Goal: Task Accomplishment & Management: Manage account settings

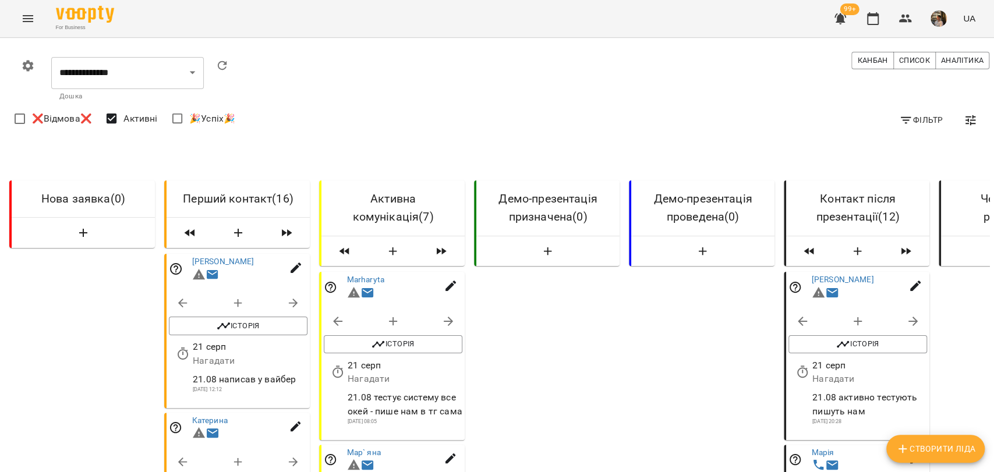
click at [932, 31] on button "button" at bounding box center [938, 18] width 30 height 30
click at [934, 22] on div at bounding box center [497, 236] width 994 height 472
click at [932, 23] on img "button" at bounding box center [938, 18] width 16 height 16
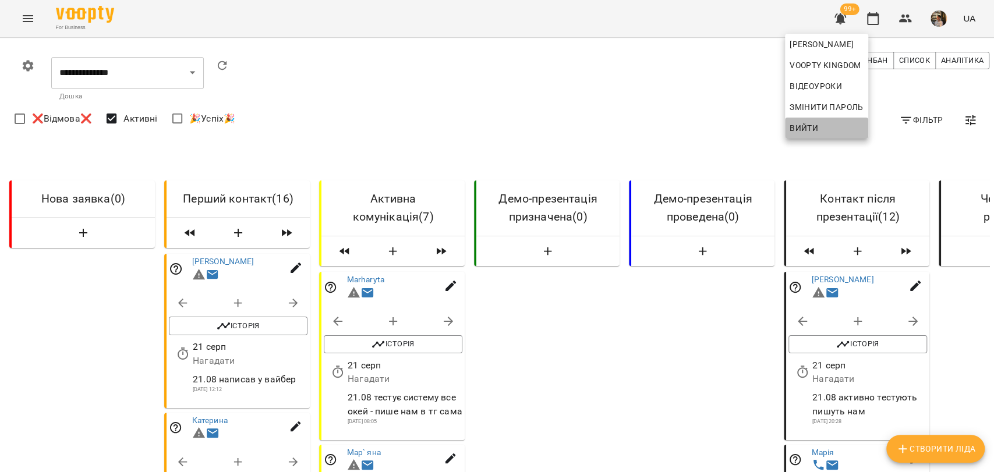
click at [860, 118] on button "Вийти" at bounding box center [826, 128] width 83 height 21
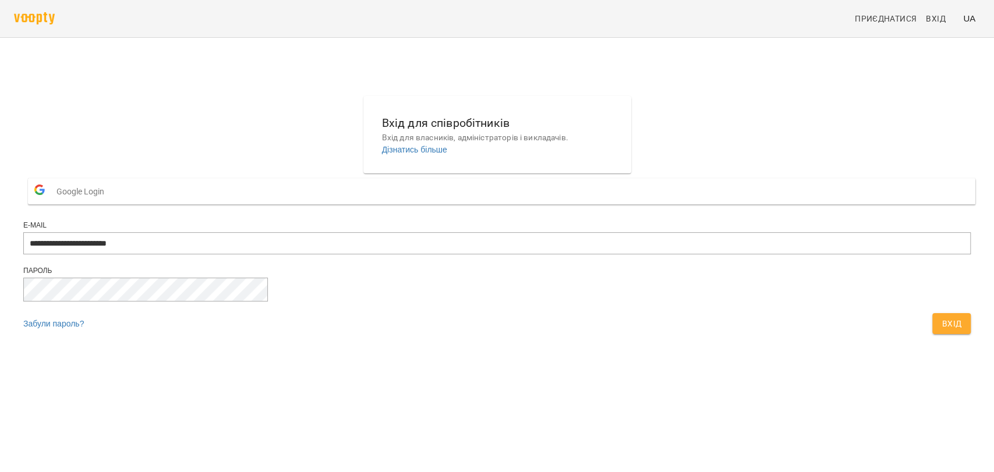
click at [511, 257] on div "**********" at bounding box center [496, 243] width 947 height 45
click at [511, 254] on input "**********" at bounding box center [496, 243] width 947 height 22
type input "**********"
click at [941, 331] on span "Вхід" at bounding box center [951, 324] width 20 height 14
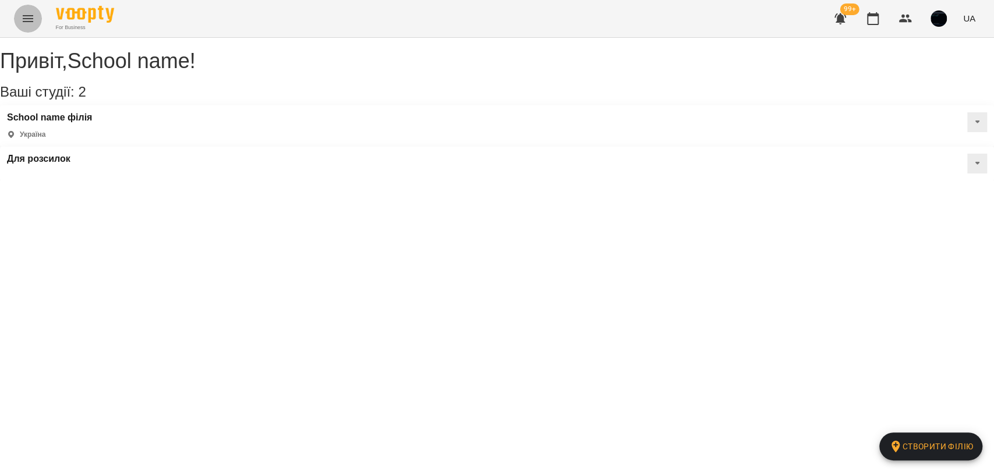
click at [30, 15] on icon "Menu" at bounding box center [28, 19] width 14 height 14
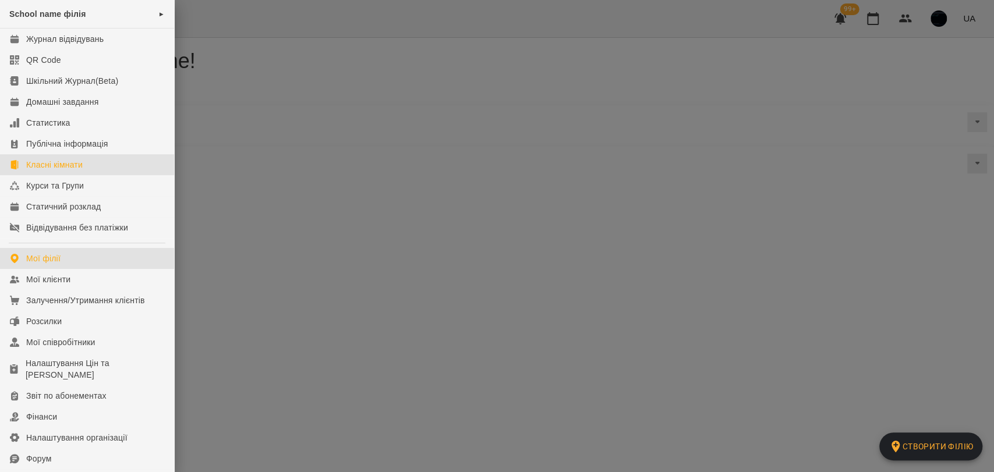
click at [75, 168] on div "Класні кімнати" at bounding box center [54, 165] width 56 height 12
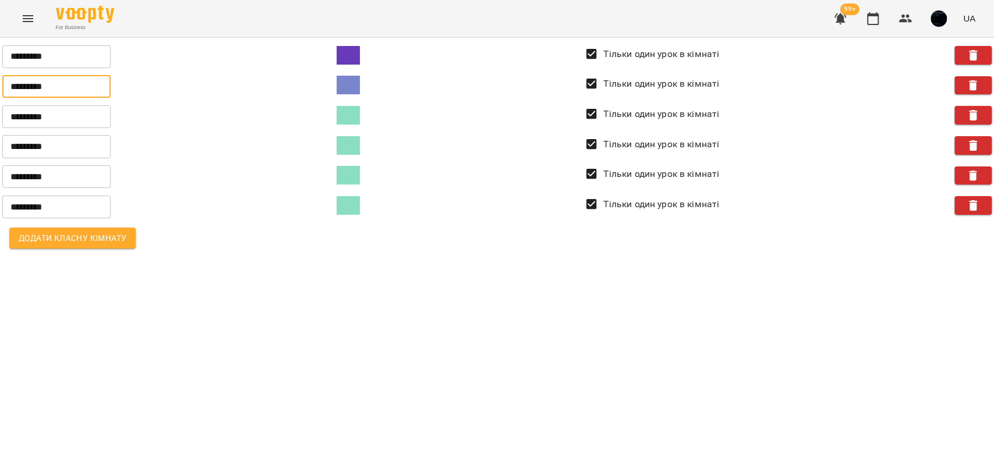
drag, startPoint x: 79, startPoint y: 90, endPoint x: 2, endPoint y: 104, distance: 78.2
click at [2, 104] on div "********* ​ Тільки один урок в кімнаті ********* ​ Тільки один урок в кімнаті *…" at bounding box center [497, 148] width 1008 height 234
click at [16, 86] on input "*********" at bounding box center [56, 86] width 108 height 23
click at [867, 23] on icon "button" at bounding box center [873, 19] width 14 height 14
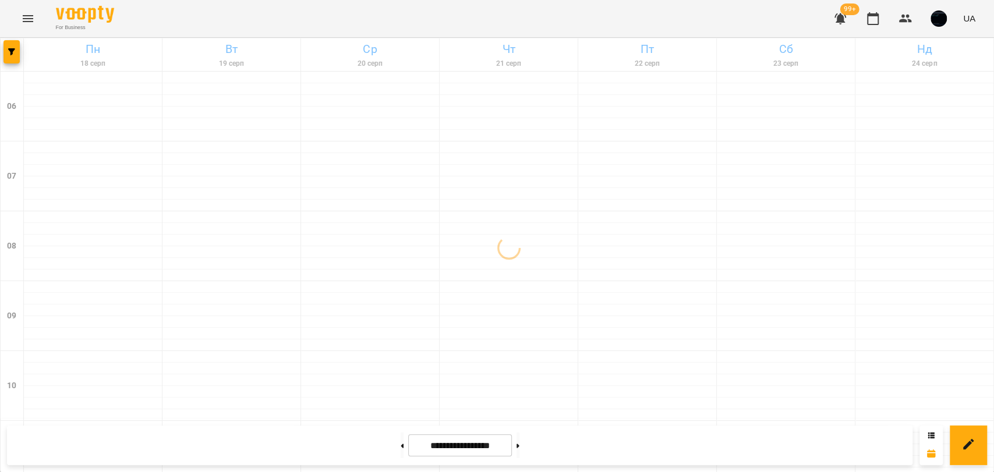
click at [28, 23] on icon "Menu" at bounding box center [28, 19] width 14 height 14
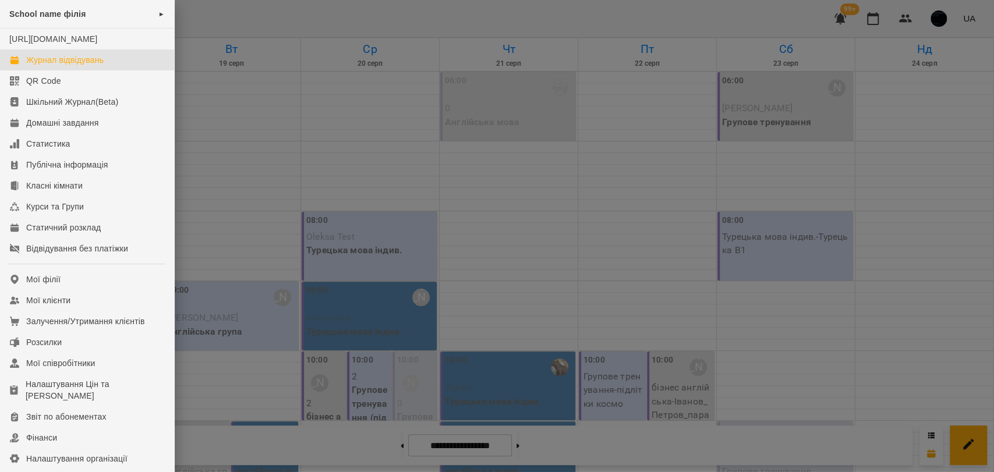
click at [29, 19] on div "School name філія ►" at bounding box center [87, 14] width 174 height 29
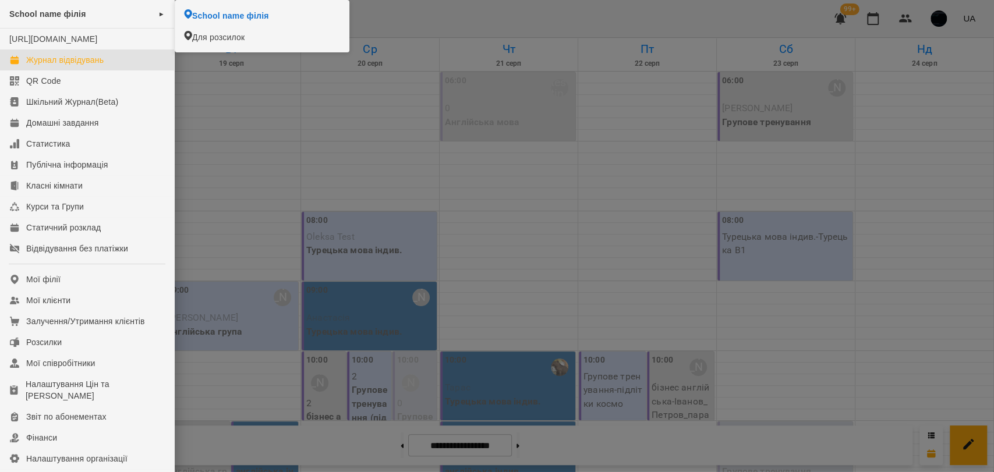
click at [225, 94] on div at bounding box center [497, 236] width 994 height 472
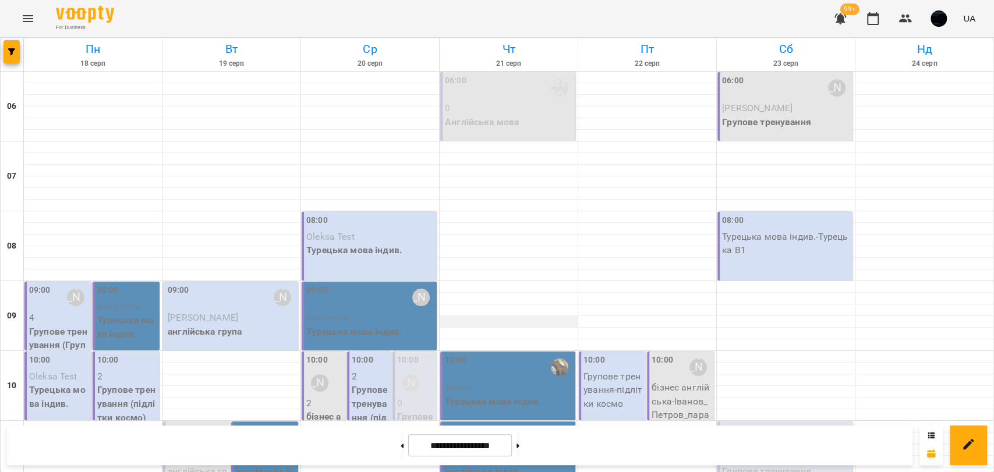
scroll to position [65, 0]
click at [385, 243] on p "Турецька мова індив." at bounding box center [370, 250] width 128 height 14
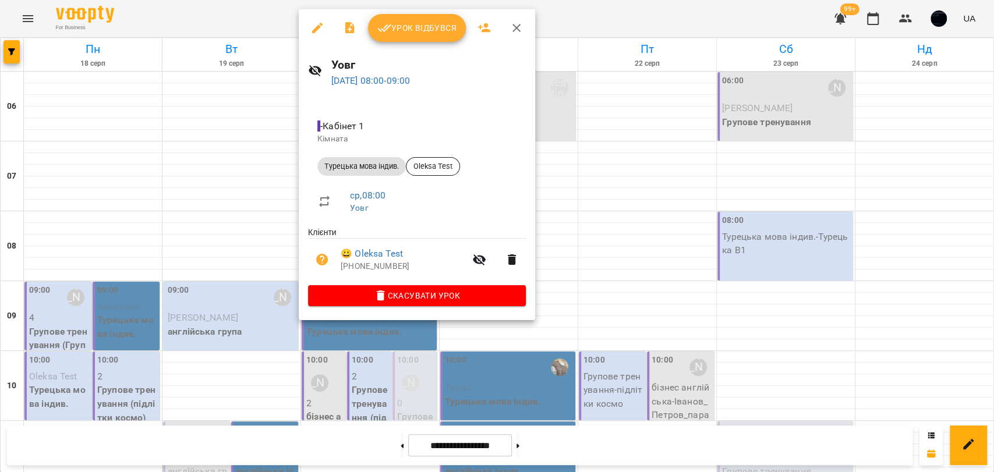
click at [592, 210] on div at bounding box center [497, 236] width 994 height 472
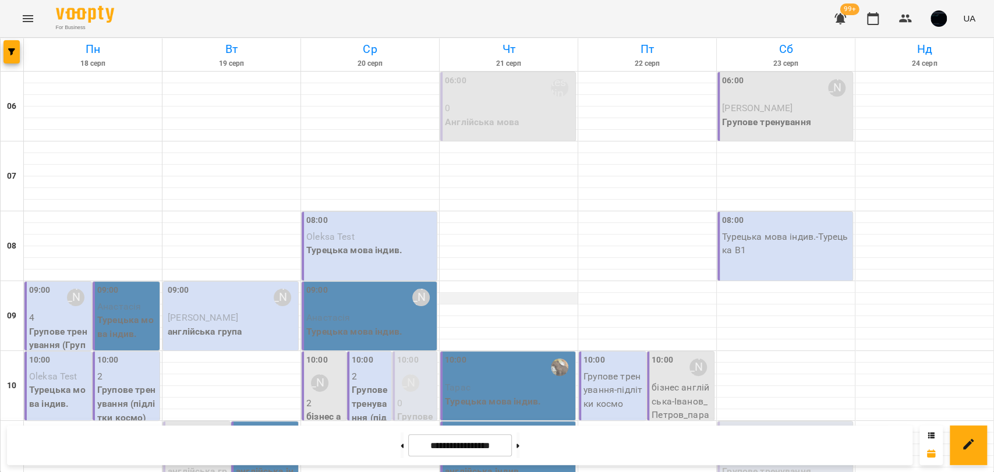
scroll to position [194, 0]
click at [1, 54] on div at bounding box center [12, 54] width 23 height 33
click at [10, 57] on button "button" at bounding box center [11, 51] width 16 height 23
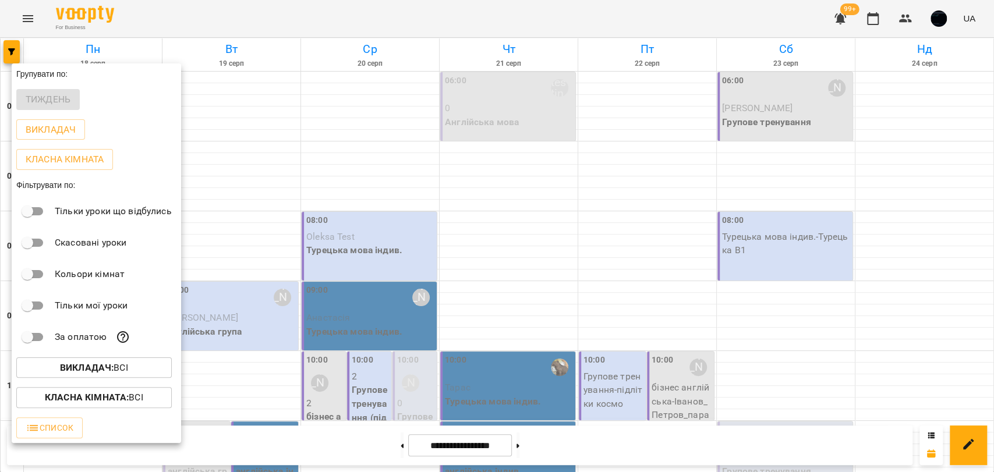
click at [421, 246] on div at bounding box center [497, 236] width 994 height 472
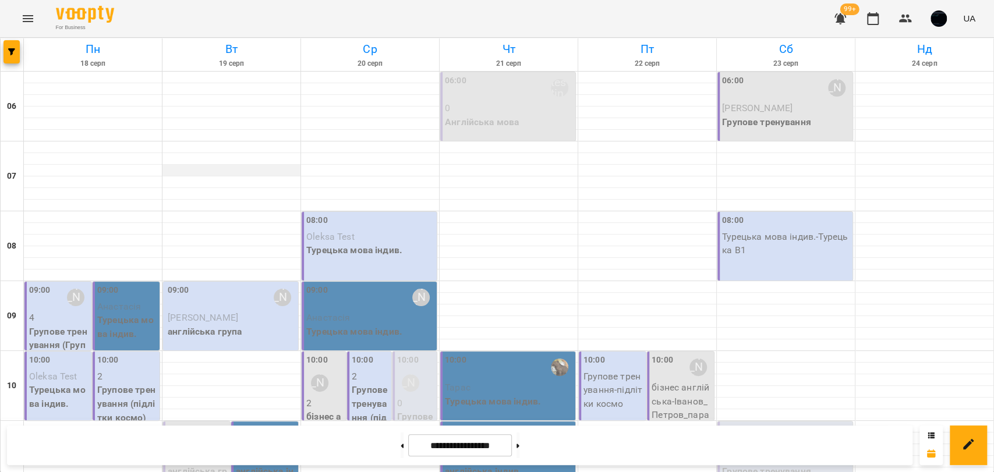
scroll to position [0, 0]
click at [16, 49] on span "button" at bounding box center [11, 51] width 16 height 7
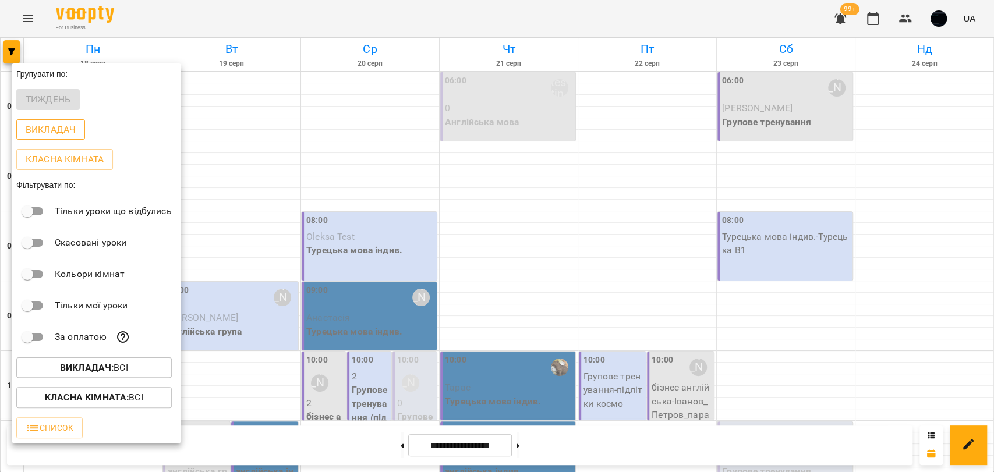
click at [59, 132] on p "Викладач" at bounding box center [51, 130] width 50 height 14
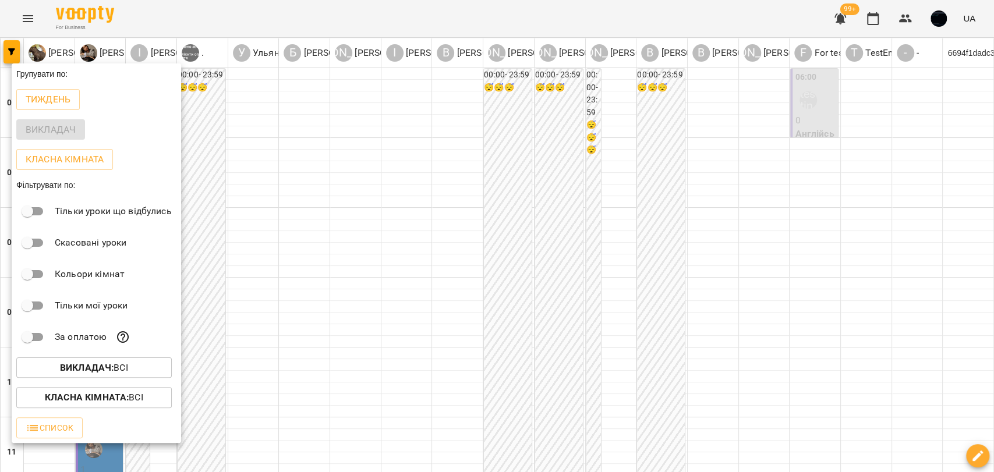
click at [349, 283] on div at bounding box center [497, 236] width 994 height 472
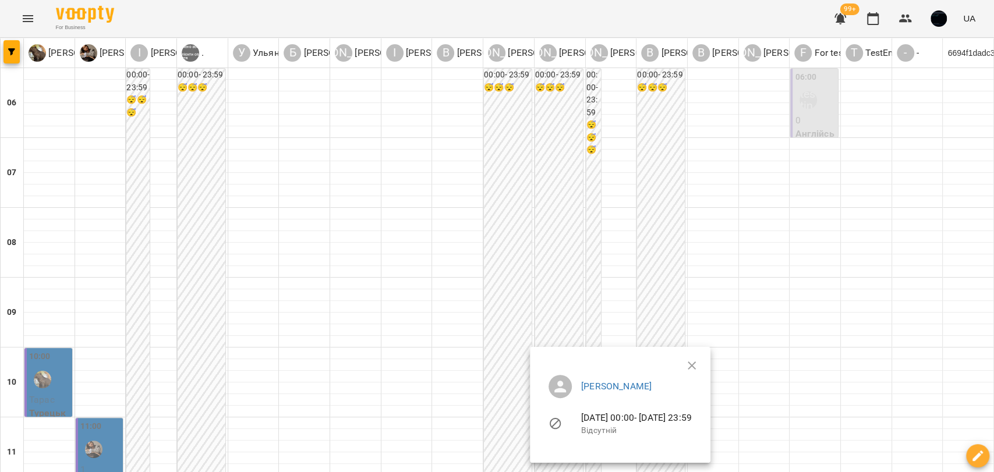
click at [571, 258] on div at bounding box center [497, 236] width 994 height 472
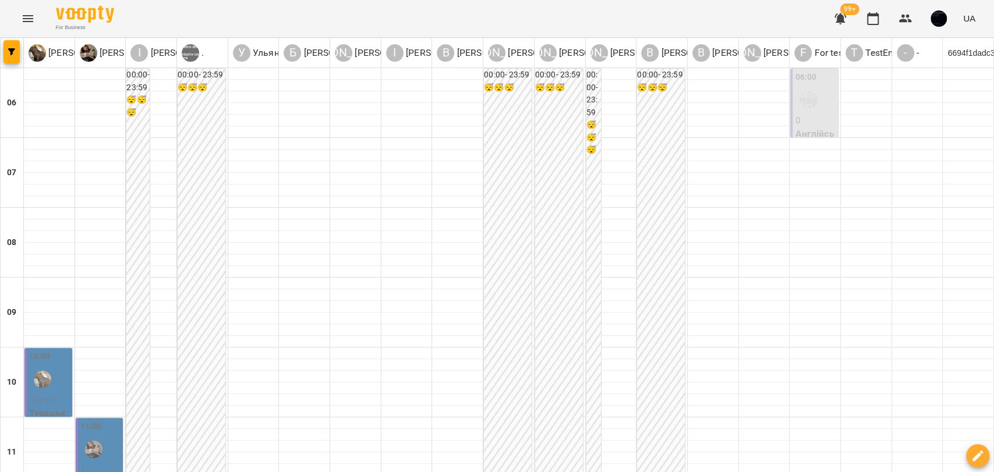
scroll to position [129, 0]
click at [10, 55] on icon "button" at bounding box center [11, 51] width 7 height 7
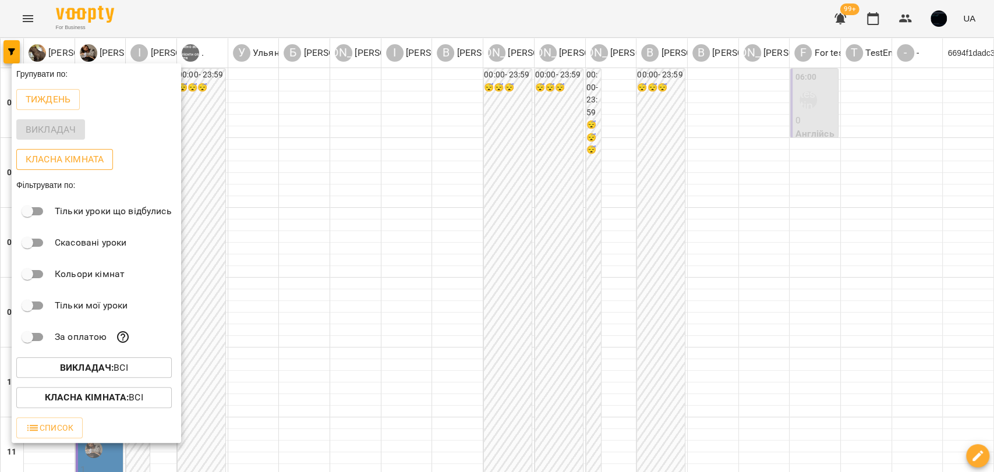
click at [45, 154] on p "Класна кімната" at bounding box center [65, 160] width 78 height 14
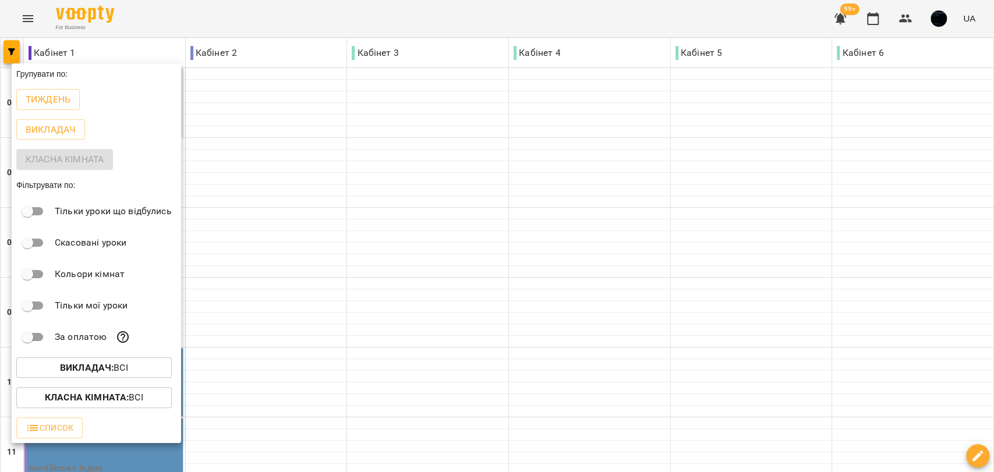
click at [242, 105] on div at bounding box center [497, 236] width 994 height 472
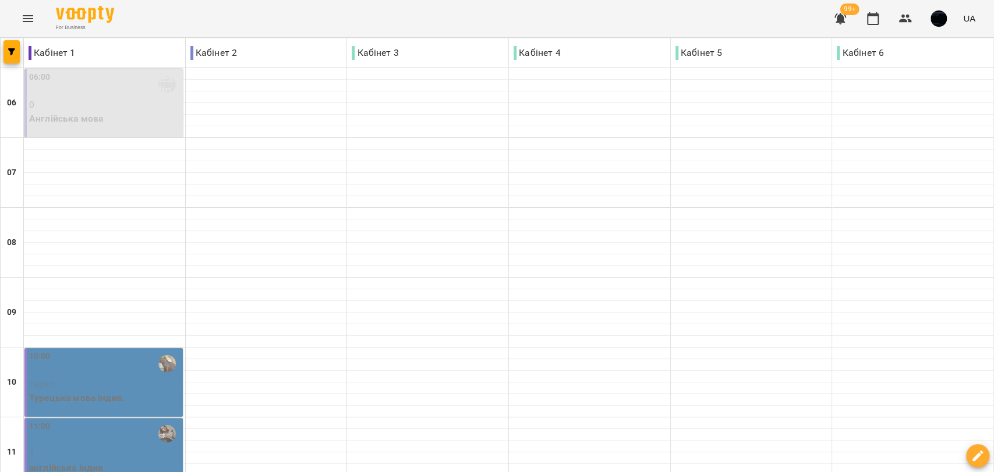
scroll to position [527, 0]
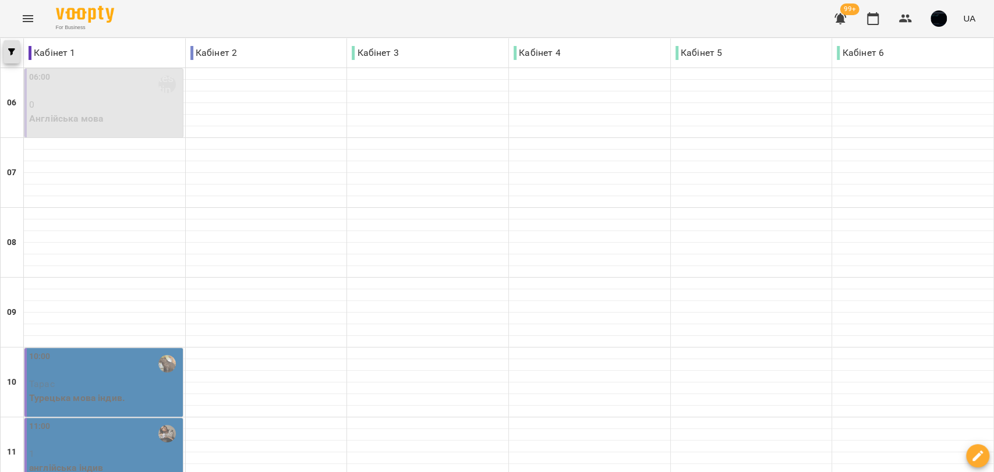
click at [9, 55] on icon "button" at bounding box center [11, 51] width 7 height 7
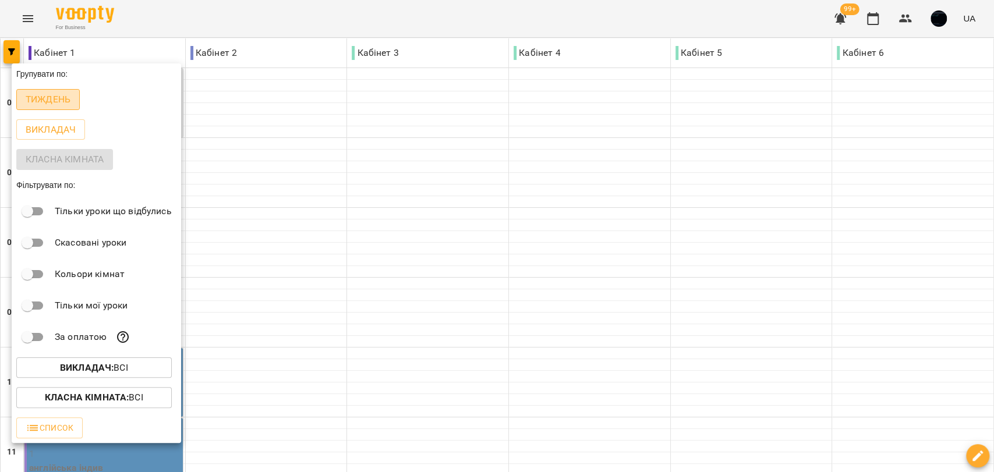
click at [28, 104] on p "Тиждень" at bounding box center [48, 100] width 45 height 14
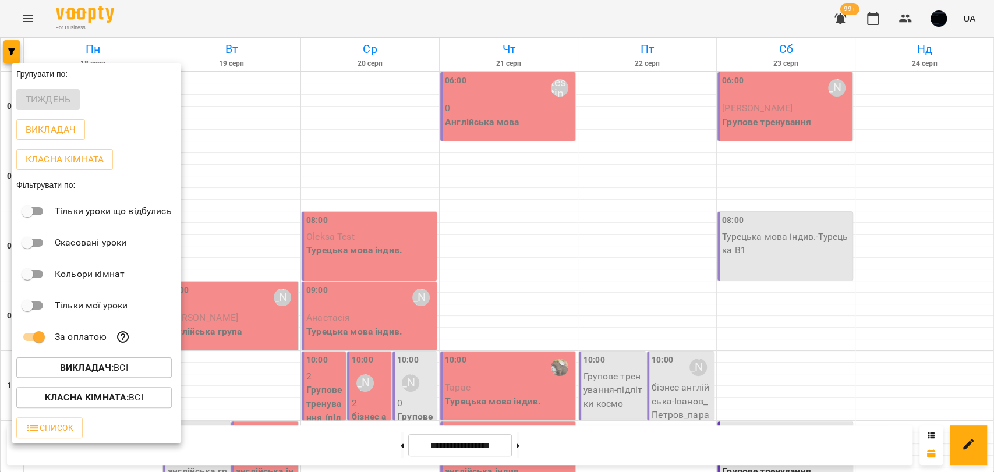
click at [399, 288] on div at bounding box center [497, 236] width 994 height 472
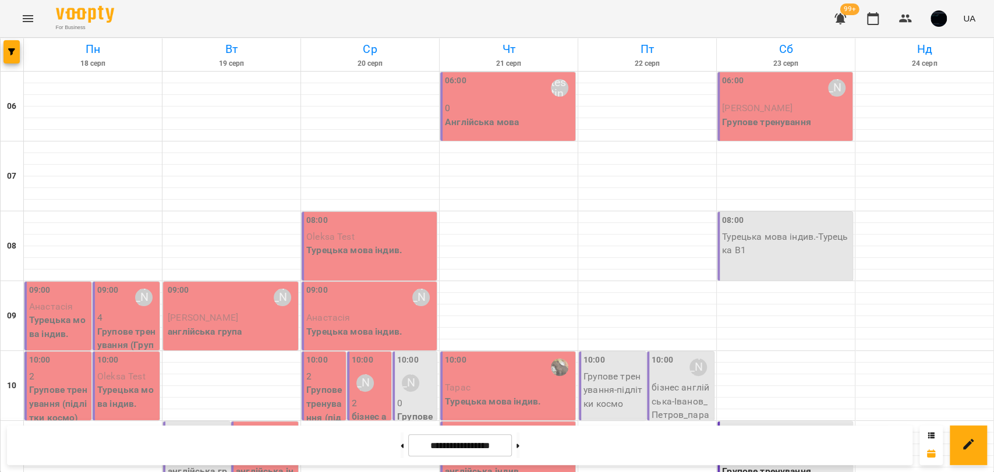
click at [525, 113] on p "0" at bounding box center [509, 108] width 128 height 14
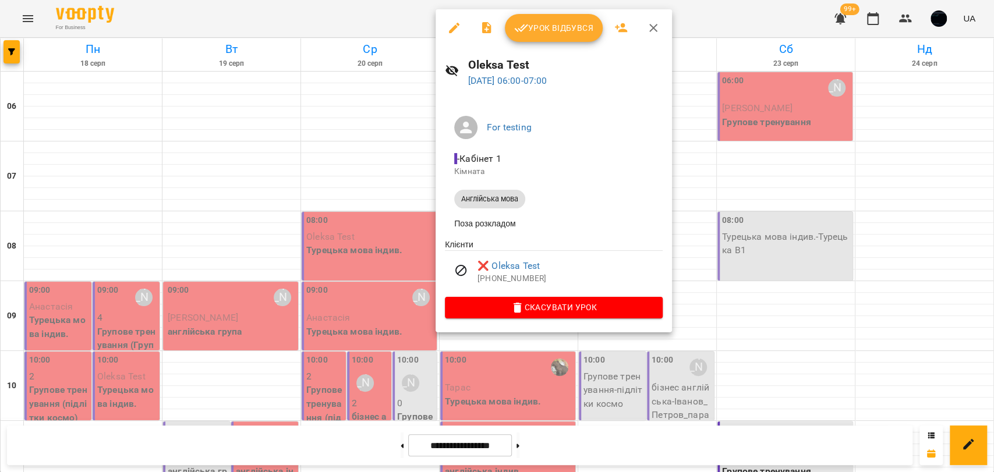
click at [863, 224] on div at bounding box center [497, 236] width 994 height 472
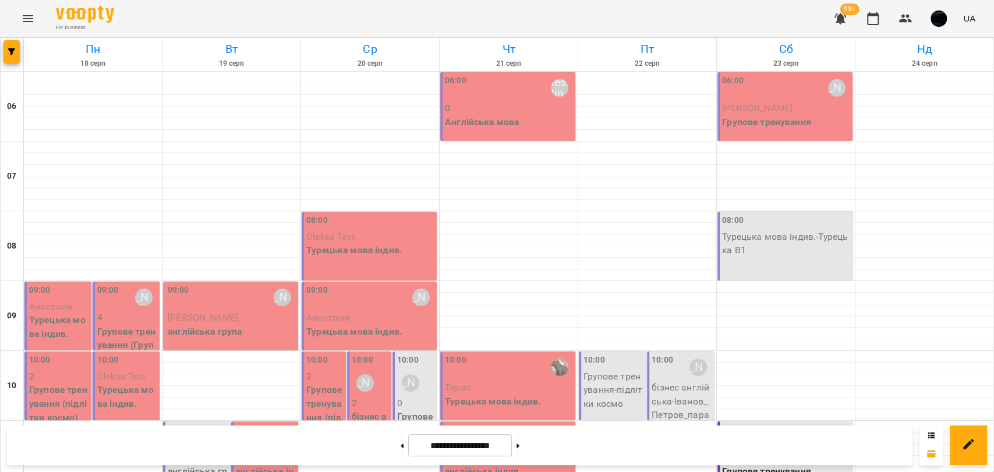
scroll to position [323, 0]
click at [401, 455] on button at bounding box center [402, 446] width 3 height 26
type input "**********"
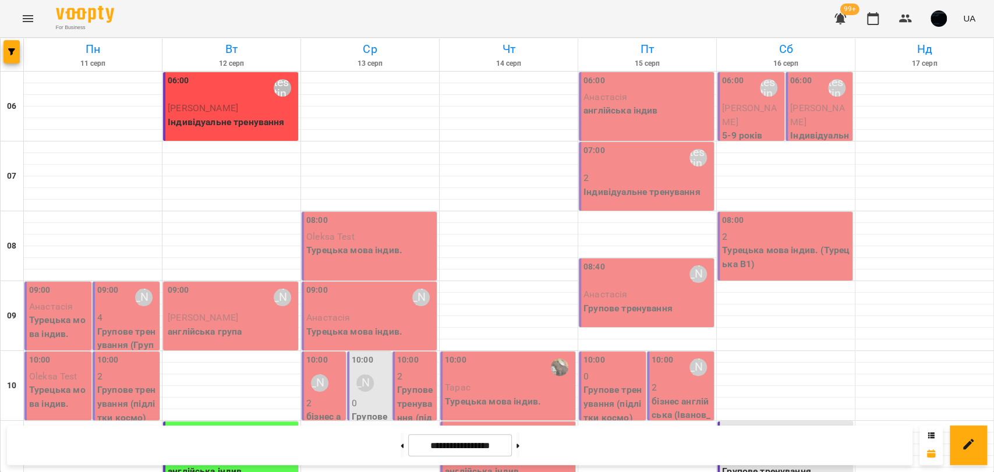
click at [207, 424] on div "11:00" at bounding box center [232, 437] width 128 height 27
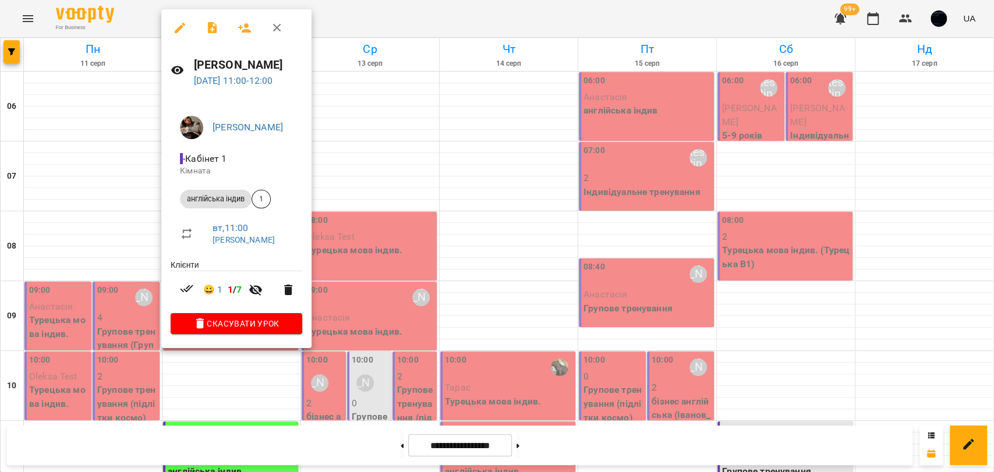
click at [377, 240] on div at bounding box center [497, 236] width 994 height 472
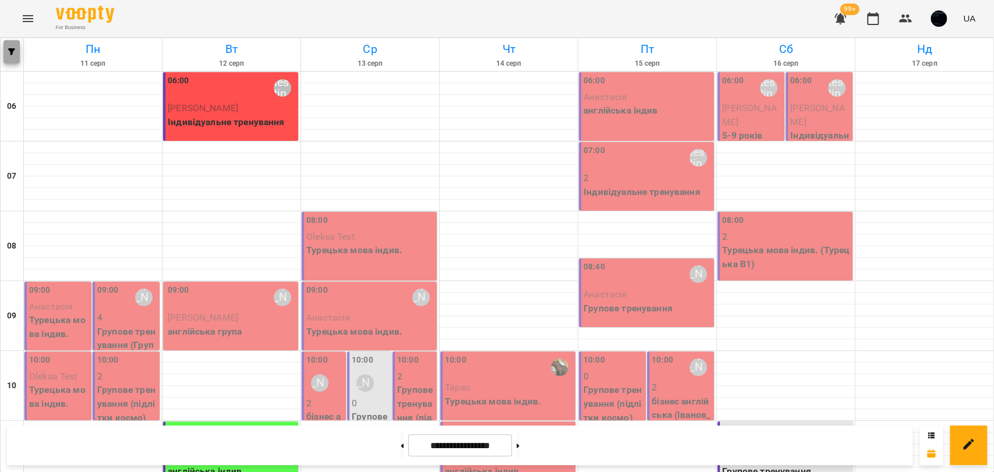
click at [6, 59] on button "button" at bounding box center [11, 51] width 16 height 23
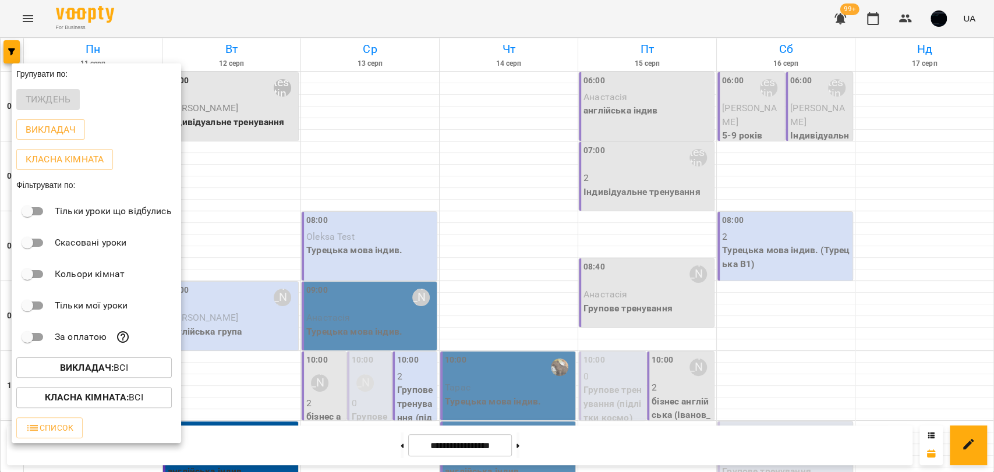
click at [280, 278] on div at bounding box center [497, 236] width 994 height 472
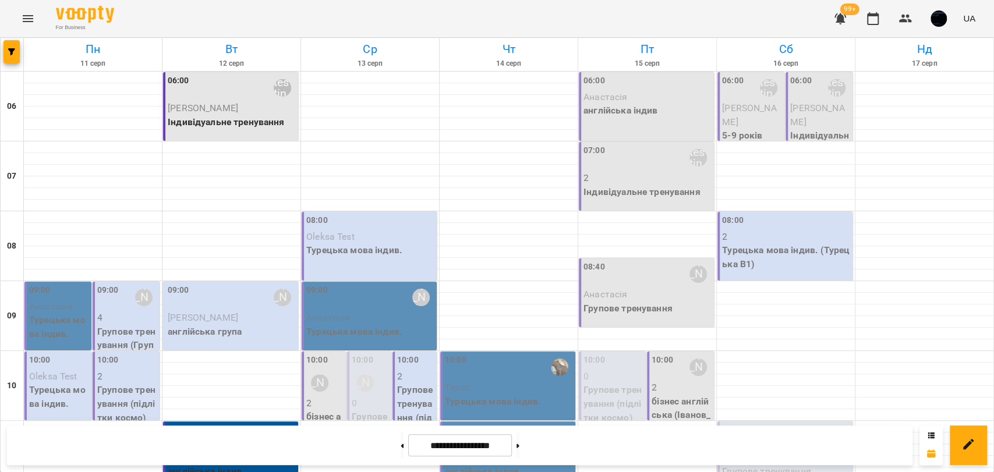
click at [20, 23] on button "Menu" at bounding box center [28, 19] width 28 height 28
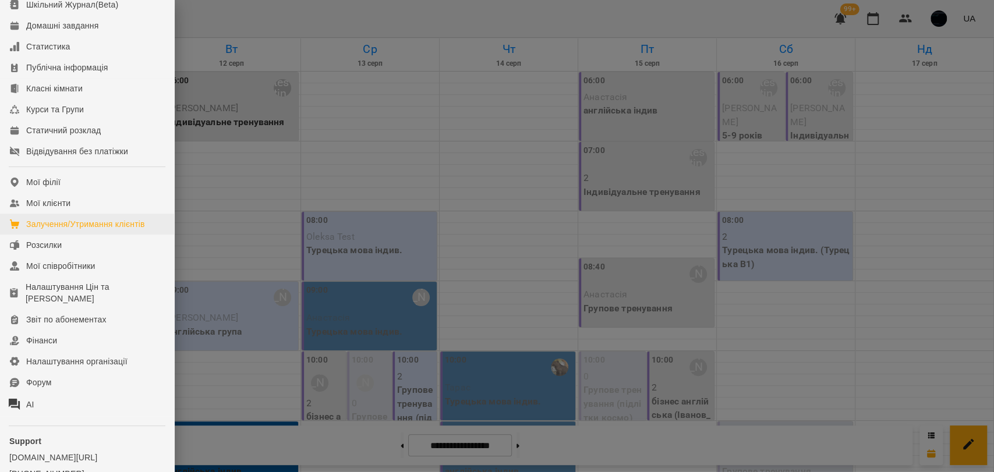
scroll to position [172, 0]
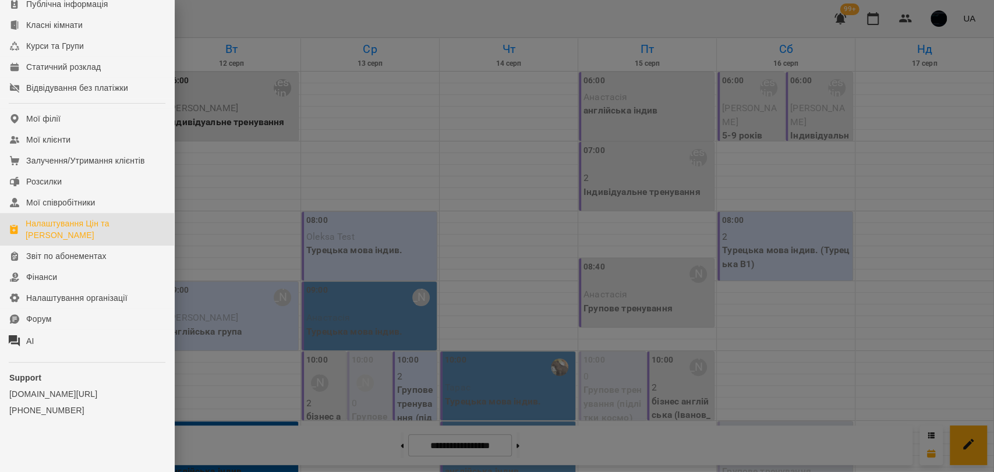
click at [77, 231] on div "Налаштування Цін та [PERSON_NAME]" at bounding box center [95, 229] width 139 height 23
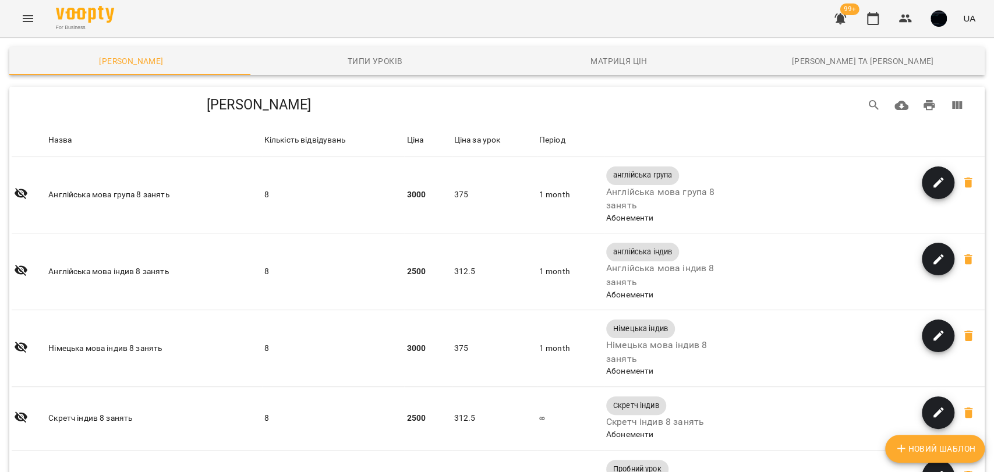
click at [37, 15] on button "Menu" at bounding box center [28, 19] width 28 height 28
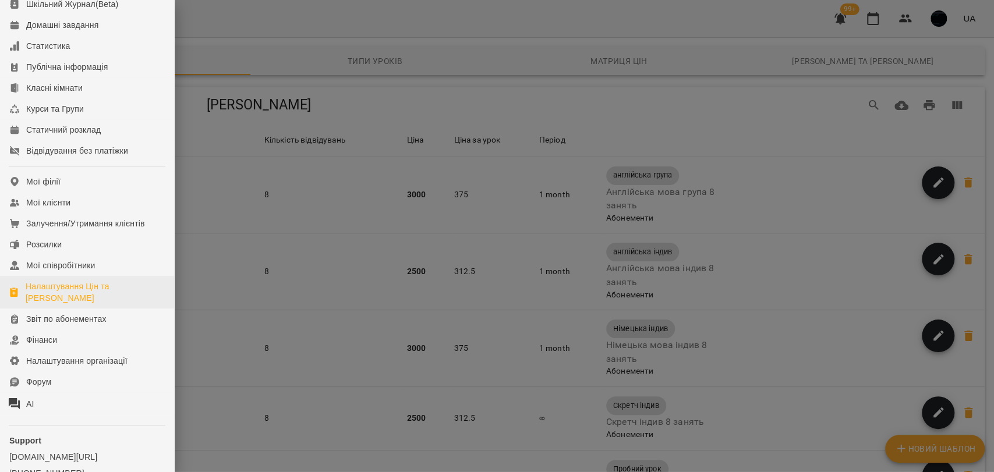
scroll to position [172, 0]
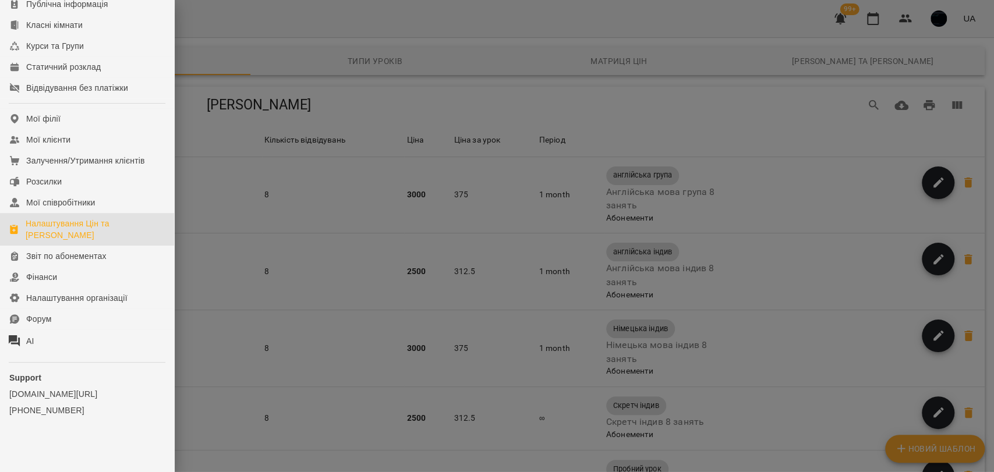
click at [236, 229] on div at bounding box center [497, 236] width 994 height 472
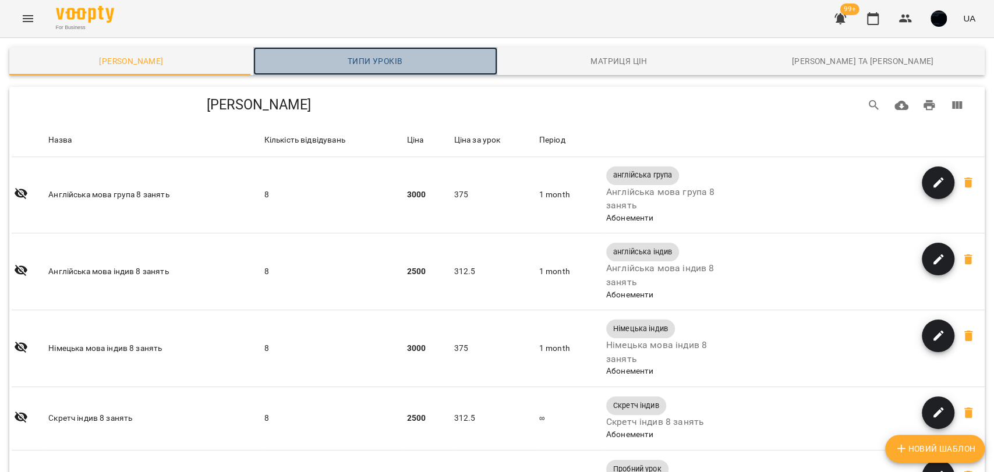
click at [373, 65] on span "Типи уроків" at bounding box center [375, 61] width 230 height 14
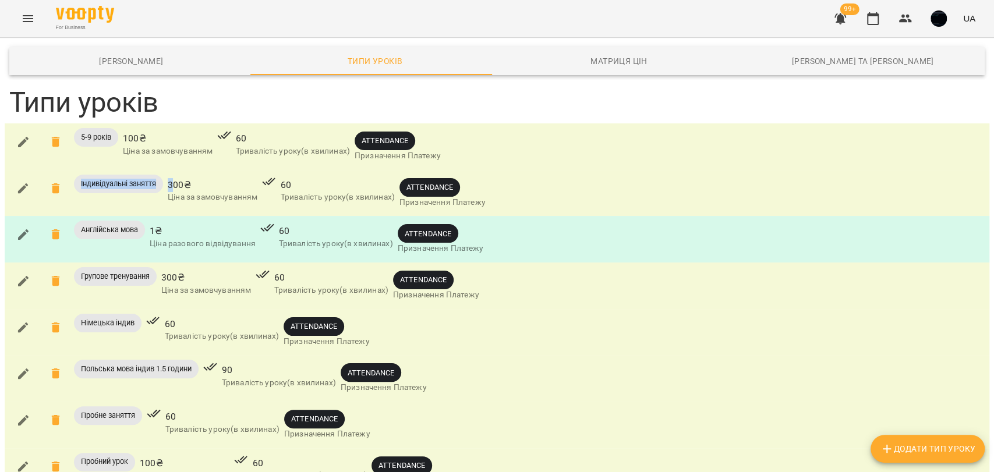
drag, startPoint x: 76, startPoint y: 183, endPoint x: 176, endPoint y: 187, distance: 99.6
click at [176, 187] on div "Індивідуальні заняття 300 ₴ Ціна за замовчуванням 60 Тривалість уроку(в хвилина…" at bounding box center [497, 193] width 980 height 42
click at [156, 177] on div "Індивідуальні заняття" at bounding box center [118, 184] width 89 height 19
click at [925, 447] on span "Додати Тип Уроку" at bounding box center [927, 449] width 95 height 14
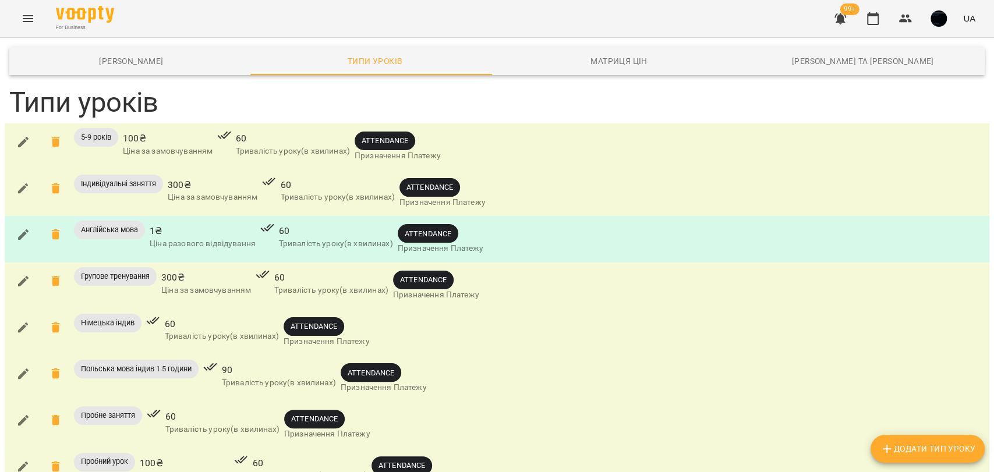
scroll to position [759, 0]
drag, startPoint x: 19, startPoint y: 353, endPoint x: 8, endPoint y: 354, distance: 10.5
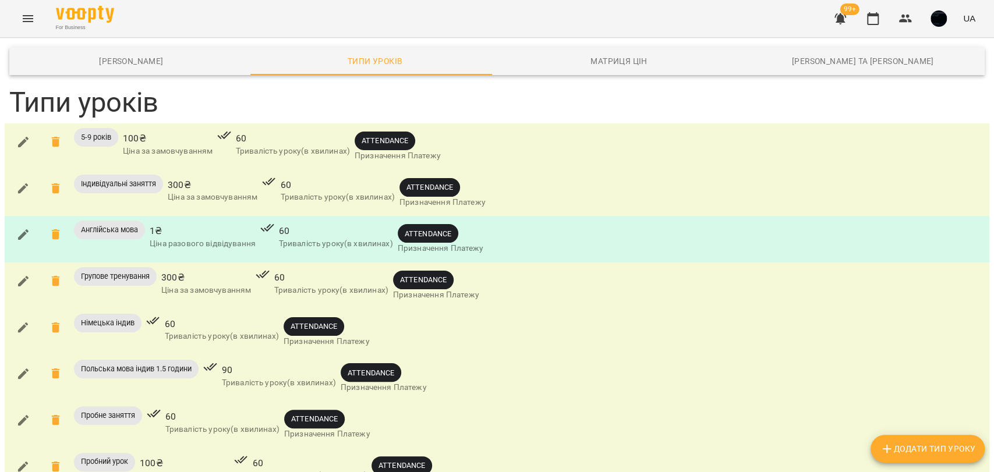
drag, startPoint x: 62, startPoint y: 429, endPoint x: 82, endPoint y: 346, distance: 85.6
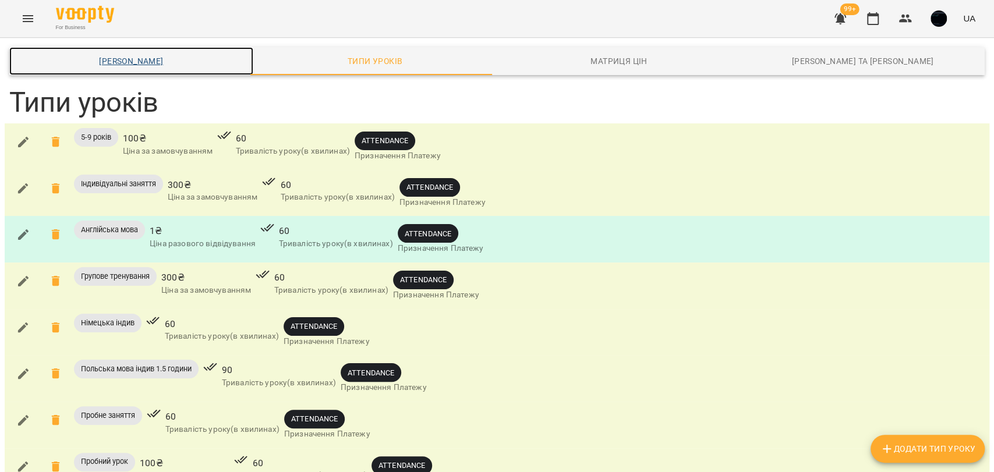
click at [149, 47] on link "Шаблони Абонементів" at bounding box center [131, 61] width 244 height 28
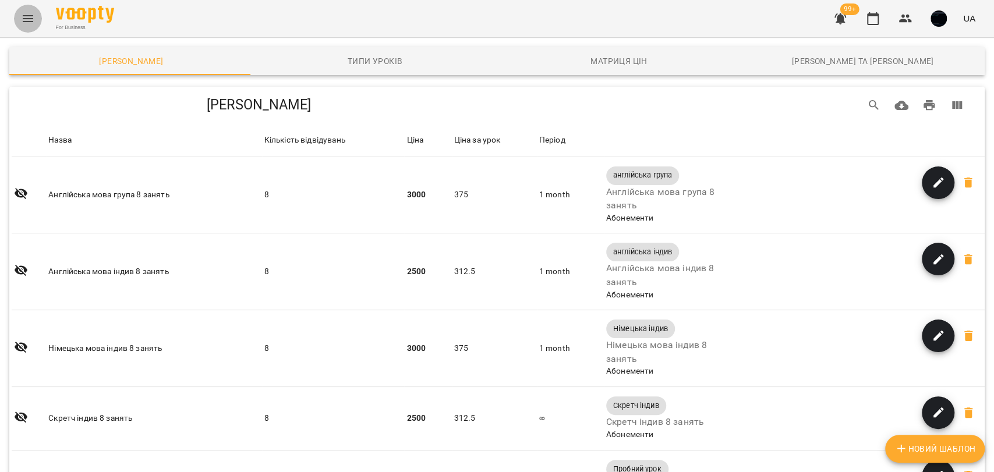
click at [33, 13] on icon "Menu" at bounding box center [28, 19] width 14 height 14
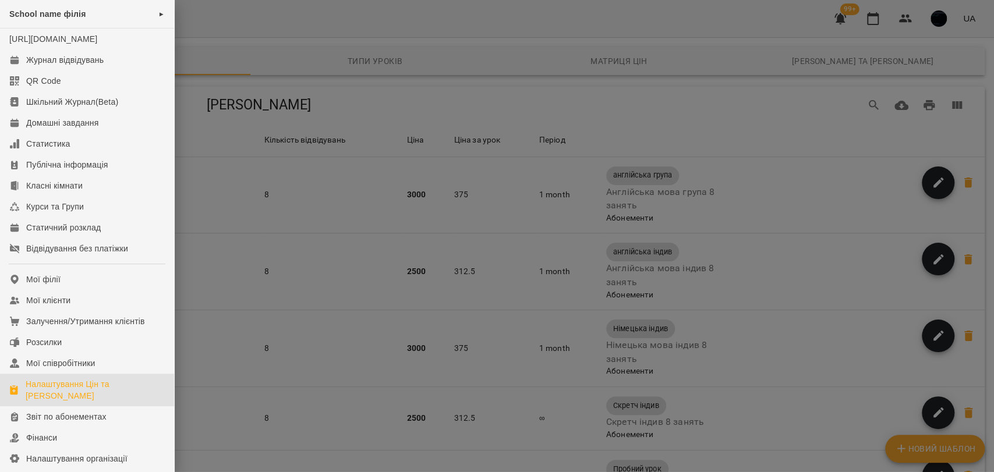
click at [206, 66] on div at bounding box center [497, 236] width 994 height 472
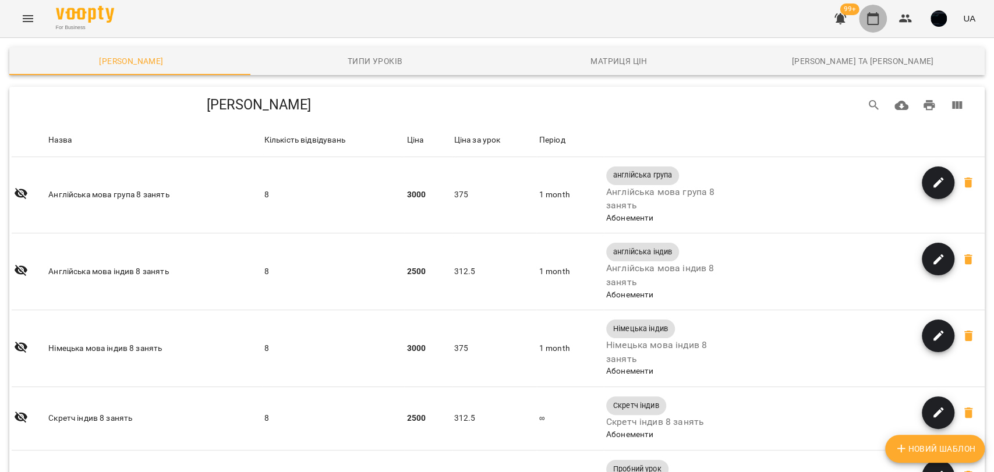
click at [867, 20] on icon "button" at bounding box center [873, 19] width 14 height 14
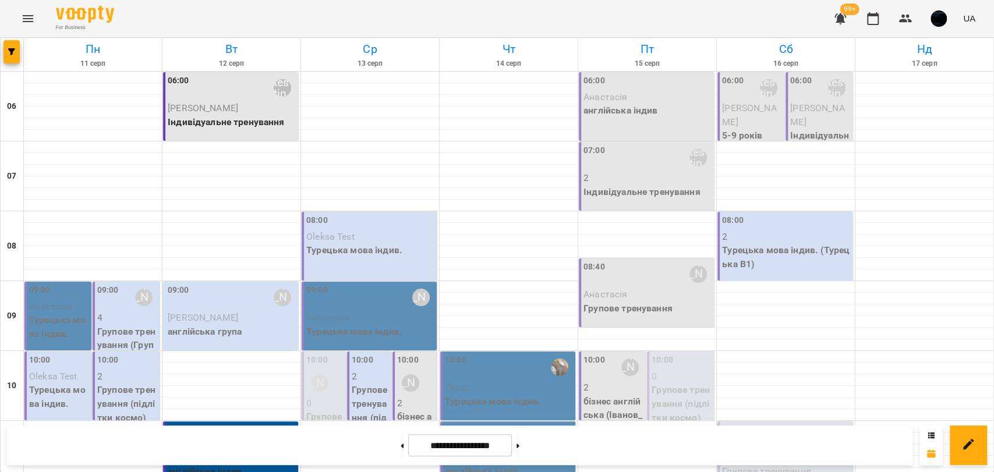
click at [628, 281] on div "08:40 Ivan Shemberko" at bounding box center [647, 274] width 128 height 27
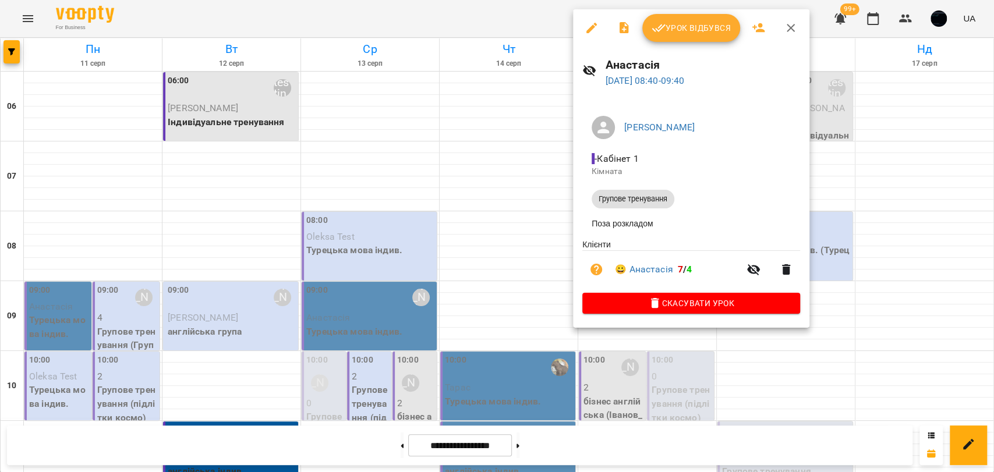
click at [597, 22] on icon "button" at bounding box center [592, 28] width 14 height 14
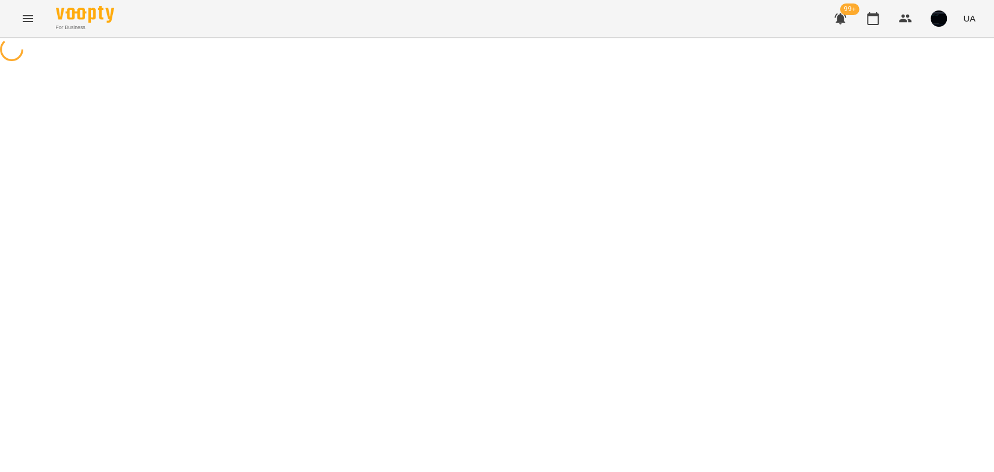
select select "**********"
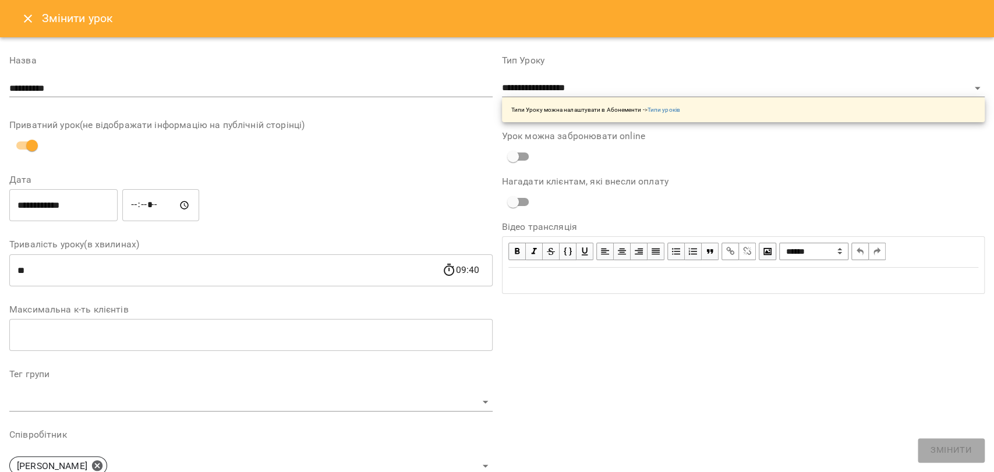
drag, startPoint x: 5, startPoint y: 13, endPoint x: 36, endPoint y: 19, distance: 32.0
click at [16, 16] on div "Змінити урок" at bounding box center [497, 18] width 994 height 37
click at [36, 19] on button "Close" at bounding box center [28, 19] width 28 height 28
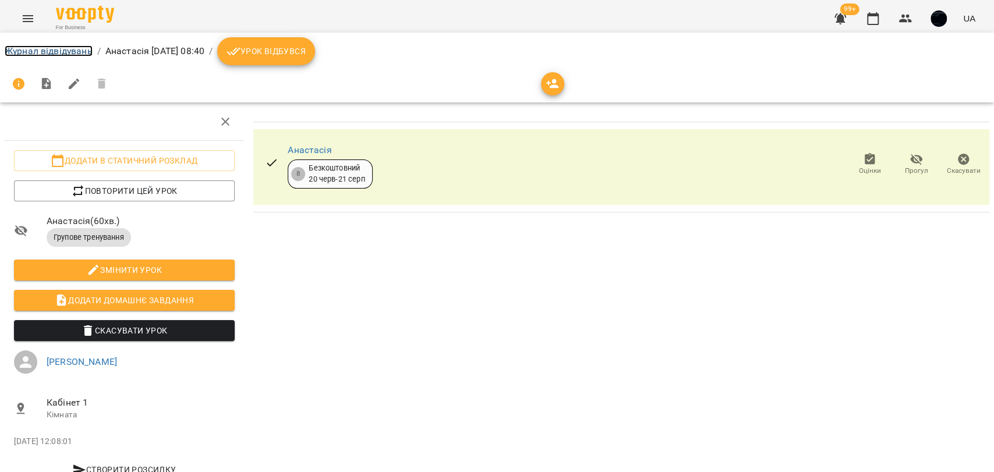
click at [46, 52] on link "Журнал відвідувань" at bounding box center [49, 50] width 88 height 11
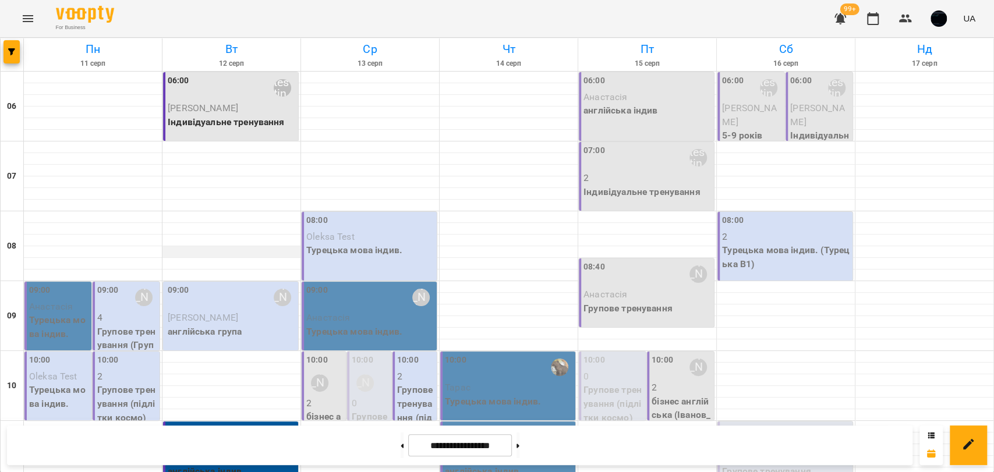
scroll to position [194, 0]
click at [140, 383] on p "Групове тренування (підлітки космо)" at bounding box center [127, 403] width 60 height 41
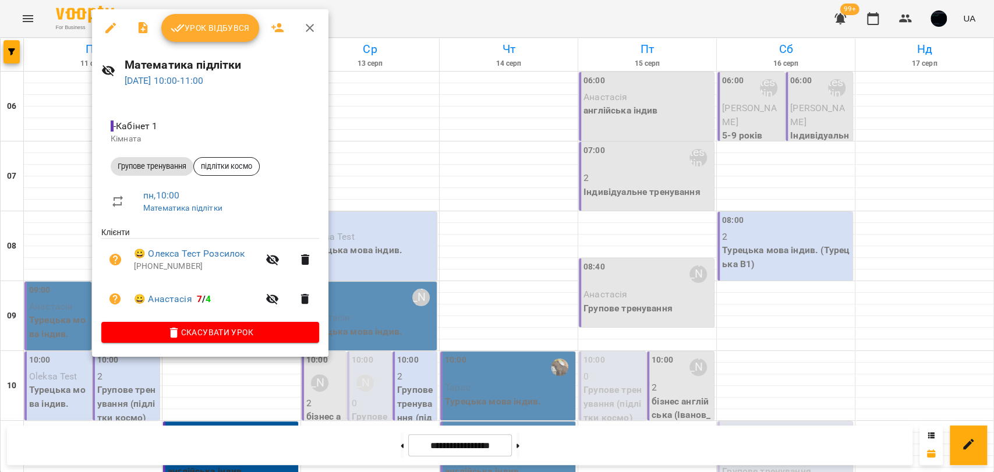
click at [200, 31] on span "Урок відбувся" at bounding box center [210, 28] width 79 height 14
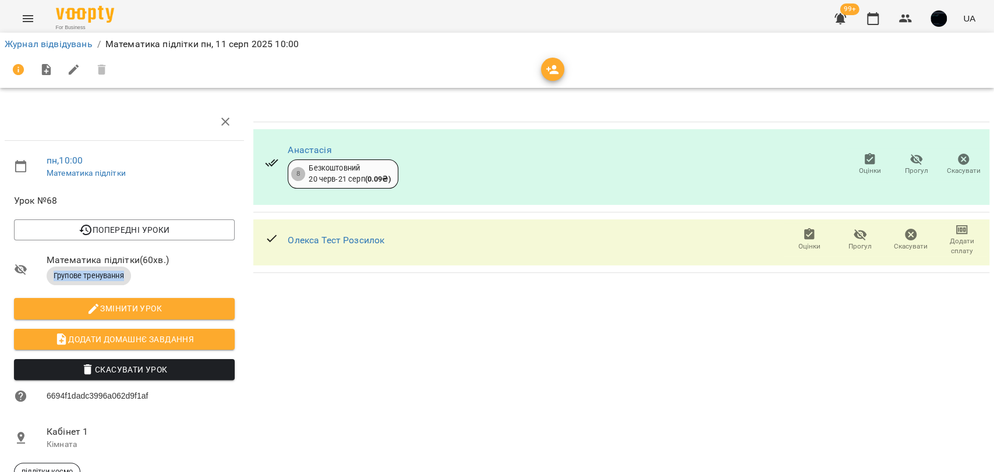
drag, startPoint x: 51, startPoint y: 275, endPoint x: 151, endPoint y: 282, distance: 101.0
click at [152, 284] on p "Групове тренування" at bounding box center [141, 276] width 188 height 19
click at [115, 274] on span "Групове тренування" at bounding box center [89, 276] width 84 height 10
click at [35, 35] on div "Журнал відвідувань / Математика підлітки пн, 11 серп 2025 10:00" at bounding box center [496, 44] width 989 height 19
click at [47, 47] on link "Журнал відвідувань" at bounding box center [49, 43] width 88 height 11
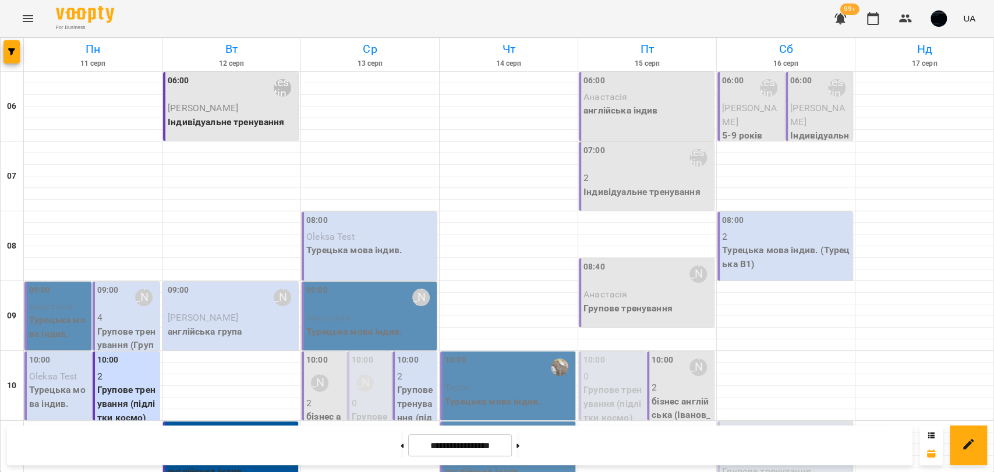
click at [29, 21] on icon "Menu" at bounding box center [28, 18] width 10 height 7
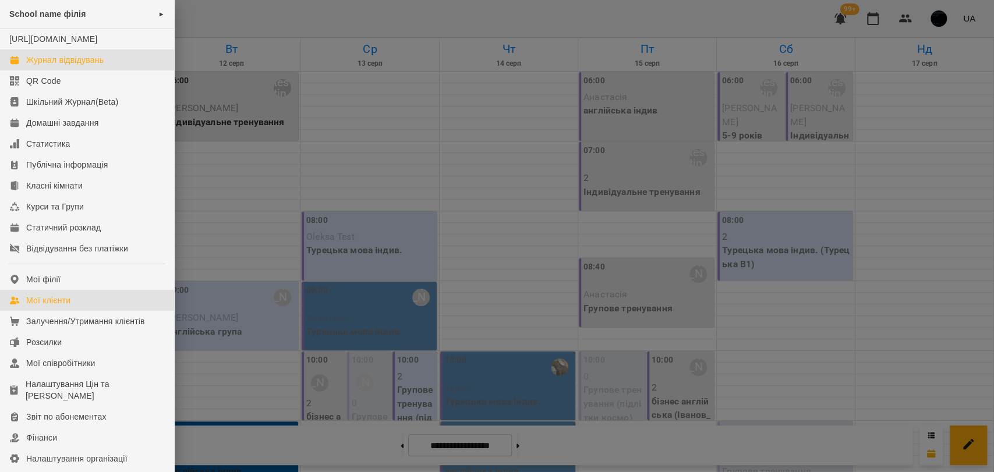
click at [76, 311] on link "Мої клієнти" at bounding box center [87, 300] width 174 height 21
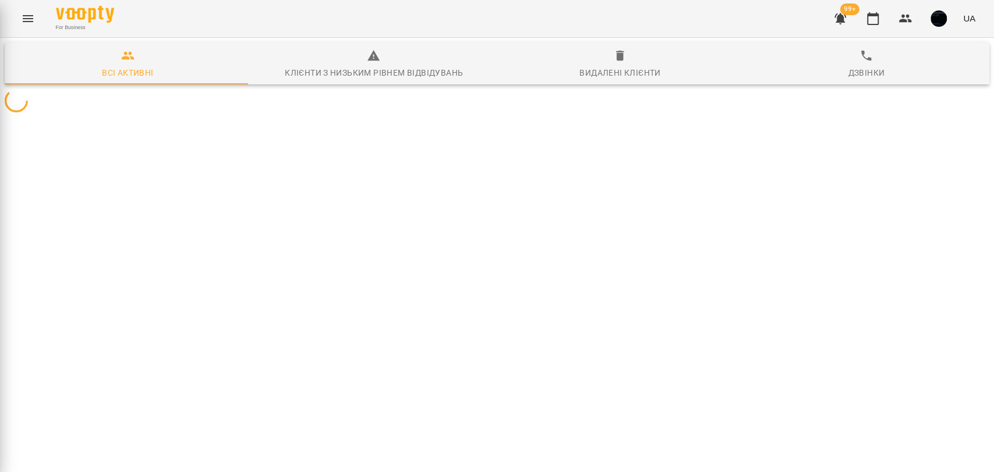
drag, startPoint x: 151, startPoint y: 248, endPoint x: 168, endPoint y: 226, distance: 27.0
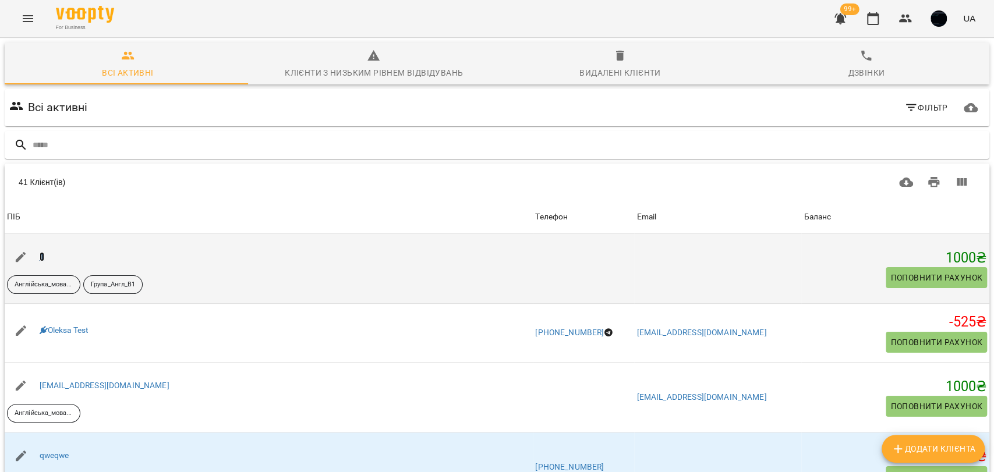
click at [41, 258] on link "1" at bounding box center [42, 256] width 5 height 9
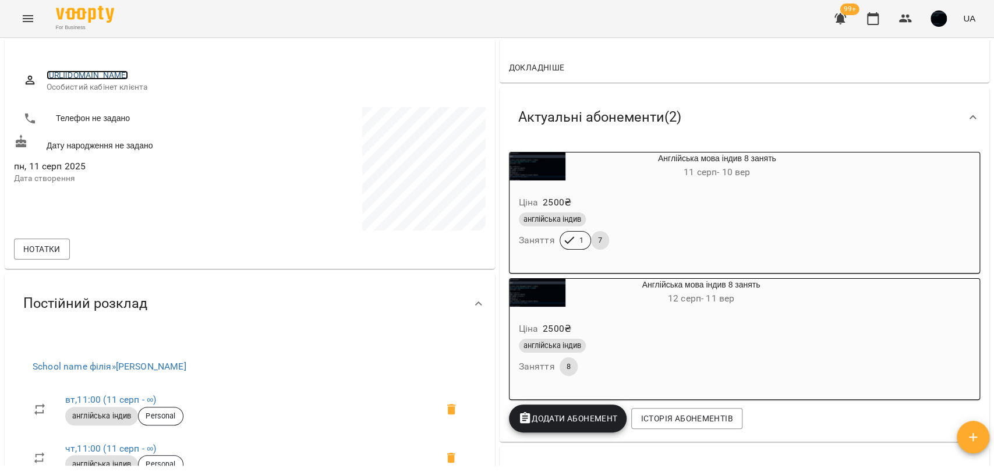
scroll to position [194, 0]
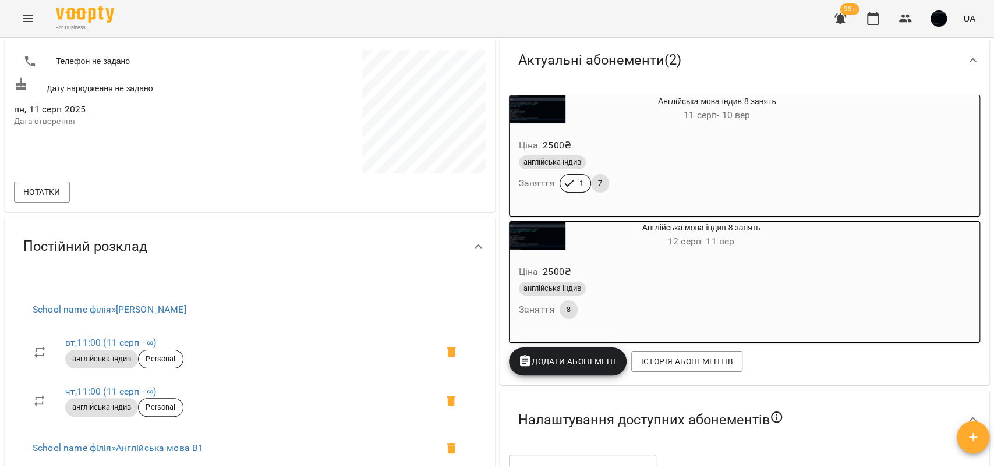
click at [568, 363] on span "Додати Абонемент" at bounding box center [568, 362] width 100 height 14
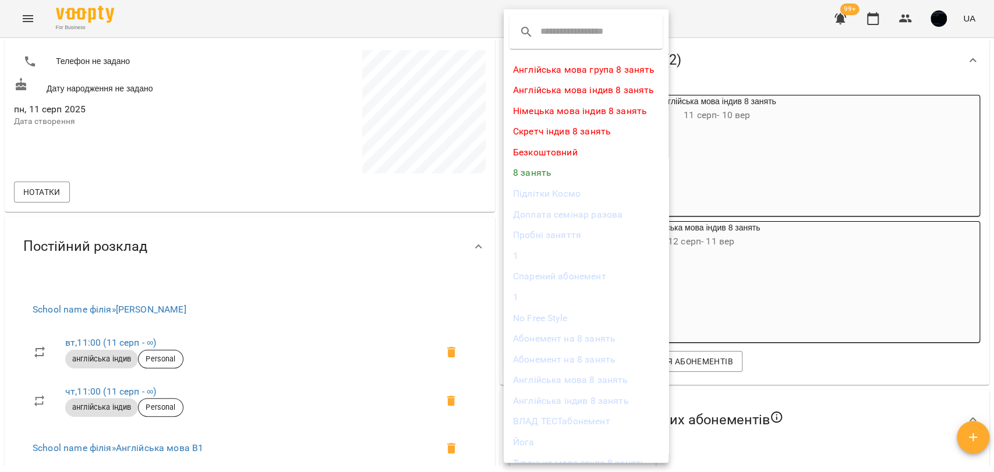
click at [951, 188] on div at bounding box center [497, 236] width 994 height 472
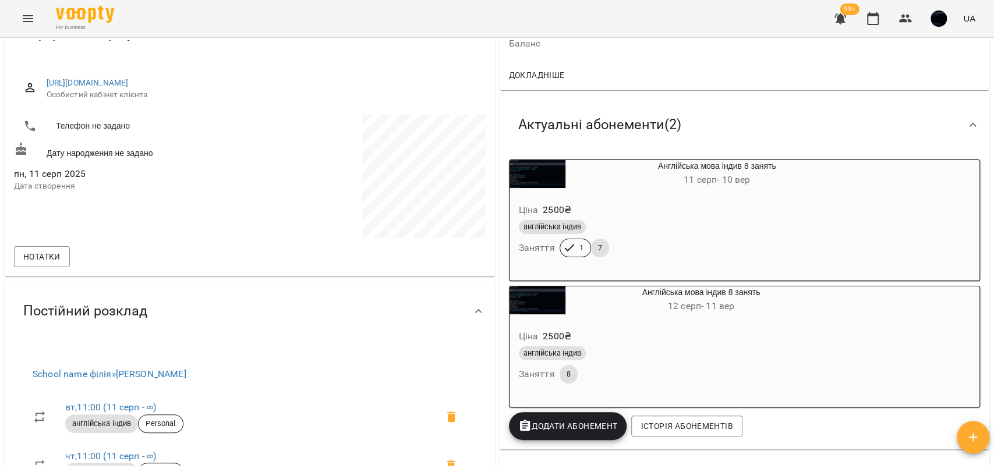
scroll to position [0, 0]
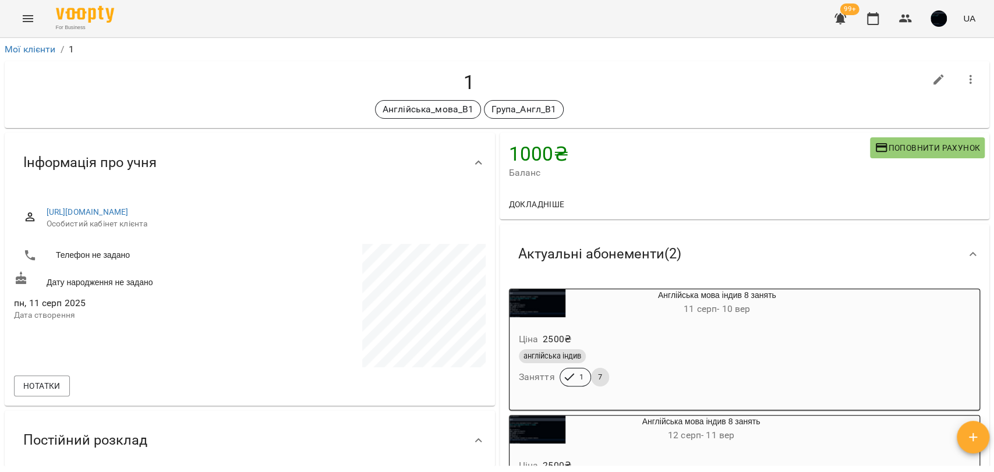
click at [23, 14] on icon "Menu" at bounding box center [28, 19] width 14 height 14
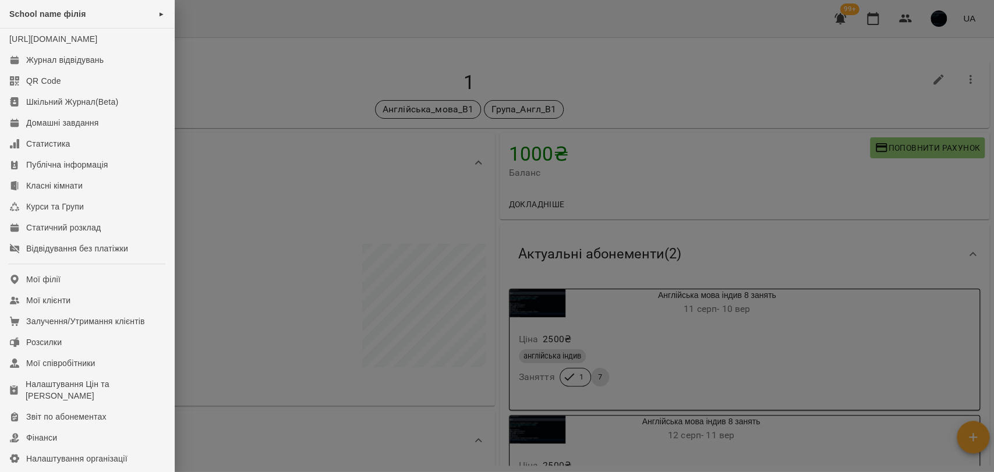
click at [326, 97] on div at bounding box center [497, 236] width 994 height 472
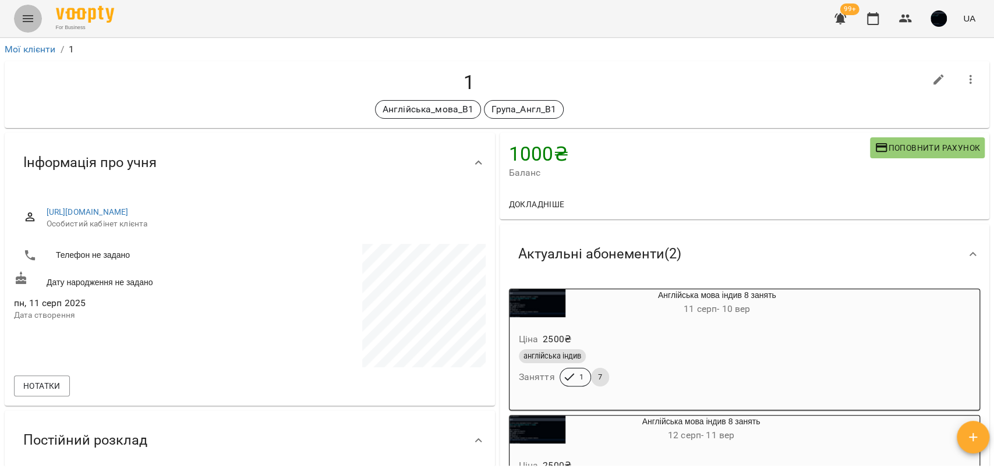
click at [22, 25] on button "Menu" at bounding box center [28, 19] width 28 height 28
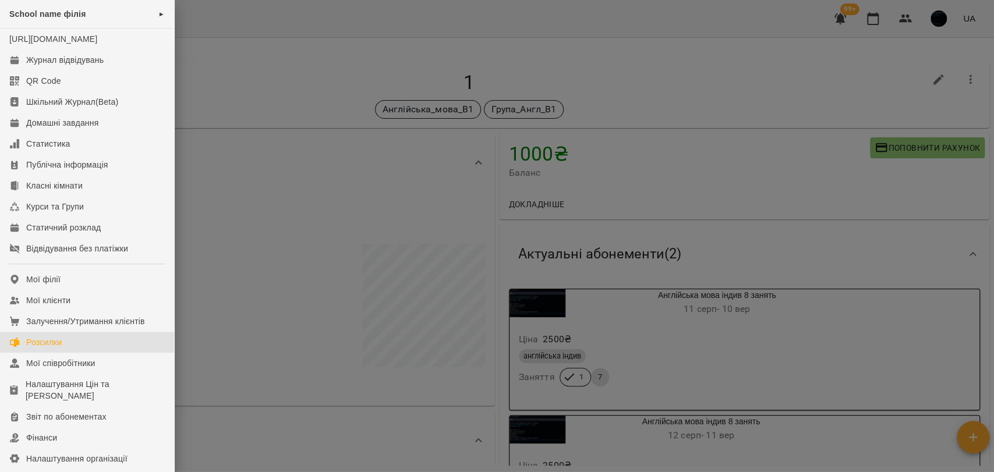
click at [42, 346] on link "Розсилки" at bounding box center [87, 342] width 174 height 21
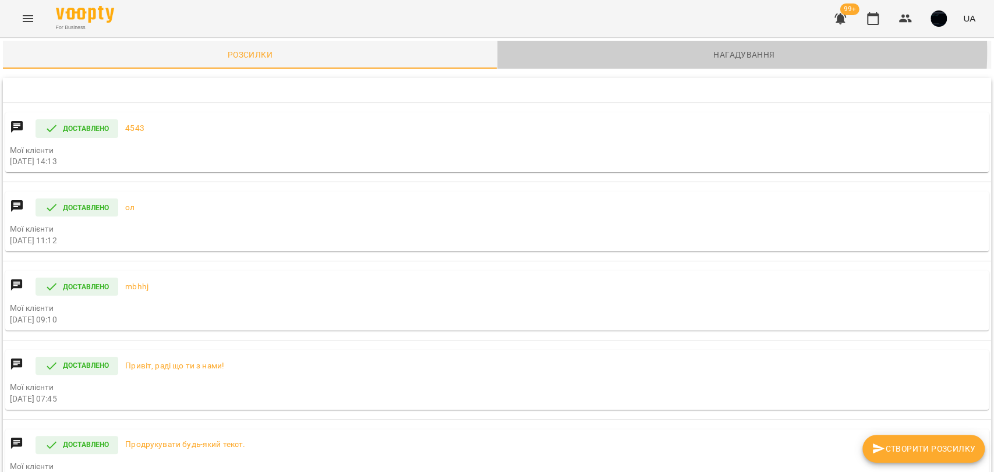
click at [688, 52] on span "Нагадування" at bounding box center [744, 55] width 480 height 14
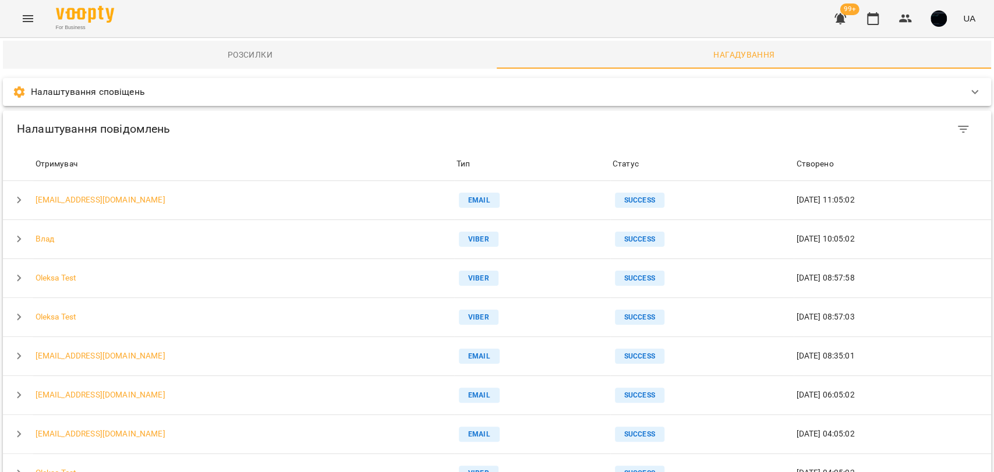
click at [403, 107] on div "Налаштування сповіщень Миттєві сповіщення Повідомляти клієнтів про нові відвіду…" at bounding box center [497, 92] width 993 height 33
click at [399, 94] on div "Налаштування сповіщень" at bounding box center [486, 92] width 948 height 14
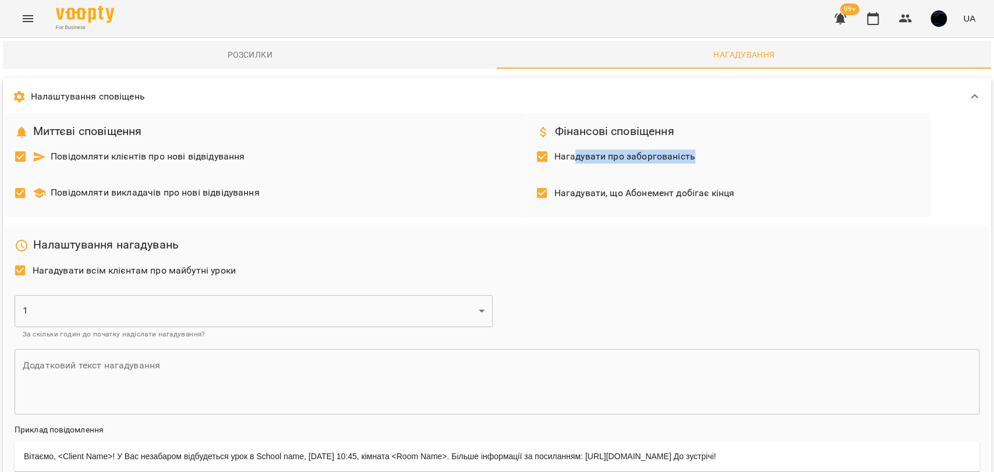
drag, startPoint x: 571, startPoint y: 155, endPoint x: 692, endPoint y: 152, distance: 120.6
click at [692, 152] on div "Нагадувати про заборгованість" at bounding box center [729, 158] width 394 height 37
click at [685, 221] on div "Миттєві сповіщення Повідомляти клієнтів про нові відвідування Повідомляти викла…" at bounding box center [496, 376] width 983 height 527
drag, startPoint x: 590, startPoint y: 197, endPoint x: 743, endPoint y: 194, distance: 153.7
click at [743, 194] on div "Нагадувати, що Абонемент добігає кінця" at bounding box center [729, 194] width 394 height 37
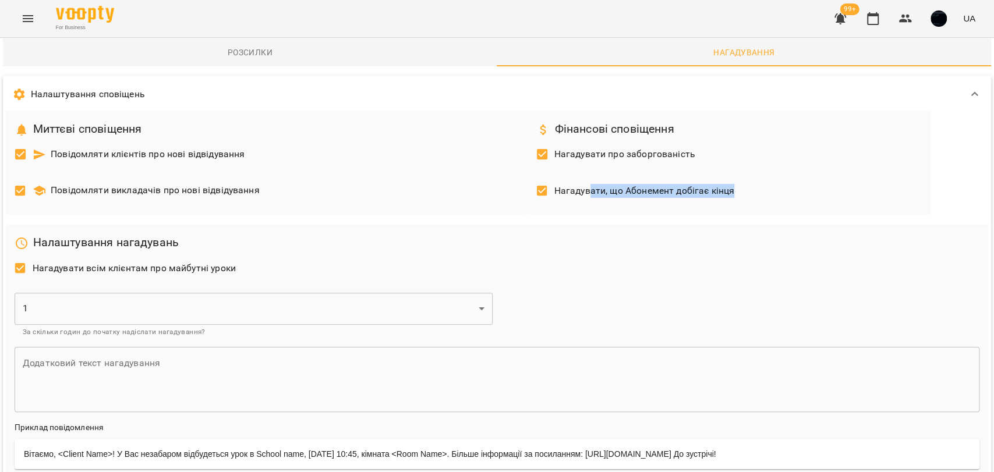
scroll to position [194, 0]
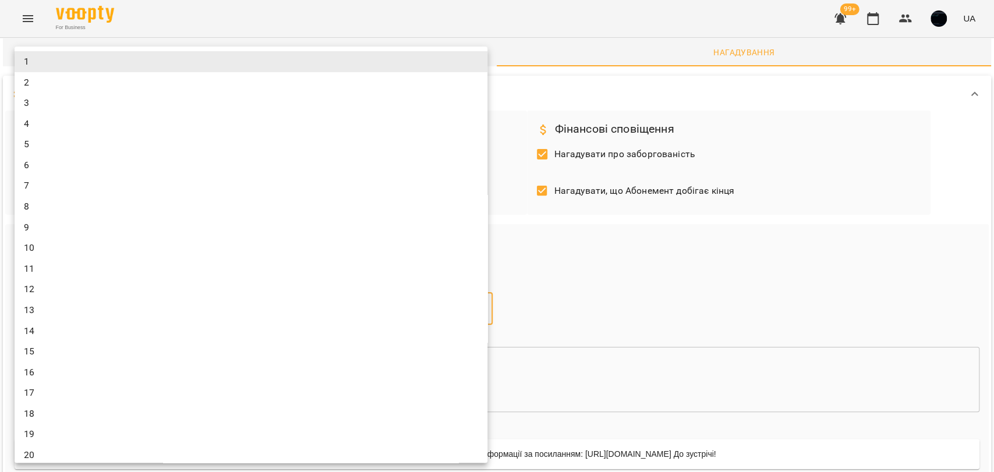
click at [0, 107] on div at bounding box center [497, 236] width 994 height 472
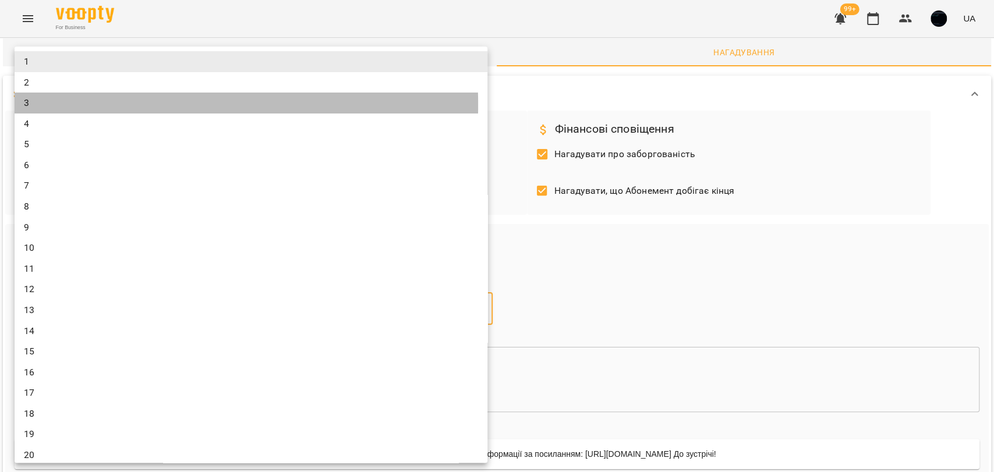
click at [59, 105] on li "3" at bounding box center [251, 103] width 473 height 21
type input "*"
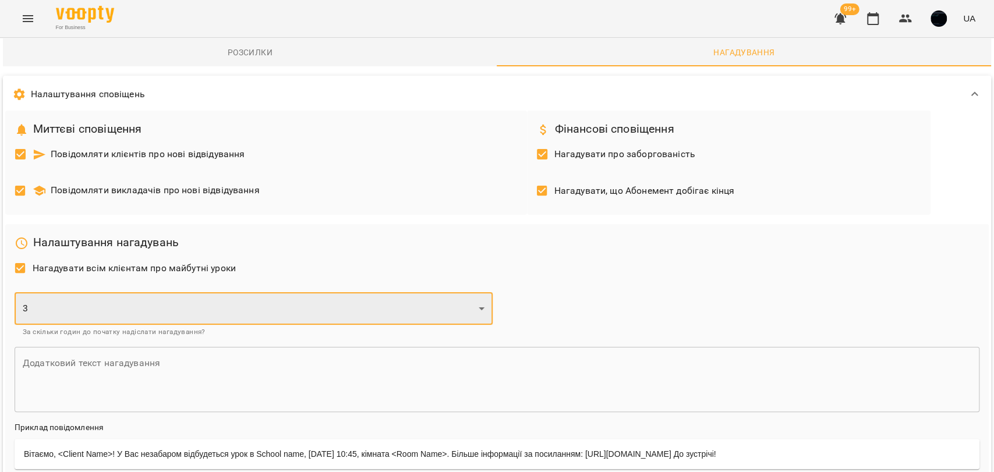
scroll to position [323, 0]
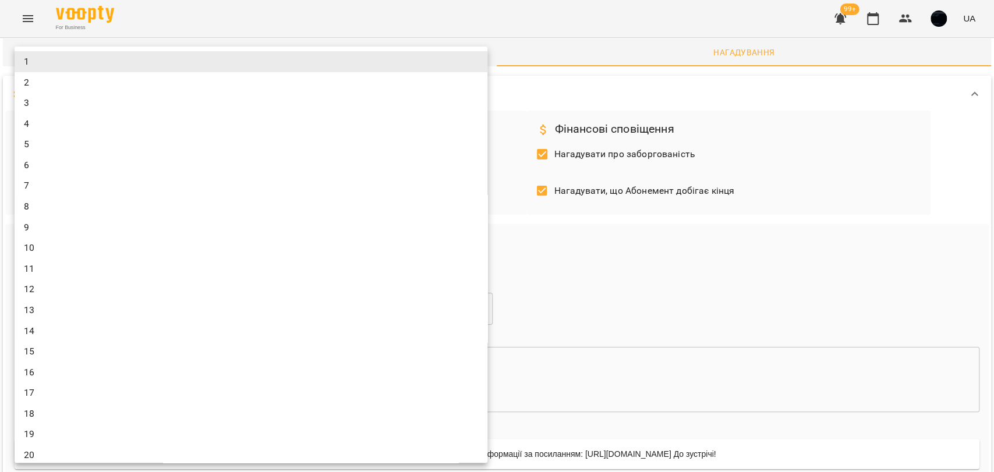
click at [0, 100] on div at bounding box center [497, 236] width 994 height 472
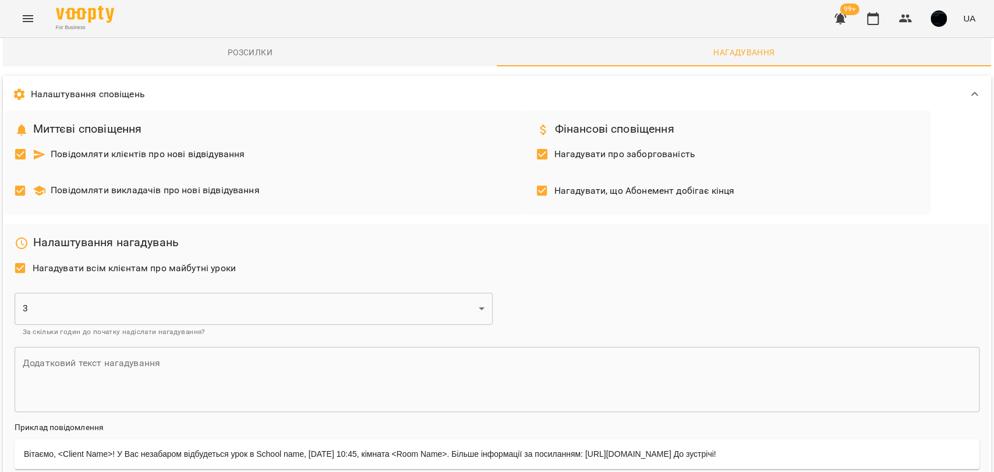
scroll to position [0, 0]
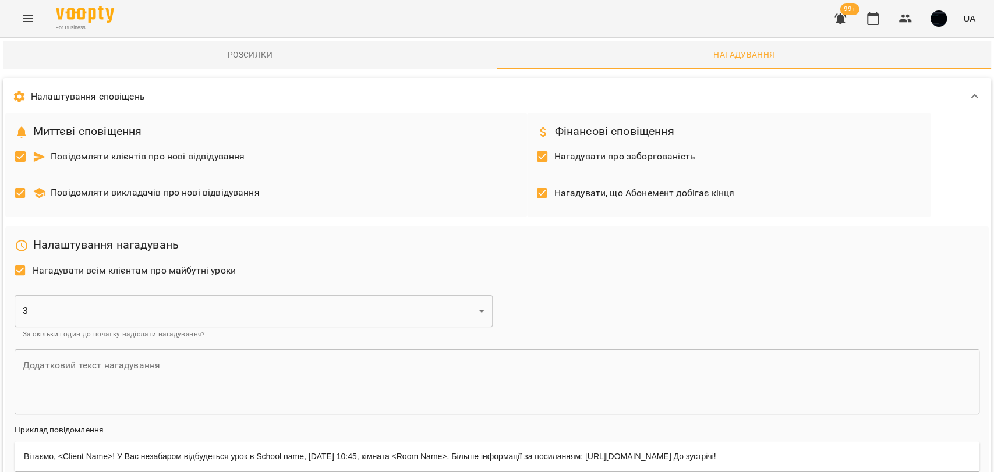
click at [228, 51] on span "Розсилки" at bounding box center [250, 55] width 480 height 14
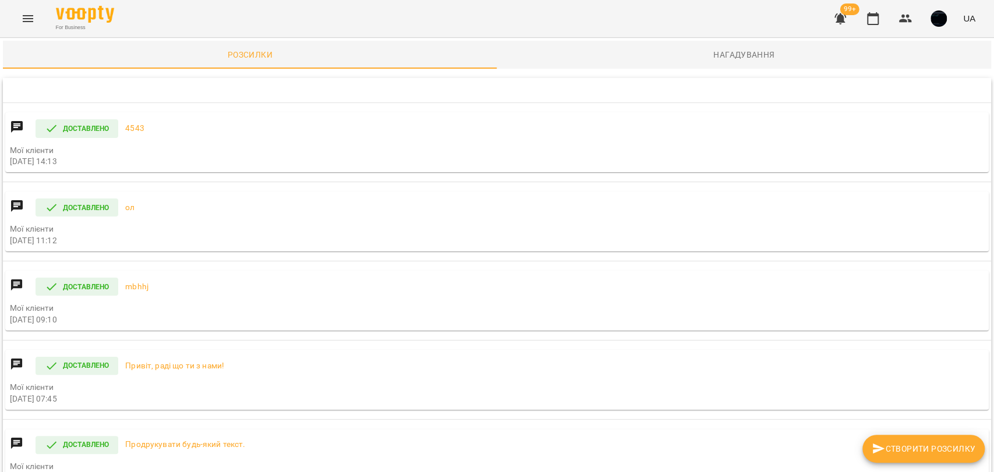
click at [929, 446] on span "Створити розсилку" at bounding box center [924, 449] width 104 height 14
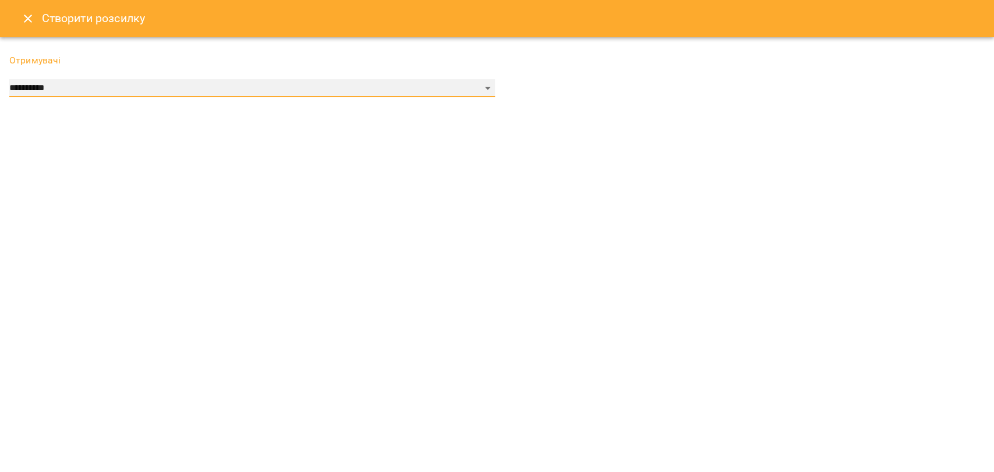
drag, startPoint x: 62, startPoint y: 85, endPoint x: 62, endPoint y: 96, distance: 11.1
click at [62, 85] on select "**********" at bounding box center [252, 88] width 486 height 19
select select "******"
click at [9, 79] on select "**********" at bounding box center [252, 88] width 486 height 19
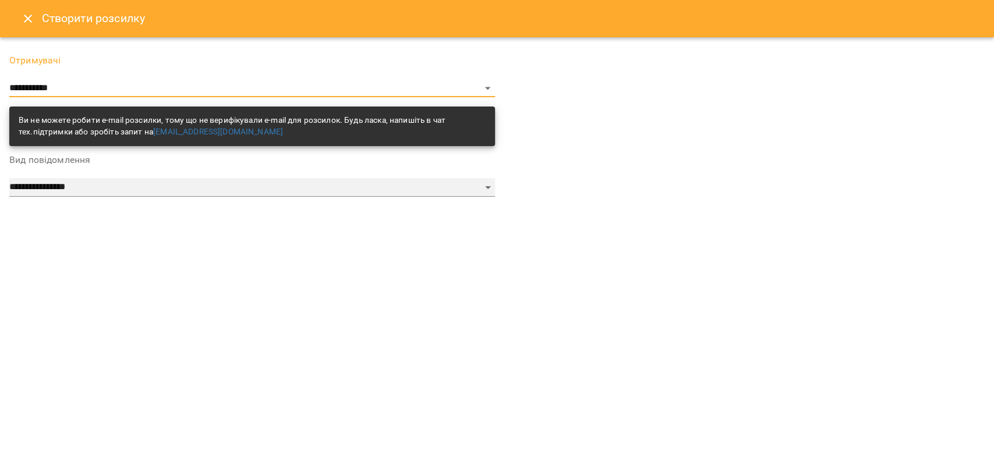
click at [79, 172] on div "**********" at bounding box center [252, 175] width 486 height 41
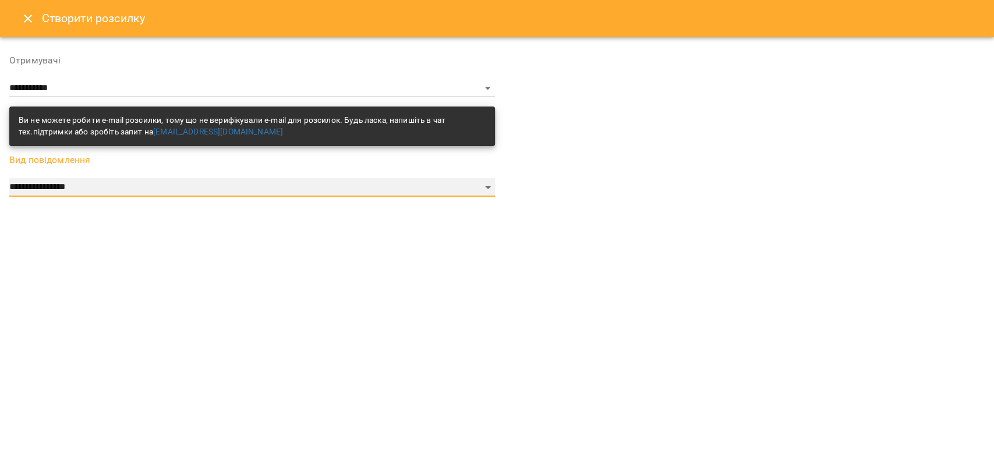
select select "*********"
click at [9, 178] on select "**********" at bounding box center [252, 187] width 486 height 19
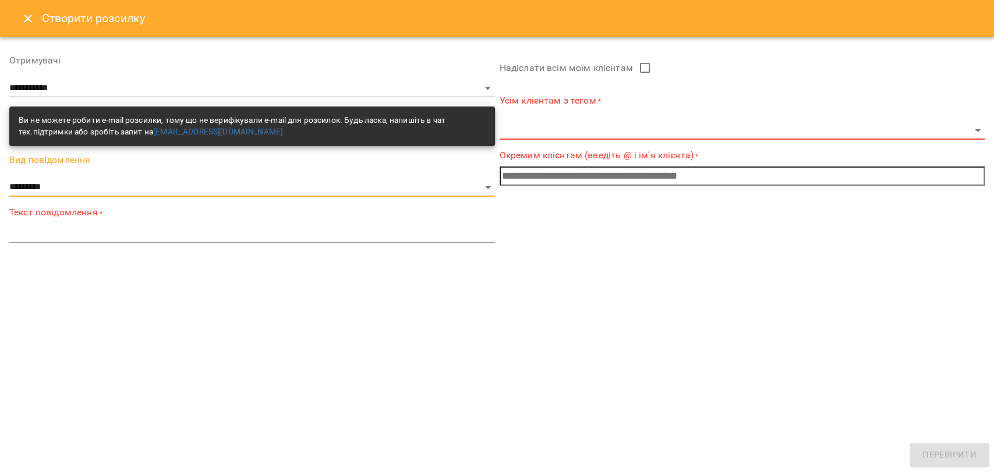
click at [58, 228] on textarea at bounding box center [252, 233] width 486 height 11
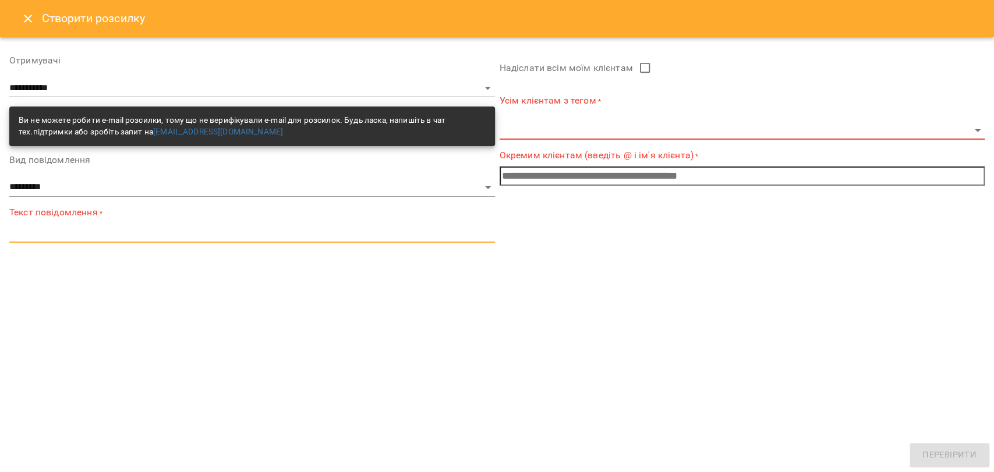
click at [600, 136] on body "**********" at bounding box center [497, 250] width 994 height 501
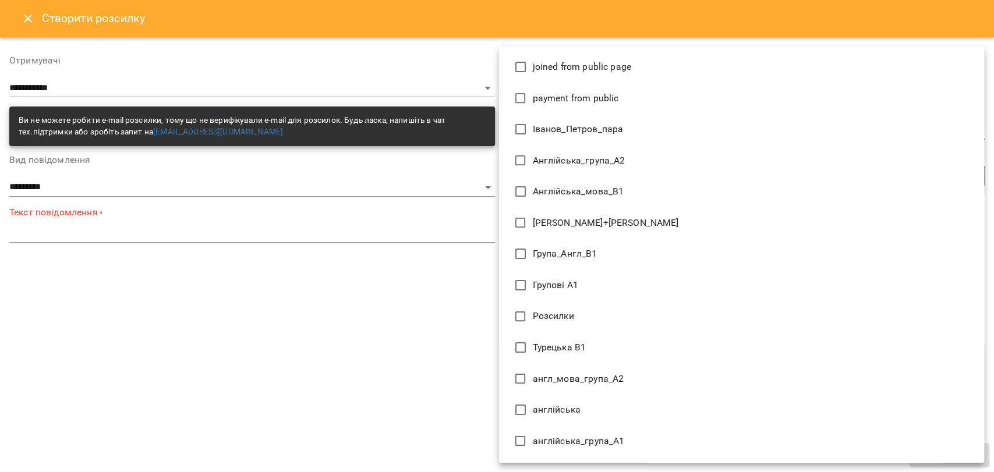
click at [461, 250] on div at bounding box center [497, 236] width 994 height 472
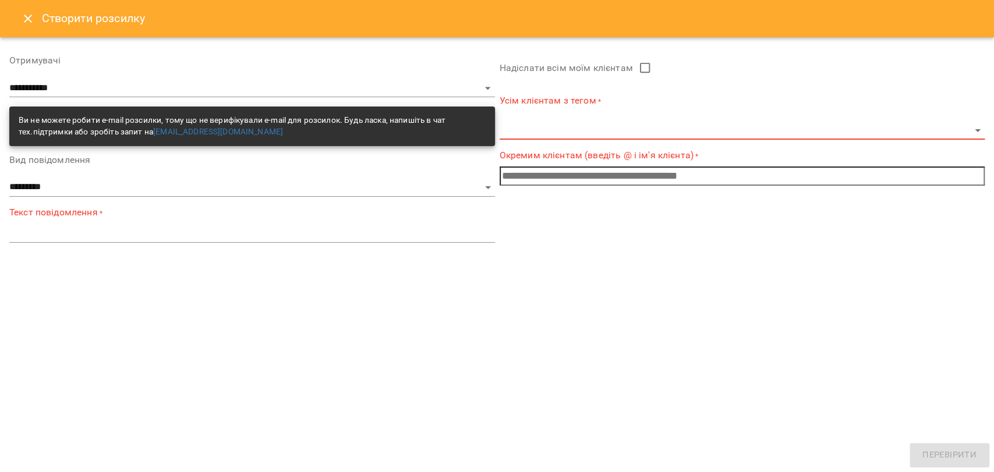
click at [536, 136] on body "**********" at bounding box center [497, 250] width 994 height 501
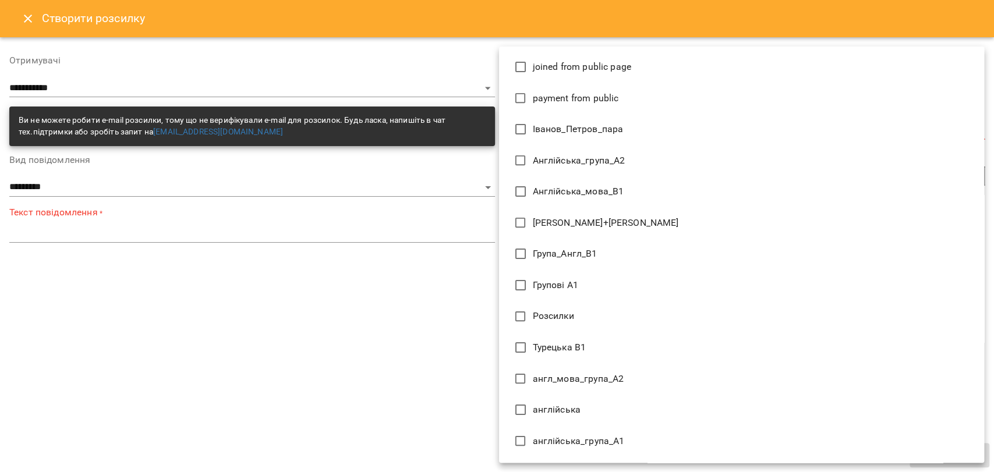
click at [474, 265] on div at bounding box center [497, 236] width 994 height 472
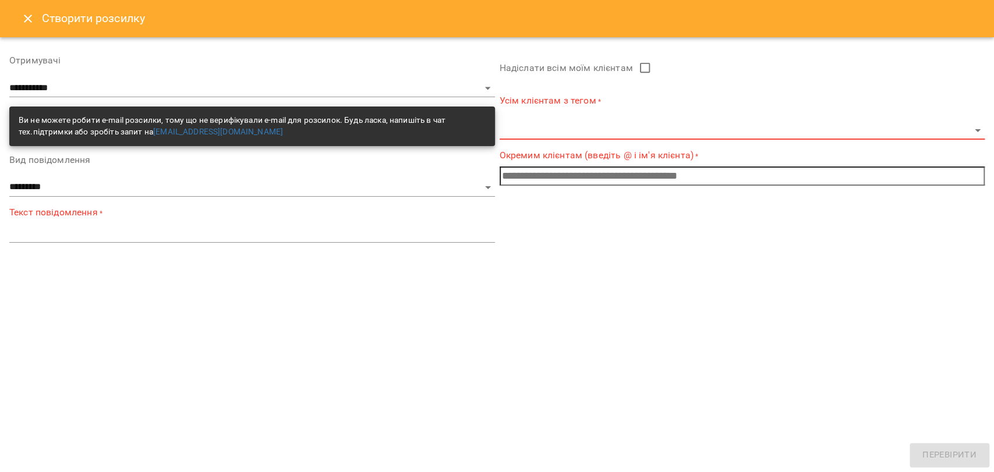
click at [530, 139] on body "**********" at bounding box center [497, 250] width 994 height 501
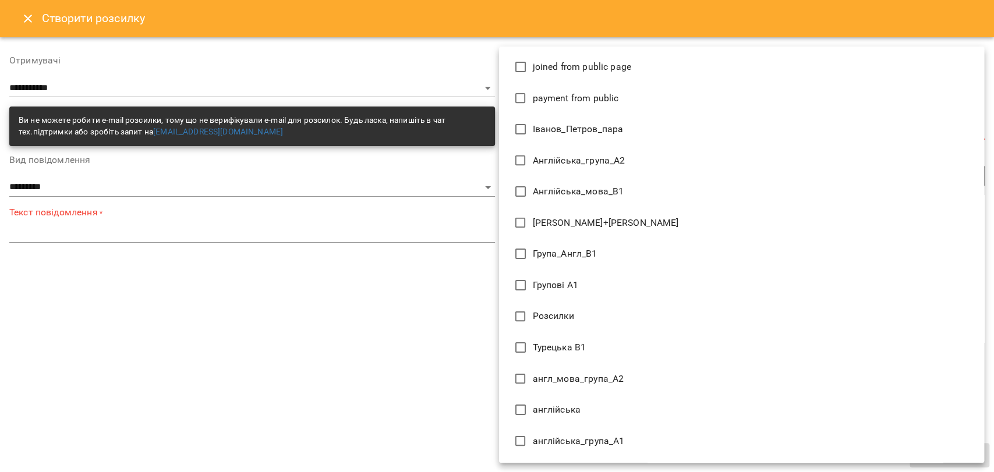
click at [370, 275] on div at bounding box center [497, 236] width 994 height 472
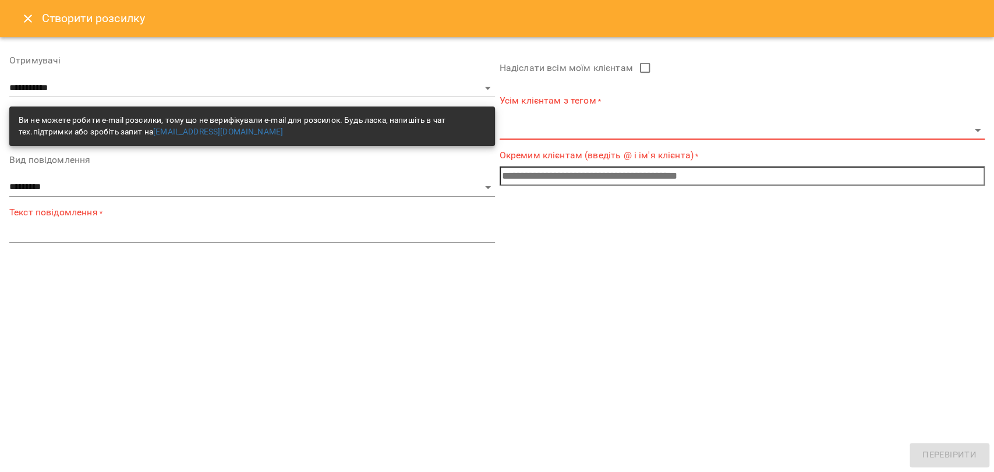
click at [554, 130] on body "**********" at bounding box center [497, 250] width 994 height 501
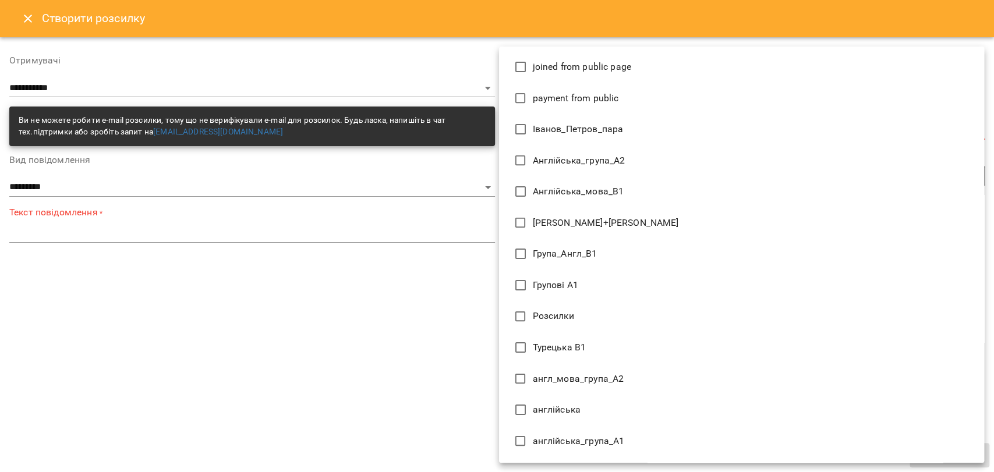
click at [483, 258] on div at bounding box center [497, 236] width 994 height 472
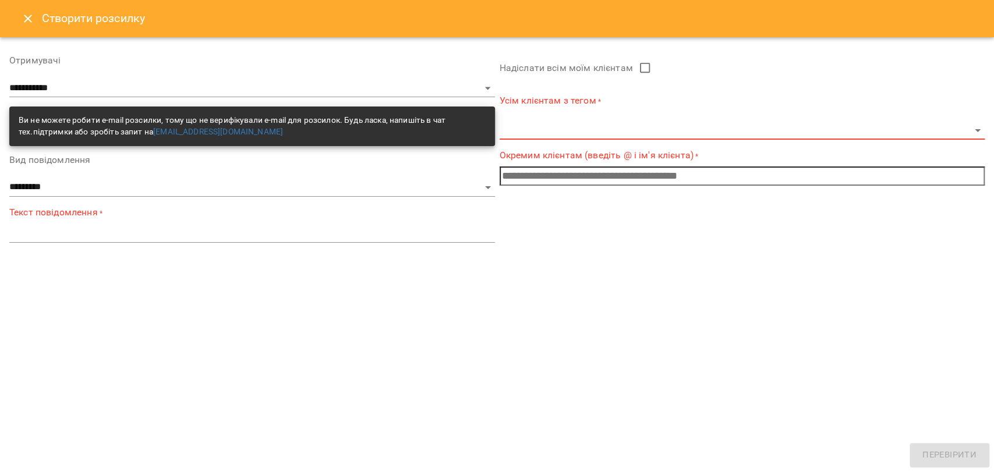
click at [506, 125] on body "**********" at bounding box center [497, 250] width 994 height 501
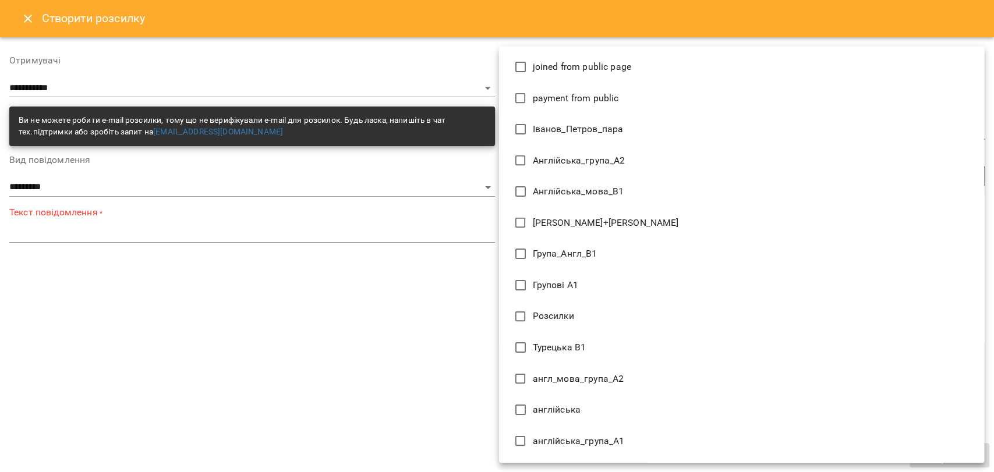
click at [444, 258] on div at bounding box center [497, 236] width 994 height 472
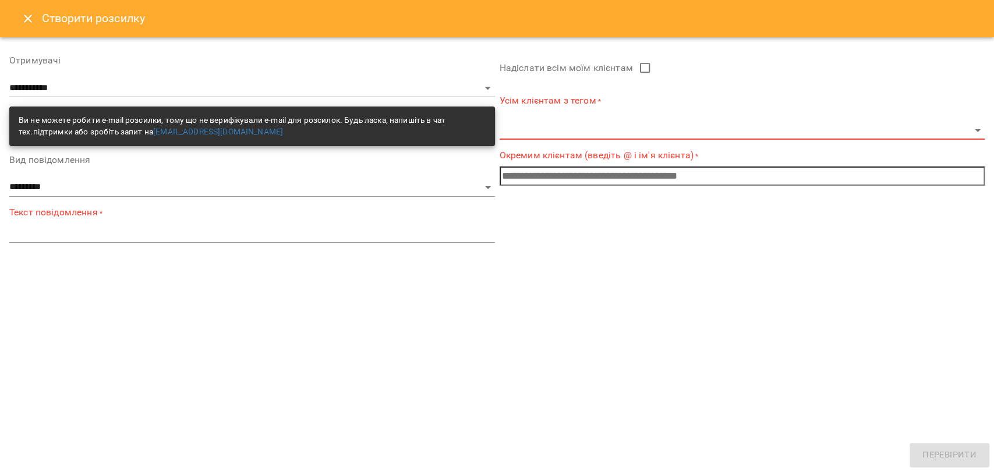
click at [24, 24] on icon "Close" at bounding box center [28, 19] width 14 height 14
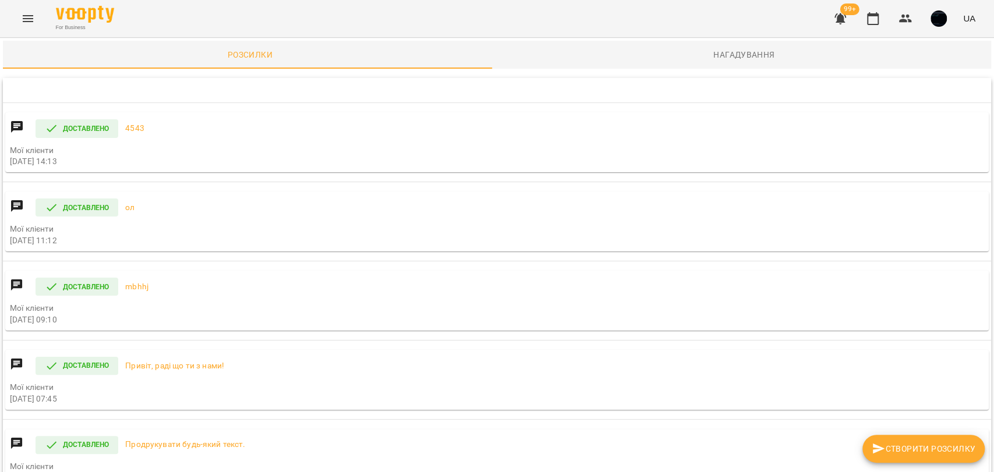
click at [31, 23] on icon "Menu" at bounding box center [28, 19] width 14 height 14
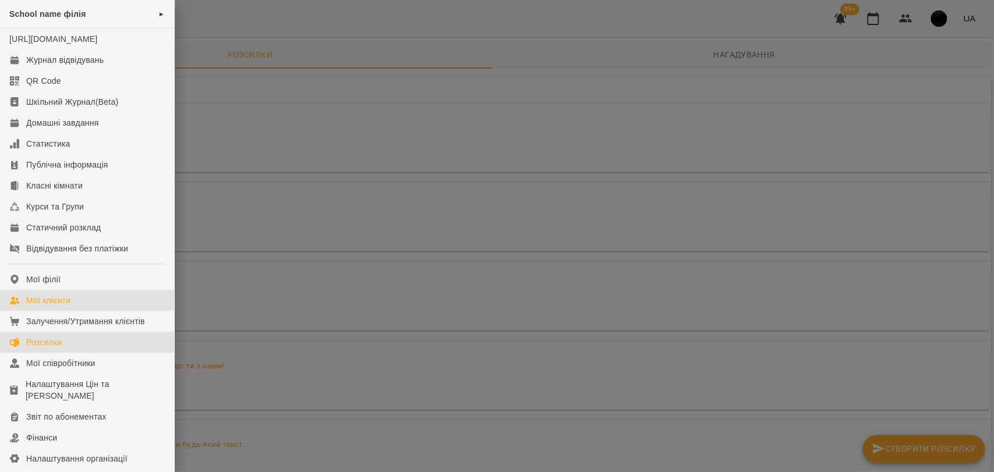
click at [66, 306] on div "Мої клієнти" at bounding box center [48, 301] width 44 height 12
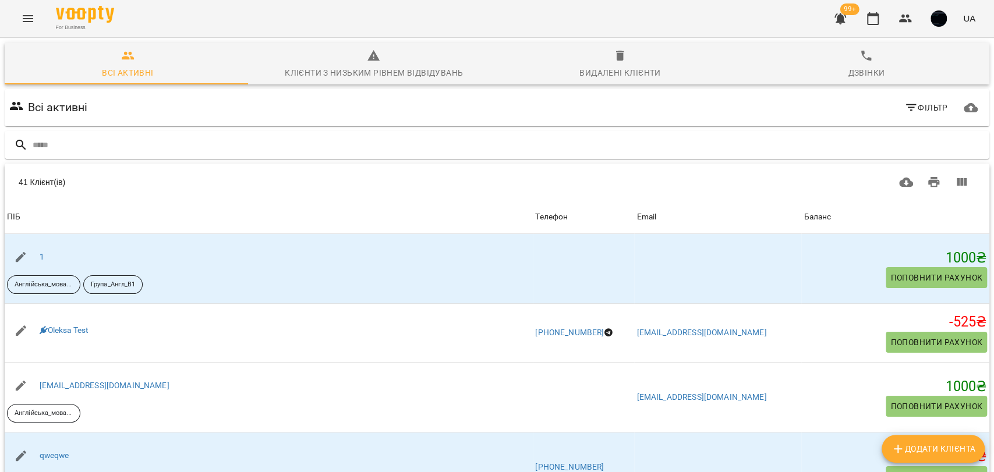
click at [32, 24] on icon "Menu" at bounding box center [28, 19] width 14 height 14
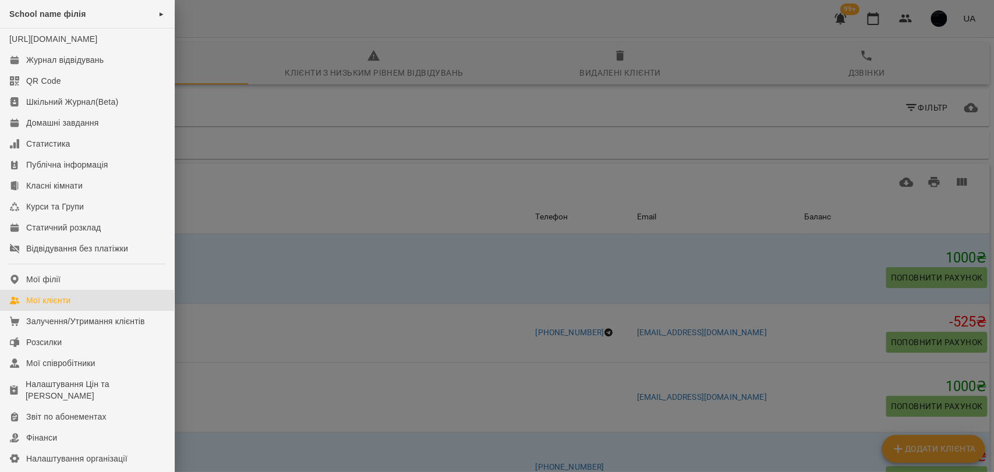
drag, startPoint x: 214, startPoint y: 281, endPoint x: 185, endPoint y: 277, distance: 29.4
click at [211, 279] on div at bounding box center [497, 236] width 994 height 472
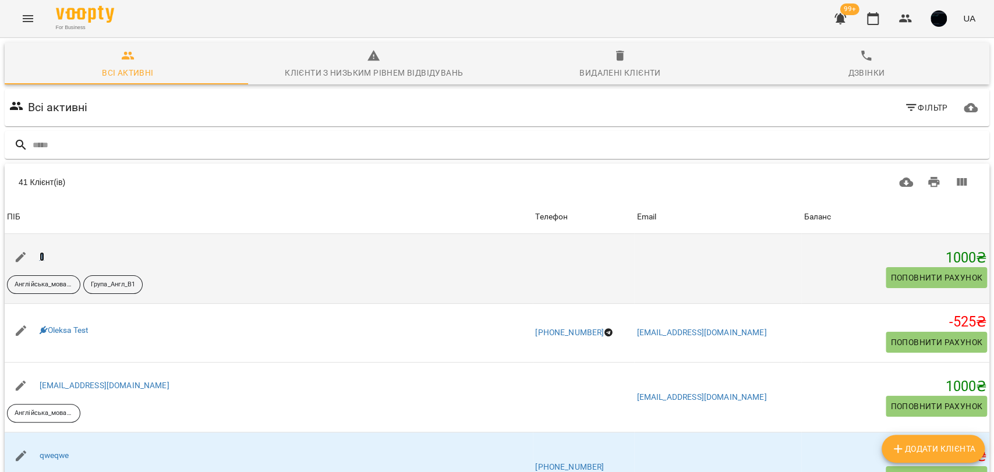
click at [41, 258] on link "1" at bounding box center [42, 256] width 5 height 9
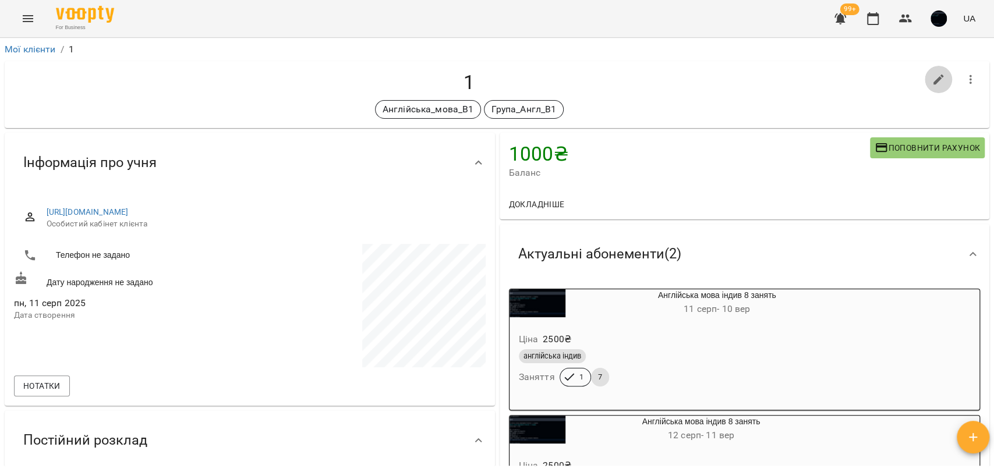
click at [932, 82] on icon "button" at bounding box center [939, 80] width 14 height 14
select select "**"
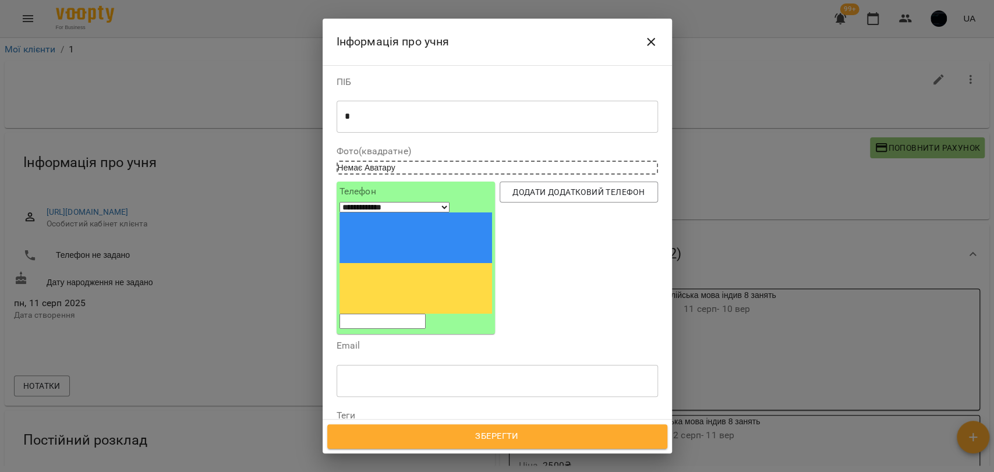
scroll to position [129, 0]
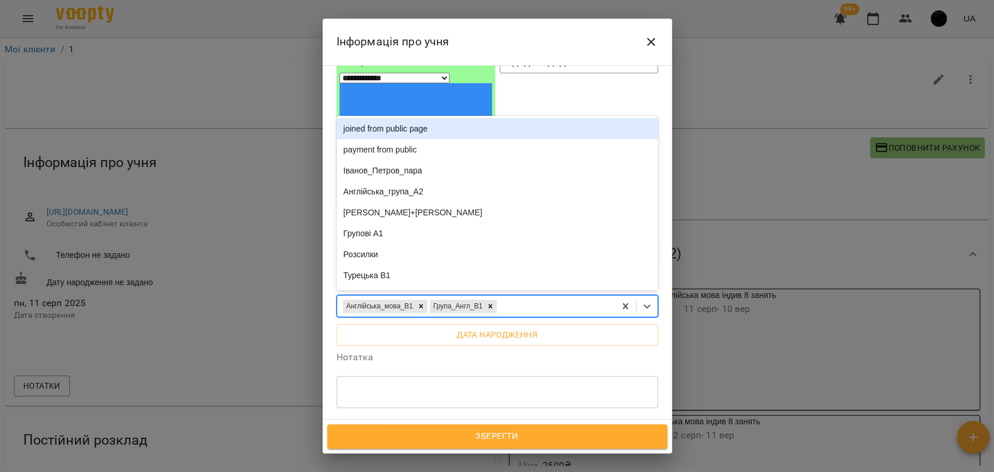
click at [529, 297] on div "Англійська_мова_В1 Група_Англ_В1" at bounding box center [476, 306] width 278 height 19
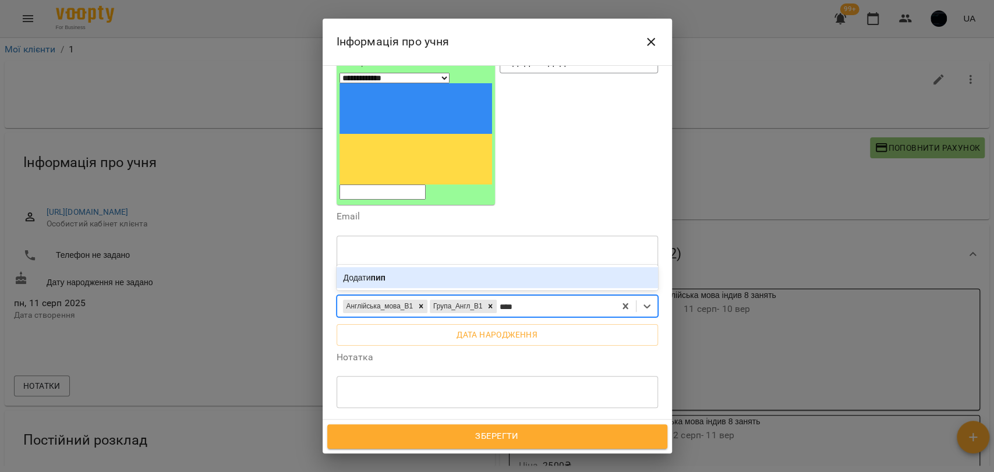
type input "*****"
click at [449, 267] on div "Додати пипьп" at bounding box center [497, 277] width 321 height 21
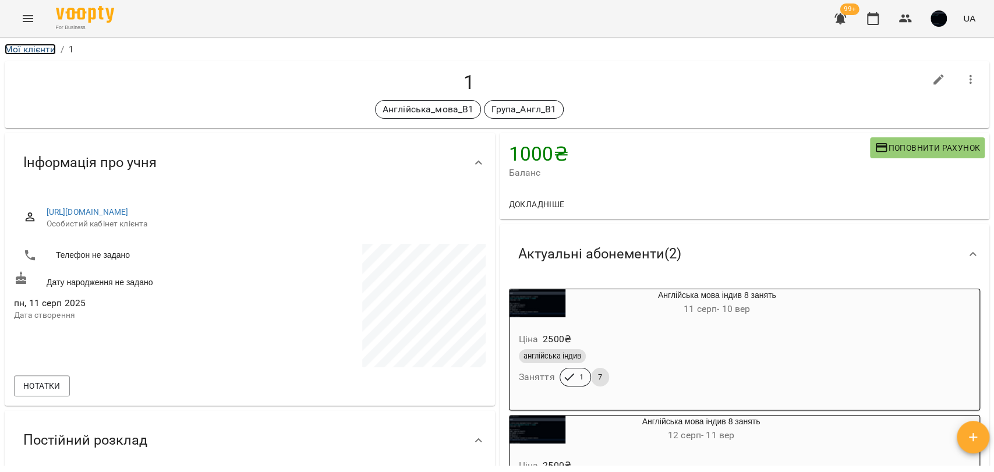
click at [29, 49] on link "Мої клієнти" at bounding box center [30, 49] width 51 height 11
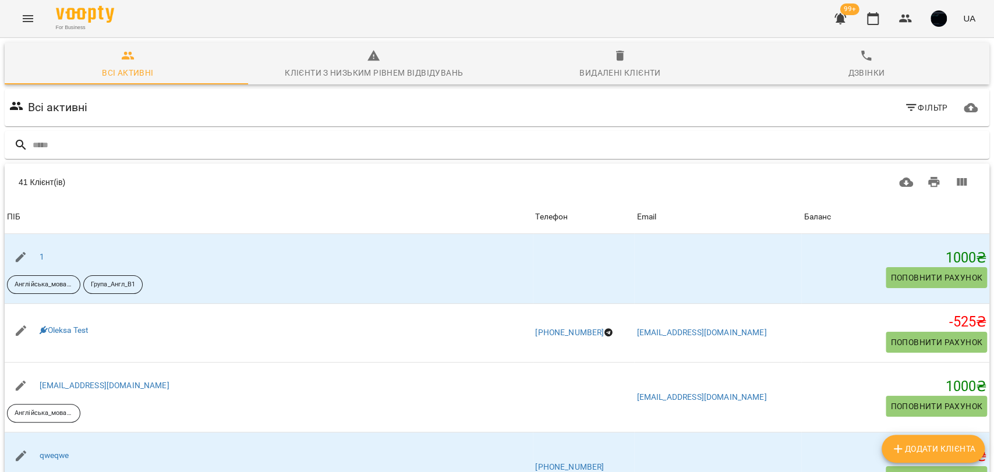
click at [21, 20] on icon "Menu" at bounding box center [28, 19] width 14 height 14
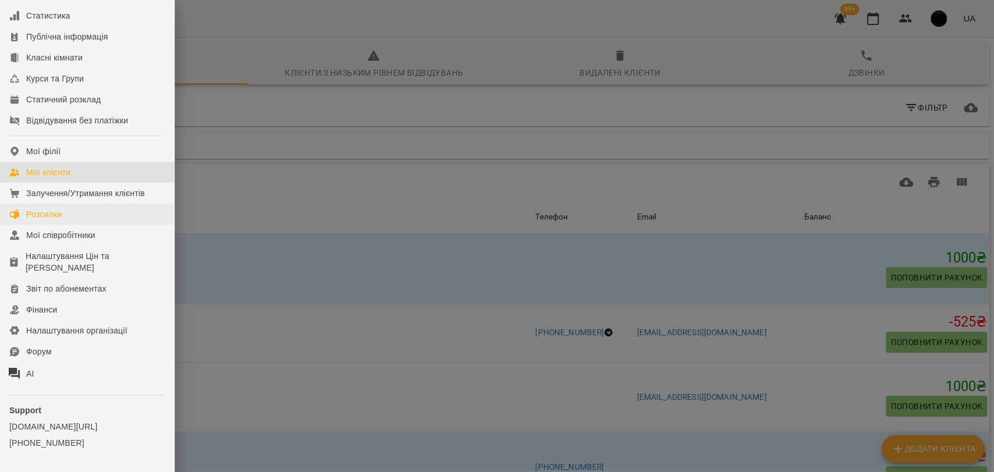
scroll to position [129, 0]
click at [269, 195] on div at bounding box center [497, 236] width 994 height 472
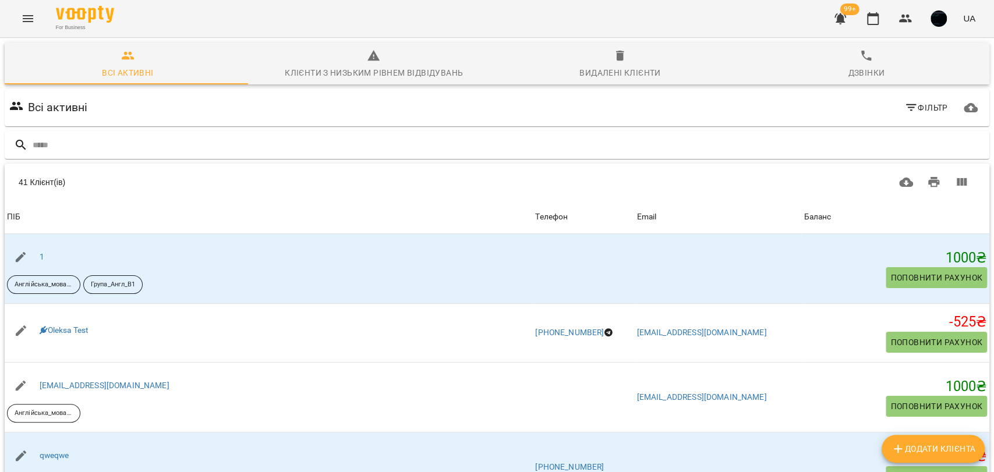
click at [24, 22] on icon "Menu" at bounding box center [28, 18] width 10 height 7
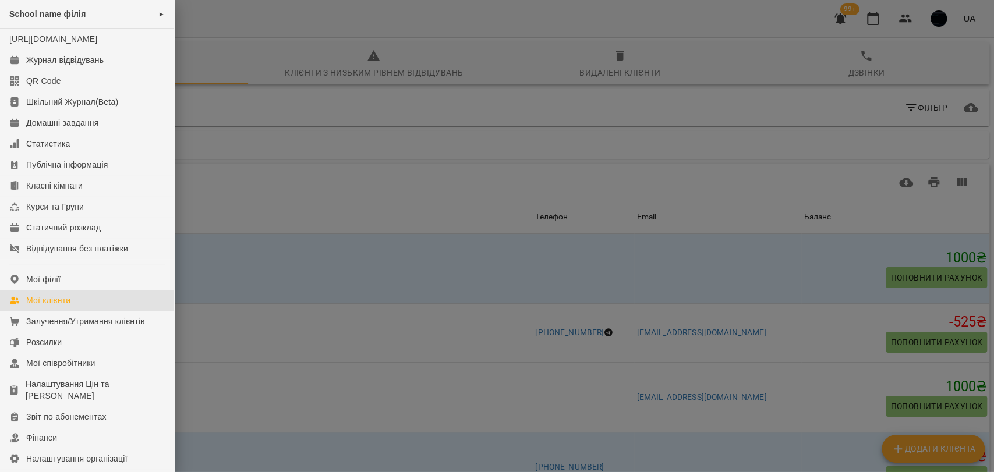
drag, startPoint x: 399, startPoint y: 218, endPoint x: 216, endPoint y: 234, distance: 184.1
click at [396, 218] on div at bounding box center [497, 236] width 994 height 472
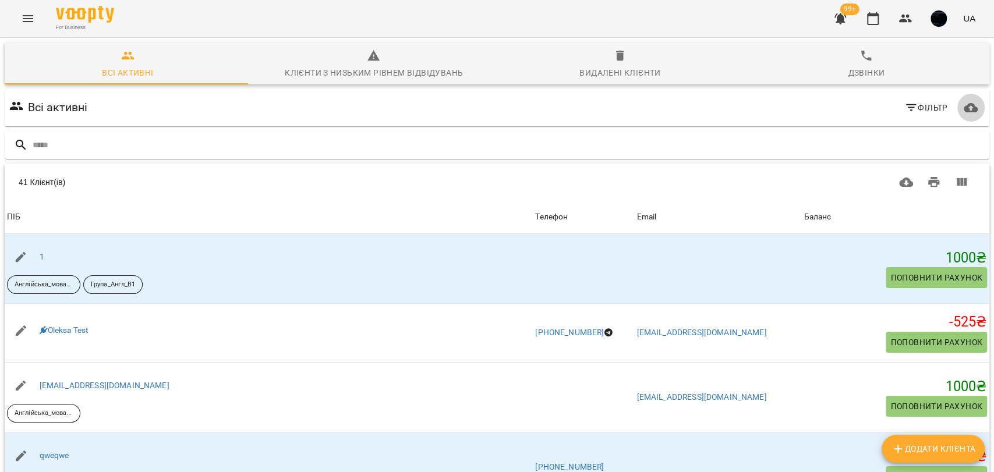
click at [964, 103] on icon "button" at bounding box center [971, 107] width 14 height 9
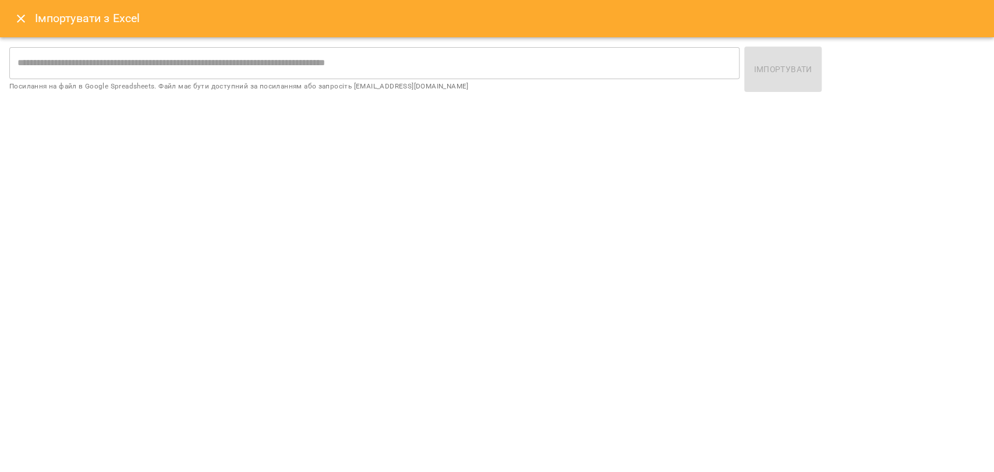
click at [21, 19] on icon "Close" at bounding box center [21, 19] width 8 height 8
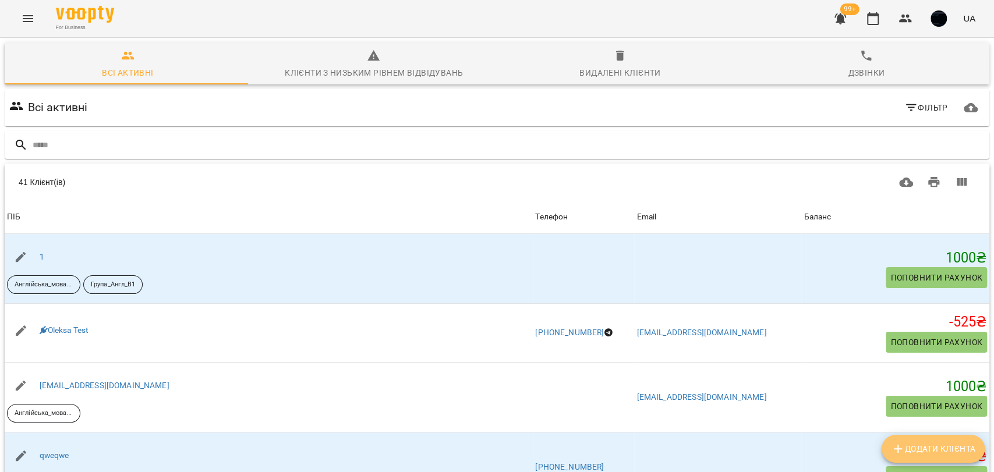
click at [919, 455] on span "Додати клієнта" at bounding box center [933, 449] width 84 height 14
select select "**"
click at [34, 23] on icon "Menu" at bounding box center [28, 19] width 14 height 14
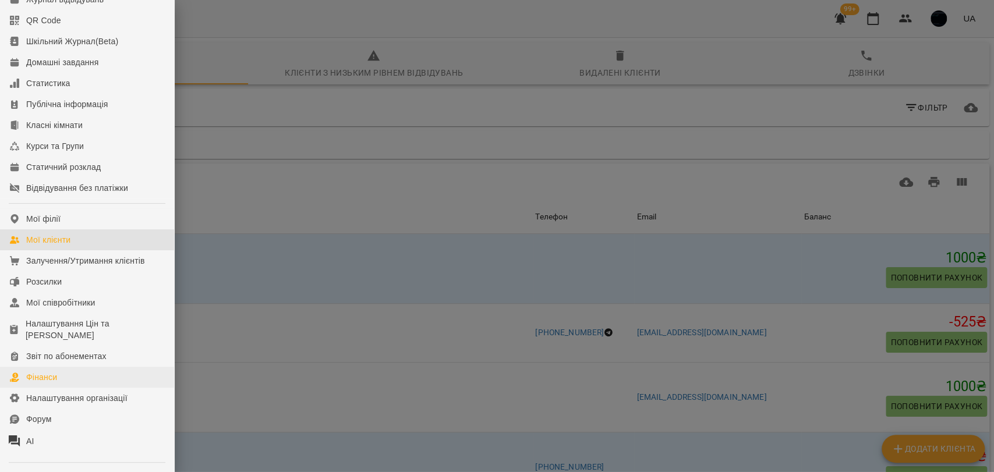
scroll to position [172, 0]
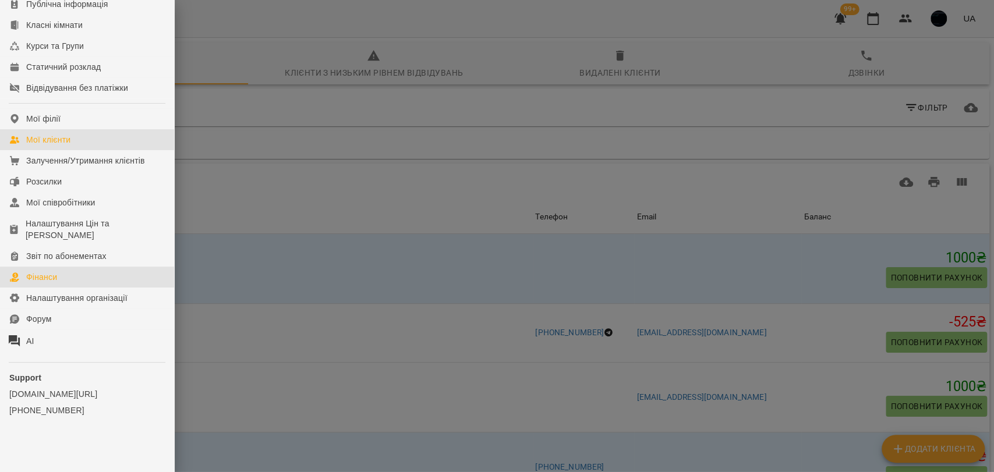
click at [62, 279] on link "Фінанси" at bounding box center [87, 277] width 174 height 21
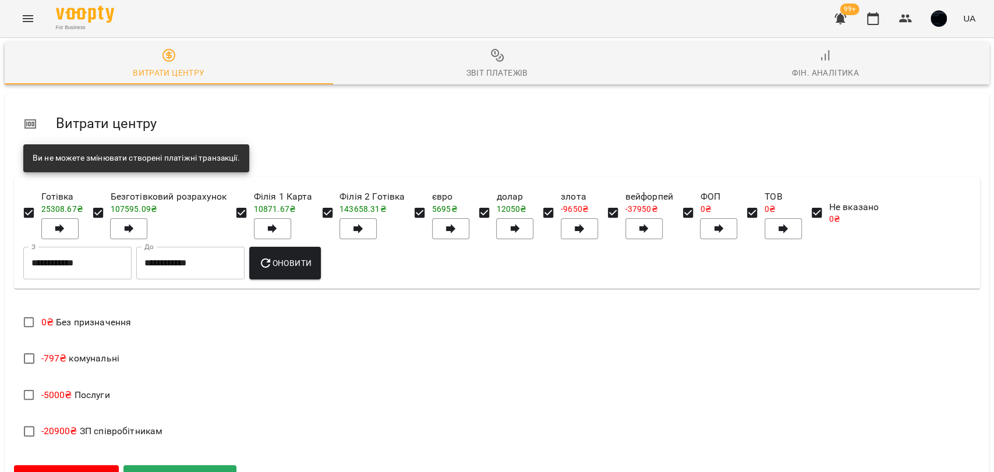
scroll to position [258, 0]
click at [154, 470] on span "Додати прибуток" at bounding box center [180, 477] width 100 height 15
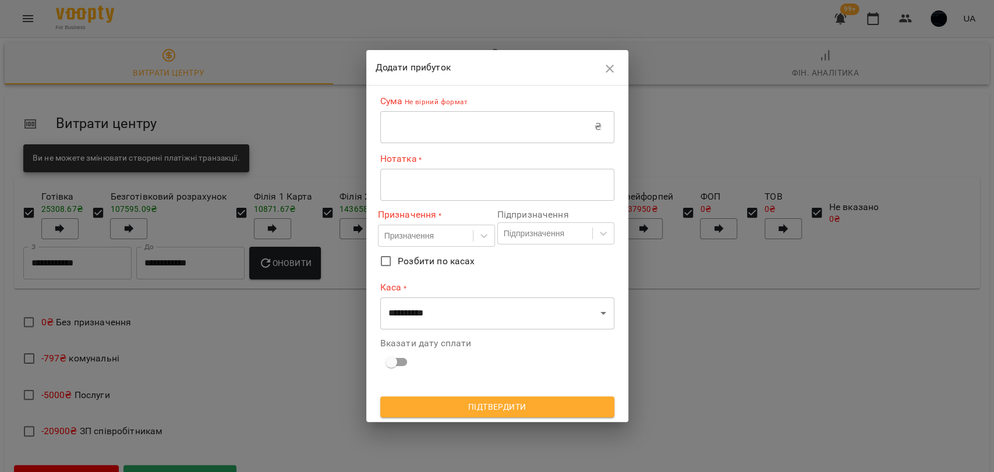
click at [397, 124] on input "text" at bounding box center [487, 127] width 214 height 33
click at [415, 280] on div "**********" at bounding box center [497, 234] width 234 height 288
click at [392, 127] on input "text" at bounding box center [487, 127] width 214 height 33
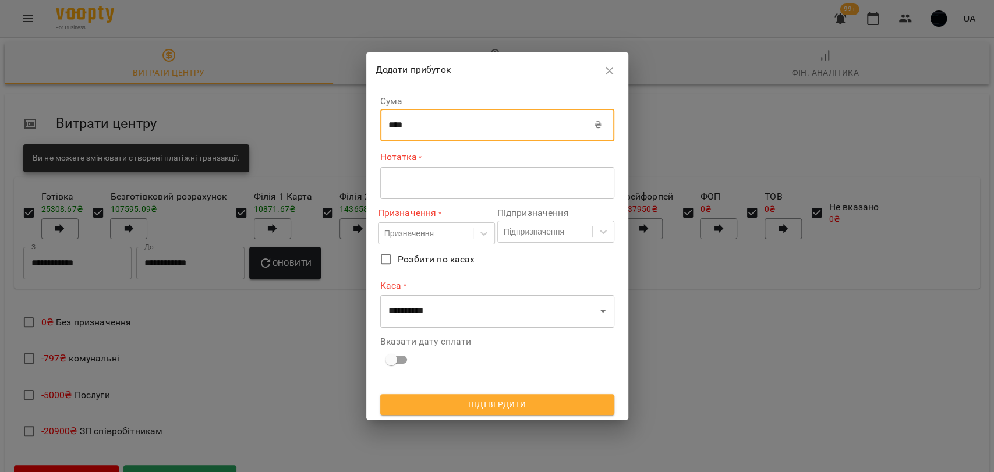
type input "****"
click at [445, 195] on div "* ​" at bounding box center [497, 183] width 234 height 33
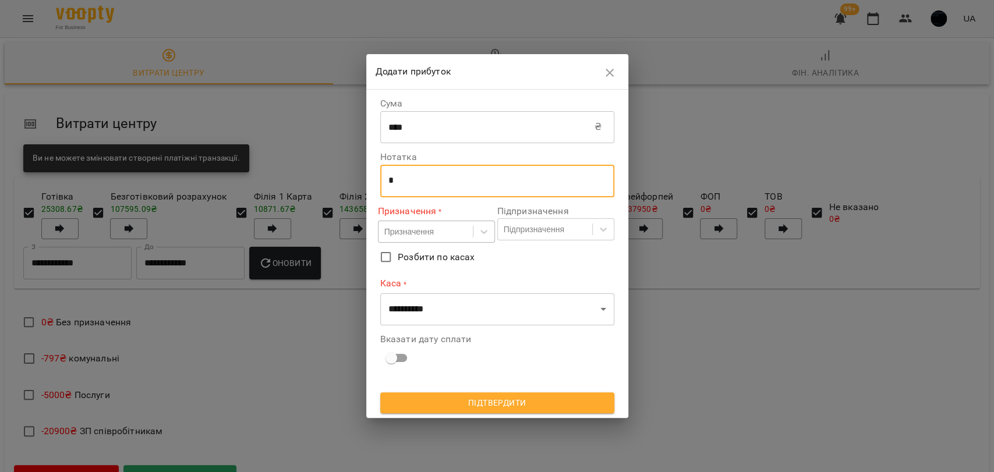
type textarea "*"
click at [422, 232] on div "Призначення" at bounding box center [408, 232] width 49 height 12
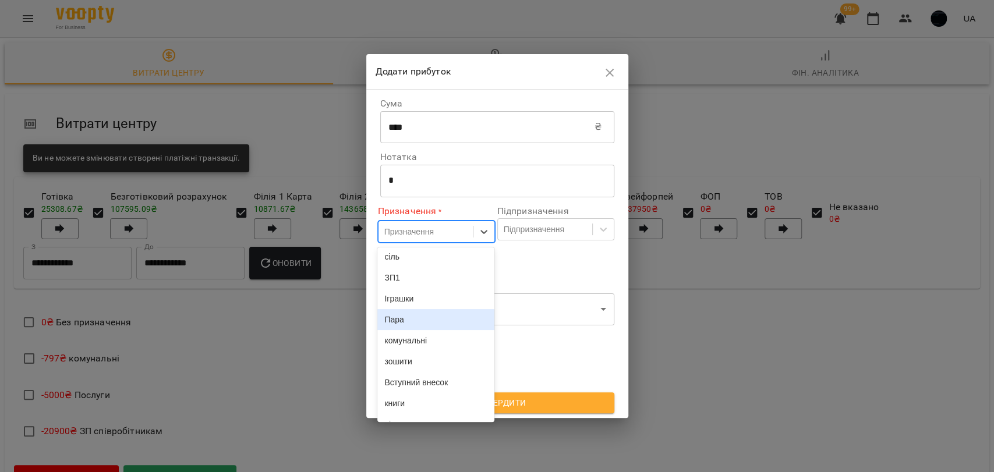
scroll to position [0, 0]
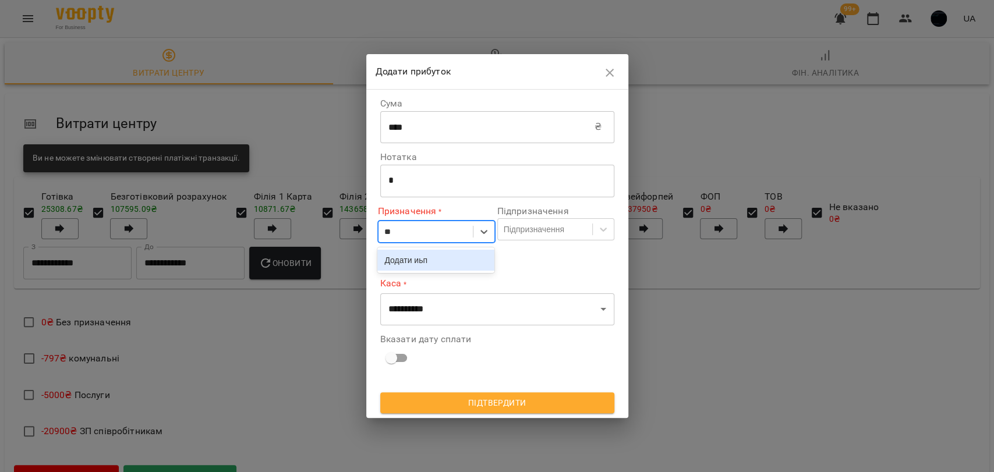
type input "*"
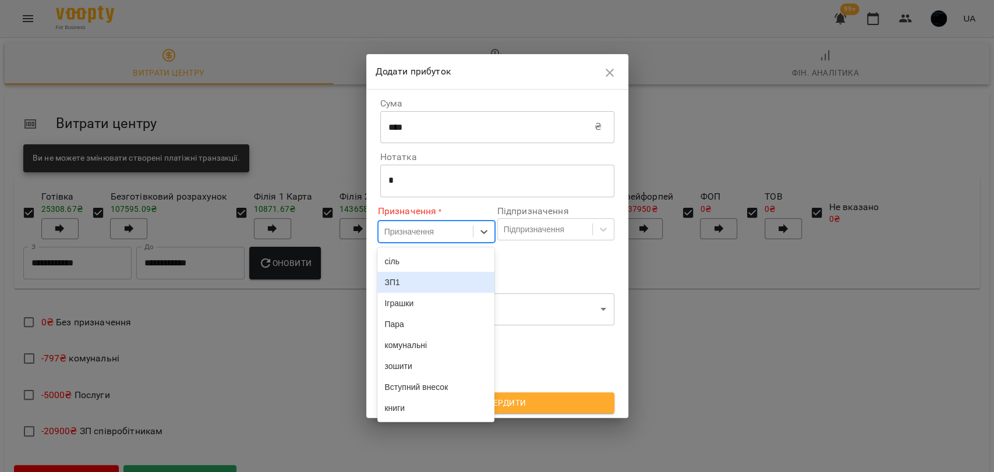
scroll to position [194, 0]
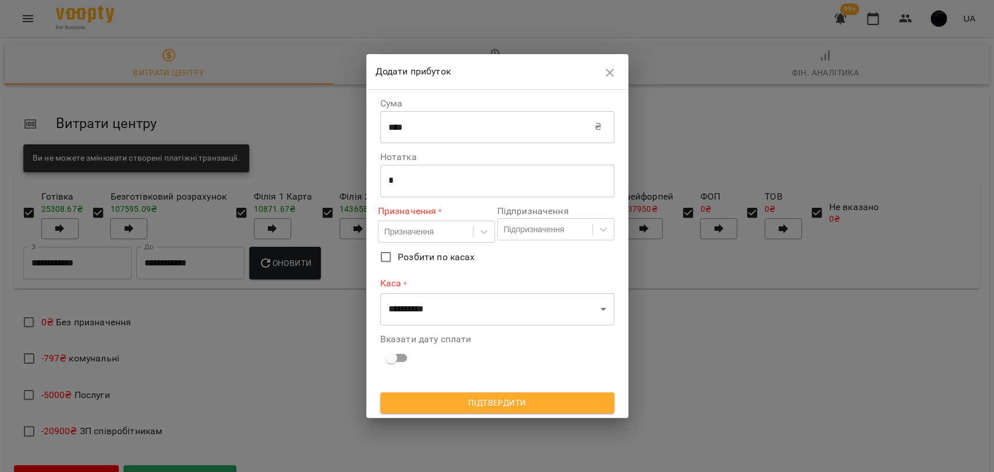
click at [530, 265] on label "Розбити по касах" at bounding box center [489, 257] width 231 height 24
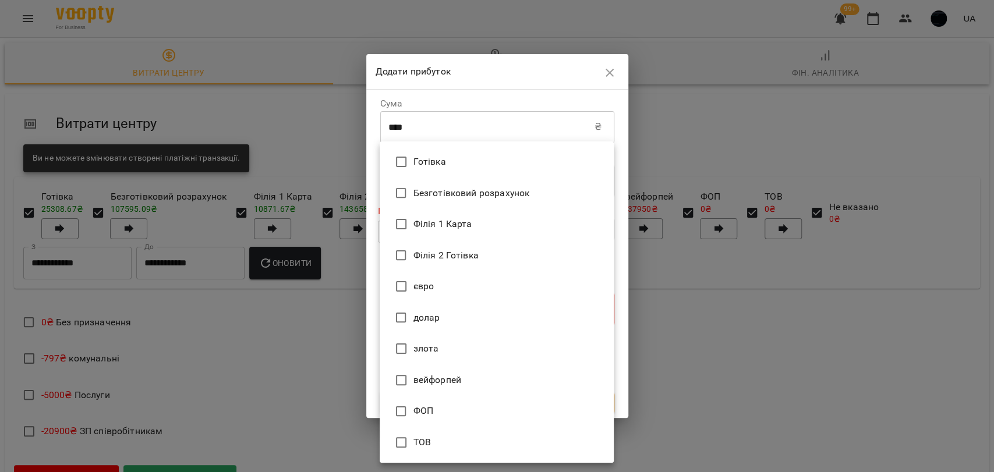
click at [627, 282] on div at bounding box center [497, 236] width 994 height 472
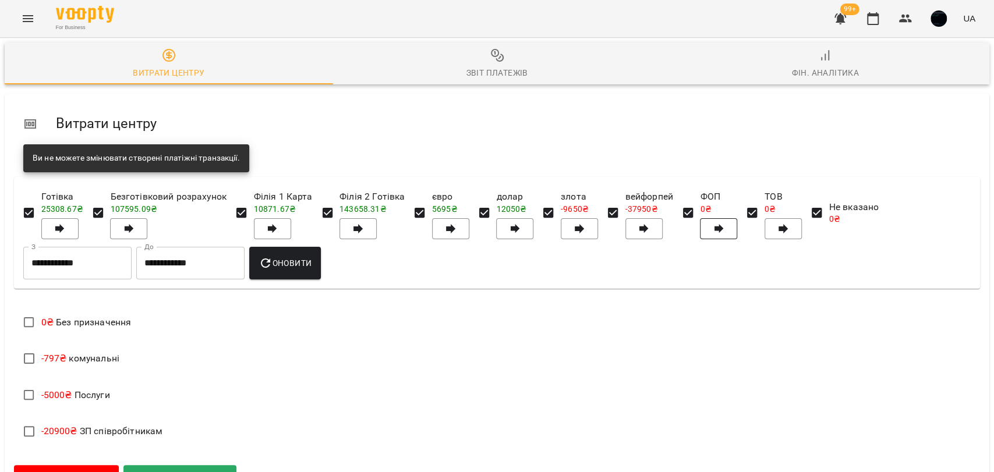
scroll to position [0, 0]
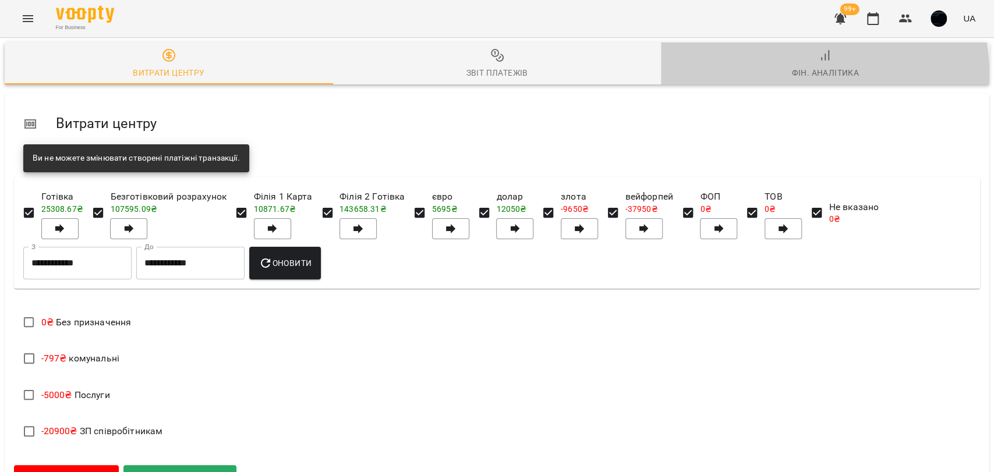
click at [798, 73] on div "Фін. Аналітика" at bounding box center [825, 73] width 68 height 14
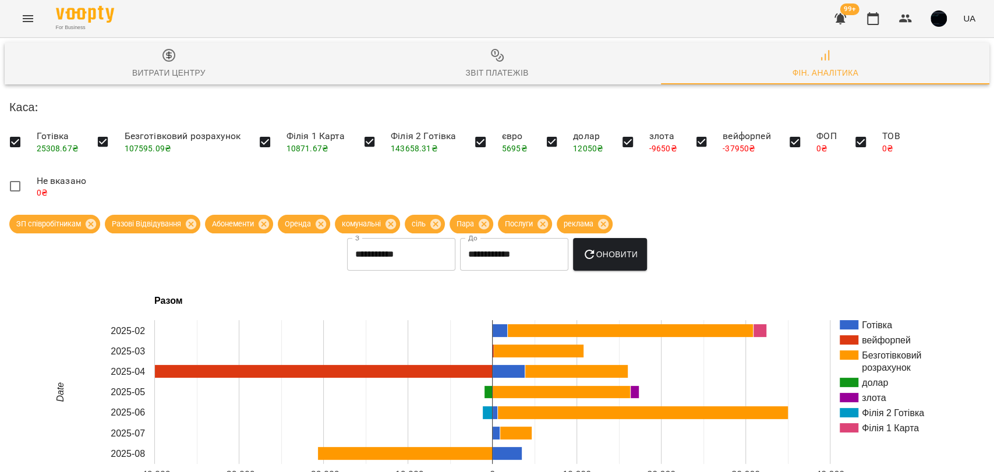
click at [421, 248] on input "**********" at bounding box center [401, 254] width 108 height 33
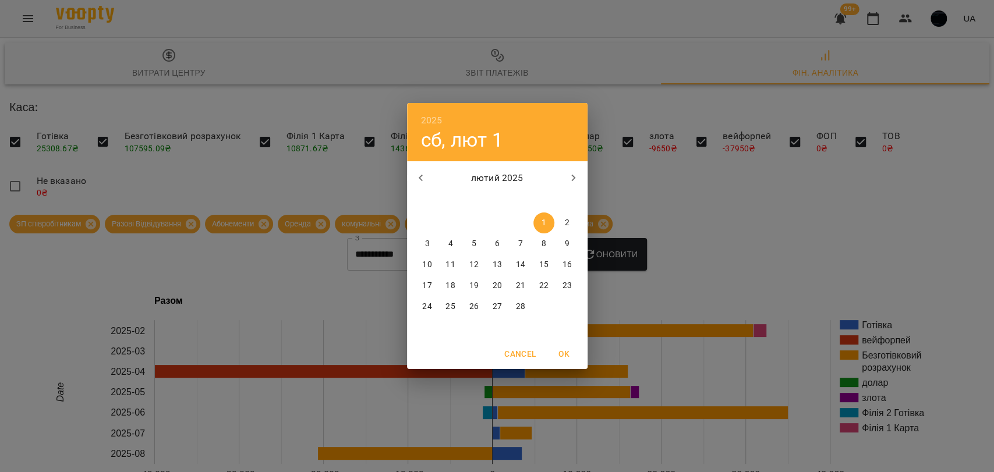
click at [608, 248] on div "2025 сб, лют 1 лютий 2025 пн вт ср чт пт сб нд 27 28 29 30 31 1 2 3 4 5 6 7 8 9…" at bounding box center [497, 236] width 994 height 472
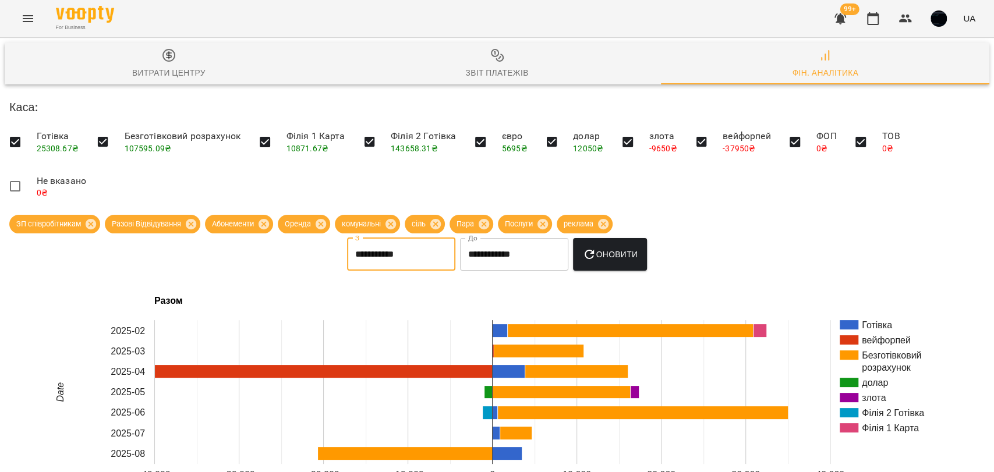
scroll to position [452, 0]
drag, startPoint x: 171, startPoint y: 82, endPoint x: 238, endPoint y: 94, distance: 68.2
click at [28, 15] on icon "Menu" at bounding box center [28, 19] width 14 height 14
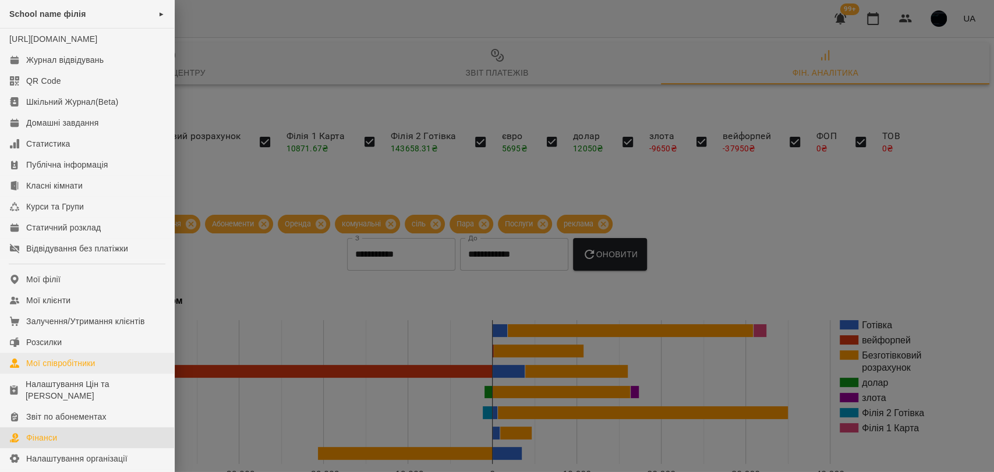
scroll to position [172, 0]
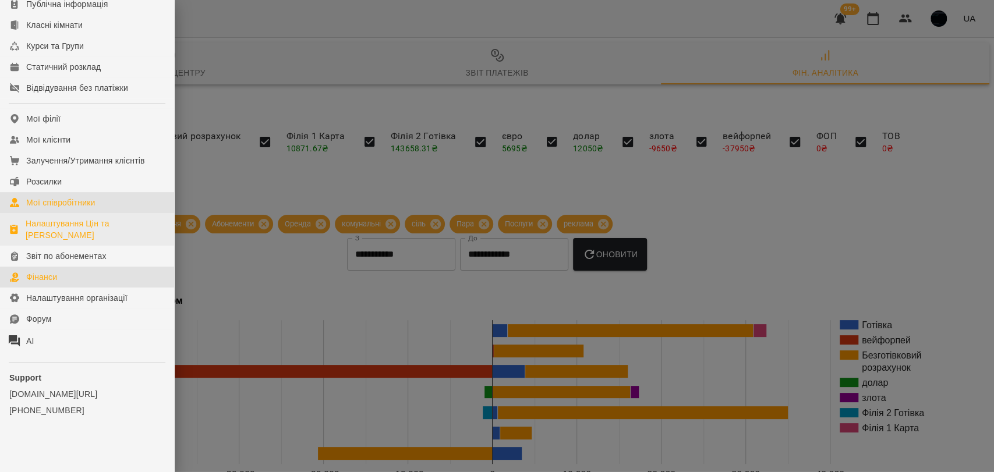
drag, startPoint x: 72, startPoint y: 206, endPoint x: 119, endPoint y: 236, distance: 55.2
click at [72, 206] on div "Мої співробітники" at bounding box center [60, 203] width 69 height 12
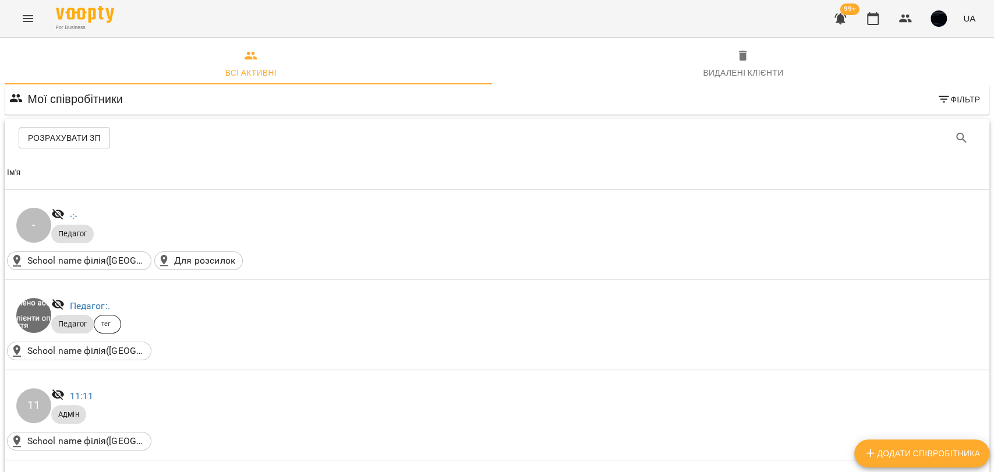
click at [22, 24] on icon "Menu" at bounding box center [28, 19] width 14 height 14
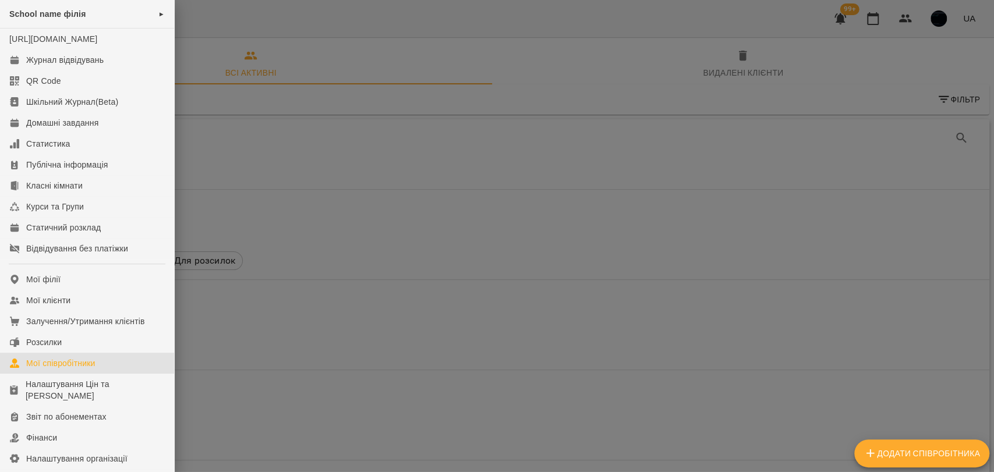
click at [186, 309] on div at bounding box center [497, 236] width 994 height 472
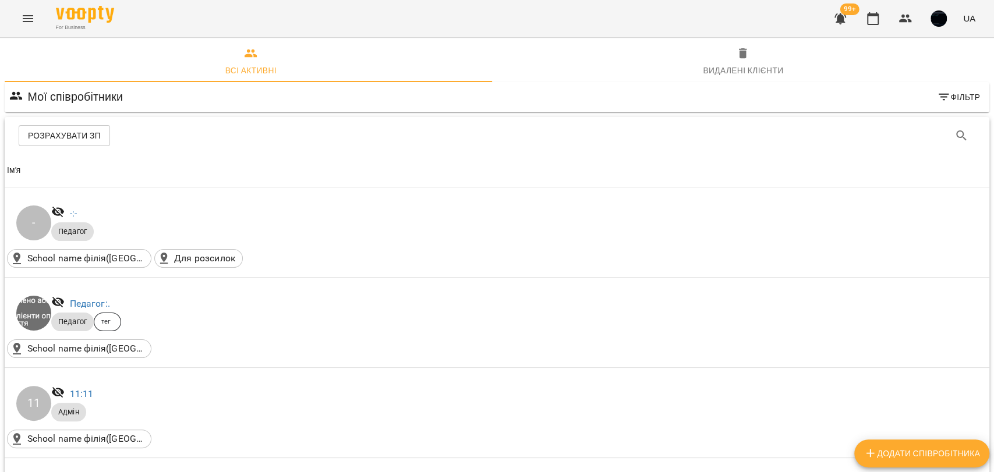
scroll to position [258, 0]
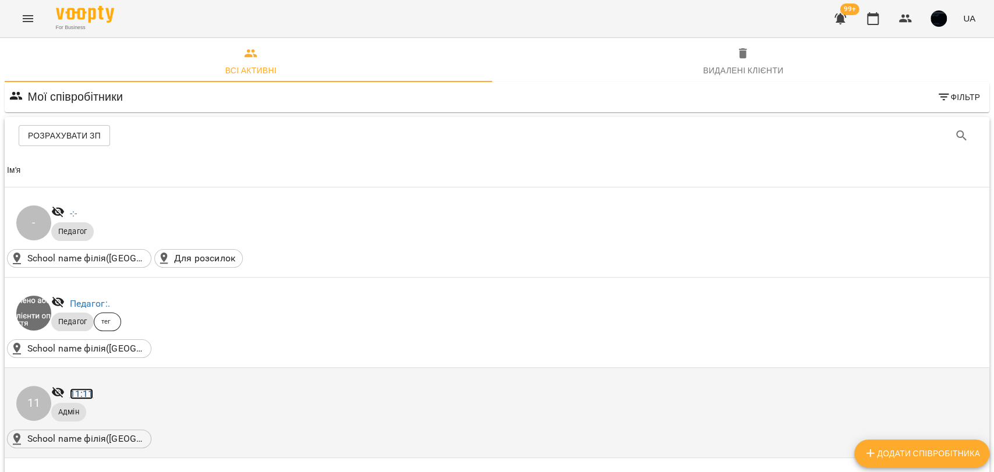
click at [79, 388] on link "11: 11" at bounding box center [82, 393] width 24 height 11
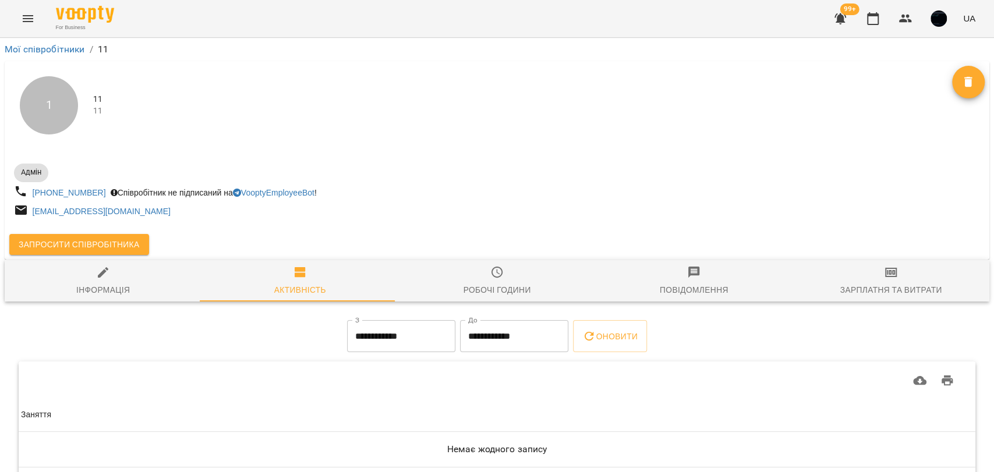
click at [870, 283] on span "Зарплатня та Витрати" at bounding box center [890, 280] width 183 height 31
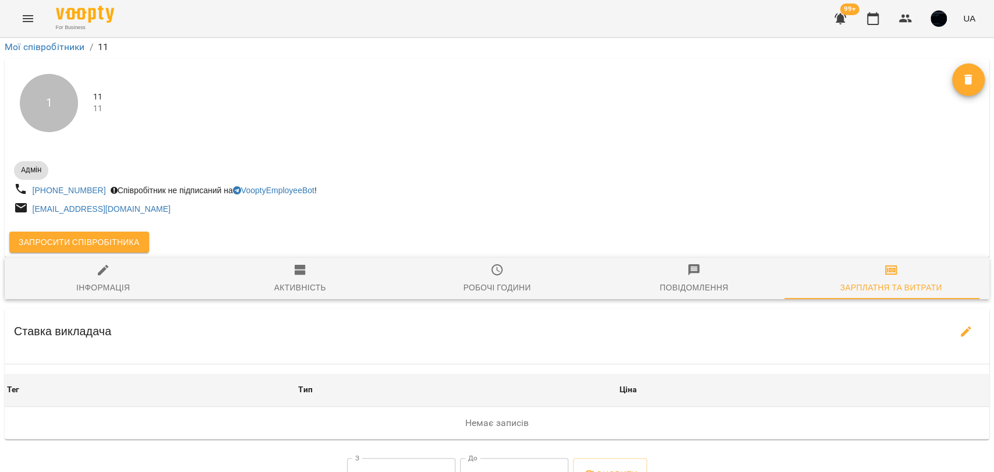
scroll to position [65, 0]
click at [959, 325] on icon "button" at bounding box center [966, 332] width 14 height 14
select select "*******"
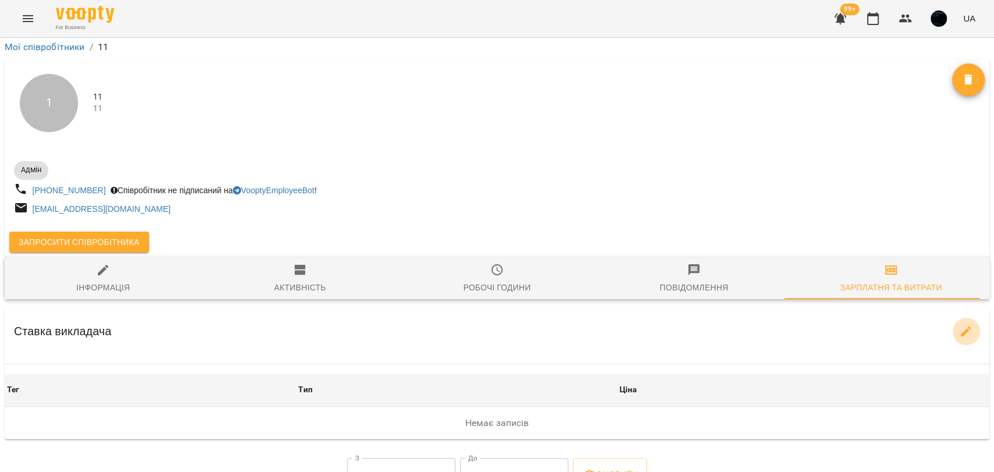
select select "*******"
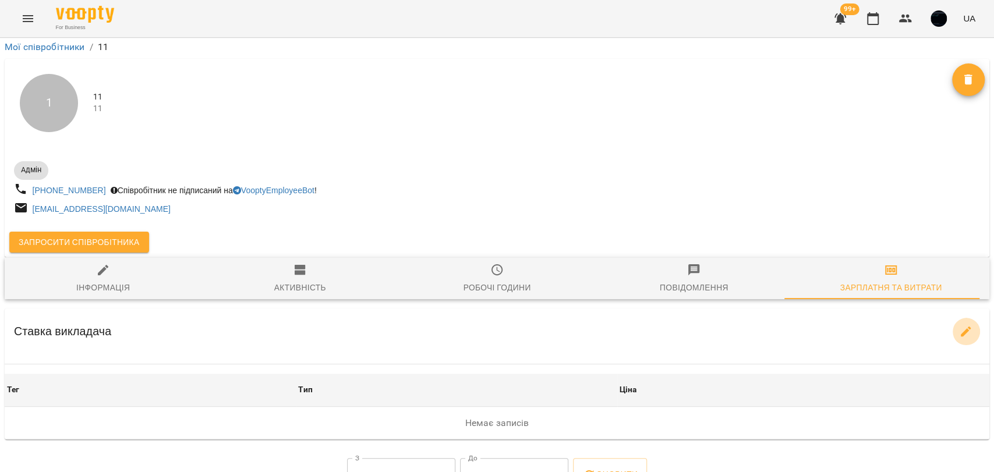
select select "*******"
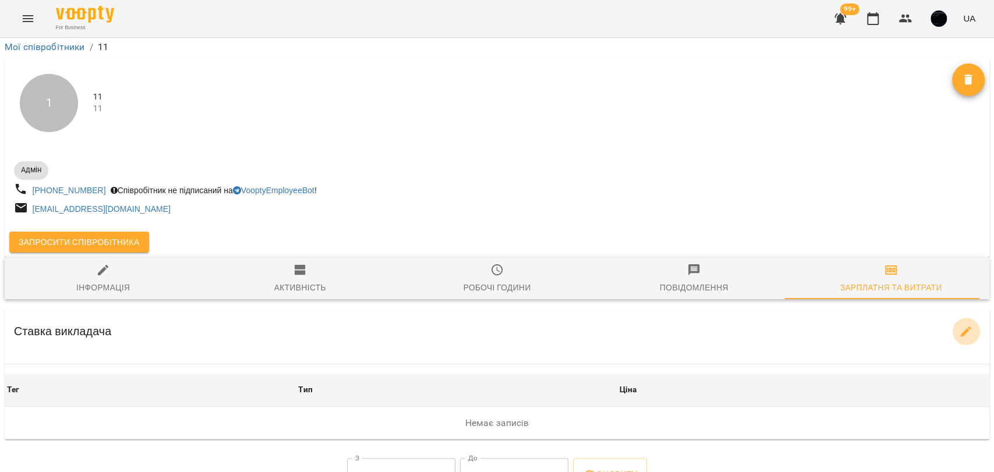
select select "*******"
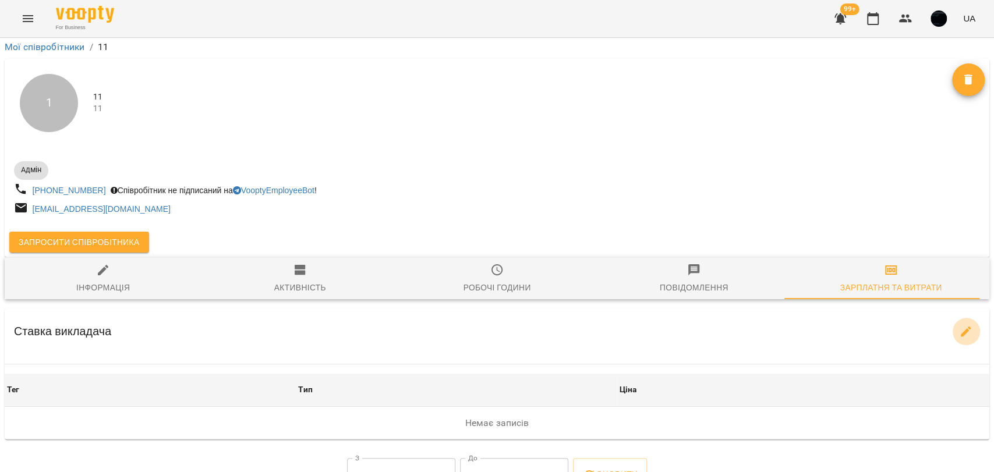
select select "*******"
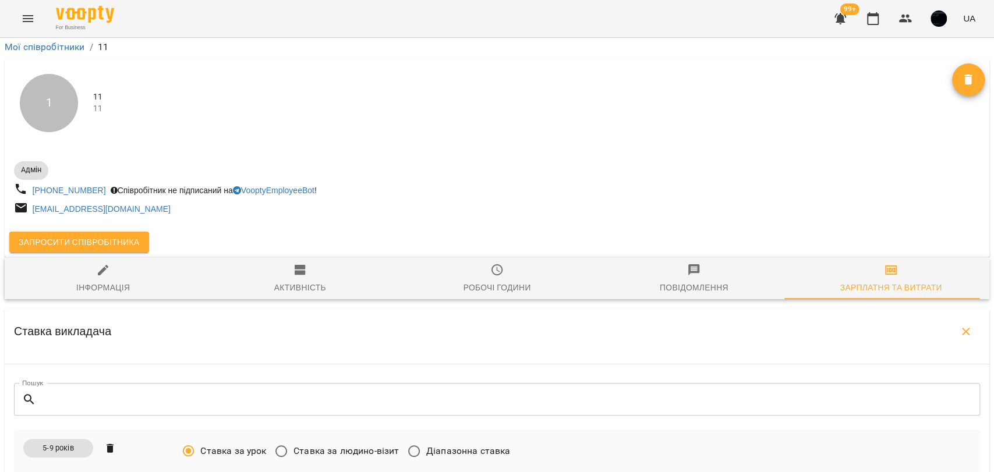
scroll to position [323, 0]
drag, startPoint x: 190, startPoint y: 155, endPoint x: 162, endPoint y: 146, distance: 29.5
drag, startPoint x: 162, startPoint y: 146, endPoint x: 37, endPoint y: 143, distance: 125.8
click at [37, 434] on div "5-9 років" at bounding box center [99, 473] width 160 height 78
drag, startPoint x: 41, startPoint y: 123, endPoint x: 82, endPoint y: 126, distance: 40.9
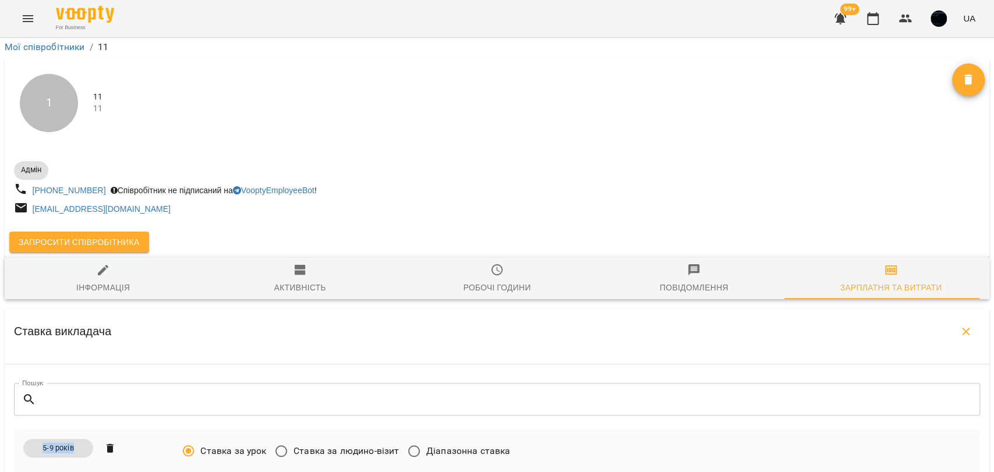
click at [82, 439] on div "5-9 років" at bounding box center [58, 448] width 70 height 19
click at [80, 442] on span "5-9 років" at bounding box center [58, 447] width 45 height 11
drag, startPoint x: 216, startPoint y: 226, endPoint x: 263, endPoint y: 229, distance: 46.6
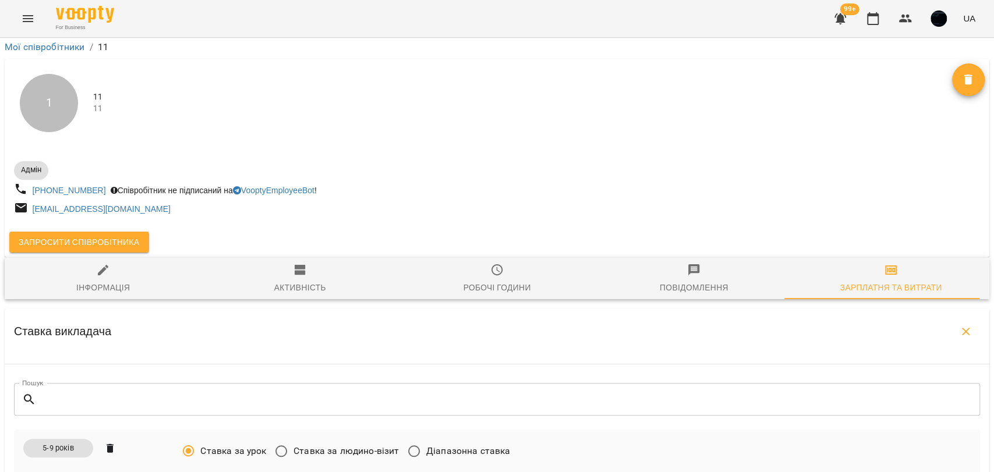
drag, startPoint x: 293, startPoint y: 227, endPoint x: 385, endPoint y: 229, distance: 92.0
select select "*"
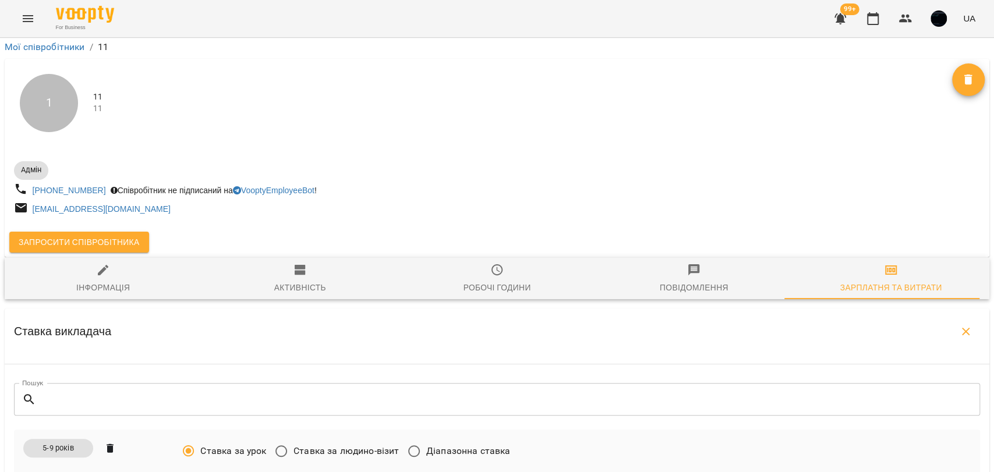
drag, startPoint x: 206, startPoint y: 272, endPoint x: 185, endPoint y: 274, distance: 21.6
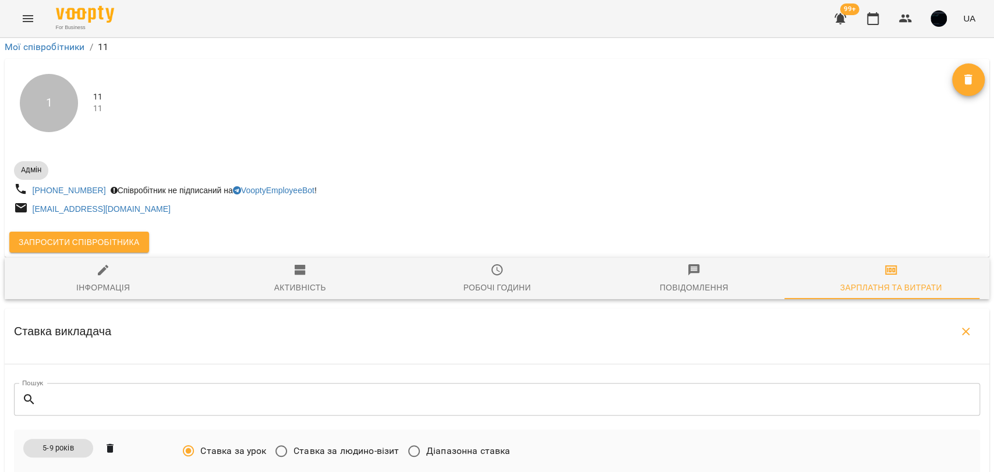
type input "**"
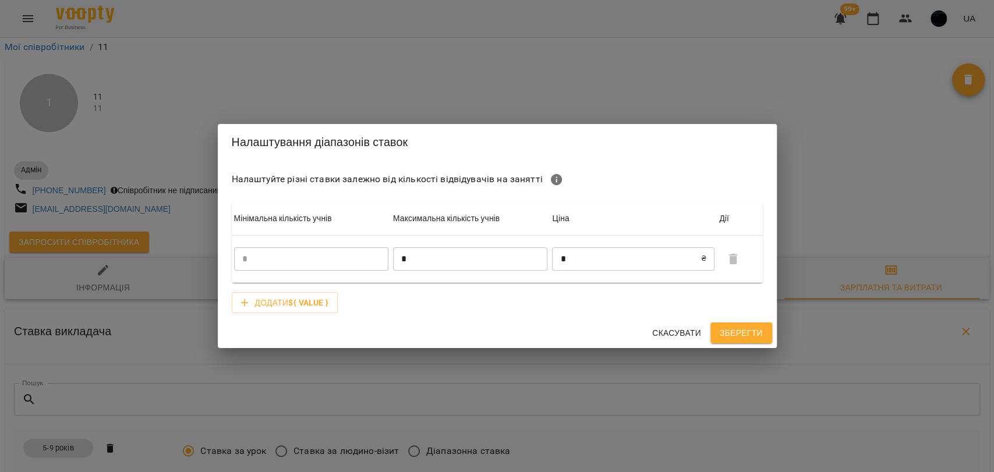
click at [429, 262] on input "*" at bounding box center [470, 258] width 154 height 23
click at [608, 264] on input "*" at bounding box center [626, 258] width 148 height 23
click at [315, 310] on button "Додати ${ value }" at bounding box center [285, 302] width 107 height 21
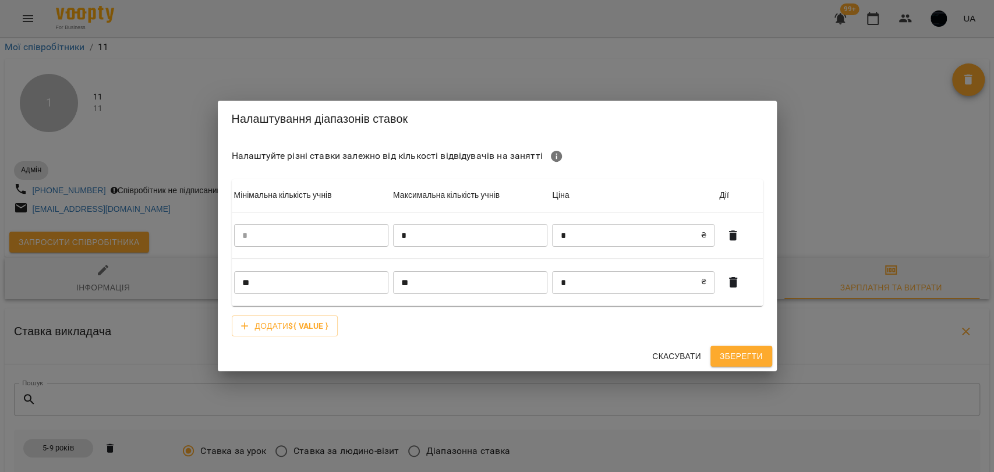
click at [838, 143] on div "Налаштування діапазонів ставок Налаштуйте різні ставки залежно від кількості ві…" at bounding box center [497, 236] width 994 height 472
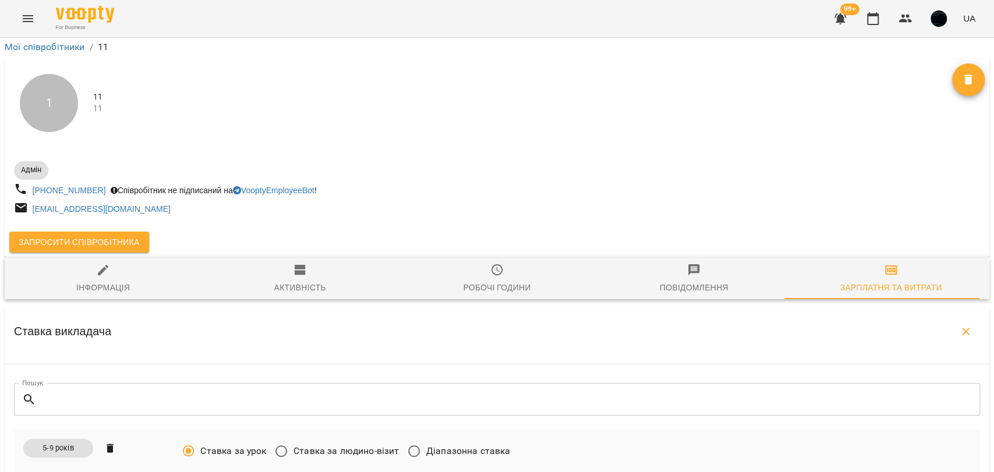
scroll to position [0, 0]
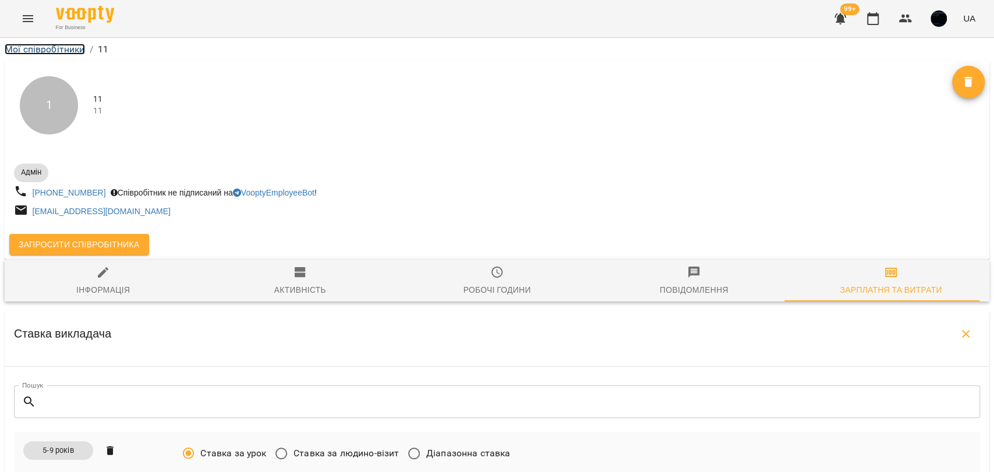
click at [60, 52] on link "Мої співробітники" at bounding box center [45, 49] width 80 height 11
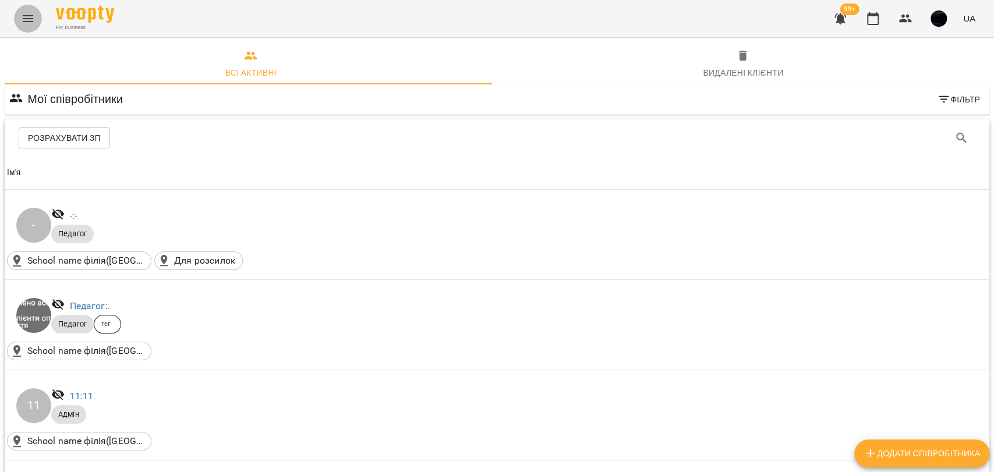
click at [30, 24] on icon "Menu" at bounding box center [28, 19] width 14 height 14
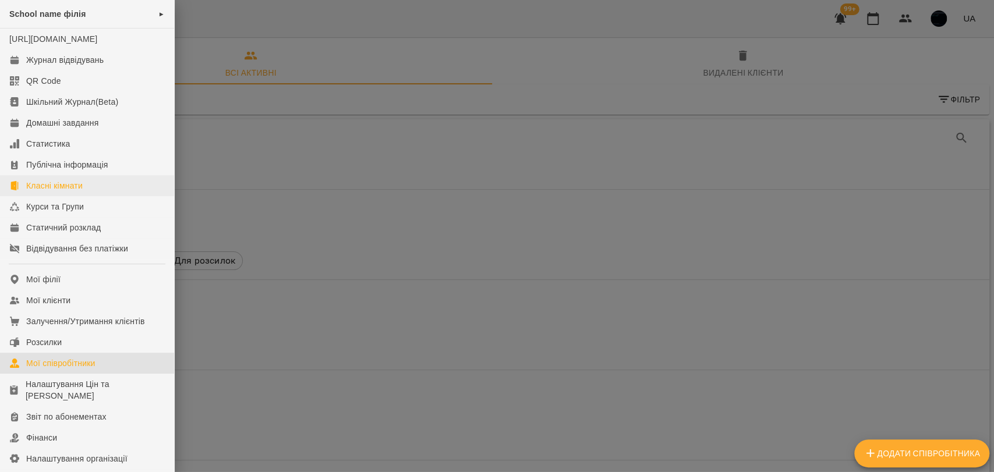
drag, startPoint x: 252, startPoint y: 225, endPoint x: 163, endPoint y: 198, distance: 92.6
click at [249, 225] on div at bounding box center [497, 236] width 994 height 472
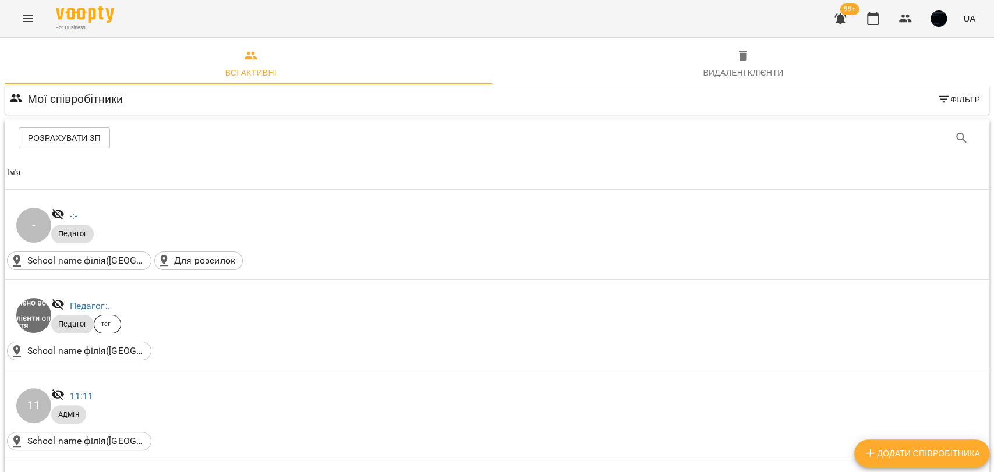
click at [61, 140] on span "Розрахувати ЗП" at bounding box center [64, 138] width 73 height 14
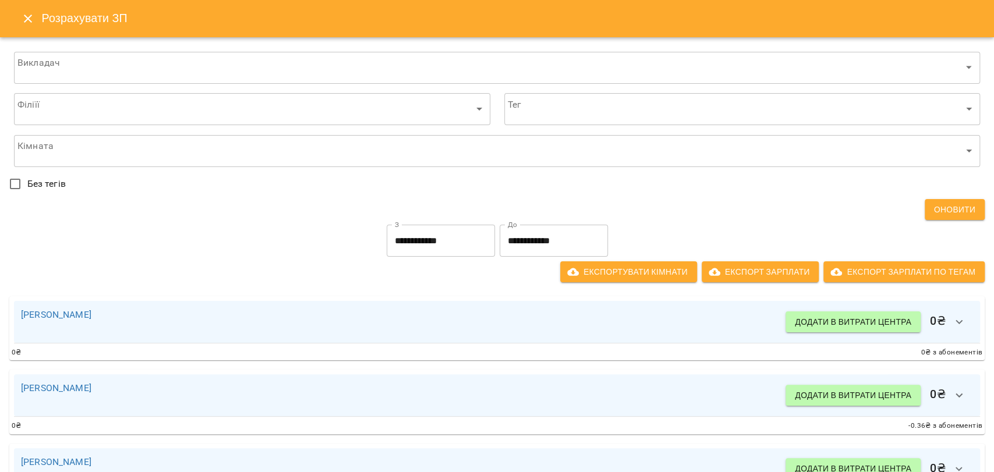
click at [427, 251] on input "**********" at bounding box center [441, 241] width 108 height 33
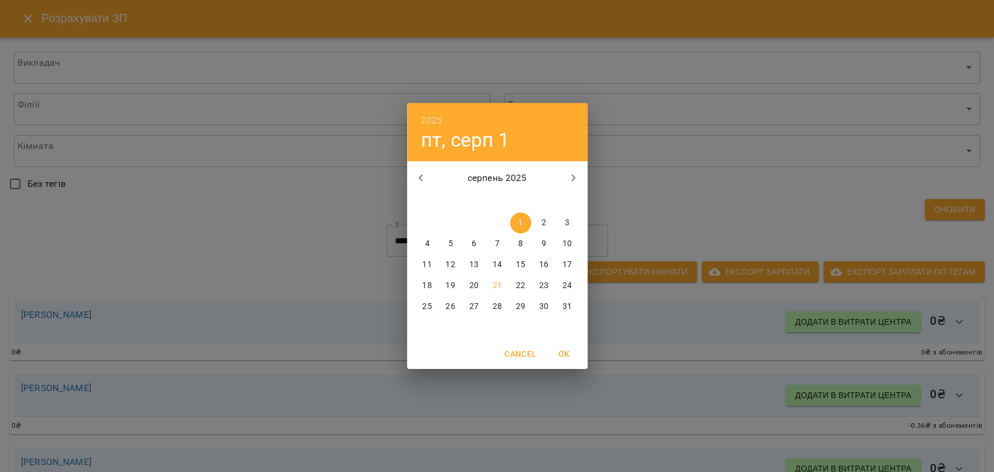
drag, startPoint x: 623, startPoint y: 235, endPoint x: 592, endPoint y: 234, distance: 30.9
click at [622, 235] on div "2025 пт, серп 1 серпень 2025 пн вт ср чт пт сб нд 28 29 30 31 1 2 3 4 5 6 7 8 9…" at bounding box center [497, 236] width 994 height 472
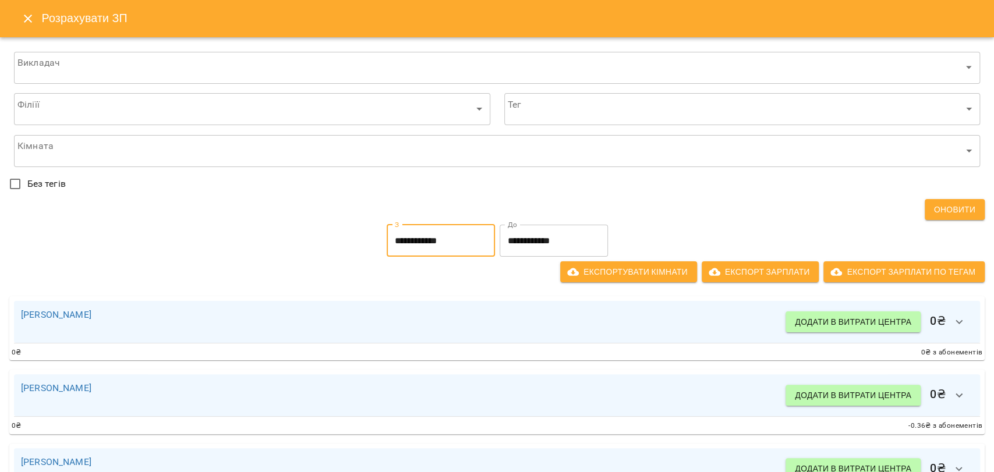
click at [424, 243] on input "**********" at bounding box center [441, 241] width 108 height 33
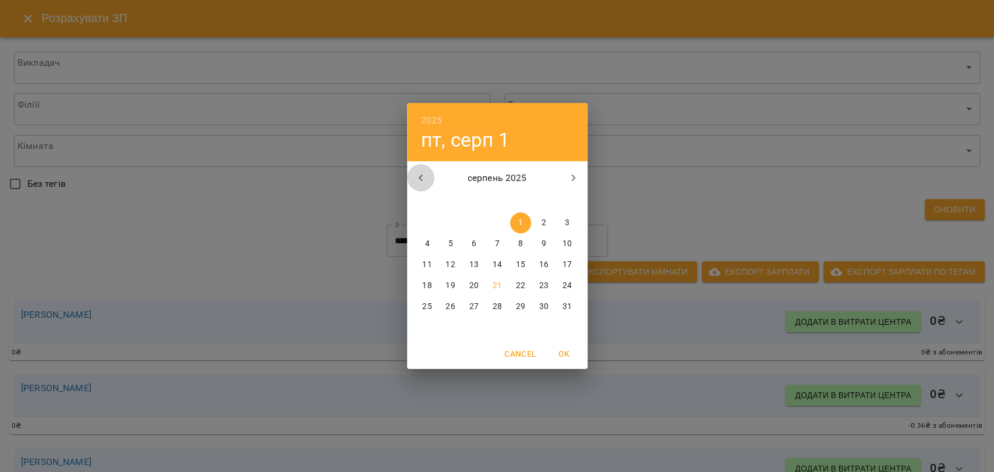
click at [419, 176] on icon "button" at bounding box center [421, 178] width 14 height 14
click at [458, 219] on span "1" at bounding box center [450, 223] width 21 height 12
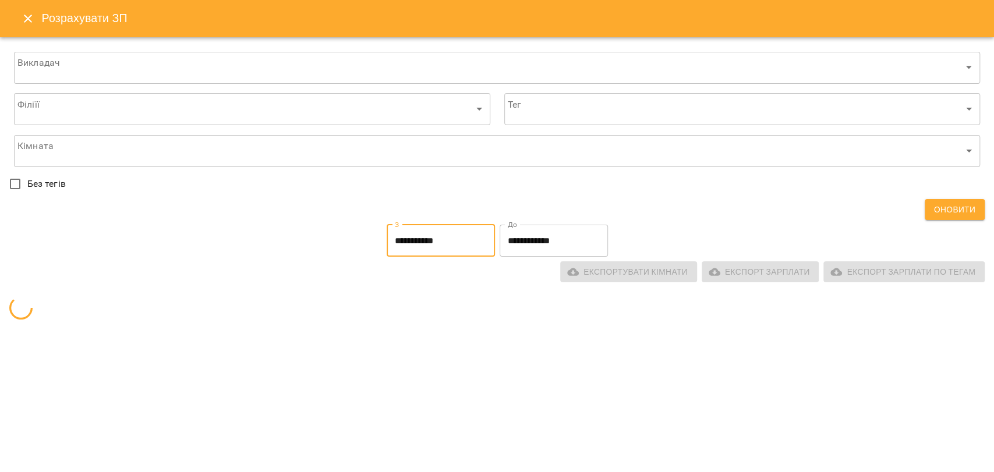
click at [510, 247] on span "11" at bounding box center [520, 244] width 21 height 12
type input "**********"
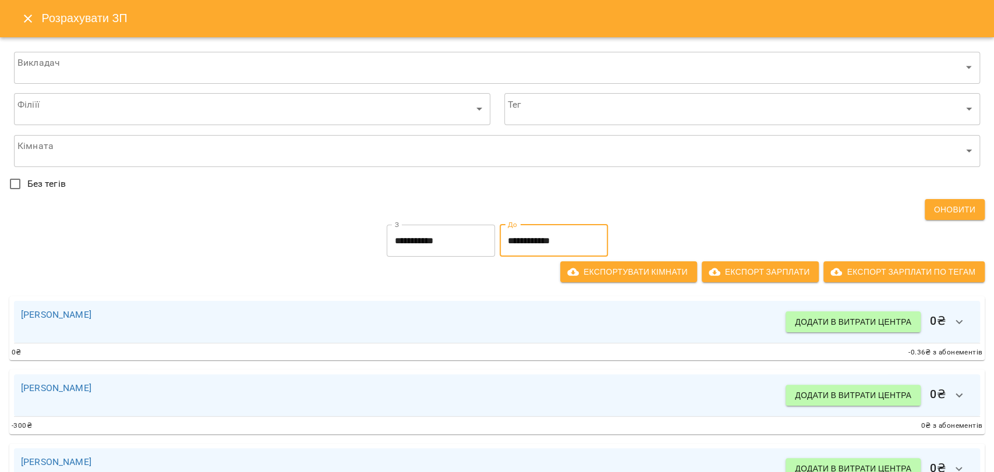
click at [527, 241] on input "**********" at bounding box center [554, 241] width 108 height 33
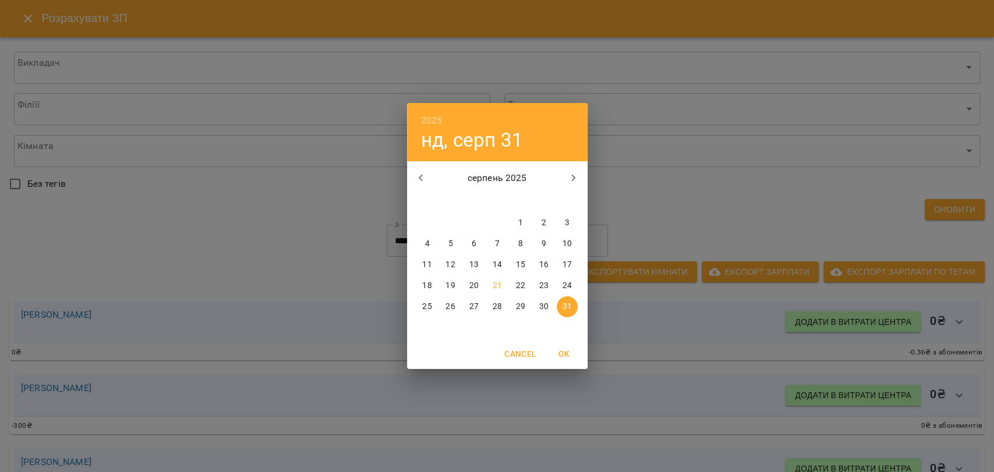
click at [427, 178] on button "button" at bounding box center [421, 178] width 28 height 28
click at [498, 304] on p "31" at bounding box center [496, 307] width 9 height 12
type input "**********"
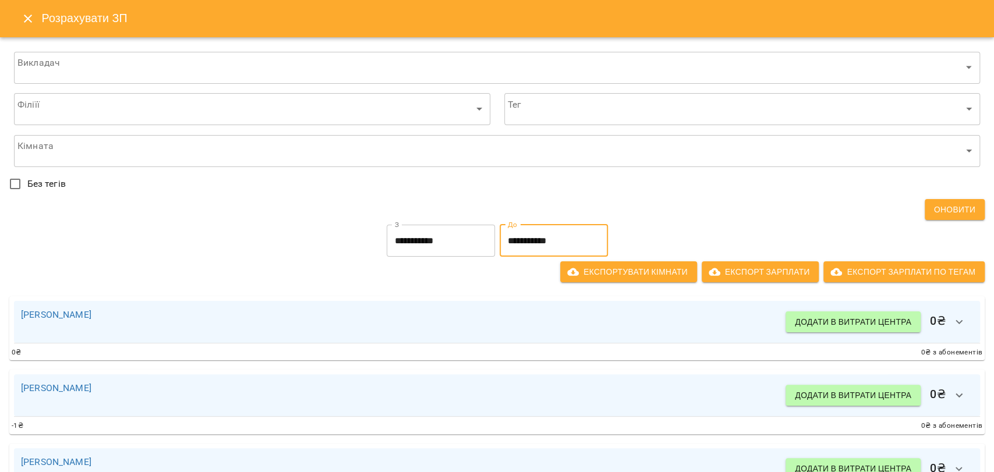
click at [419, 248] on input "**********" at bounding box center [441, 241] width 108 height 33
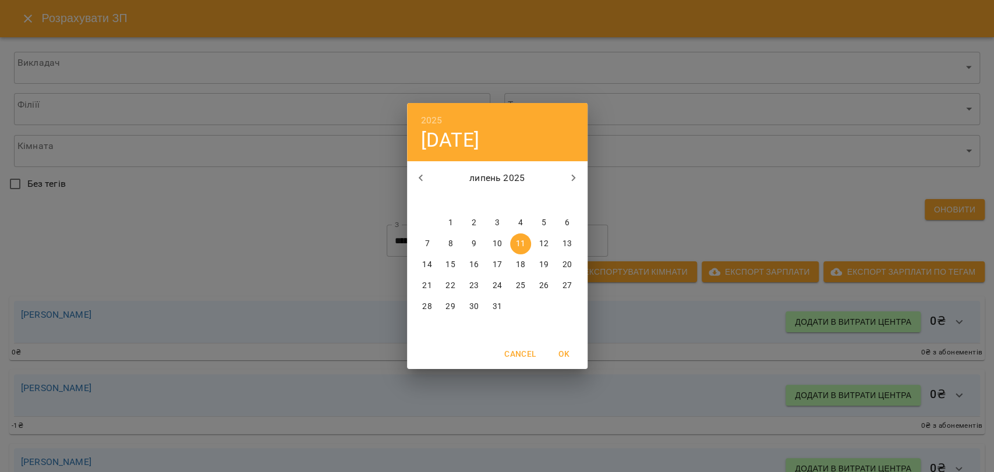
click at [425, 176] on icon "button" at bounding box center [421, 178] width 14 height 14
click at [568, 173] on icon "button" at bounding box center [573, 178] width 14 height 14
click at [451, 225] on p "1" at bounding box center [450, 223] width 5 height 12
type input "**********"
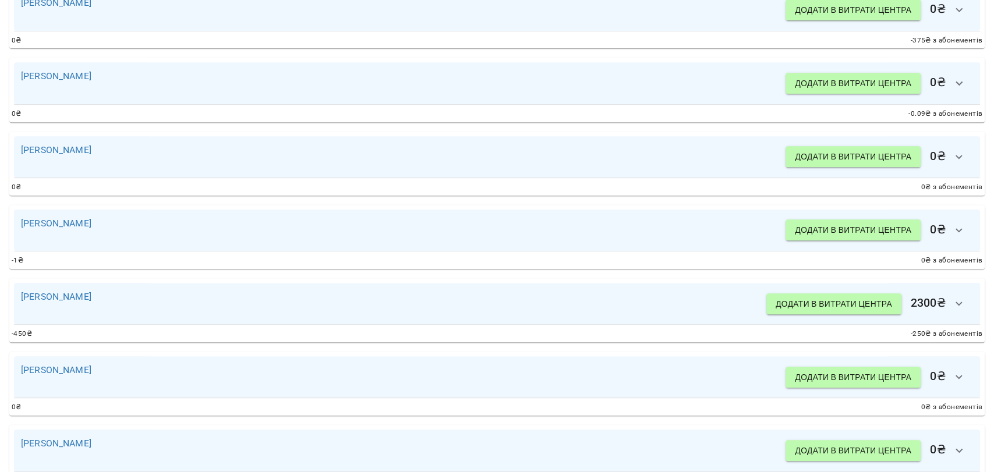
scroll to position [323, 0]
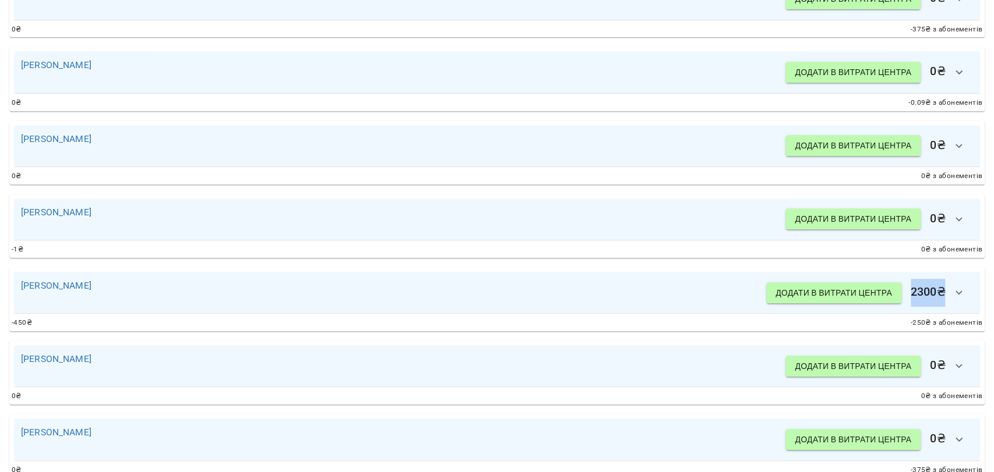
drag, startPoint x: 904, startPoint y: 292, endPoint x: 936, endPoint y: 292, distance: 32.6
click at [936, 292] on h6 "Додати в витрати центра 2300 ₴" at bounding box center [869, 293] width 207 height 28
click at [952, 293] on icon "button" at bounding box center [959, 293] width 14 height 14
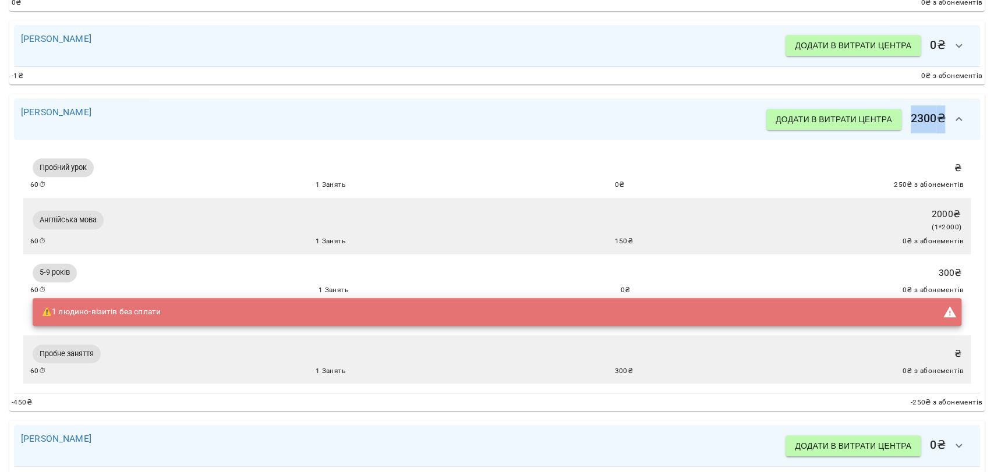
scroll to position [517, 0]
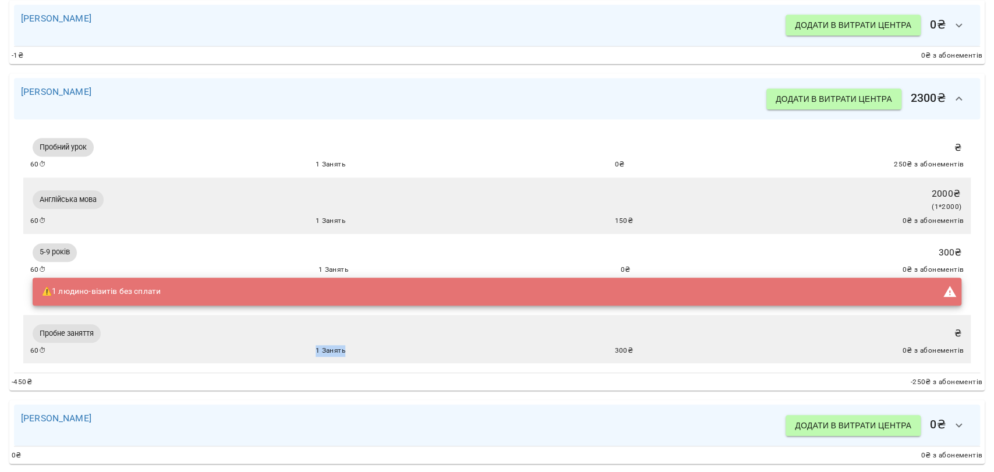
drag, startPoint x: 310, startPoint y: 353, endPoint x: 342, endPoint y: 355, distance: 32.1
click at [342, 355] on div "60 ⏱ 1 Занять 300 ₴ 0 ₴ з абонементів" at bounding box center [496, 351] width 933 height 12
click at [342, 355] on span "1 Занять" at bounding box center [331, 351] width 30 height 12
drag, startPoint x: 925, startPoint y: 254, endPoint x: 953, endPoint y: 254, distance: 28.0
click at [953, 254] on div "5-9 років 300 ₴ 60 ⏱ 1 Занять 0 ₴ 0 ₴ з абонементів ⚠️ 1 людино-візитів без спл…" at bounding box center [496, 274] width 933 height 67
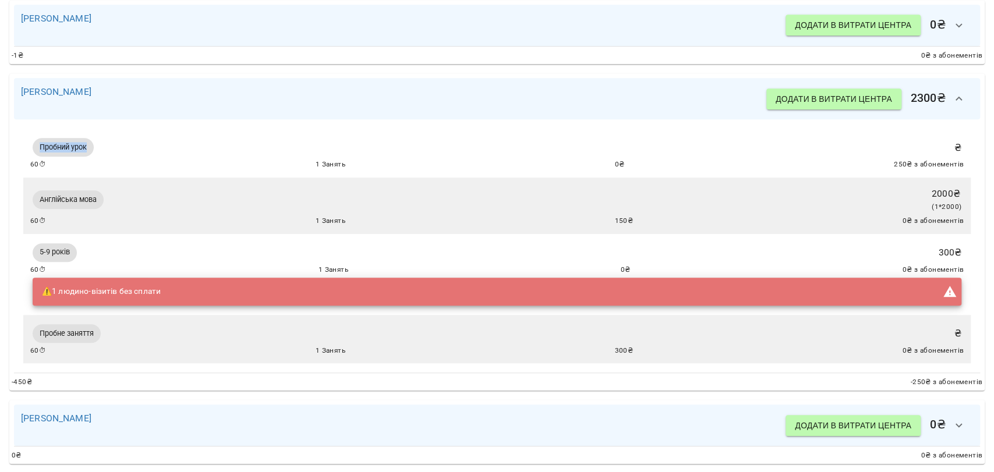
drag, startPoint x: 38, startPoint y: 146, endPoint x: 92, endPoint y: 145, distance: 53.6
click at [92, 145] on span "Пробний урок" at bounding box center [63, 147] width 61 height 10
drag, startPoint x: 65, startPoint y: 201, endPoint x: 116, endPoint y: 199, distance: 51.3
click at [116, 199] on div "Англійська мова 2000 ₴ ( 1 * 2000 ) 60 ⏱ 1 Занять 150 ₴ 0 ₴ з абонементів" at bounding box center [496, 206] width 933 height 43
drag, startPoint x: 323, startPoint y: 221, endPoint x: 410, endPoint y: 222, distance: 86.8
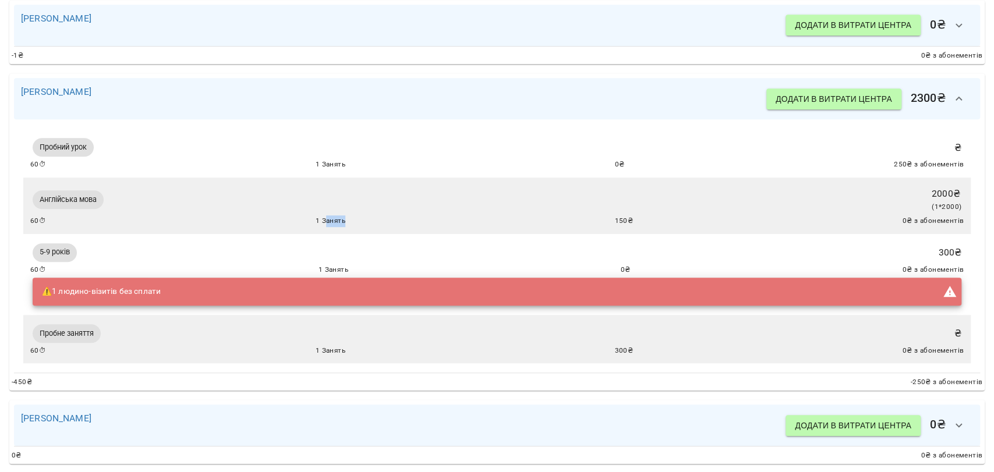
click at [410, 222] on div "60 ⏱ 1 Занять 150 ₴ 0 ₴ з абонементів" at bounding box center [496, 221] width 933 height 12
drag, startPoint x: 611, startPoint y: 219, endPoint x: 631, endPoint y: 220, distance: 20.4
click at [631, 220] on div "60 ⏱ 1 Занять 150 ₴ 0 ₴ з абонементів" at bounding box center [496, 221] width 933 height 12
drag, startPoint x: 922, startPoint y: 193, endPoint x: 956, endPoint y: 194, distance: 34.4
click at [956, 194] on div "Англійська мова 2000 ₴ ( 1 * 2000 ) 60 ⏱ 1 Занять 150 ₴ 0 ₴ з абонементів" at bounding box center [496, 206] width 947 height 56
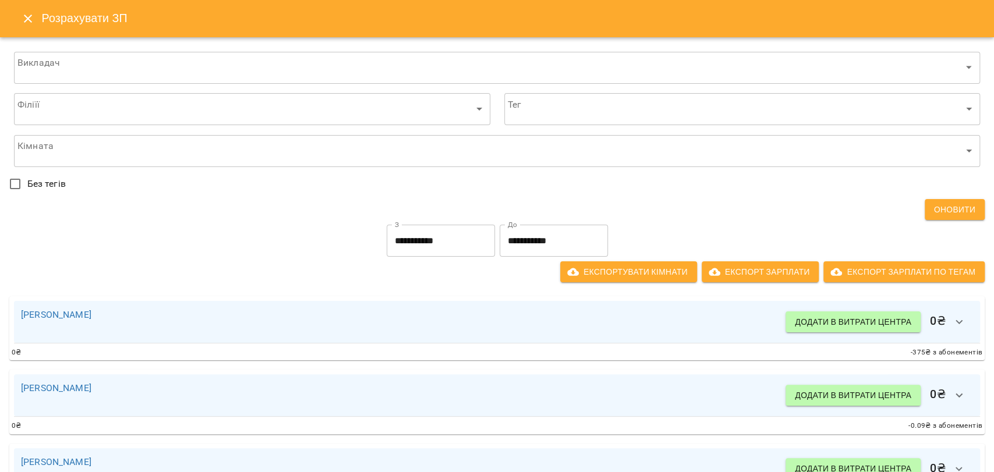
scroll to position [0, 0]
click at [27, 24] on icon "Close" at bounding box center [28, 19] width 14 height 14
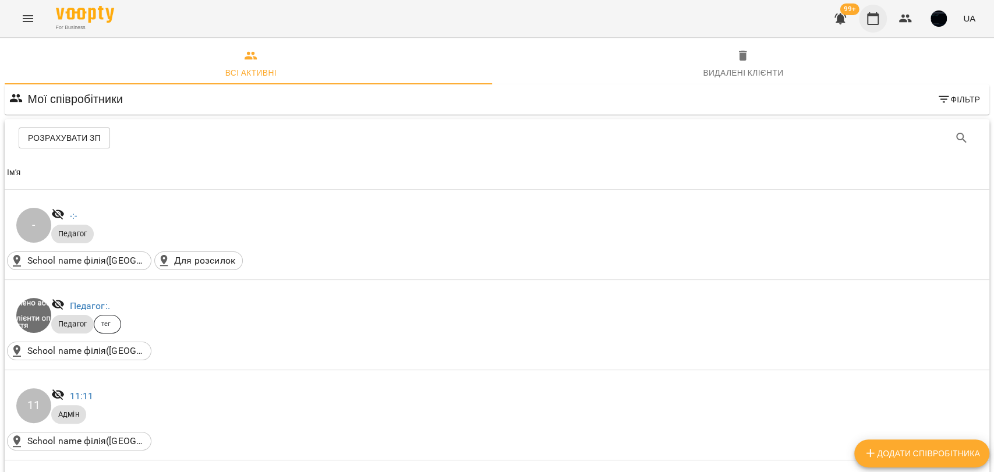
click at [865, 19] on button "button" at bounding box center [873, 19] width 28 height 28
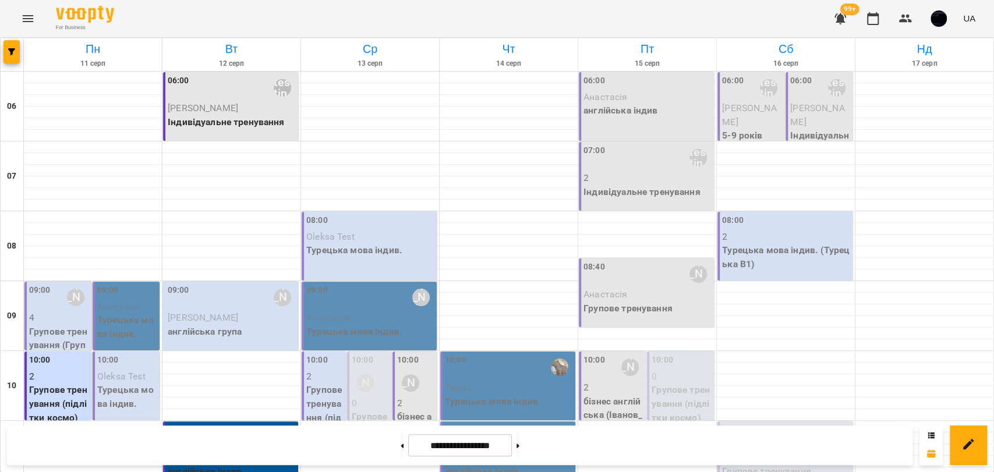
click at [314, 242] on p "Oleksa Test" at bounding box center [370, 237] width 128 height 14
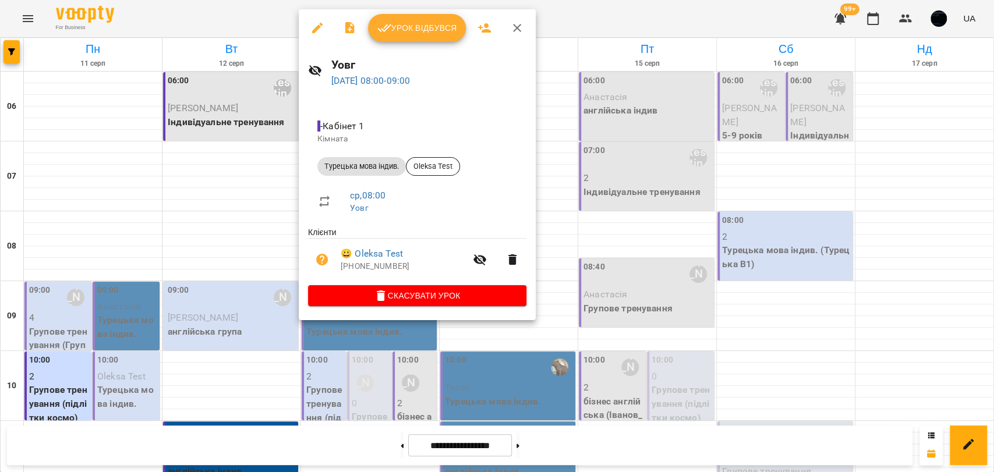
click at [585, 208] on div at bounding box center [497, 236] width 994 height 472
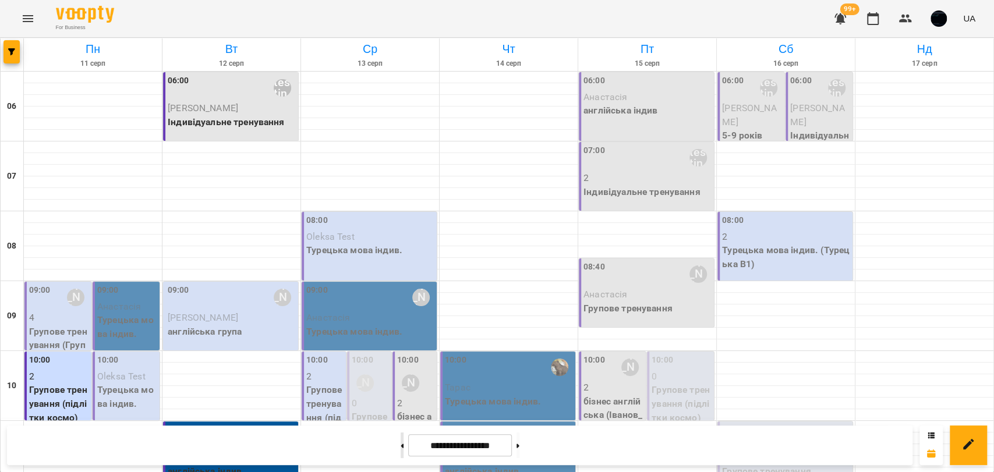
click at [401, 438] on button at bounding box center [402, 446] width 3 height 26
type input "**********"
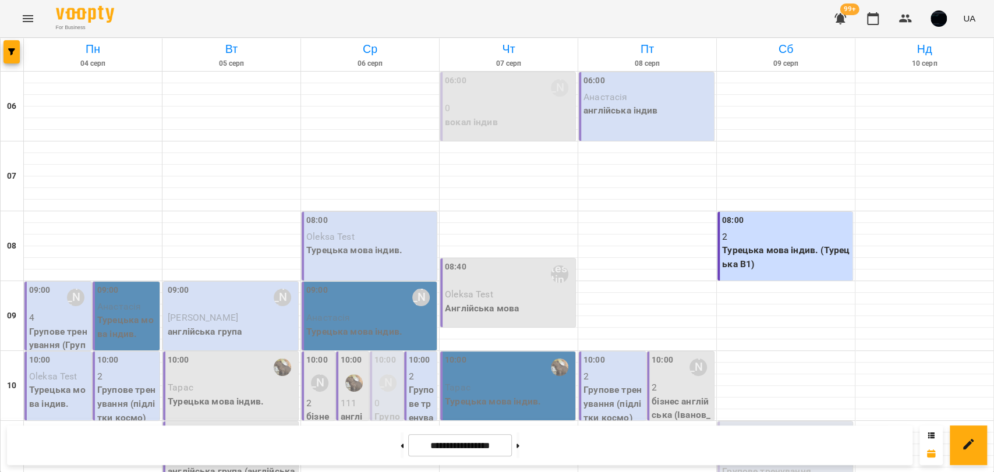
scroll to position [194, 0]
click at [409, 370] on p "2" at bounding box center [422, 377] width 26 height 14
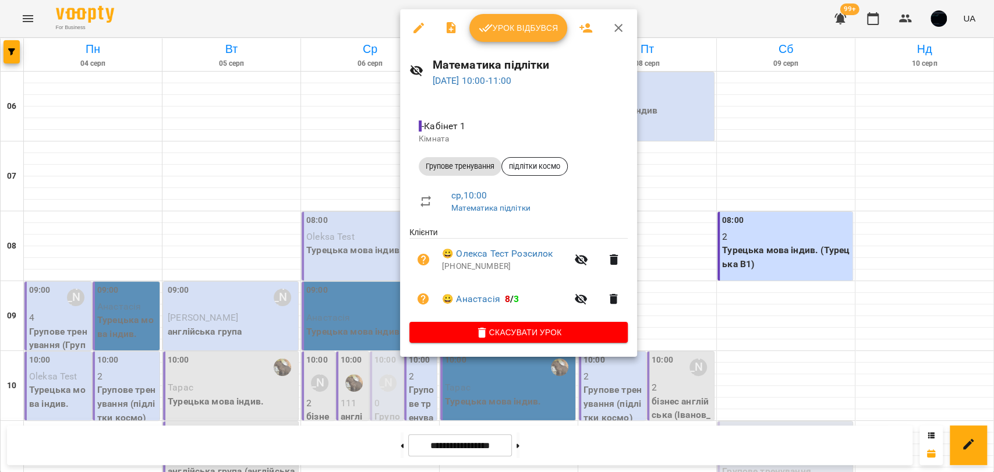
click at [664, 159] on div at bounding box center [497, 236] width 994 height 472
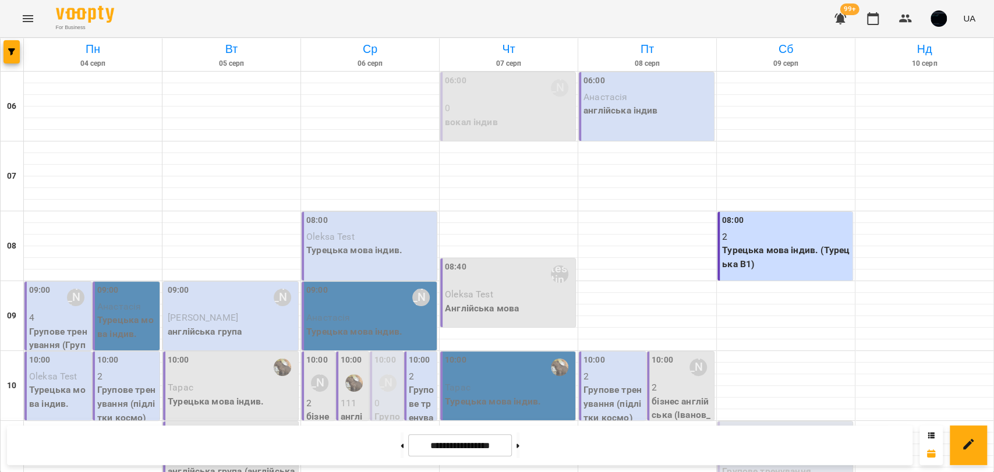
click at [452, 395] on p "Турецька мова індив." at bounding box center [509, 402] width 128 height 14
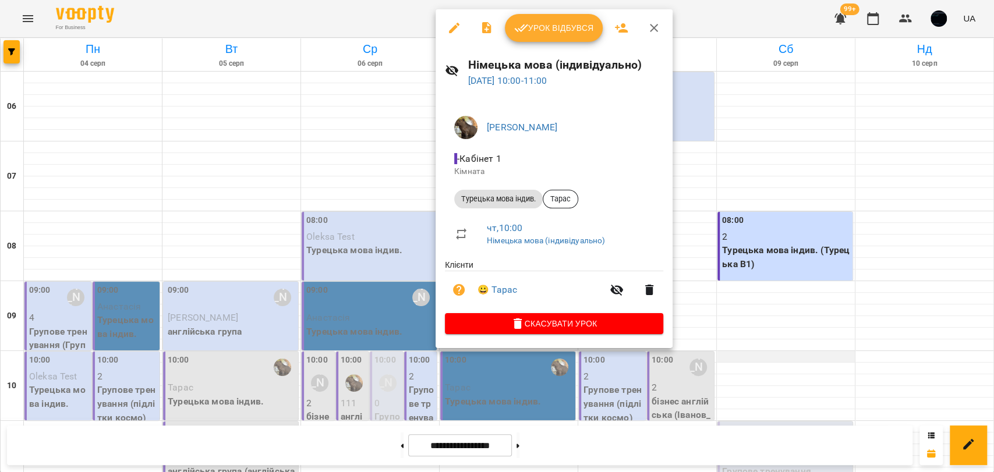
click at [739, 164] on div at bounding box center [497, 236] width 994 height 472
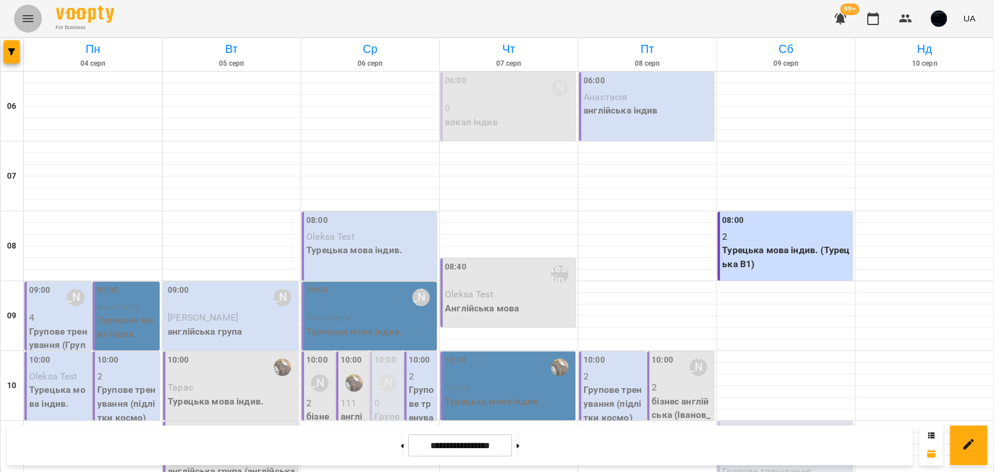
click at [14, 19] on button "Menu" at bounding box center [28, 19] width 28 height 28
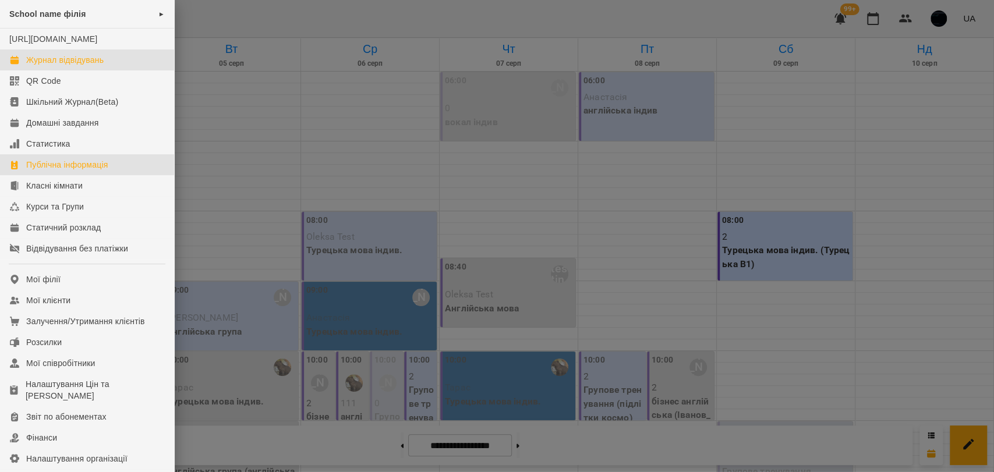
click at [56, 171] on div "Публічна інформація" at bounding box center [67, 165] width 82 height 12
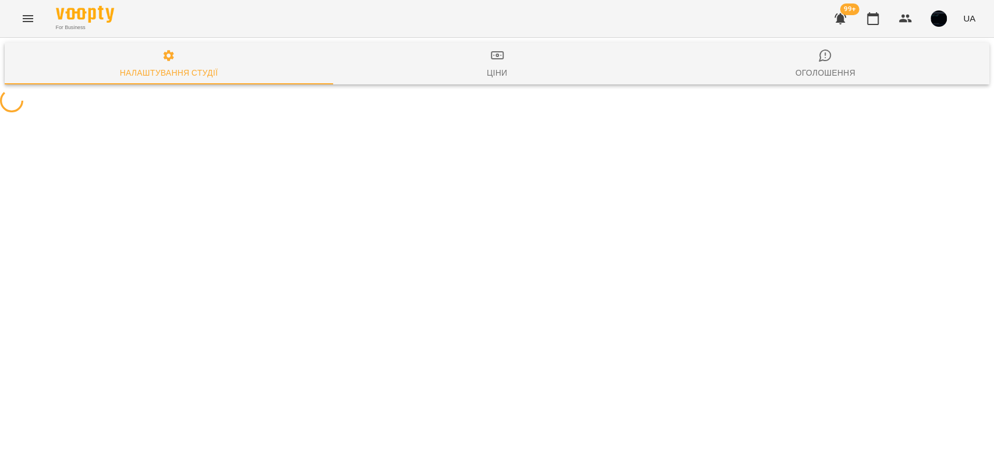
select select "**"
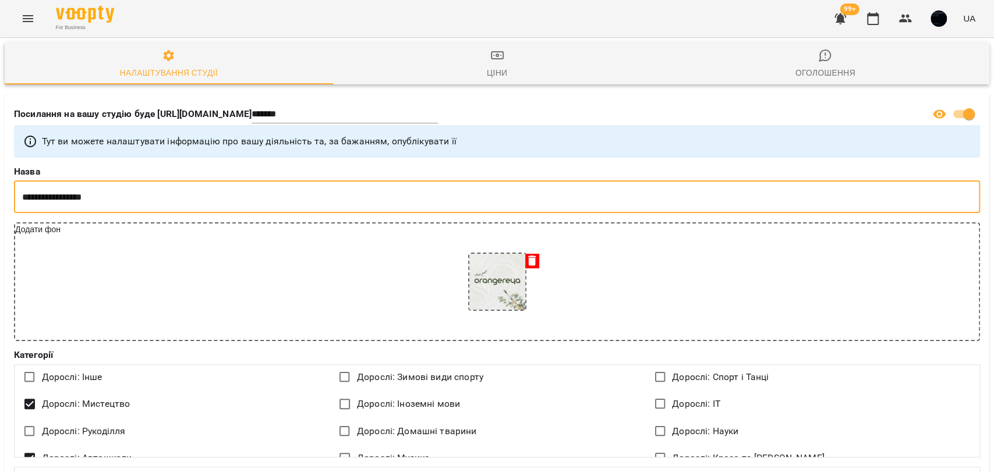
drag, startPoint x: 144, startPoint y: 190, endPoint x: 31, endPoint y: 193, distance: 113.0
click at [27, 193] on input "**********" at bounding box center [497, 196] width 966 height 33
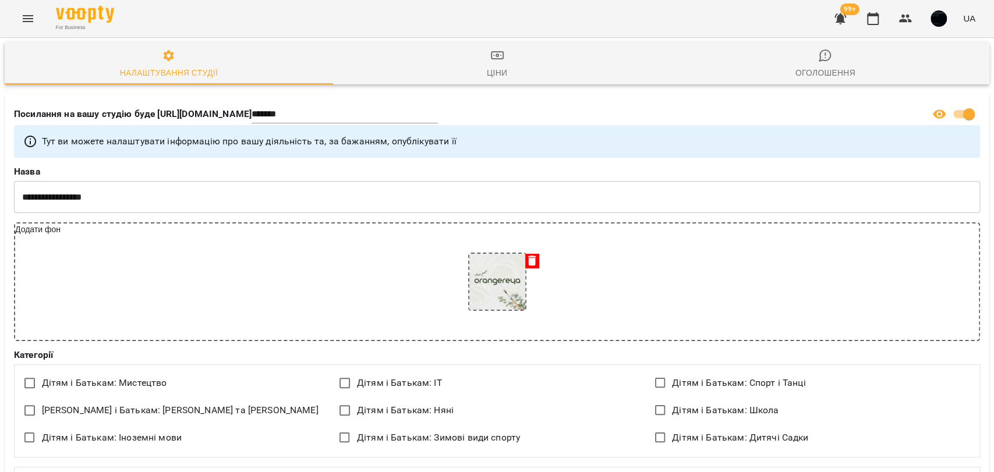
click at [302, 171] on label "Назва" at bounding box center [497, 171] width 966 height 9
click at [302, 180] on input "**********" at bounding box center [497, 196] width 966 height 33
drag, startPoint x: 27, startPoint y: 112, endPoint x: 238, endPoint y: 112, distance: 210.8
click at [238, 112] on p "Посилання на вашу студію буде https://www.voopty.com.ua/studio/" at bounding box center [133, 114] width 238 height 14
drag, startPoint x: 240, startPoint y: 112, endPoint x: 261, endPoint y: 109, distance: 20.5
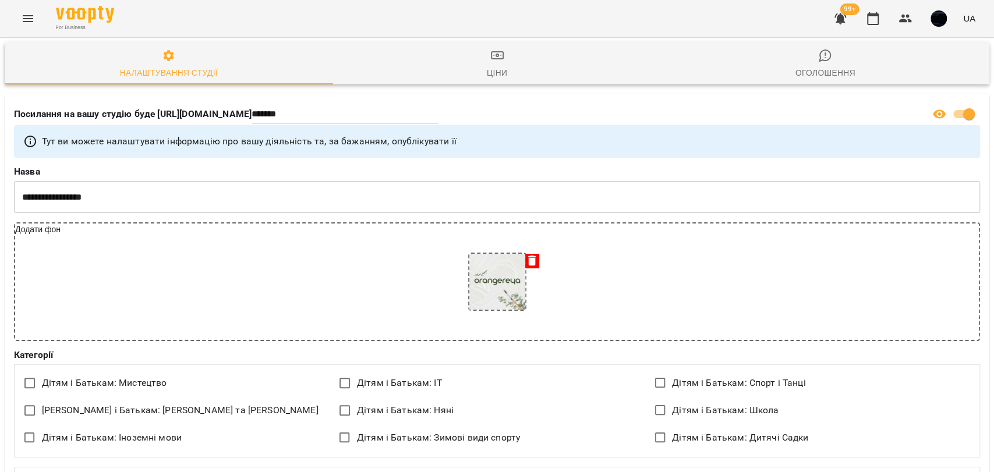
click at [246, 111] on p "Посилання на вашу студію буде https://www.voopty.com.ua/studio/" at bounding box center [133, 114] width 238 height 14
drag, startPoint x: 342, startPoint y: 112, endPoint x: 267, endPoint y: 106, distance: 75.9
click at [268, 105] on div "Посилання на вашу студію буде https://www.voopty.com.ua/studio/ *******" at bounding box center [471, 114] width 918 height 27
click at [402, 125] on div "Посилання на вашу студію буде https://www.voopty.com.ua/studio/ *******" at bounding box center [471, 114] width 918 height 27
click at [31, 18] on icon "Menu" at bounding box center [28, 18] width 10 height 7
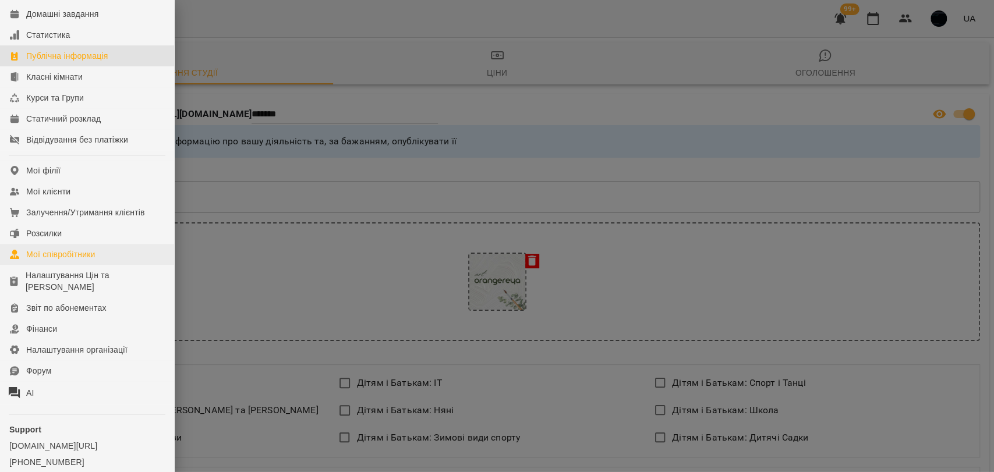
scroll to position [129, 0]
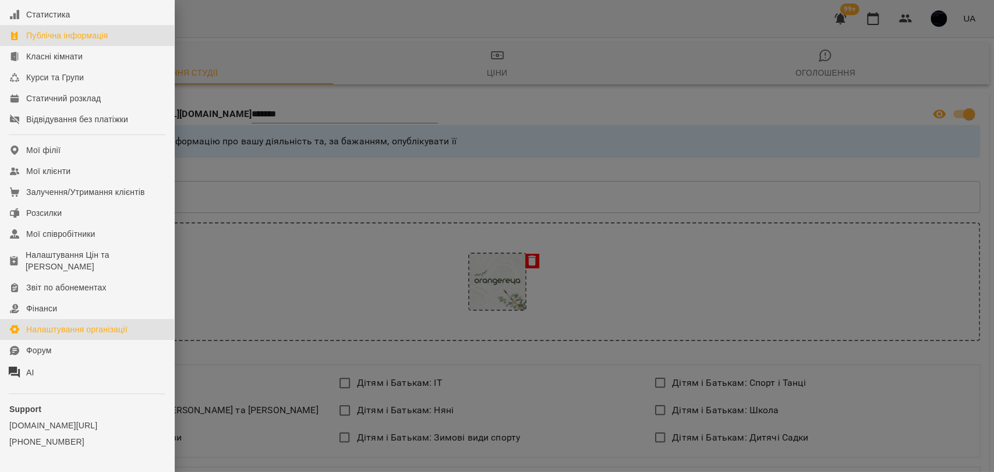
drag, startPoint x: 74, startPoint y: 341, endPoint x: 469, endPoint y: 62, distance: 483.0
click at [75, 335] on div "Налаштування організації" at bounding box center [76, 330] width 101 height 12
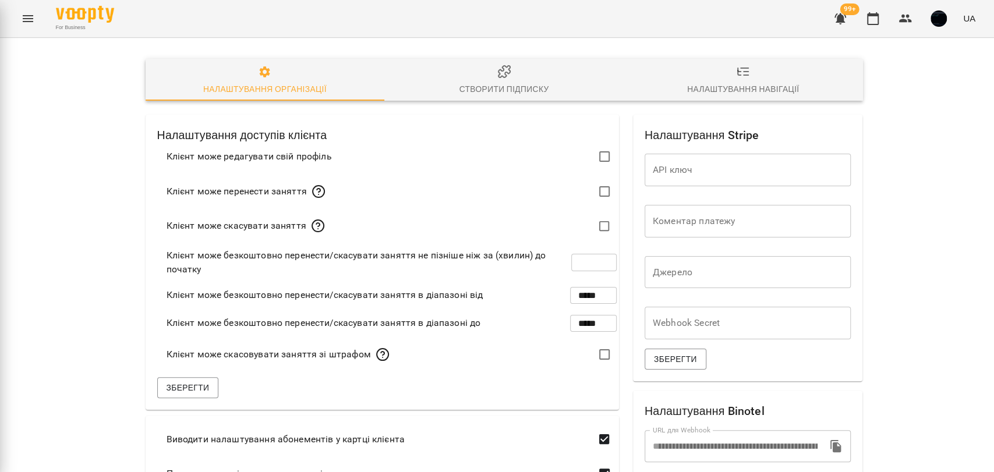
type input "***"
type input "*****"
type input "**********"
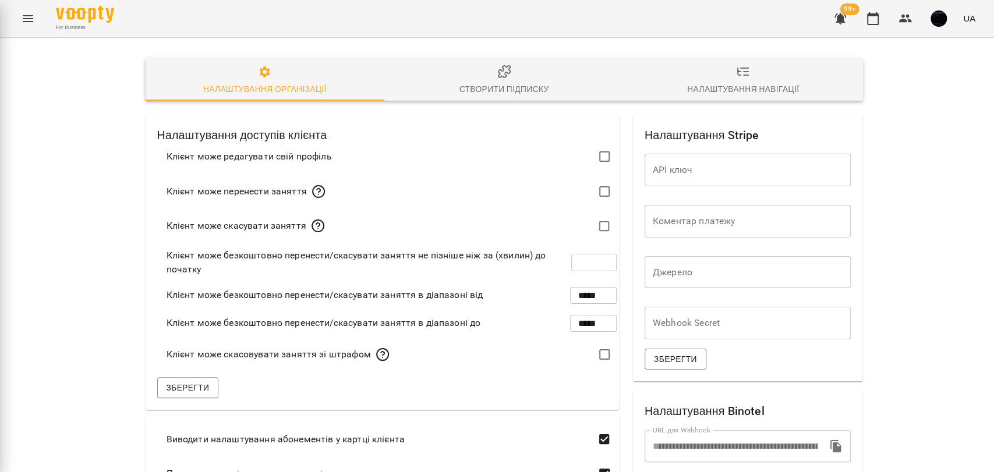
type input "*****"
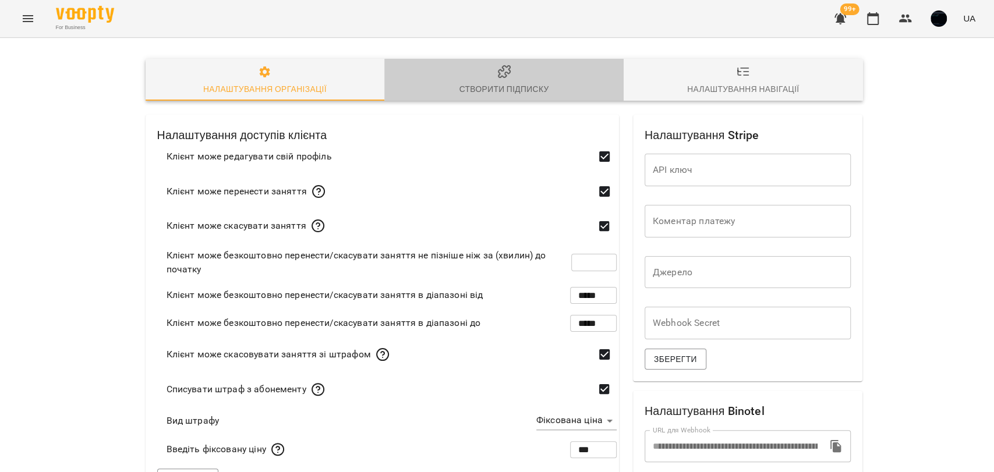
click at [498, 73] on icon "button" at bounding box center [504, 72] width 14 height 14
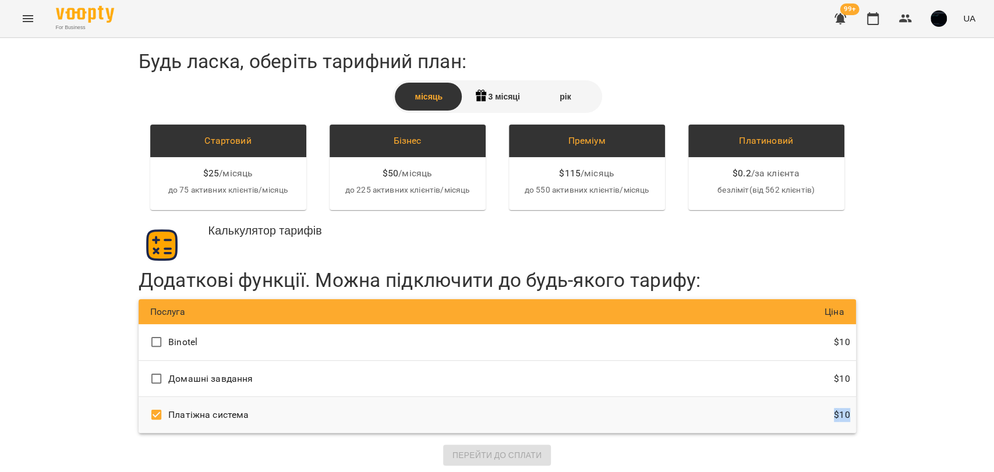
drag, startPoint x: 826, startPoint y: 416, endPoint x: 849, endPoint y: 415, distance: 23.9
click at [849, 415] on div "Платіжна система $ 10" at bounding box center [497, 415] width 717 height 36
click at [68, 154] on div "Будь ласка, оберіть тарифний план: місяць 3 місяці рік Стартовий $ 25 / місяць …" at bounding box center [497, 258] width 994 height 440
click at [26, 22] on icon "Menu" at bounding box center [28, 18] width 10 height 7
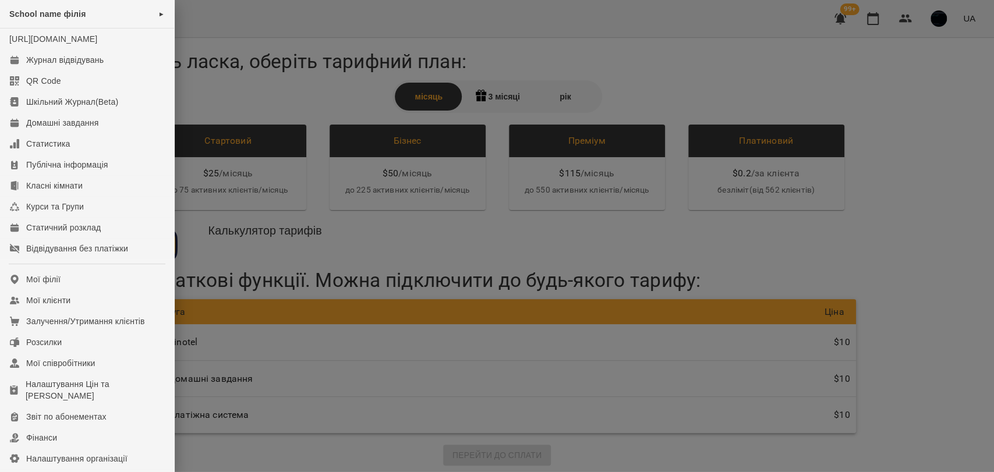
click at [300, 215] on div at bounding box center [497, 236] width 994 height 472
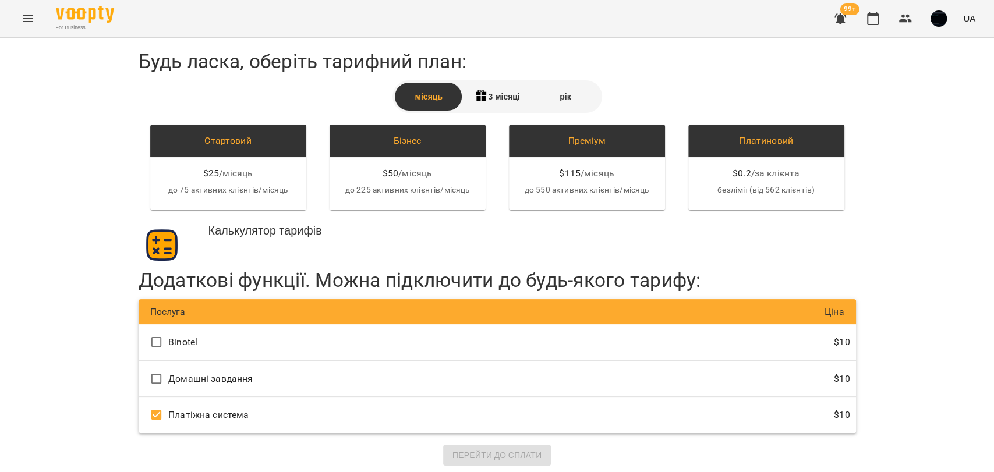
click at [19, 8] on button "Menu" at bounding box center [28, 19] width 28 height 28
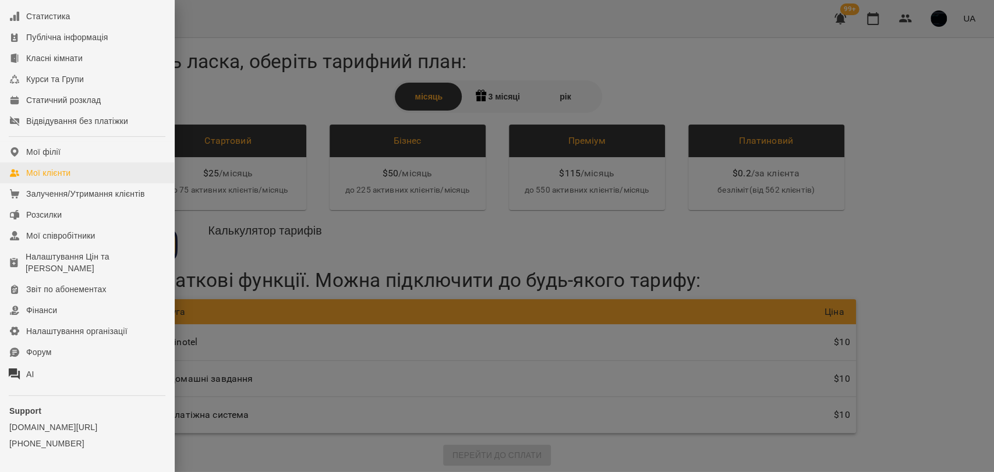
scroll to position [172, 0]
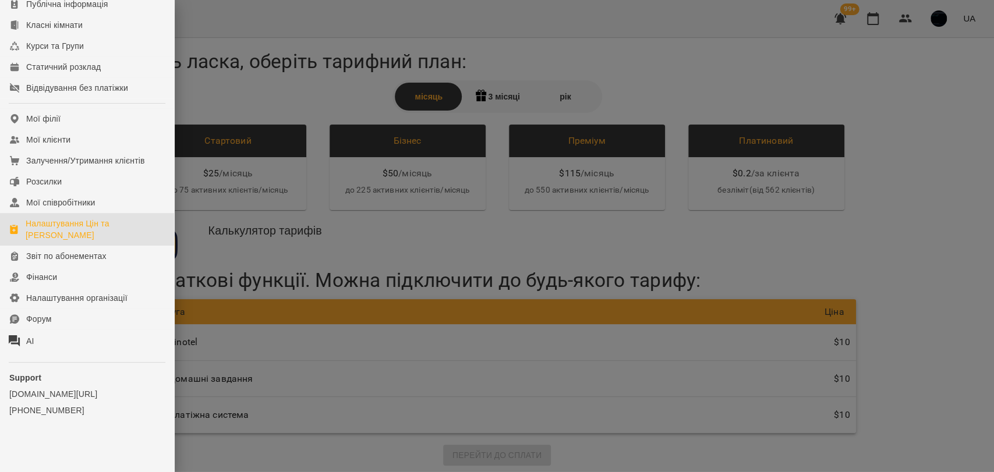
click at [94, 221] on div "Налаштування Цін та [PERSON_NAME]" at bounding box center [95, 229] width 139 height 23
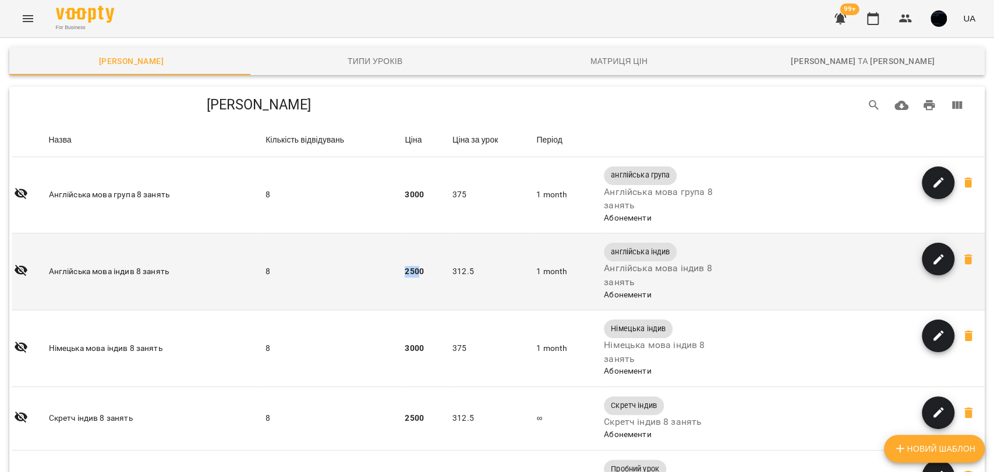
drag, startPoint x: 406, startPoint y: 271, endPoint x: 422, endPoint y: 274, distance: 16.5
click at [422, 274] on b "2500" at bounding box center [414, 271] width 19 height 9
click at [415, 276] on td "2500" at bounding box center [426, 271] width 48 height 77
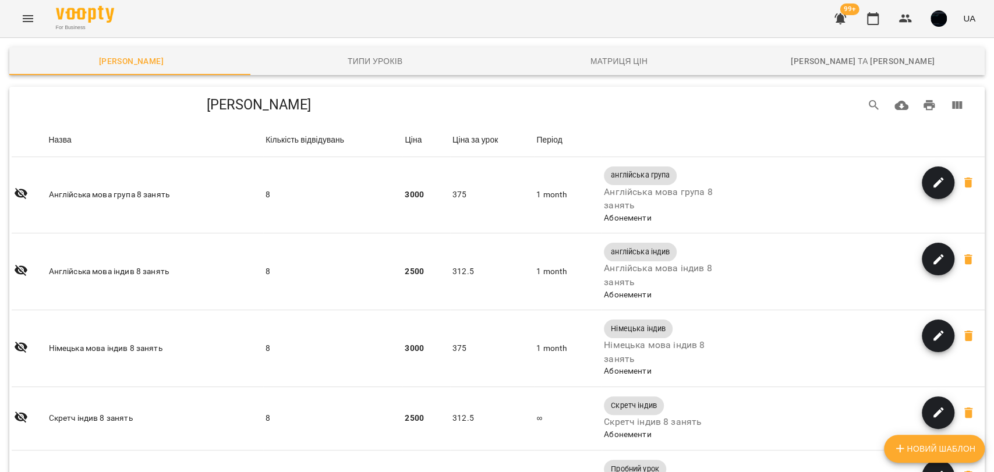
click at [22, 19] on icon "Menu" at bounding box center [28, 19] width 14 height 14
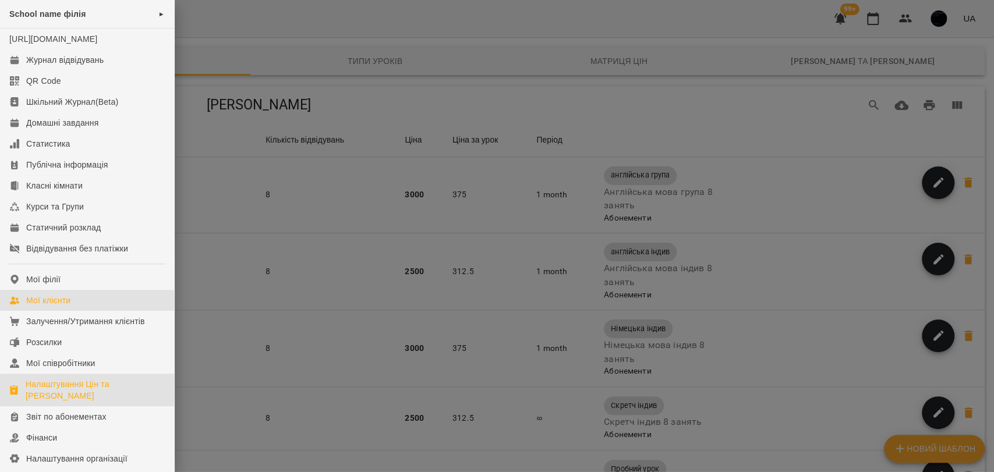
click at [76, 311] on link "Мої клієнти" at bounding box center [87, 300] width 174 height 21
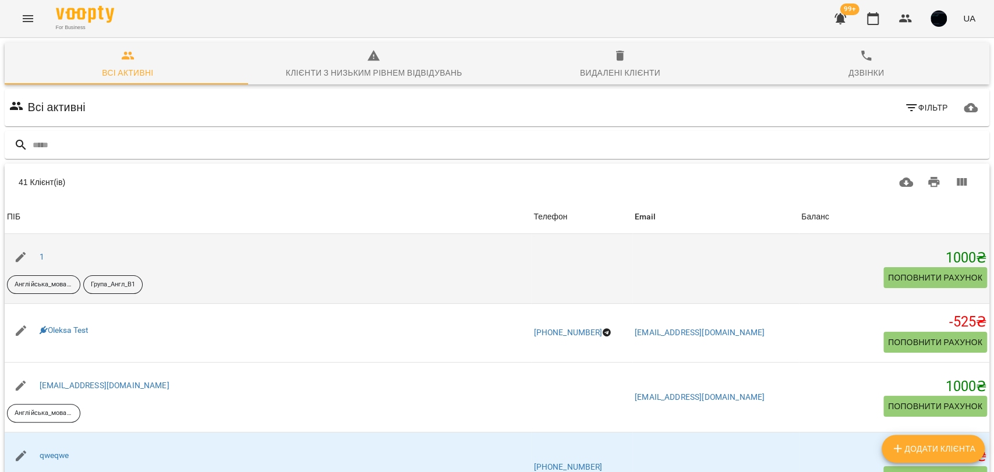
click at [37, 254] on div "1" at bounding box center [41, 257] width 9 height 16
click at [40, 257] on link "1" at bounding box center [42, 256] width 5 height 9
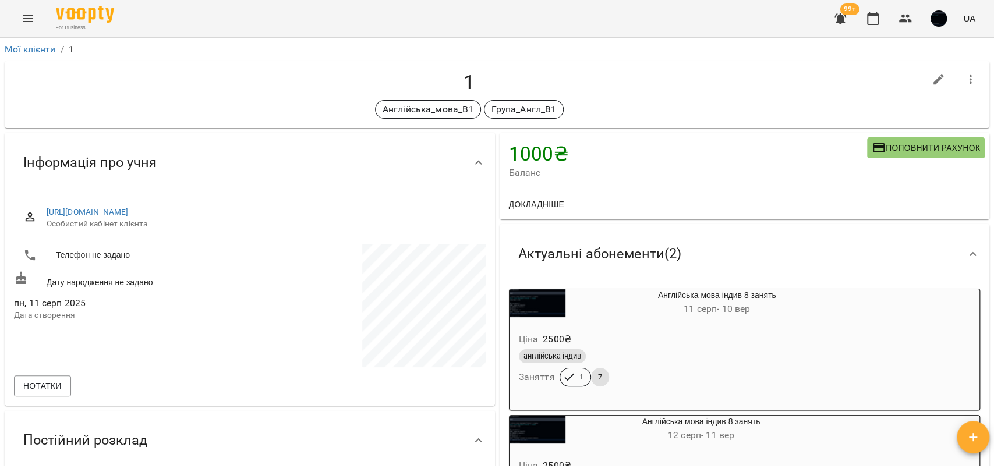
scroll to position [258, 0]
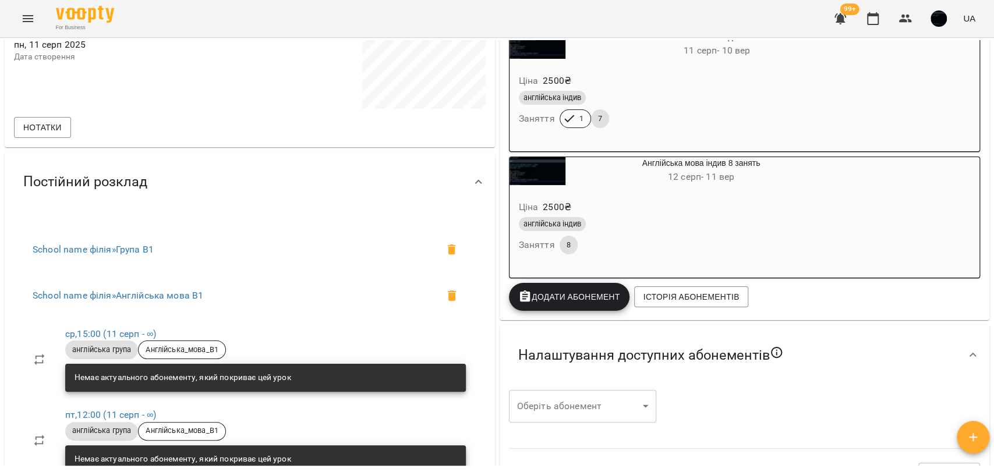
click at [565, 303] on span "Додати Абонемент" at bounding box center [569, 297] width 102 height 14
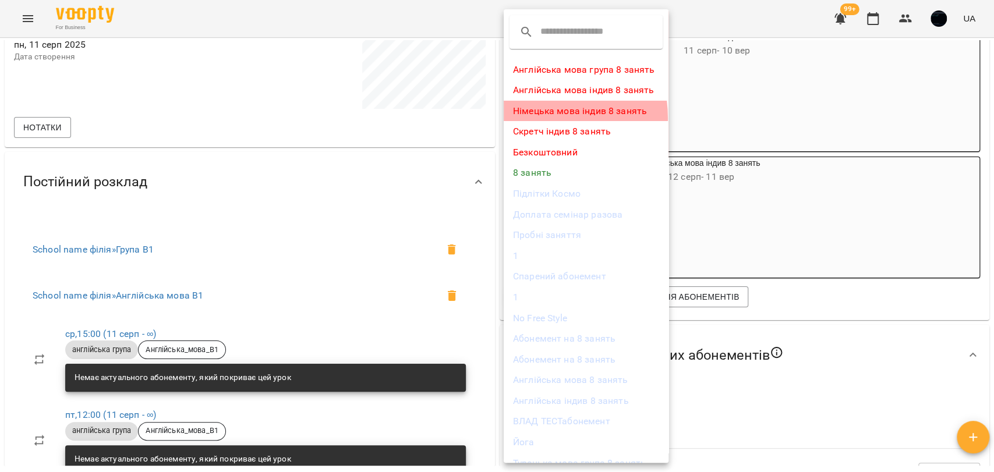
click at [527, 118] on li "Німецька мова індив 8 занять" at bounding box center [586, 111] width 165 height 21
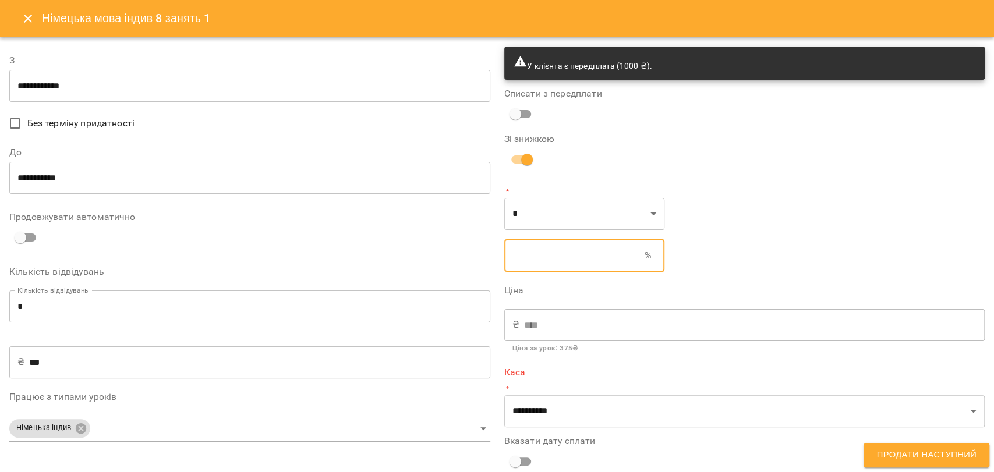
click at [523, 251] on input "text" at bounding box center [574, 255] width 140 height 33
type input "****"
type input "*"
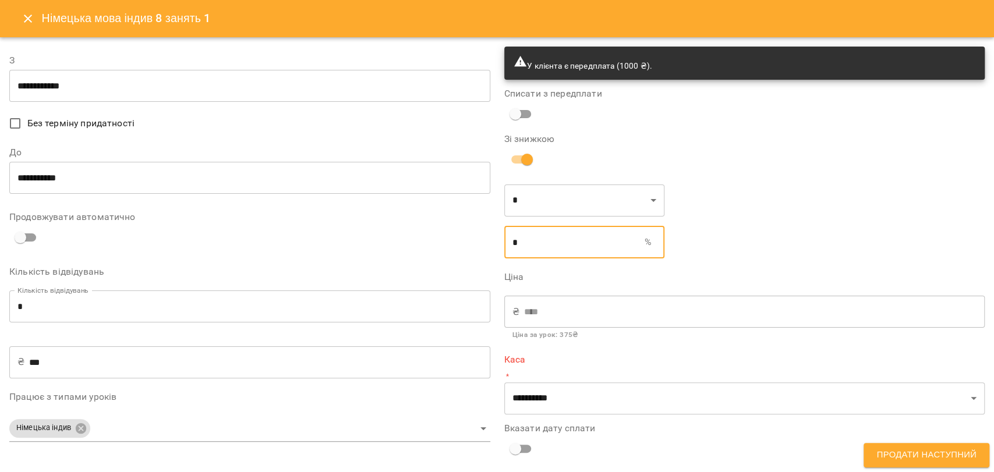
type input "****"
type input "**"
click at [508, 309] on div "₴ **** ​" at bounding box center [744, 312] width 481 height 33
click at [15, 21] on button "Close" at bounding box center [28, 19] width 28 height 28
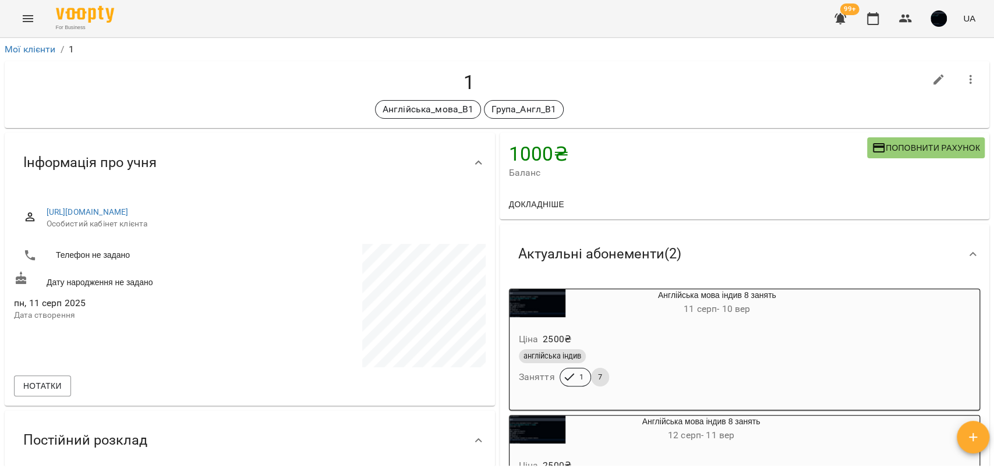
scroll to position [184, 0]
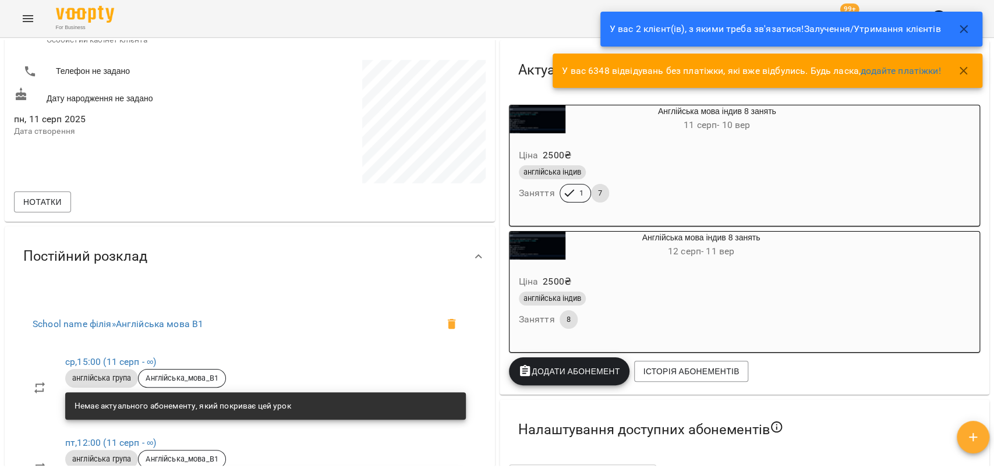
click at [961, 70] on icon "button" at bounding box center [964, 71] width 14 height 14
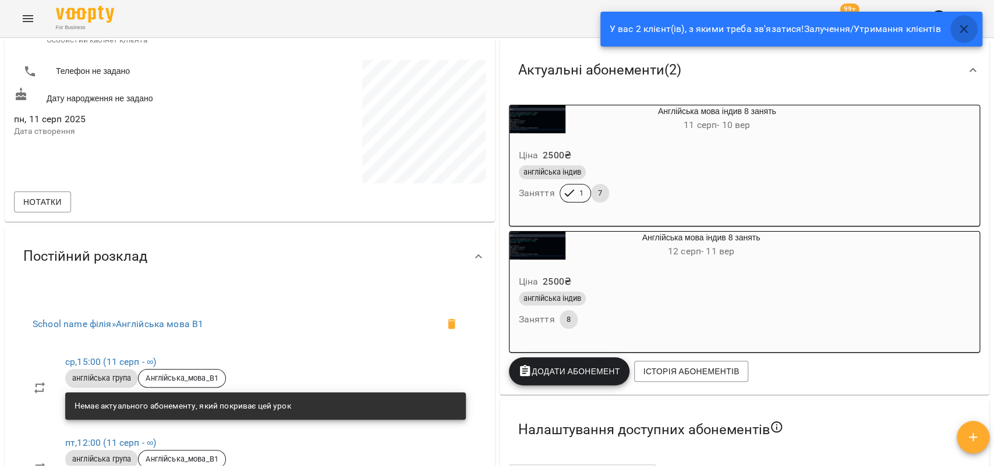
click at [968, 34] on icon "button" at bounding box center [964, 29] width 14 height 14
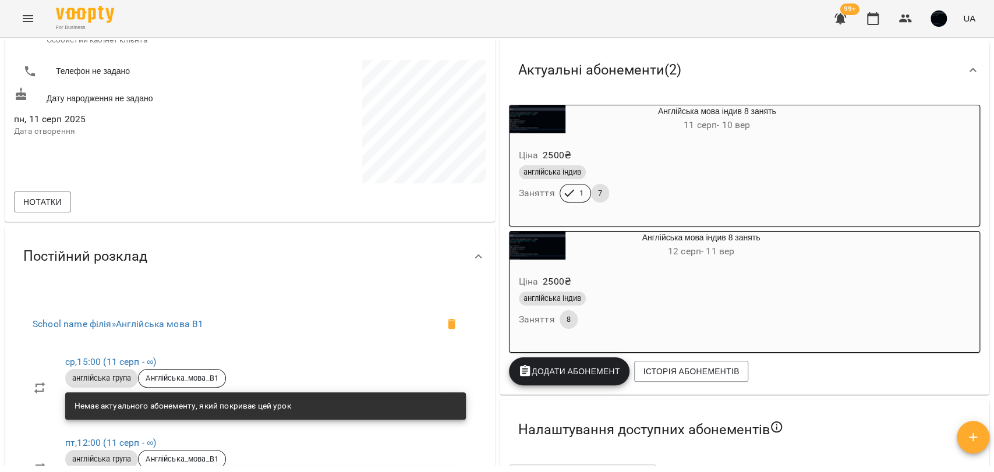
scroll to position [0, 0]
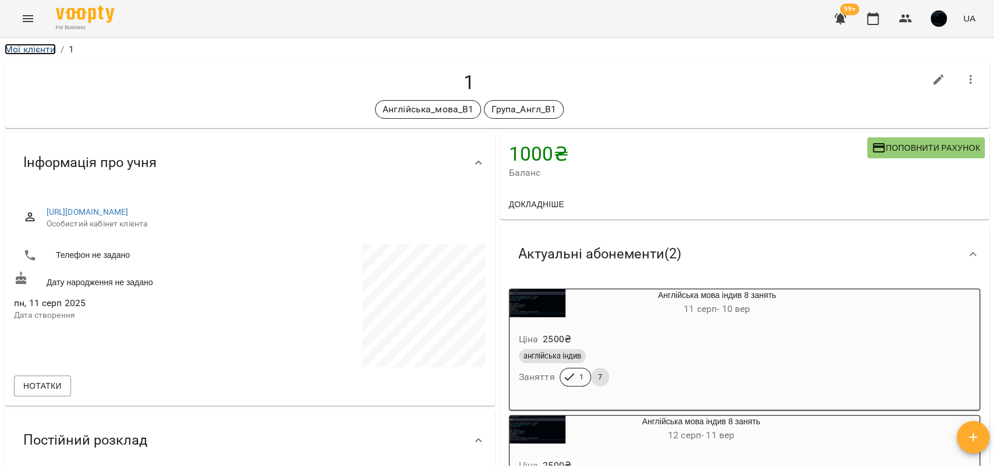
drag, startPoint x: 42, startPoint y: 43, endPoint x: 48, endPoint y: 53, distance: 11.5
click at [48, 53] on link "Мої клієнти" at bounding box center [30, 49] width 51 height 11
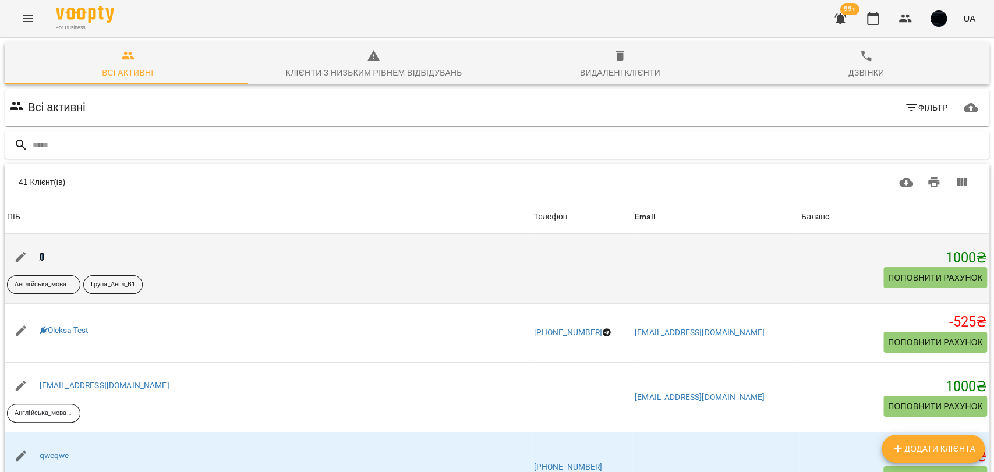
click at [43, 257] on link "1" at bounding box center [42, 256] width 5 height 9
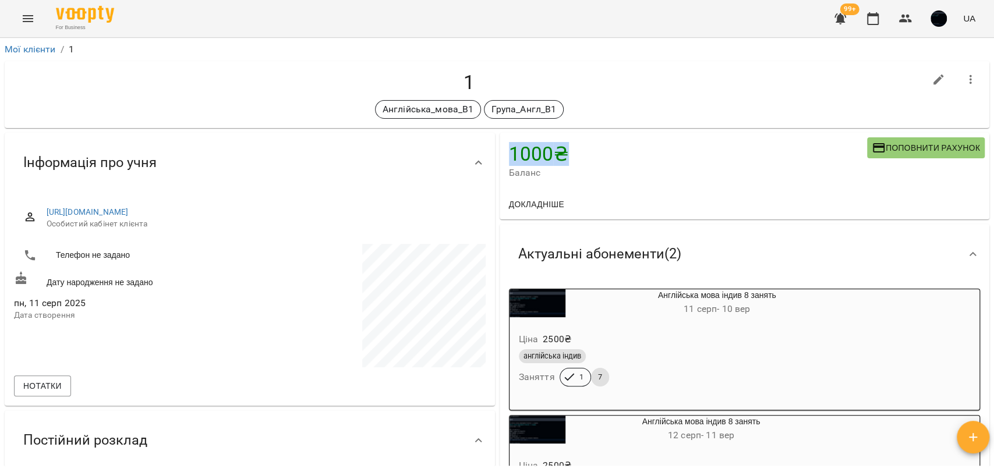
drag, startPoint x: 507, startPoint y: 149, endPoint x: 557, endPoint y: 148, distance: 49.5
click at [557, 148] on h4 "1000 ₴" at bounding box center [688, 154] width 359 height 24
click at [27, 15] on icon "Menu" at bounding box center [28, 19] width 14 height 14
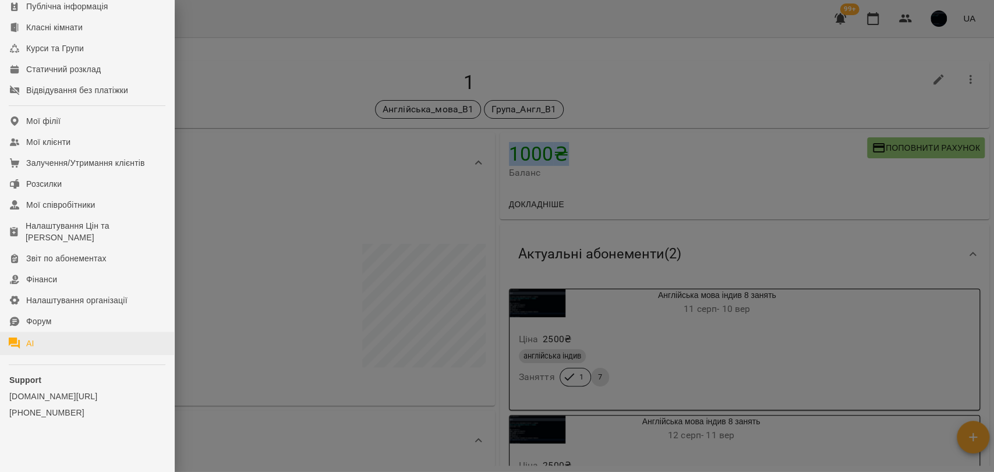
scroll to position [172, 0]
click at [68, 300] on div "Налаштування організації" at bounding box center [76, 298] width 101 height 12
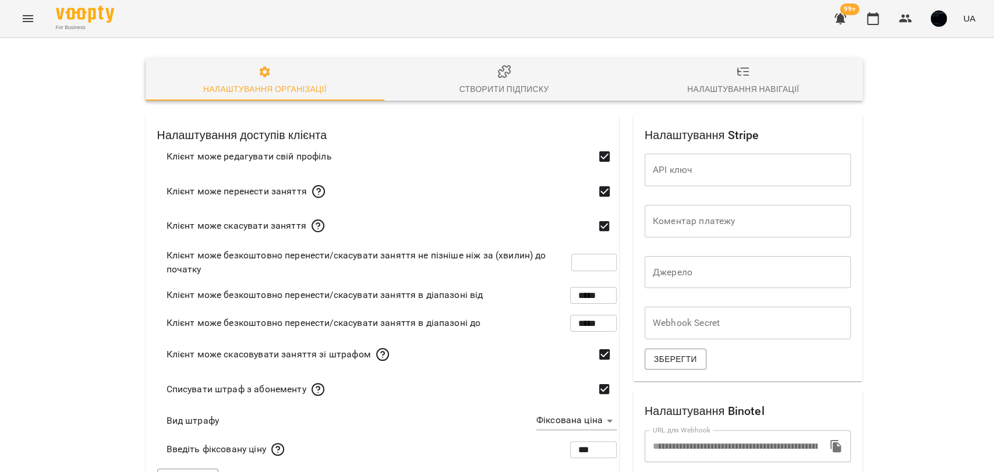
click at [497, 66] on icon "button" at bounding box center [504, 72] width 14 height 14
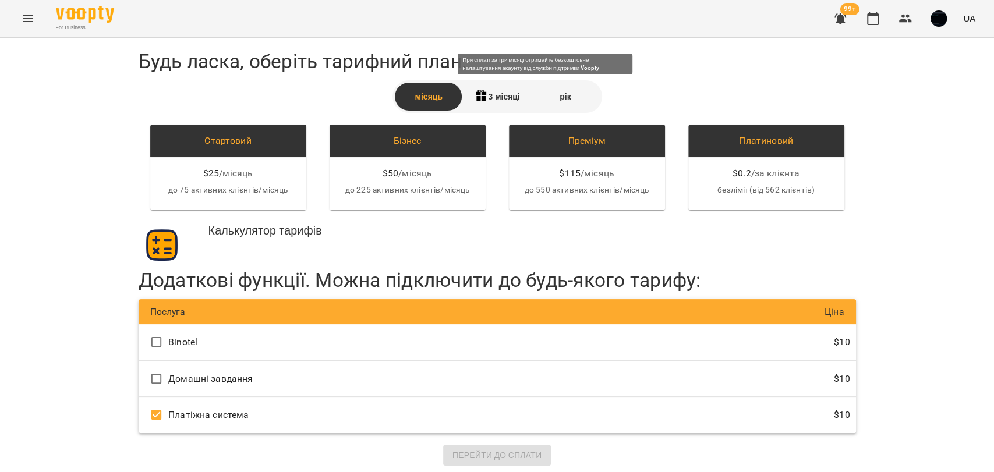
click at [489, 91] on div "3 місяці" at bounding box center [497, 97] width 68 height 28
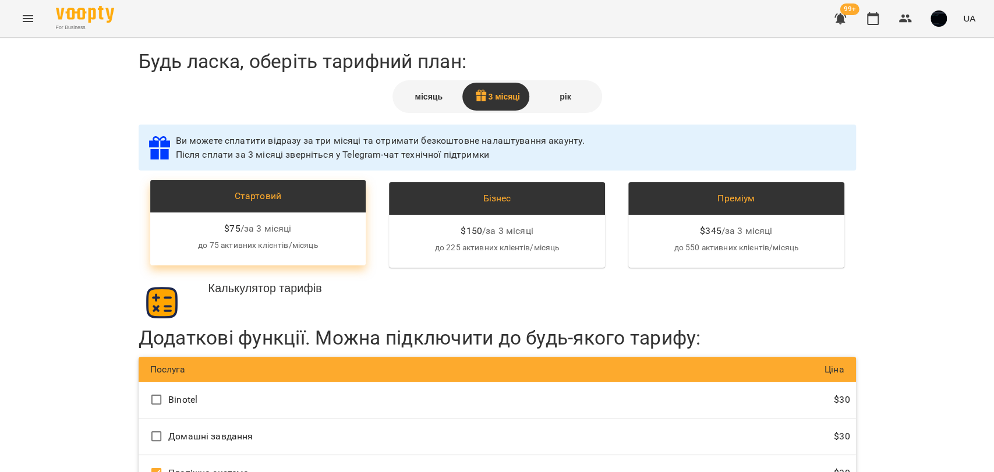
drag, startPoint x: 218, startPoint y: 225, endPoint x: 239, endPoint y: 226, distance: 21.6
click at [239, 226] on div "$ 75 / за 3 місяці" at bounding box center [258, 229] width 197 height 14
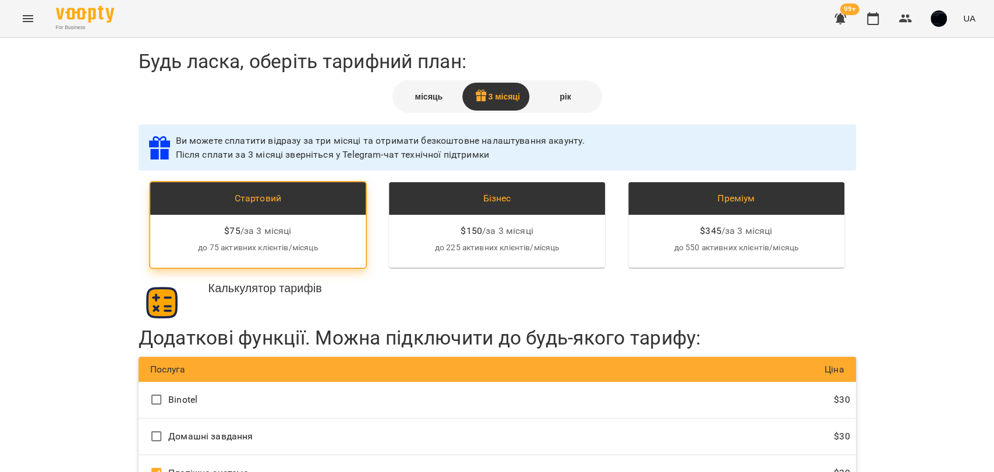
click at [416, 102] on div "місяць" at bounding box center [429, 97] width 68 height 28
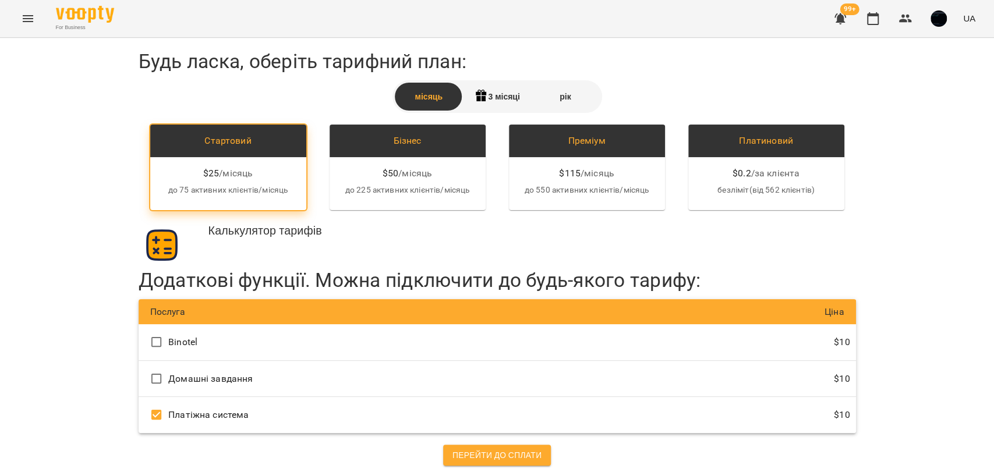
click at [481, 98] on rect at bounding box center [483, 98] width 4 height 5
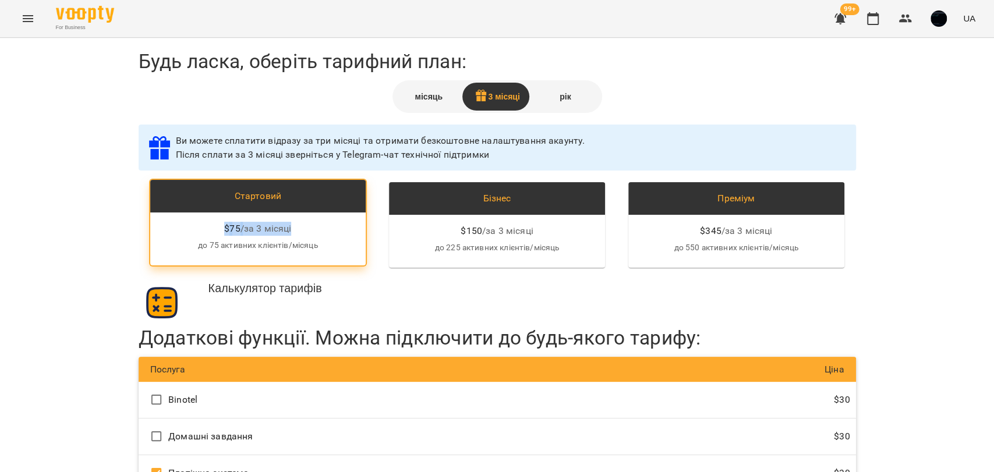
drag, startPoint x: 224, startPoint y: 226, endPoint x: 289, endPoint y: 226, distance: 65.8
click at [289, 226] on div "$ 75 / за 3 місяці" at bounding box center [258, 229] width 197 height 14
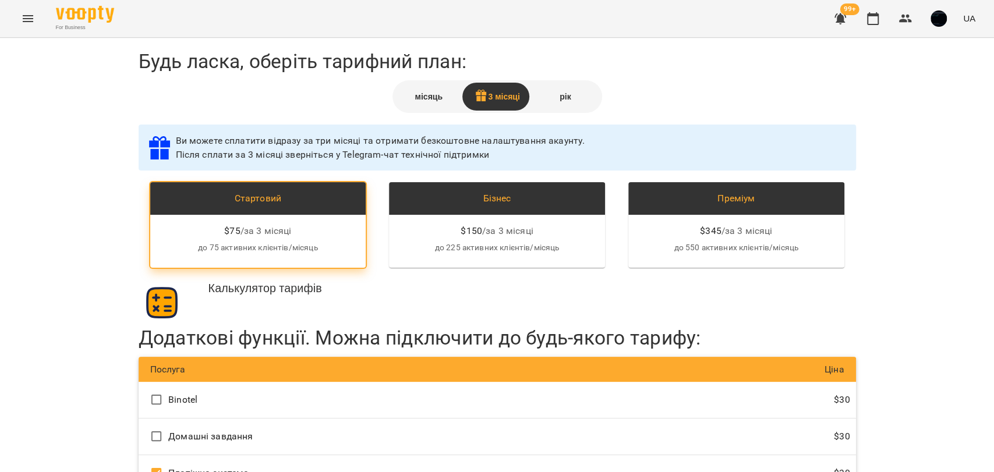
click at [320, 158] on span "Ви можете сплатити відразу за три місяці та отримати безкоштовне налаштування а…" at bounding box center [380, 147] width 409 height 25
click at [883, 133] on div "Будь ласка, оберіть тарифний план: місяць 3 місяці рік Ви можете сплатити відра…" at bounding box center [497, 286] width 994 height 497
click at [34, 10] on button "Menu" at bounding box center [28, 19] width 28 height 28
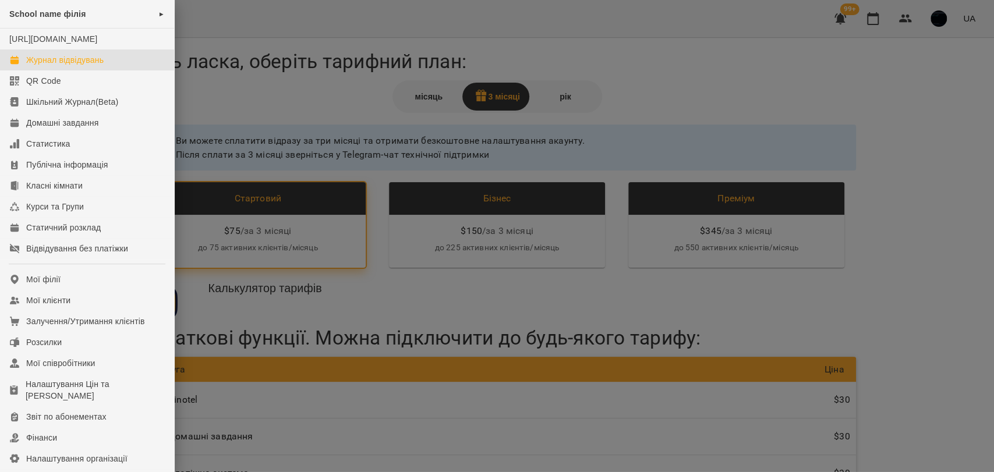
click at [84, 66] on div "Журнал відвідувань" at bounding box center [64, 60] width 77 height 12
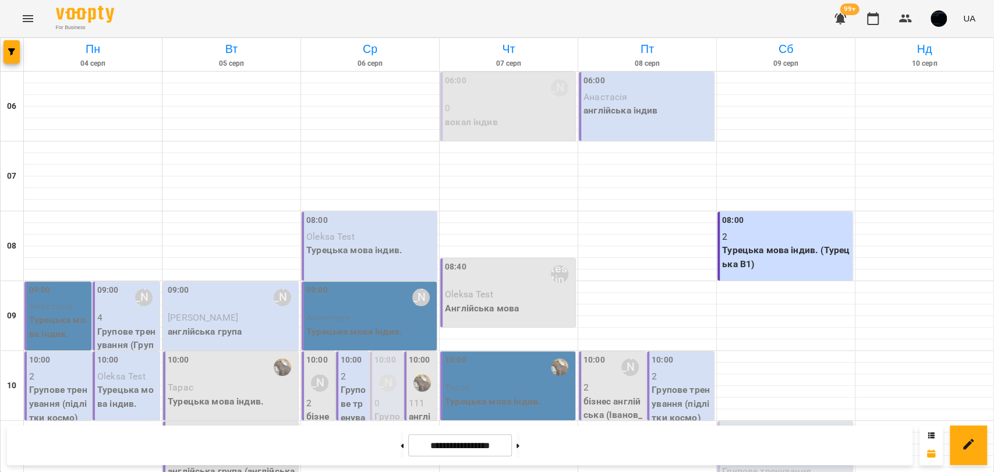
click at [25, 24] on icon "Menu" at bounding box center [28, 19] width 14 height 14
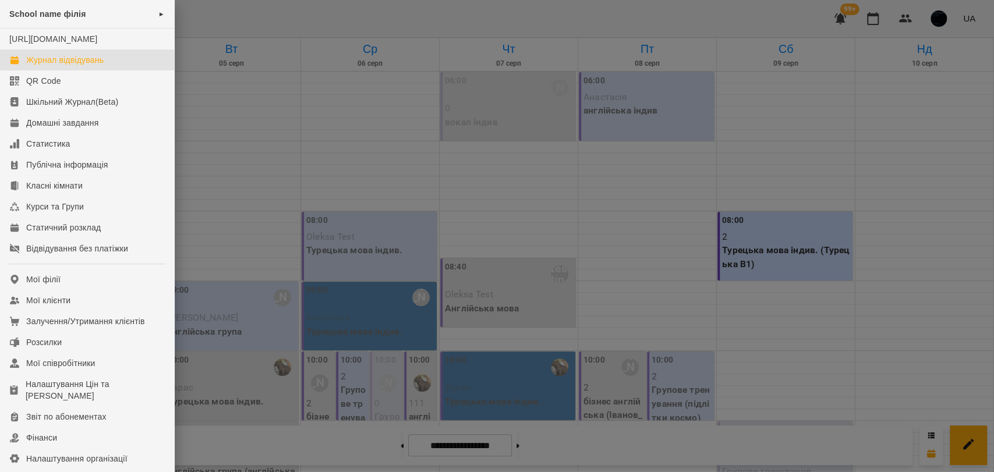
drag, startPoint x: 265, startPoint y: 104, endPoint x: 312, endPoint y: 128, distance: 52.9
click at [265, 104] on div at bounding box center [497, 236] width 994 height 472
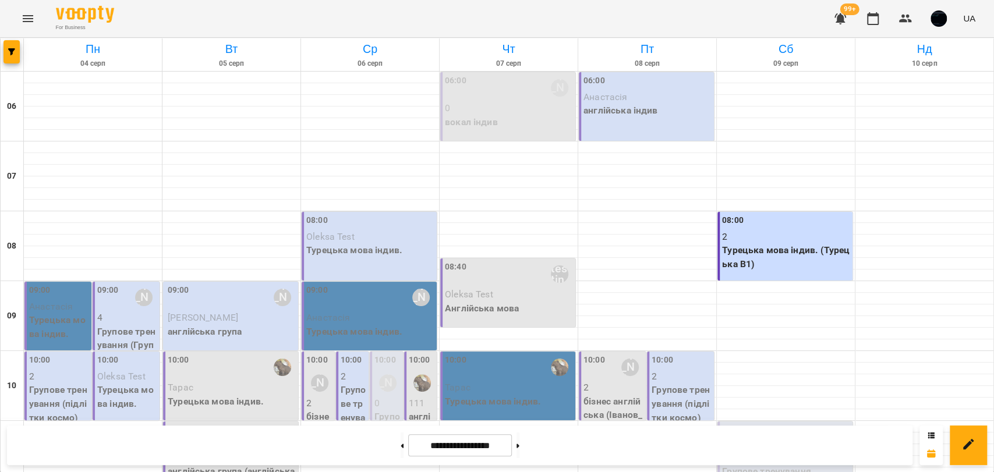
scroll to position [258, 0]
click at [213, 424] on div "11:00 Ангеліна" at bounding box center [232, 437] width 128 height 27
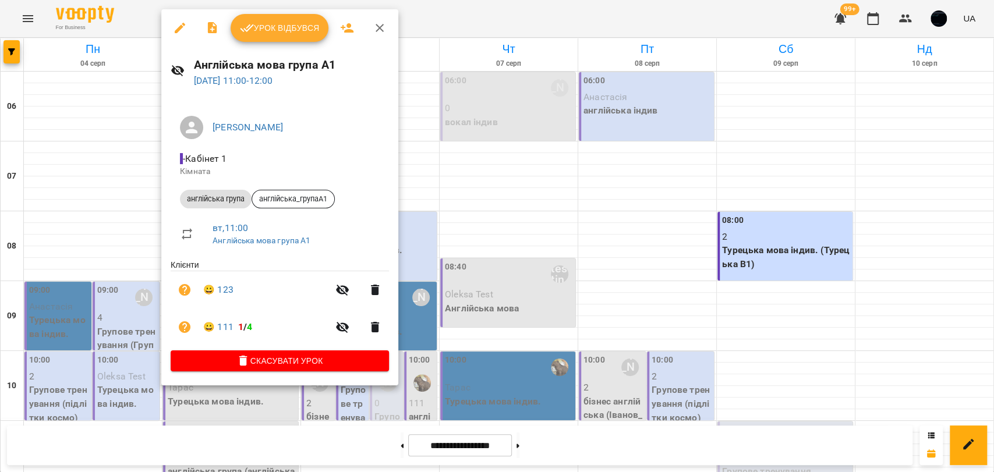
click at [455, 202] on div at bounding box center [497, 236] width 994 height 472
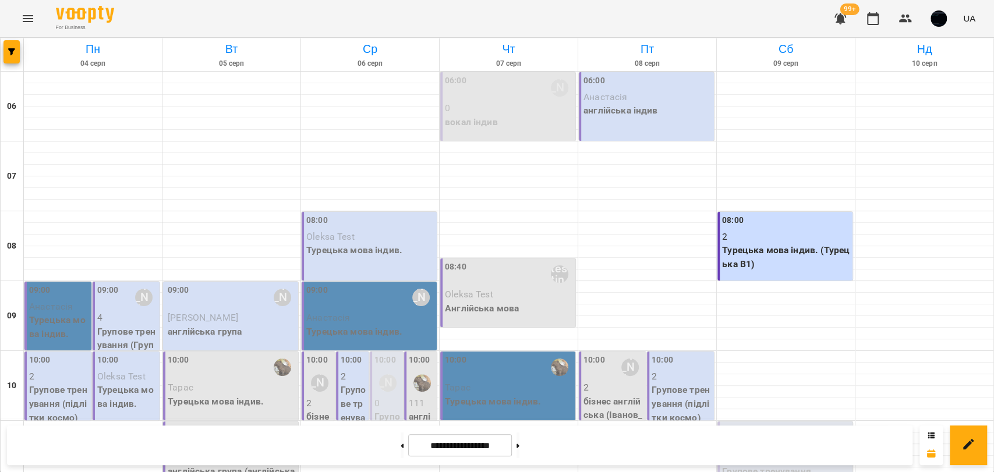
click at [231, 424] on div "11:00 Ангеліна" at bounding box center [232, 437] width 128 height 27
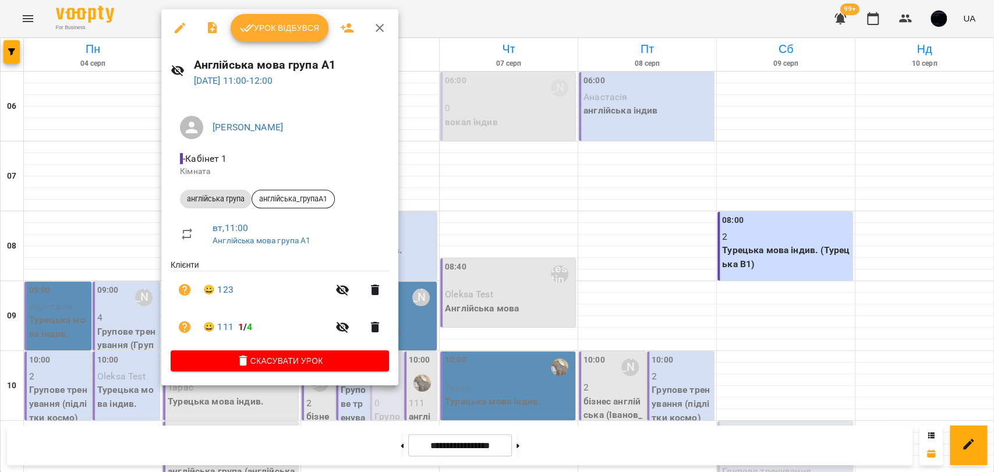
click at [447, 186] on div at bounding box center [497, 236] width 994 height 472
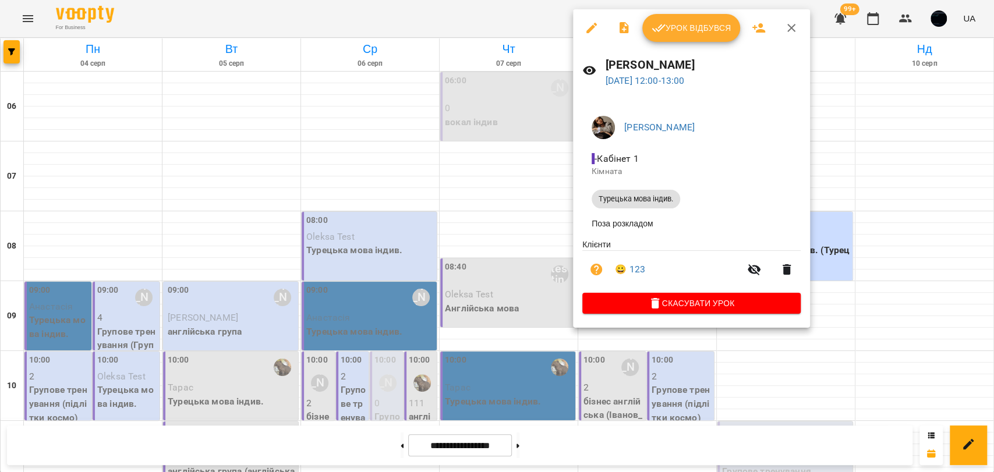
click at [521, 190] on div at bounding box center [497, 236] width 994 height 472
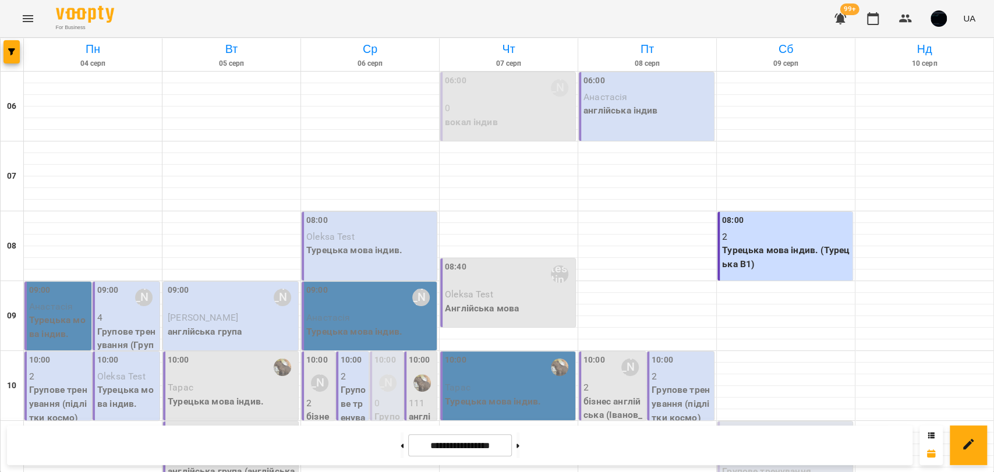
click at [178, 424] on div "11:00" at bounding box center [179, 437] width 22 height 27
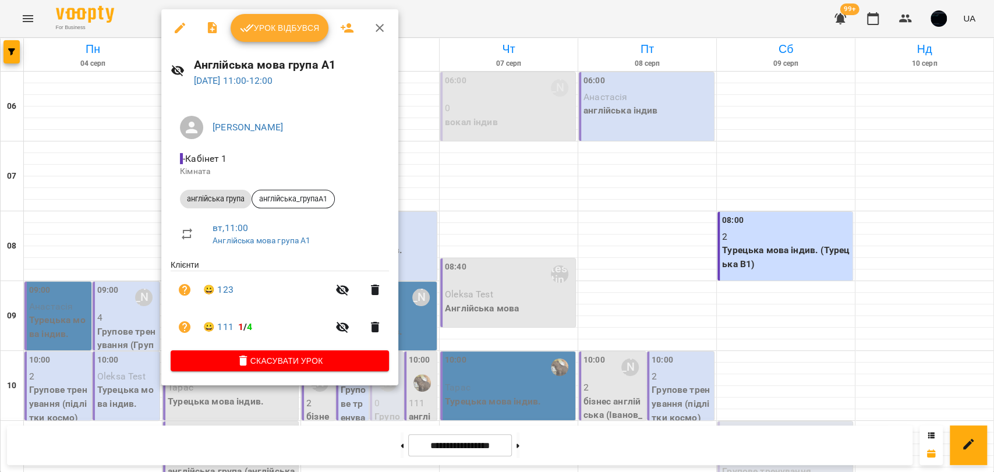
click at [275, 27] on span "Урок відбувся" at bounding box center [279, 28] width 79 height 14
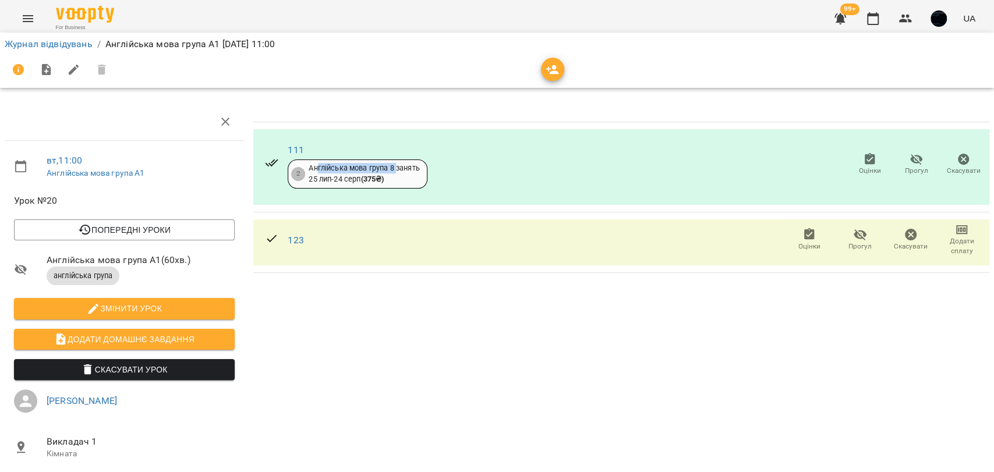
drag, startPoint x: 313, startPoint y: 167, endPoint x: 396, endPoint y: 173, distance: 82.9
click at [396, 173] on div "Англійська мова група 8 занять 25 лип - 24 серп ( 375 ₴ )" at bounding box center [364, 174] width 111 height 22
click at [389, 176] on div "Англійська мова група 8 занять 25 лип - 24 серп ( 375 ₴ )" at bounding box center [364, 174] width 111 height 22
click at [954, 239] on span "Додати сплату" at bounding box center [961, 246] width 37 height 20
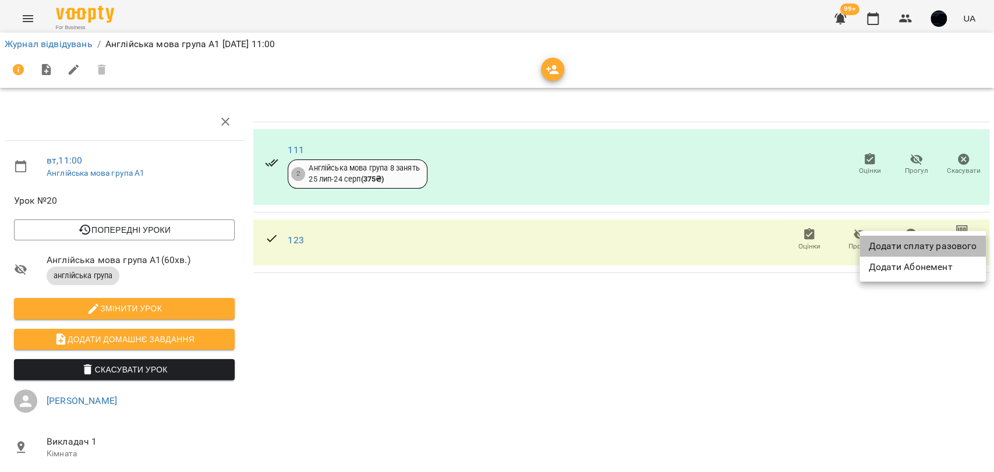
click at [926, 248] on li "Додати сплату разового" at bounding box center [922, 246] width 126 height 21
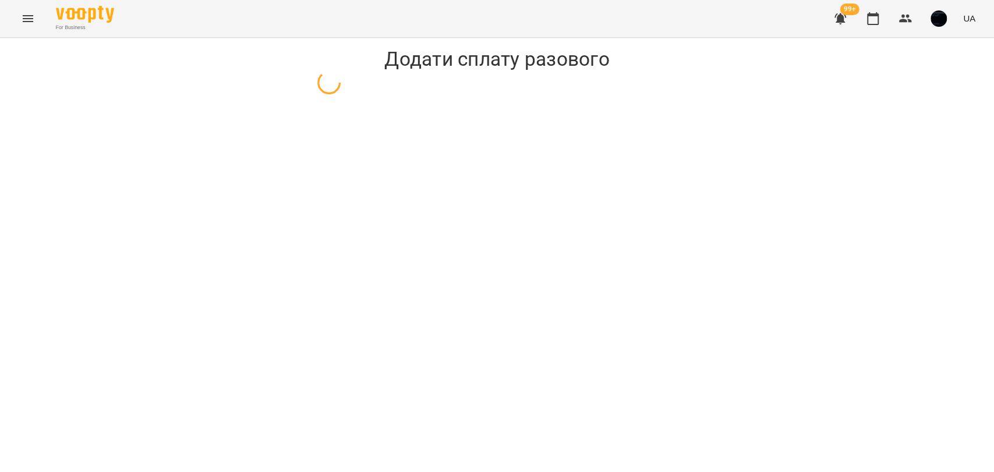
select select "**********"
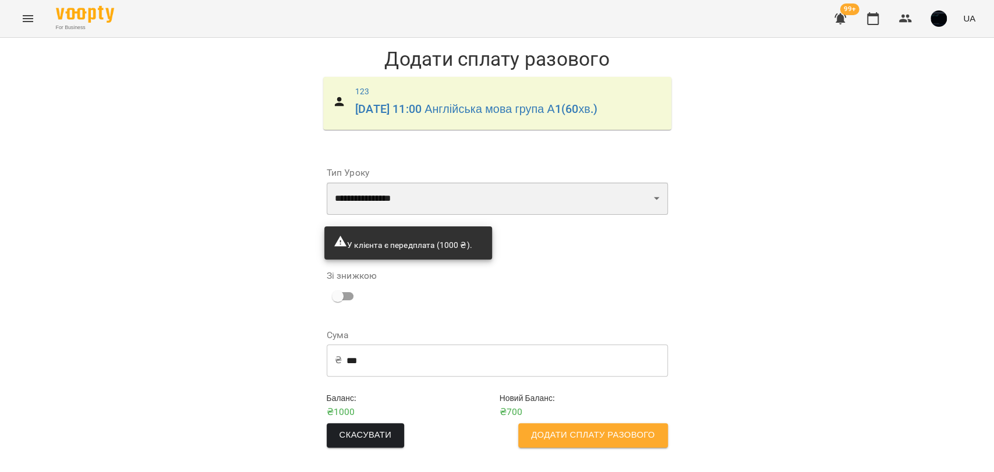
click at [372, 187] on select "**********" at bounding box center [497, 198] width 341 height 33
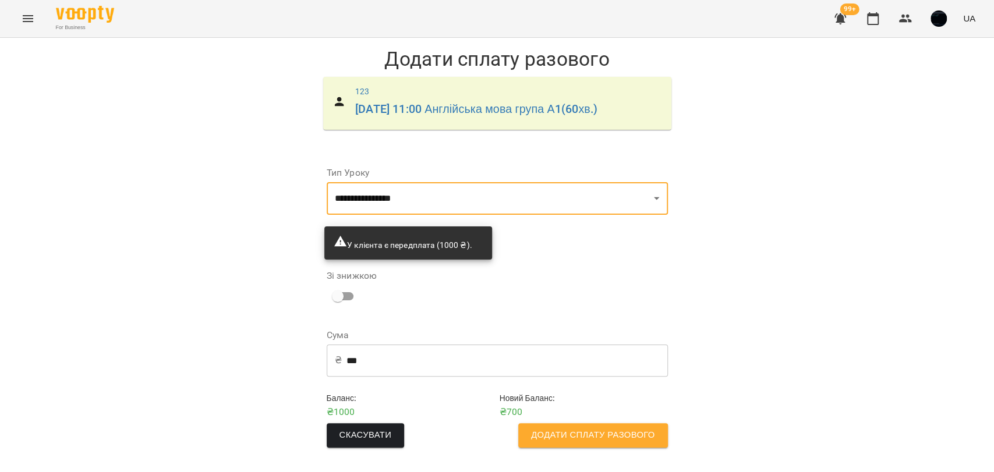
click at [303, 256] on div "**********" at bounding box center [497, 252] width 994 height 429
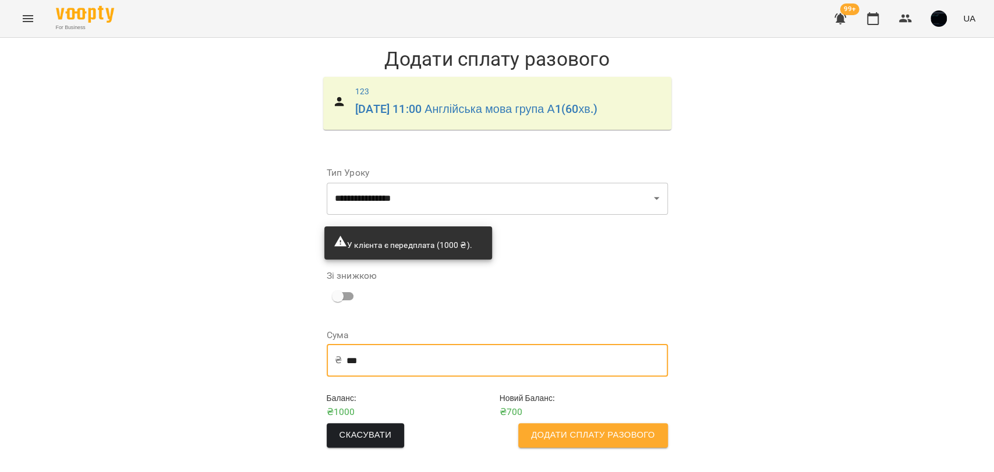
drag, startPoint x: 373, startPoint y: 360, endPoint x: 343, endPoint y: 358, distance: 29.7
click at [343, 358] on div "₴ *** ​" at bounding box center [497, 360] width 341 height 33
click at [349, 355] on input "***" at bounding box center [506, 360] width 321 height 33
click at [363, 357] on input "***" at bounding box center [506, 360] width 321 height 33
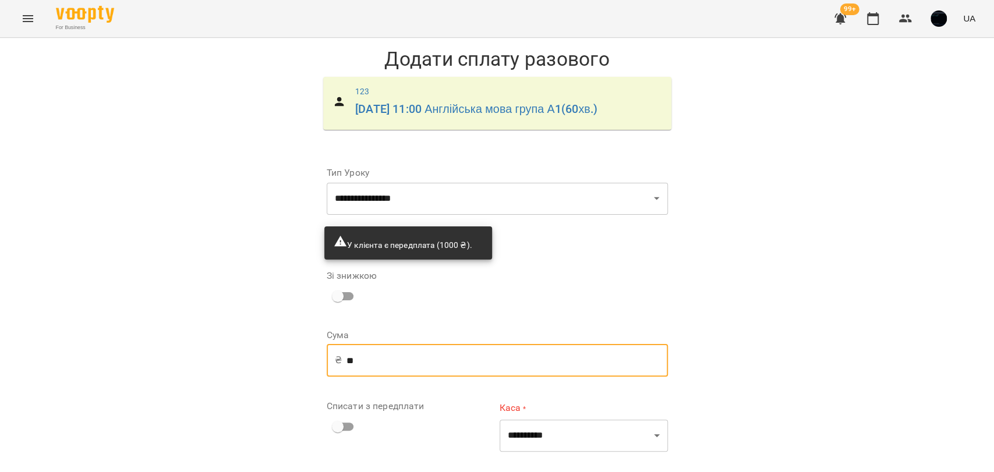
type input "*"
type input "***"
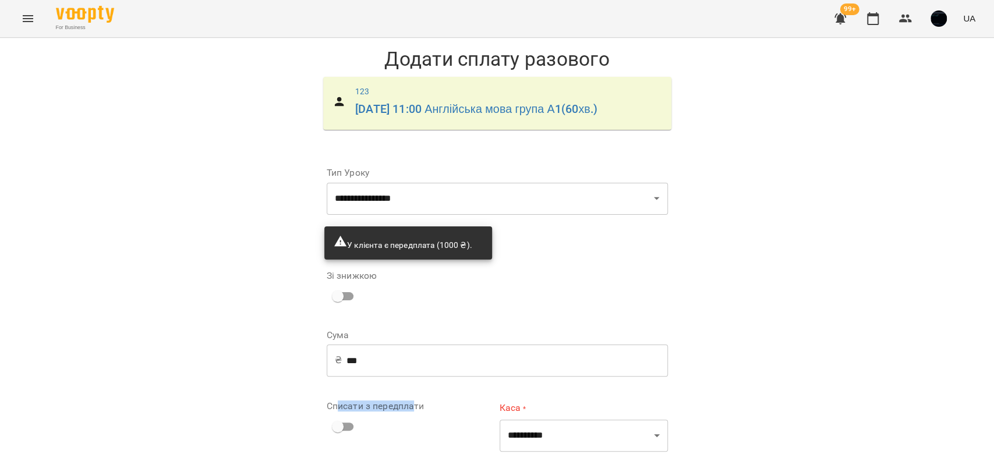
drag, startPoint x: 332, startPoint y: 284, endPoint x: 408, endPoint y: 279, distance: 75.8
click at [408, 402] on label "Списати з передплати" at bounding box center [411, 406] width 168 height 9
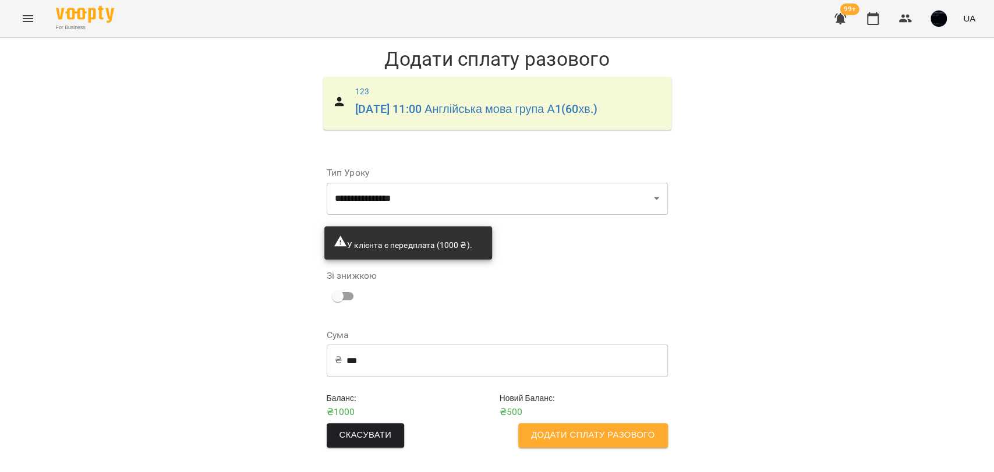
scroll to position [0, 0]
drag, startPoint x: 323, startPoint y: 406, endPoint x: 356, endPoint y: 406, distance: 32.6
click at [356, 406] on div "Баланс : ₴ 1000" at bounding box center [410, 405] width 173 height 31
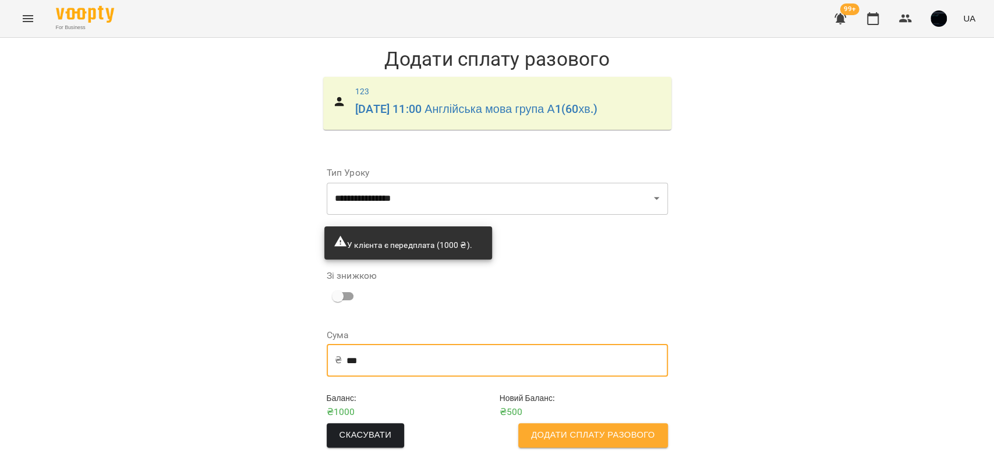
drag, startPoint x: 364, startPoint y: 360, endPoint x: 335, endPoint y: 361, distance: 29.1
click at [335, 361] on div "₴ *** ​" at bounding box center [497, 360] width 341 height 33
drag, startPoint x: 291, startPoint y: 369, endPoint x: 317, endPoint y: 371, distance: 26.8
click at [295, 364] on div "**********" at bounding box center [497, 252] width 994 height 429
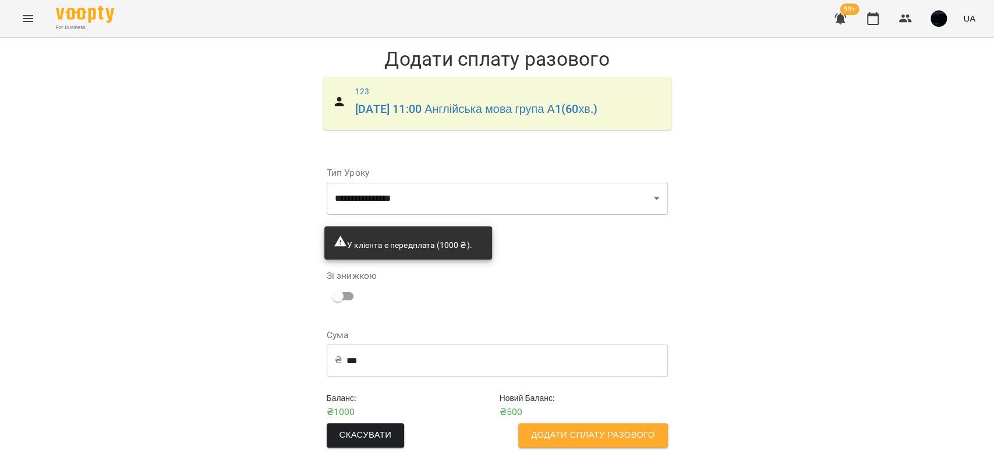
click at [579, 427] on button "Додати сплату разового" at bounding box center [592, 435] width 149 height 24
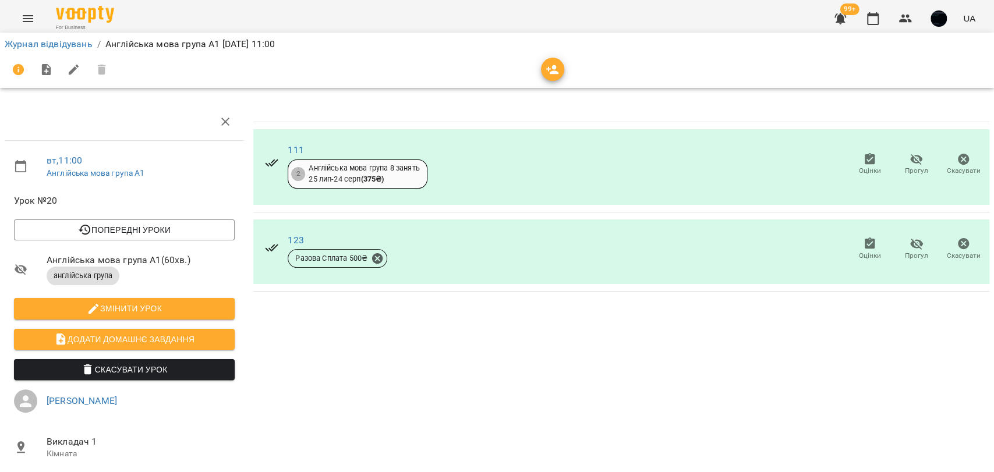
click at [910, 245] on icon "button" at bounding box center [916, 244] width 13 height 11
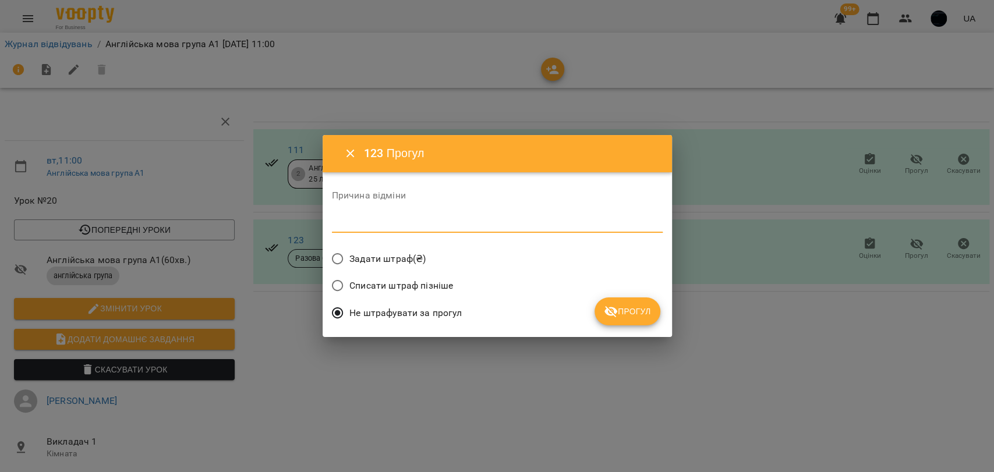
click at [376, 219] on textarea at bounding box center [497, 223] width 331 height 11
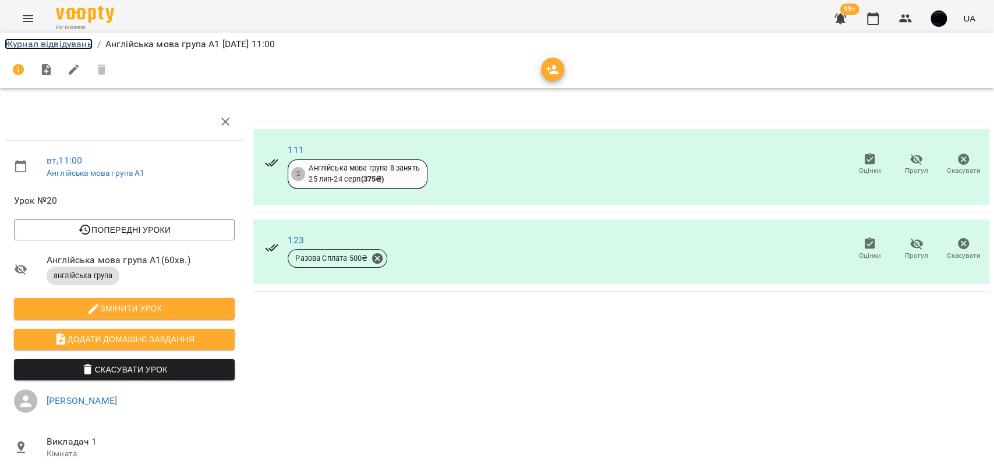
click at [70, 48] on link "Журнал відвідувань" at bounding box center [49, 43] width 88 height 11
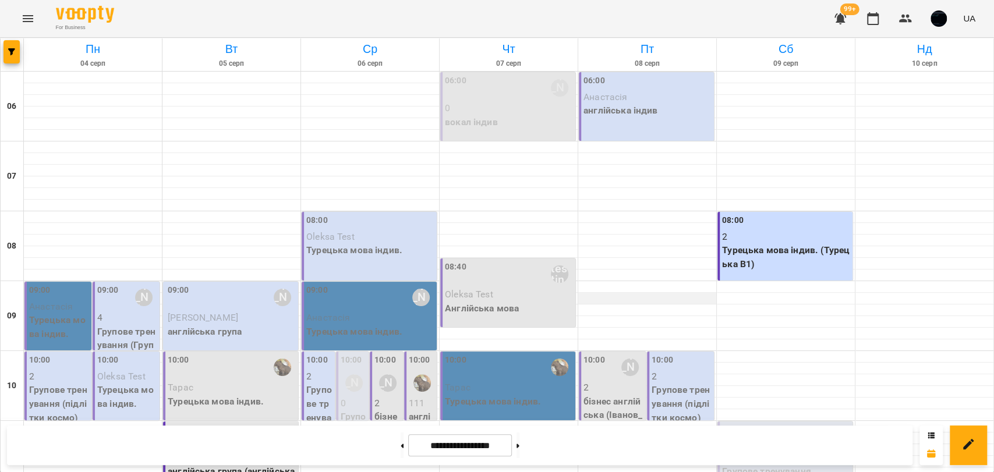
scroll to position [65, 0]
click at [519, 455] on button at bounding box center [517, 446] width 3 height 26
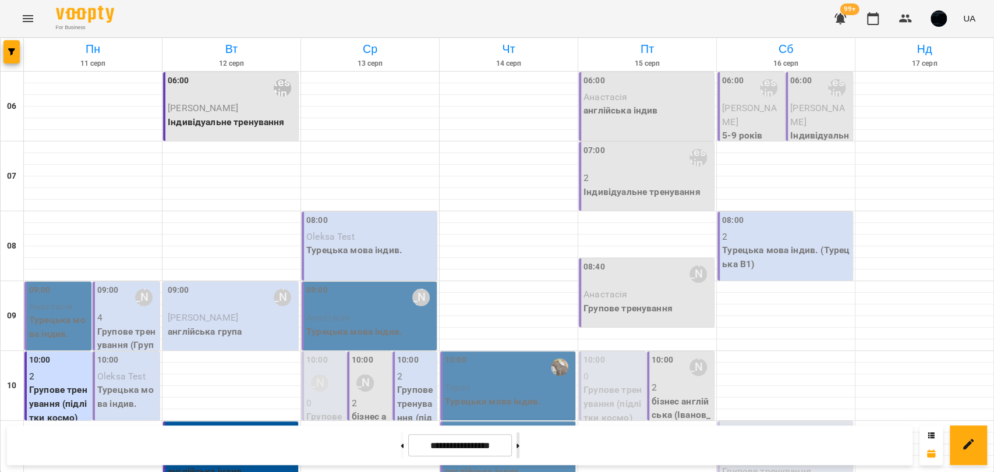
click at [519, 452] on button at bounding box center [517, 446] width 3 height 26
type input "**********"
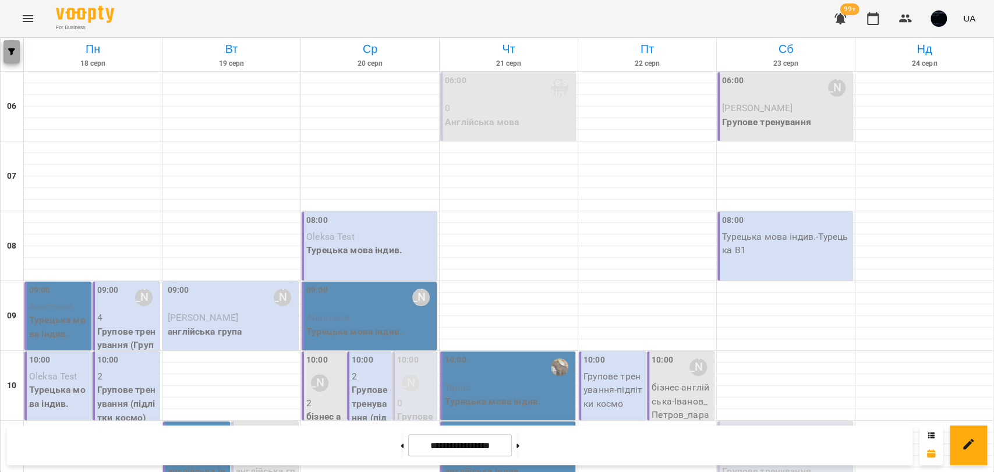
click at [10, 54] on icon "button" at bounding box center [11, 51] width 7 height 7
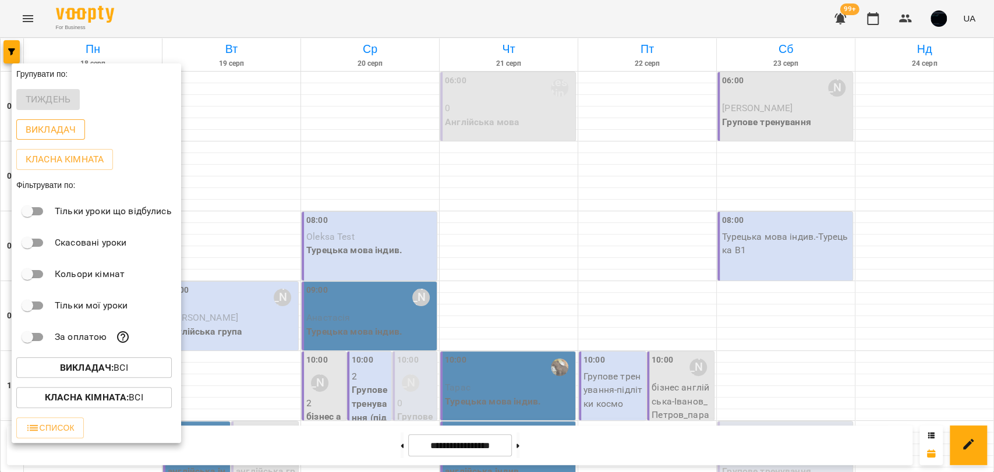
click at [52, 131] on p "Викладач" at bounding box center [51, 130] width 50 height 14
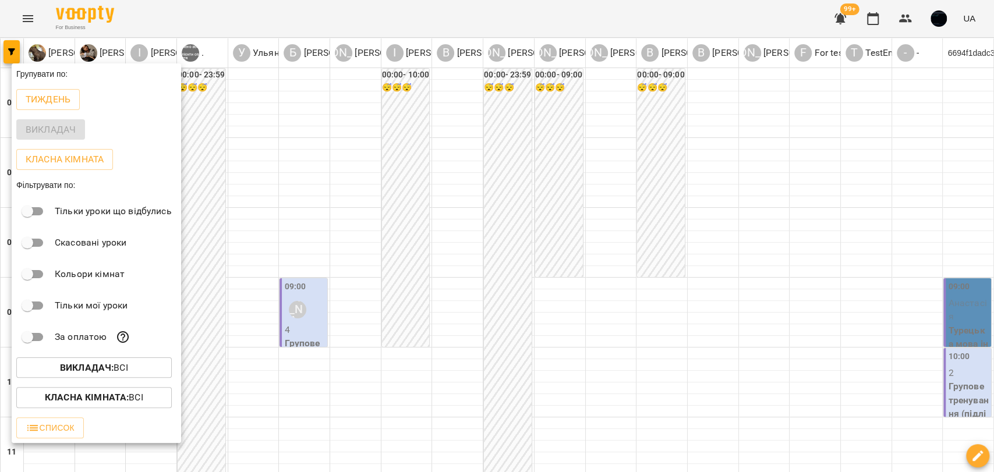
drag, startPoint x: 229, startPoint y: 107, endPoint x: 224, endPoint y: 94, distance: 13.1
click at [229, 109] on div at bounding box center [497, 236] width 994 height 472
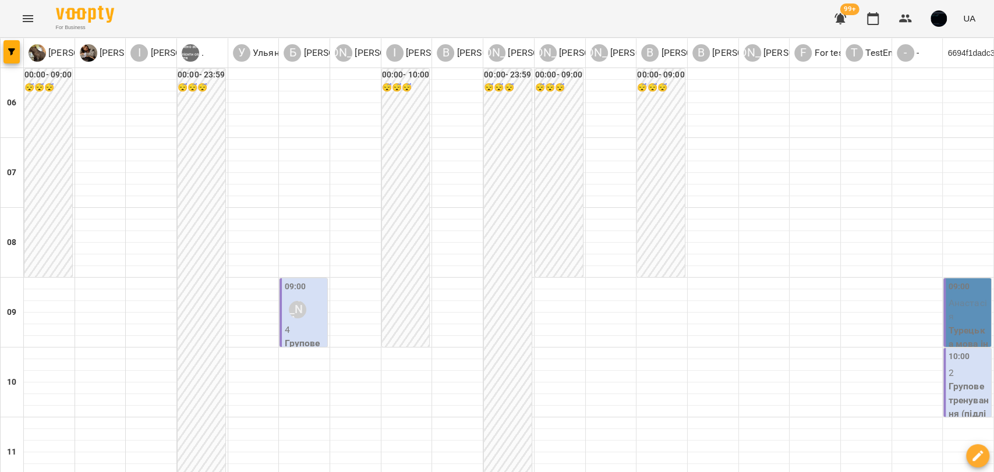
scroll to position [0, 0]
click at [415, 198] on div "00:00 - 10:00 😴😴😴" at bounding box center [406, 208] width 48 height 278
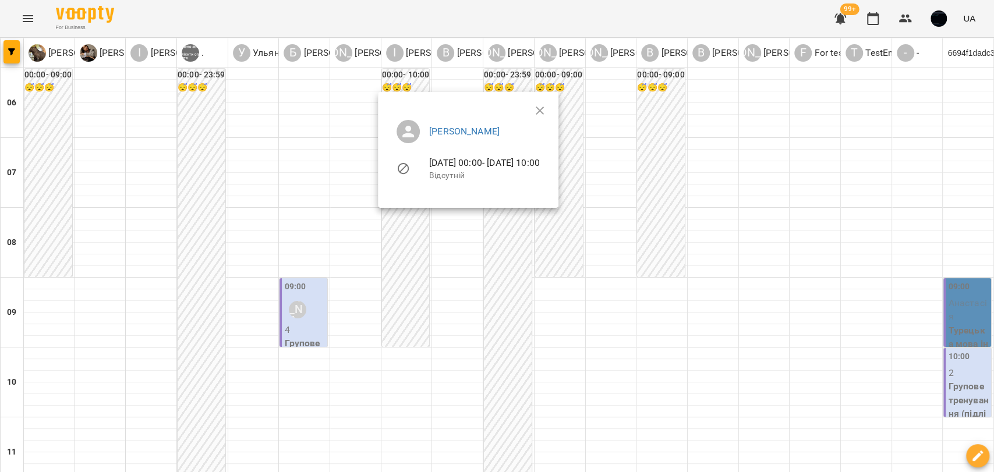
click at [419, 214] on div at bounding box center [497, 236] width 994 height 472
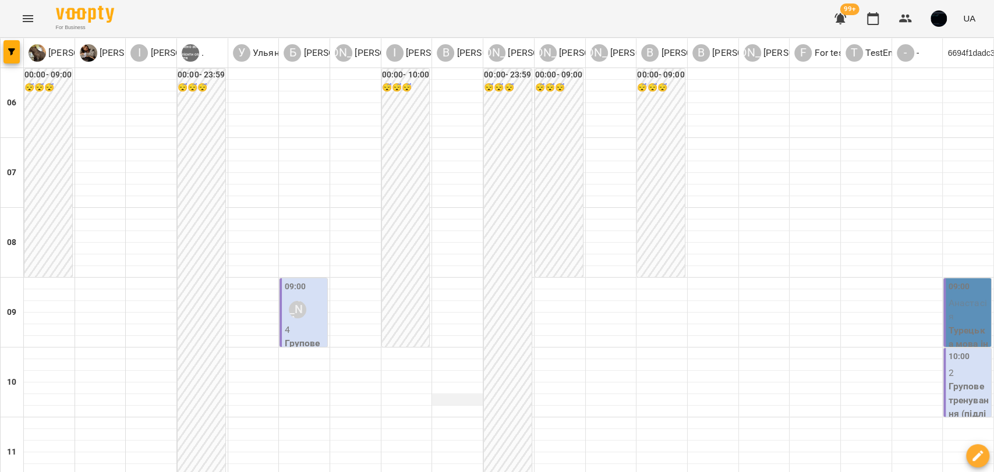
scroll to position [258, 0]
click at [396, 348] on div at bounding box center [406, 354] width 51 height 12
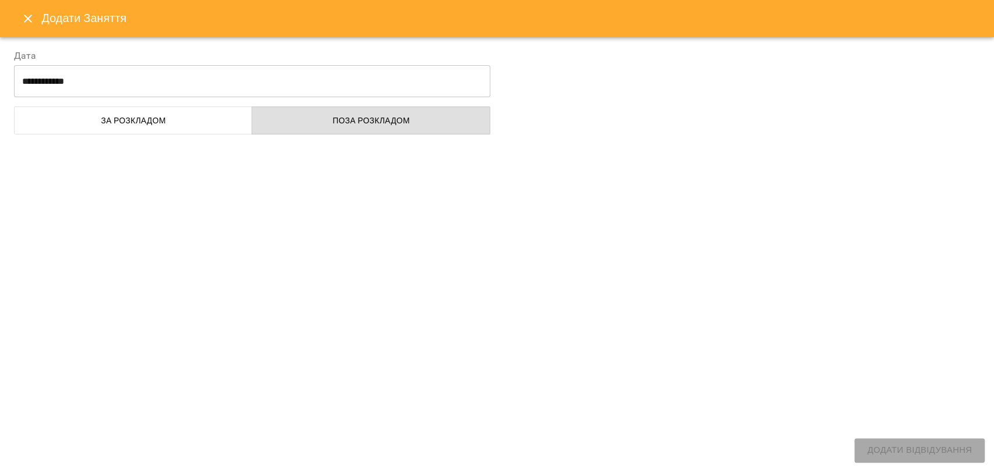
select select
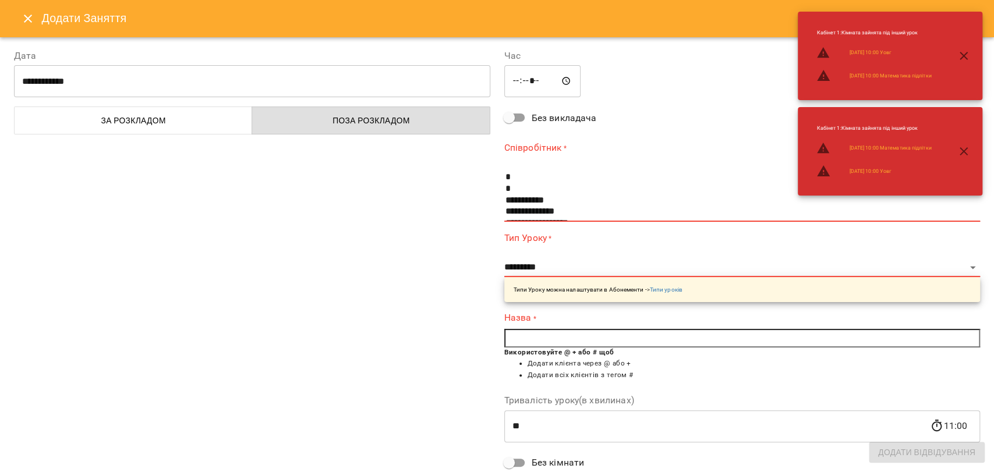
click at [23, 13] on icon "Close" at bounding box center [28, 19] width 14 height 14
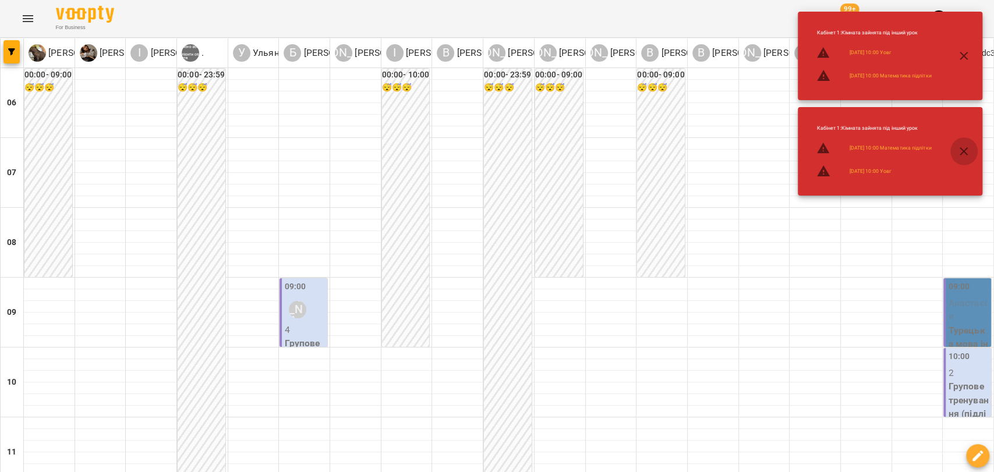
click at [961, 147] on icon "button" at bounding box center [964, 151] width 14 height 14
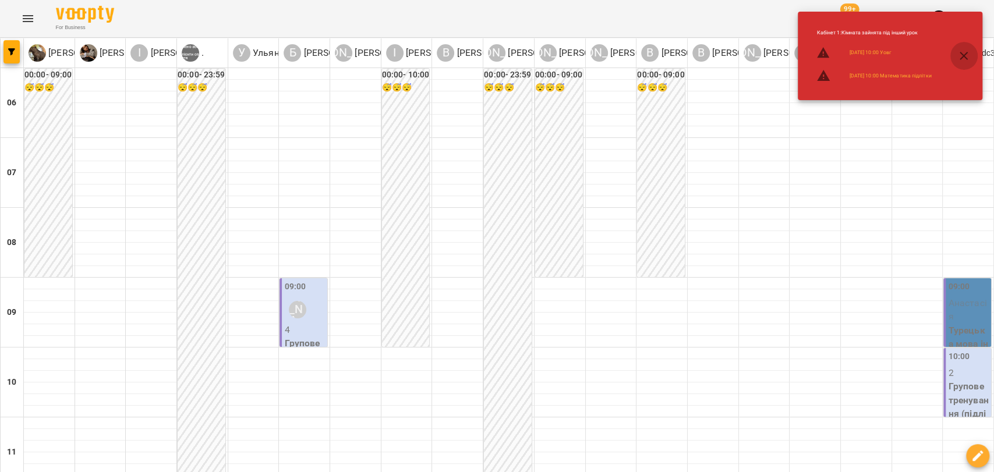
click at [976, 52] on button "button" at bounding box center [964, 56] width 28 height 28
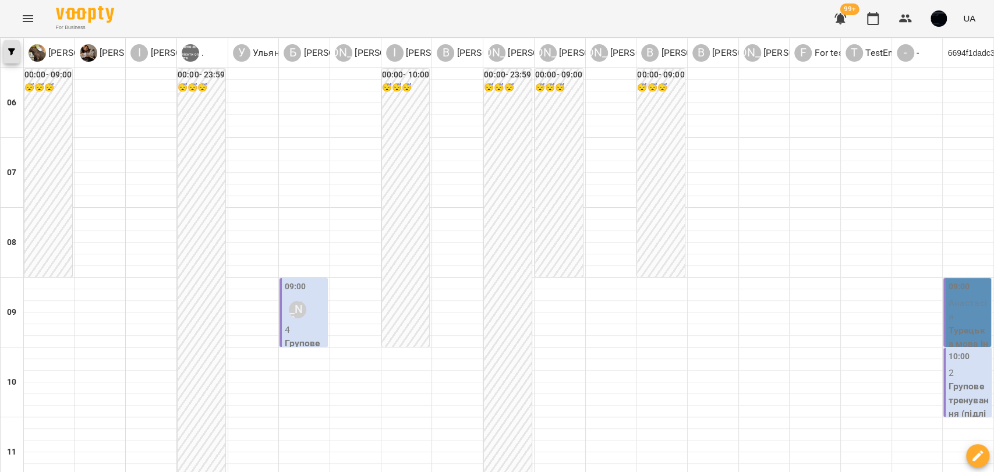
click at [15, 54] on icon "button" at bounding box center [11, 51] width 7 height 7
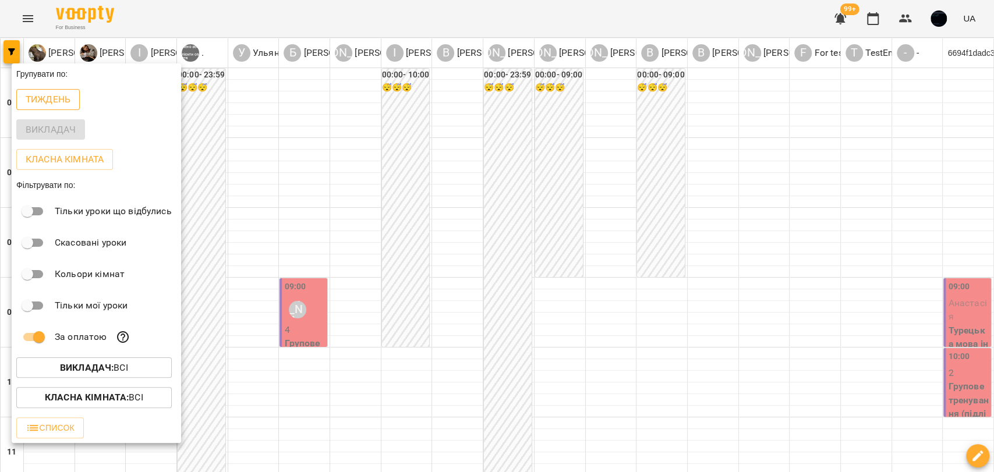
click at [30, 90] on button "Тиждень" at bounding box center [47, 99] width 63 height 21
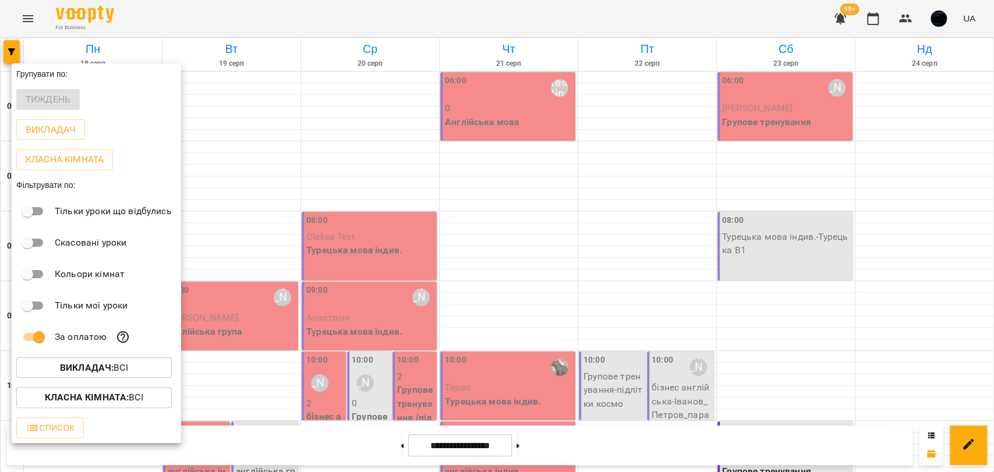
click at [403, 225] on div at bounding box center [497, 236] width 994 height 472
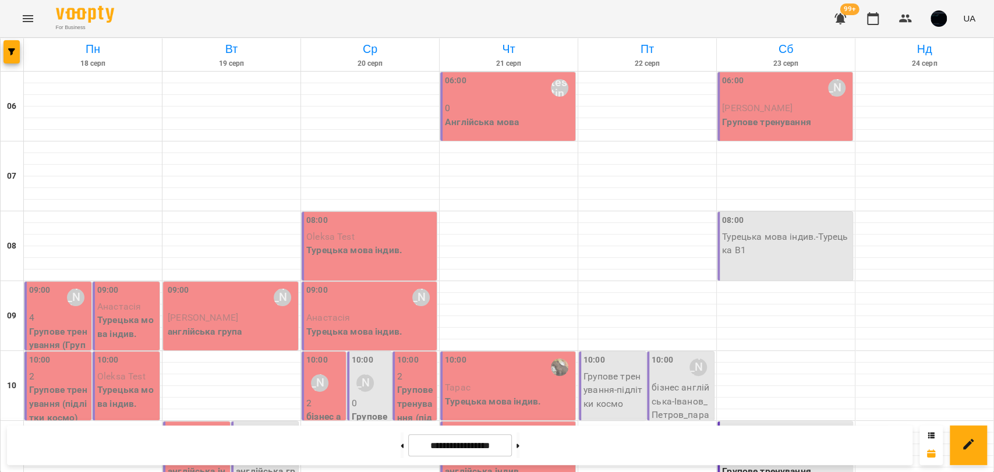
scroll to position [323, 0]
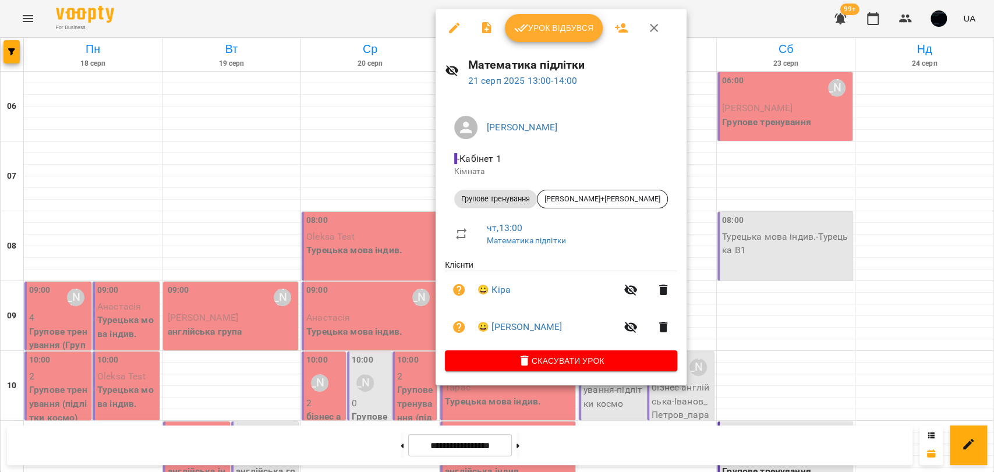
click at [781, 225] on div at bounding box center [497, 236] width 994 height 472
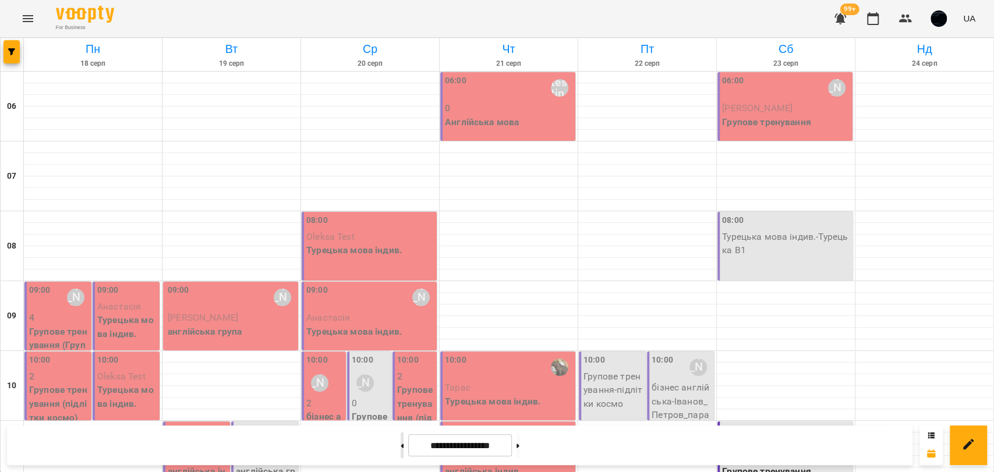
click at [401, 456] on button at bounding box center [402, 446] width 3 height 26
type input "**********"
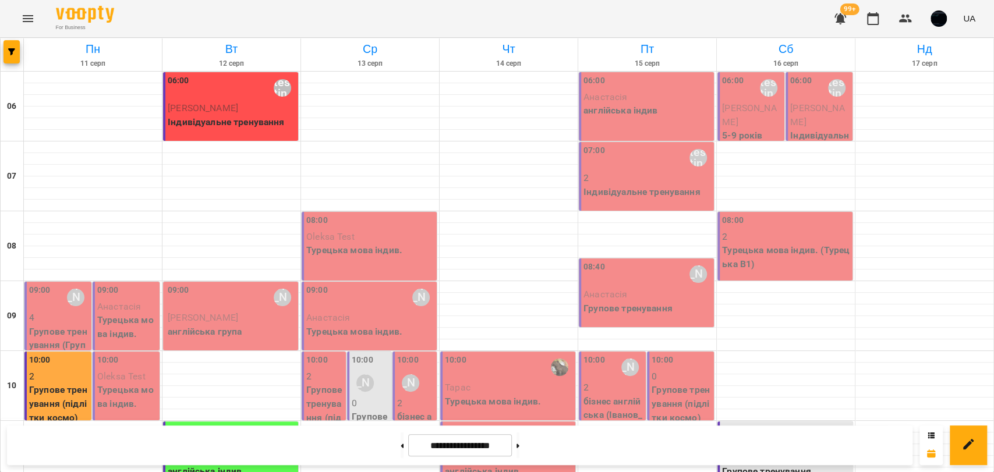
scroll to position [194, 0]
click at [213, 424] on div "11:00" at bounding box center [232, 437] width 128 height 27
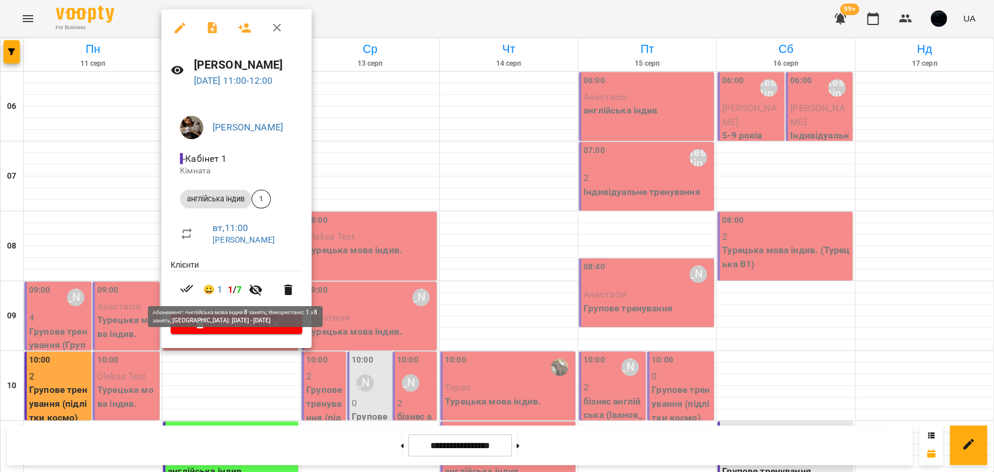
click at [230, 289] on span "1" at bounding box center [229, 289] width 5 height 11
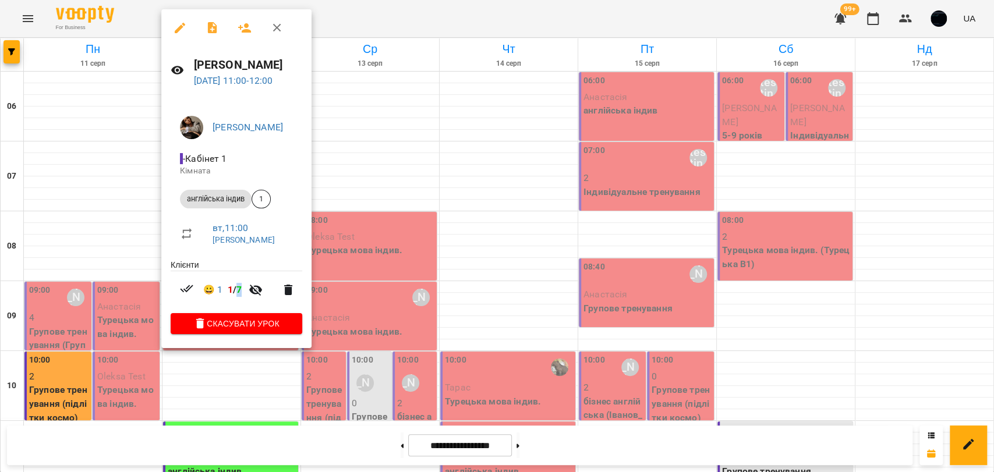
drag, startPoint x: 237, startPoint y: 292, endPoint x: 245, endPoint y: 291, distance: 7.6
click at [242, 291] on span "😀 1 1 / 7" at bounding box center [222, 290] width 38 height 14
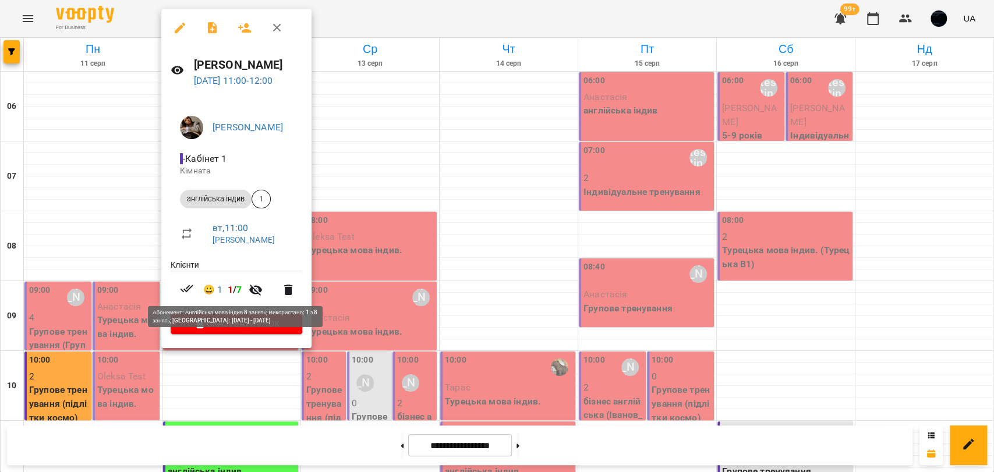
click at [232, 291] on span "1" at bounding box center [229, 289] width 5 height 11
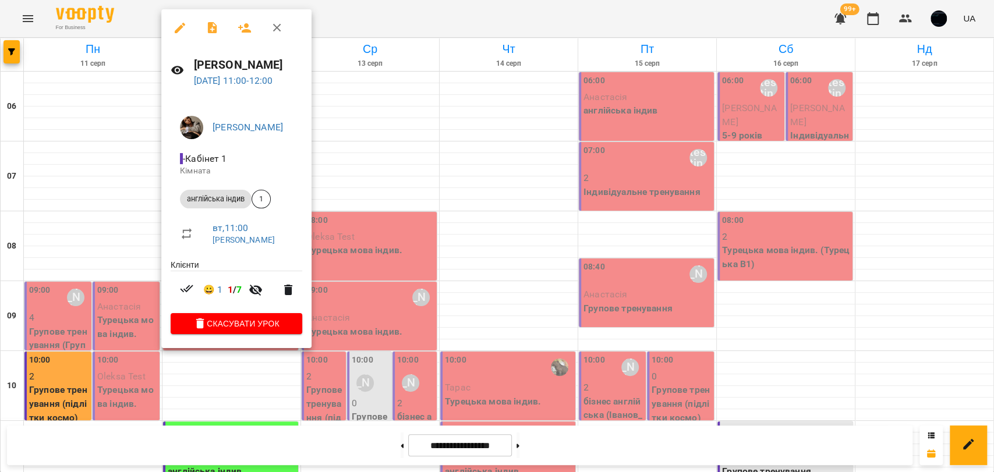
click at [90, 256] on div at bounding box center [497, 236] width 994 height 472
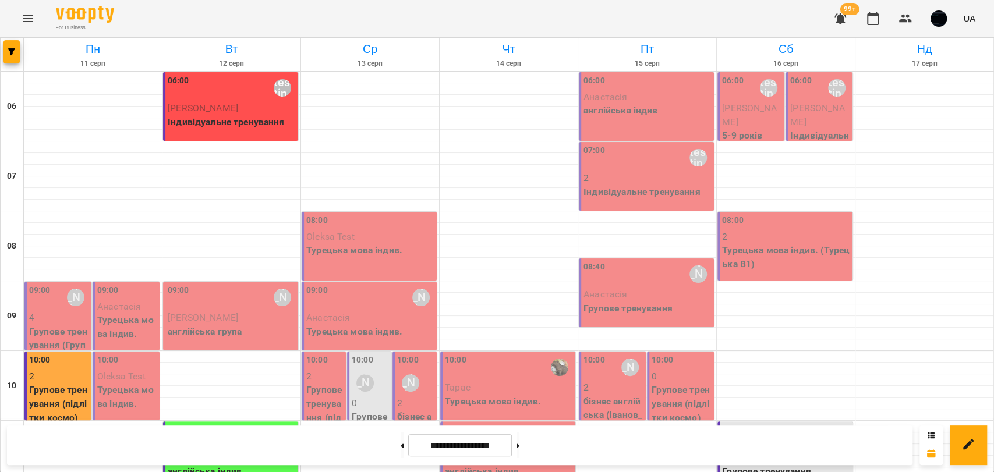
click at [58, 383] on p "Групове тренування (підлітки космо)" at bounding box center [59, 403] width 60 height 41
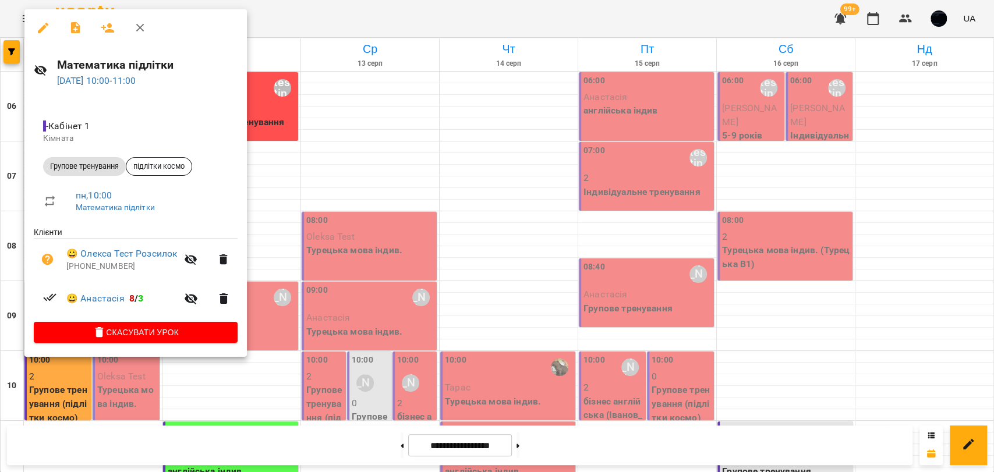
click at [331, 224] on div at bounding box center [497, 236] width 994 height 472
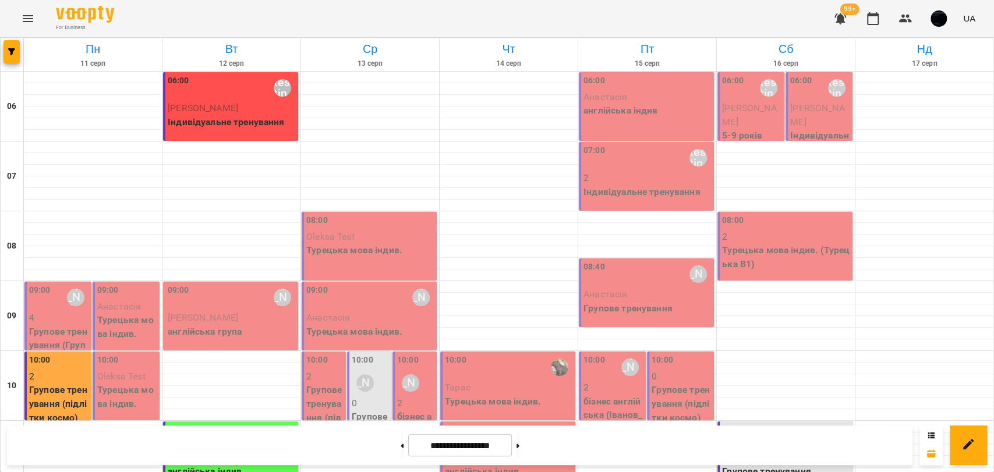
click at [3, 37] on div "For Business 99+ UA" at bounding box center [497, 18] width 994 height 37
click at [8, 45] on button "button" at bounding box center [11, 51] width 16 height 23
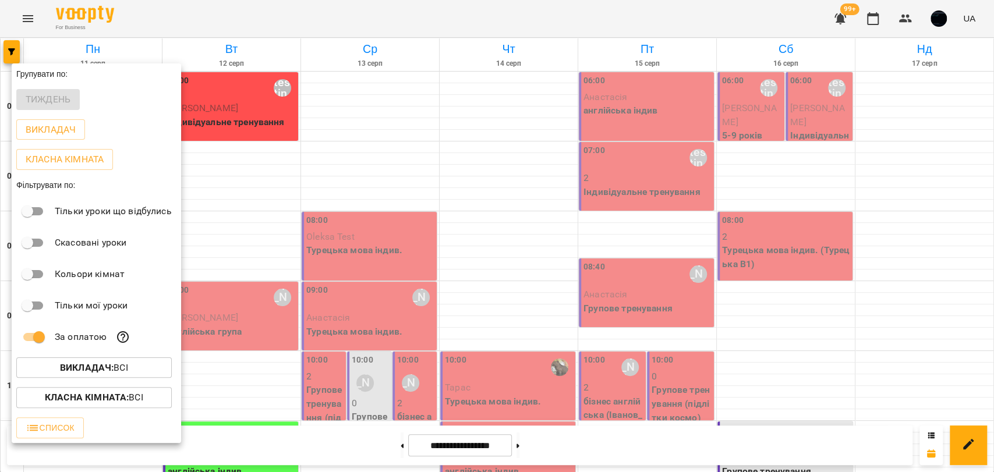
click at [36, 324] on div "За оплатою" at bounding box center [96, 336] width 169 height 31
click at [41, 330] on span at bounding box center [39, 337] width 22 height 22
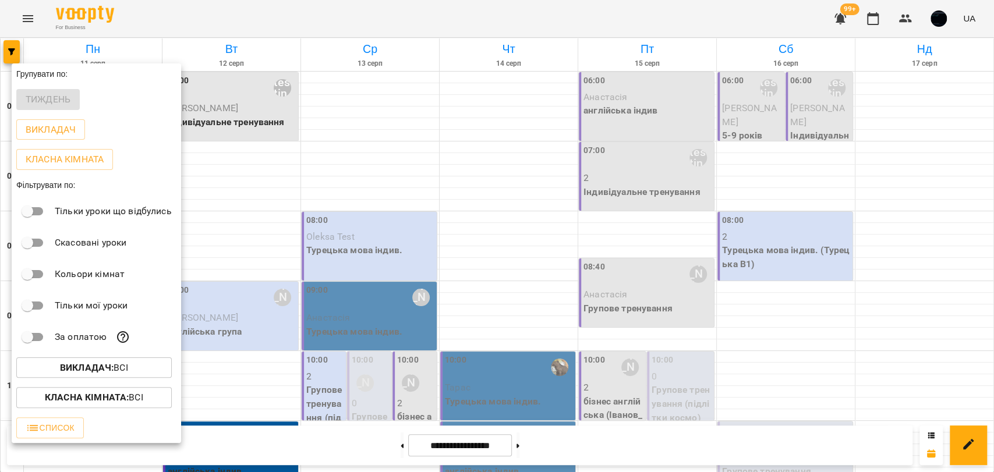
click at [228, 221] on div at bounding box center [497, 236] width 994 height 472
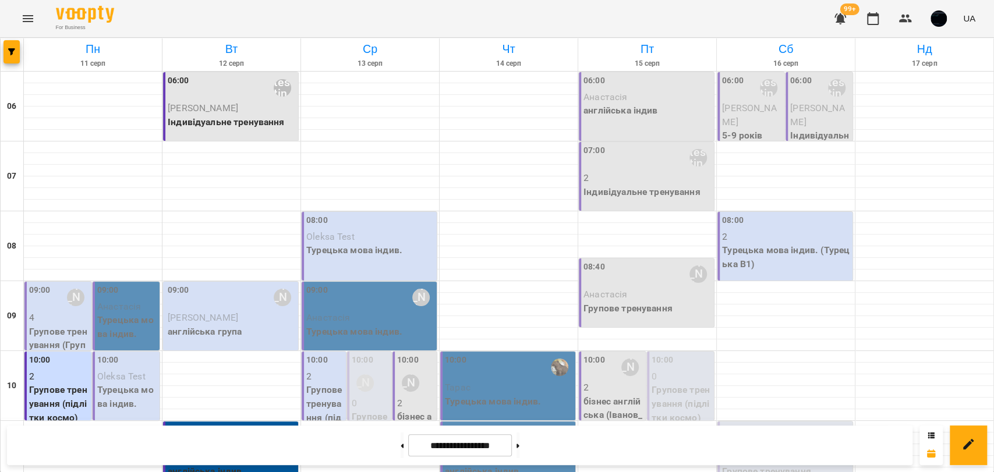
scroll to position [65, 0]
click at [23, 24] on icon "Menu" at bounding box center [28, 19] width 14 height 14
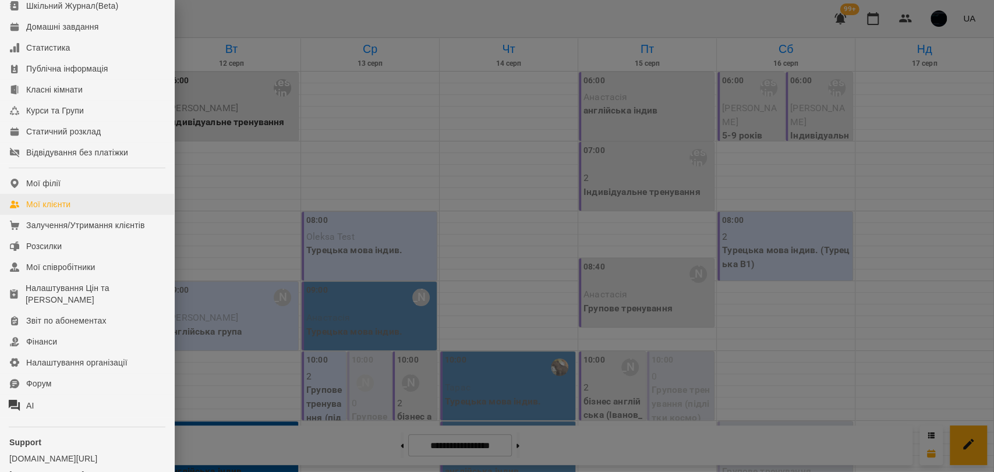
scroll to position [129, 0]
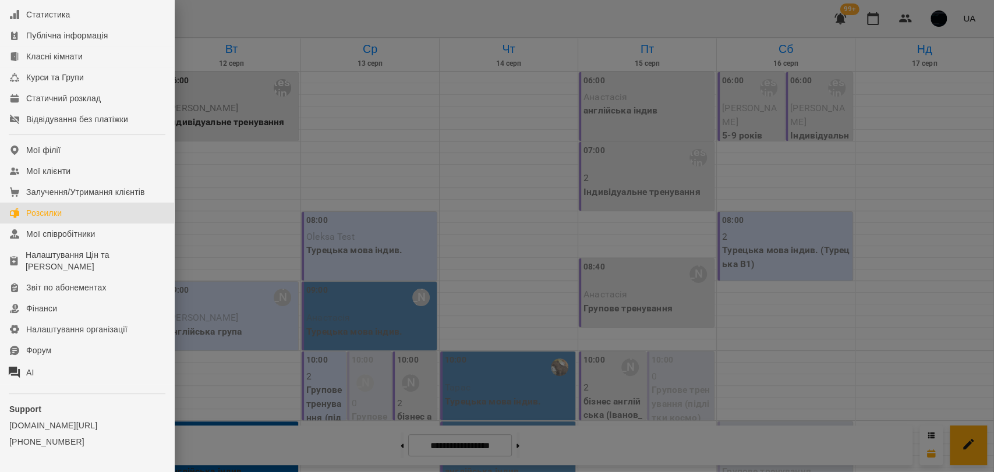
click at [56, 219] on div "Розсилки" at bounding box center [44, 213] width 36 height 12
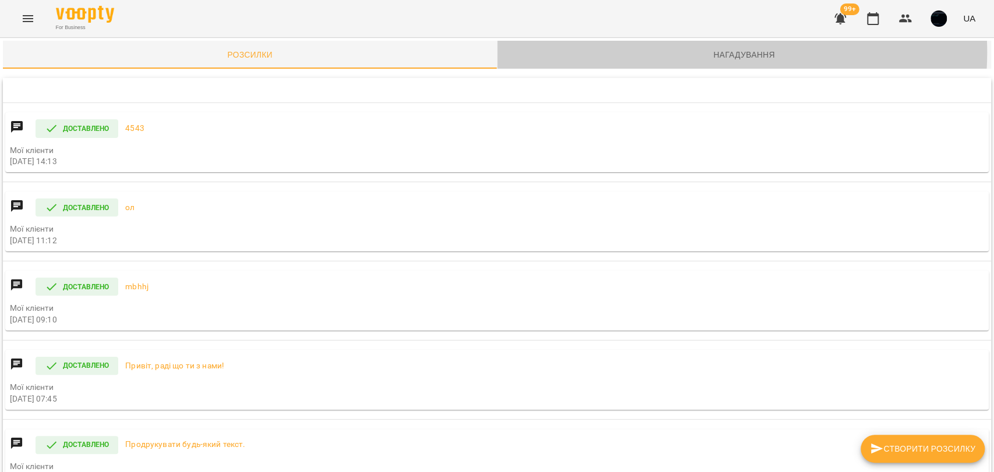
click at [700, 52] on span "Нагадування" at bounding box center [744, 55] width 480 height 14
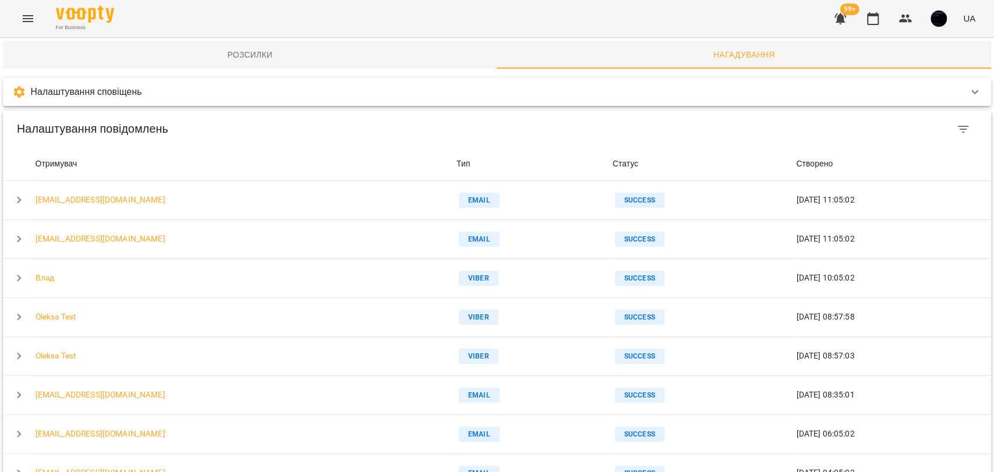
click at [19, 19] on button "Menu" at bounding box center [28, 19] width 28 height 28
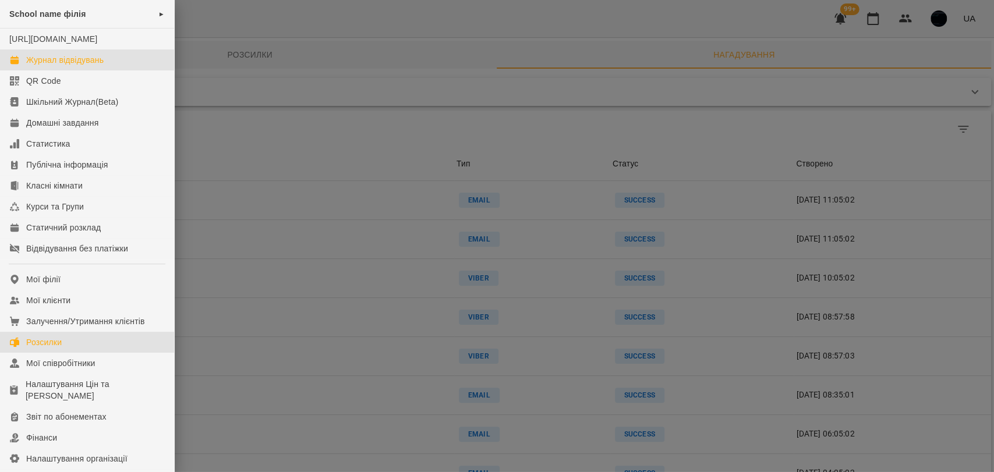
click at [66, 66] on div "Журнал відвідувань" at bounding box center [64, 60] width 77 height 12
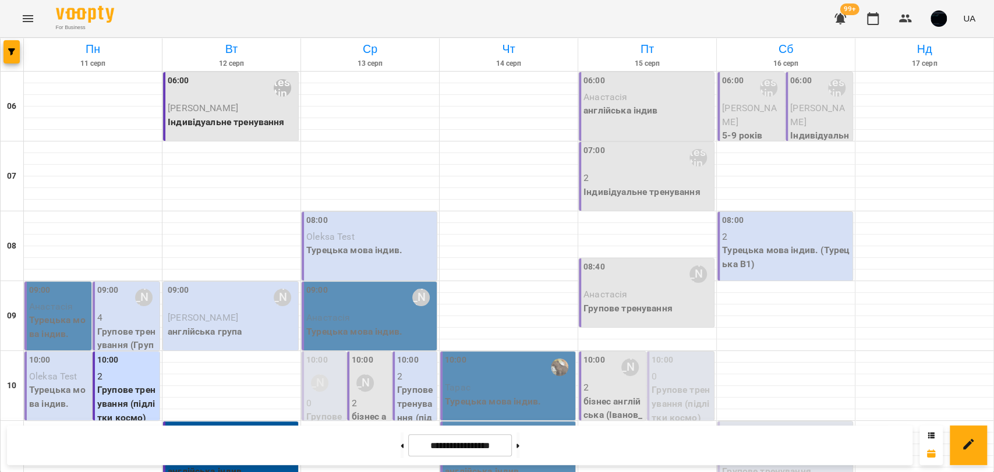
click at [739, 238] on p "2" at bounding box center [786, 237] width 128 height 14
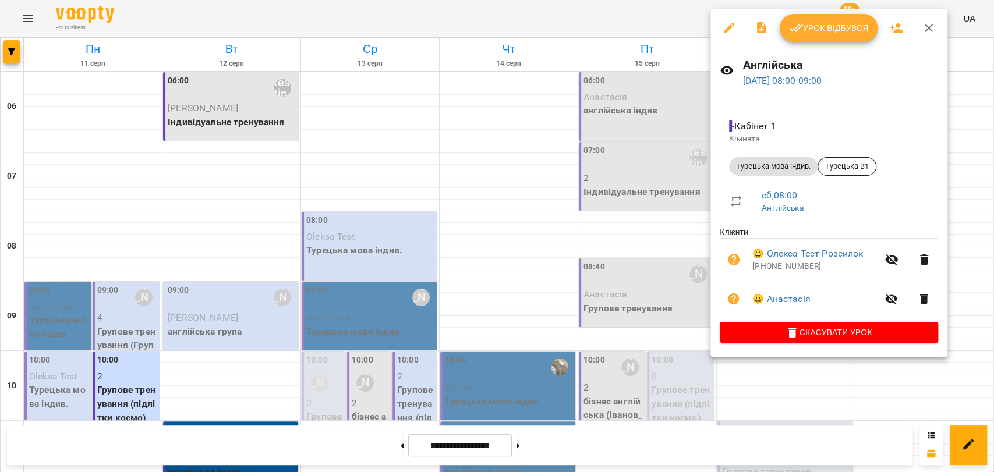
click at [728, 29] on icon "button" at bounding box center [729, 28] width 10 height 10
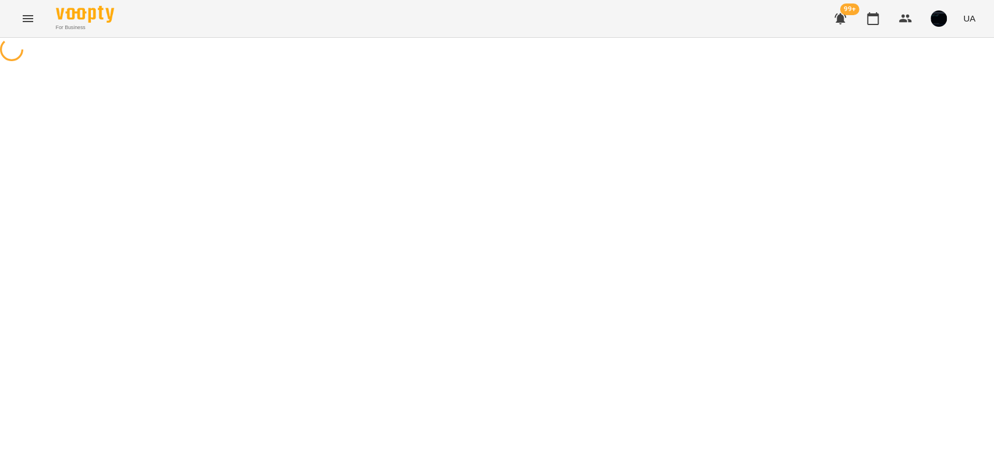
select select "**********"
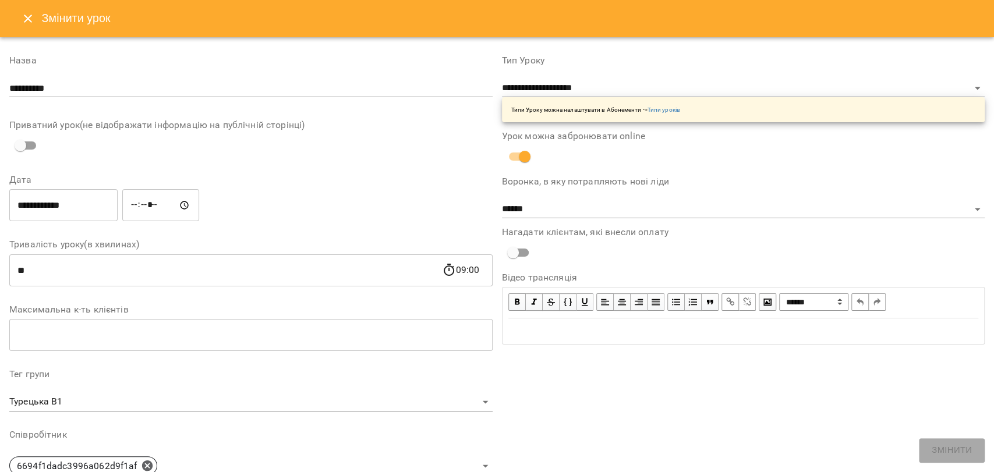
drag, startPoint x: 40, startPoint y: 13, endPoint x: 143, endPoint y: 12, distance: 103.1
click at [143, 12] on div "Змінити урок" at bounding box center [497, 18] width 994 height 37
click at [38, 205] on input "**********" at bounding box center [63, 205] width 108 height 33
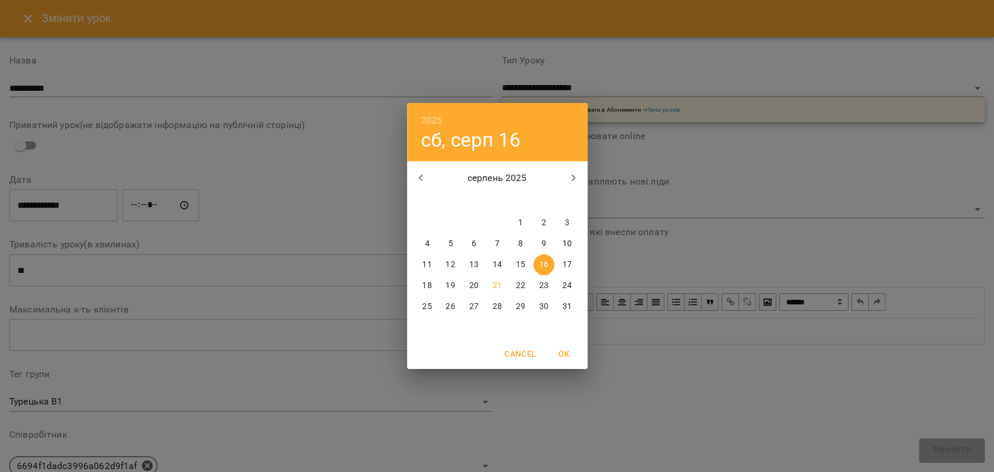
click at [211, 206] on div "2025 сб, серп 16 серпень 2025 пн вт ср чт пт сб нд 28 29 30 31 1 2 3 4 5 6 7 8 …" at bounding box center [497, 236] width 994 height 472
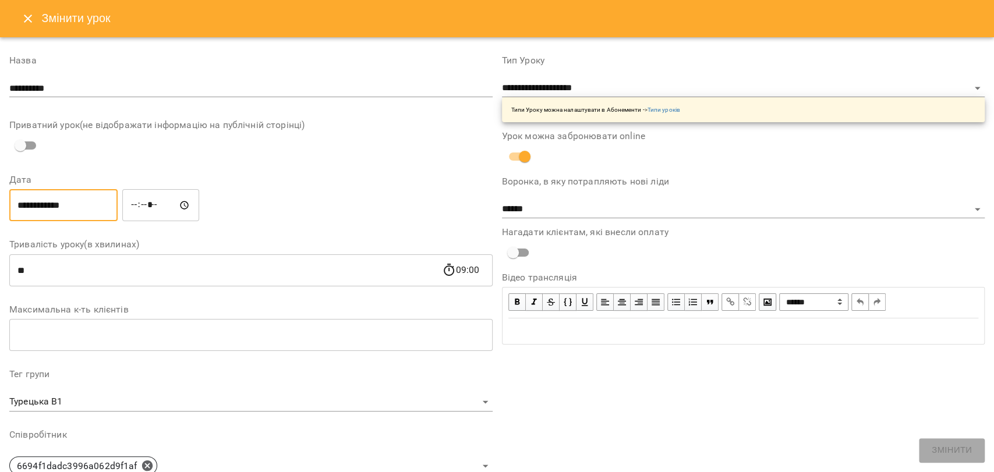
click at [144, 201] on input "*****" at bounding box center [160, 205] width 77 height 33
type input "*****"
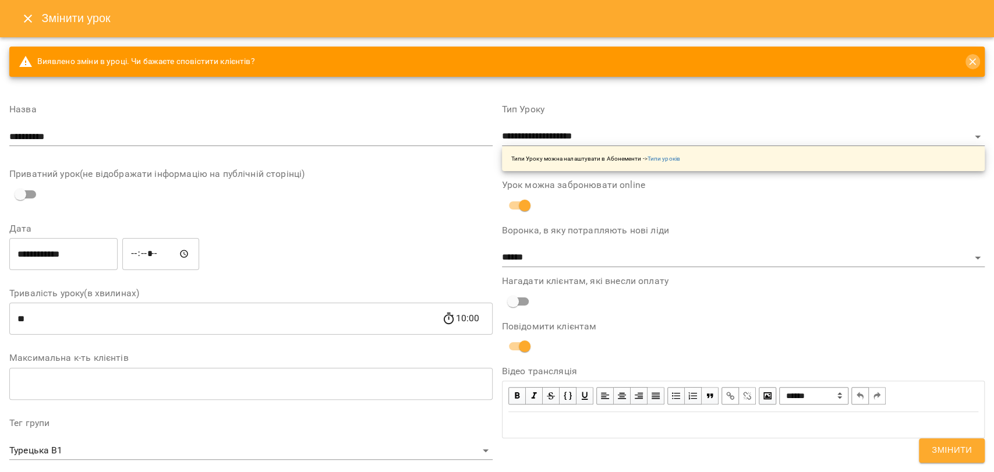
click at [966, 62] on icon "close" at bounding box center [972, 62] width 12 height 12
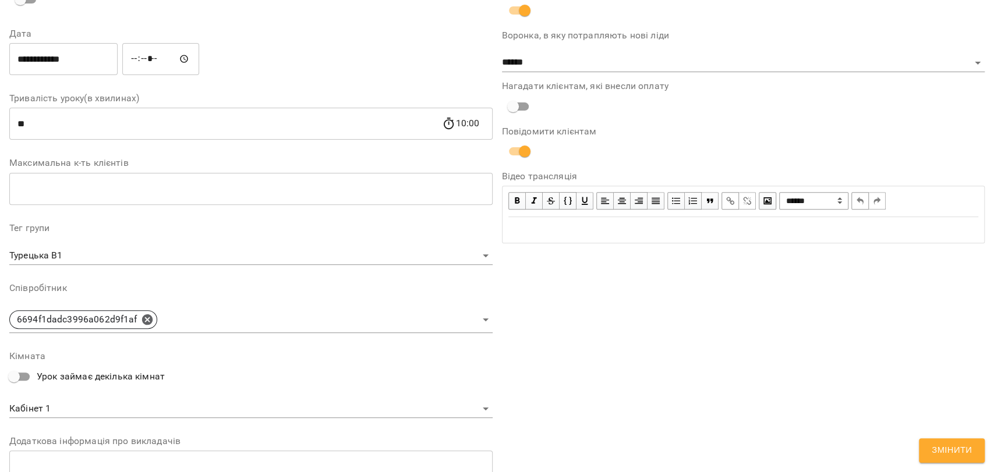
scroll to position [258, 0]
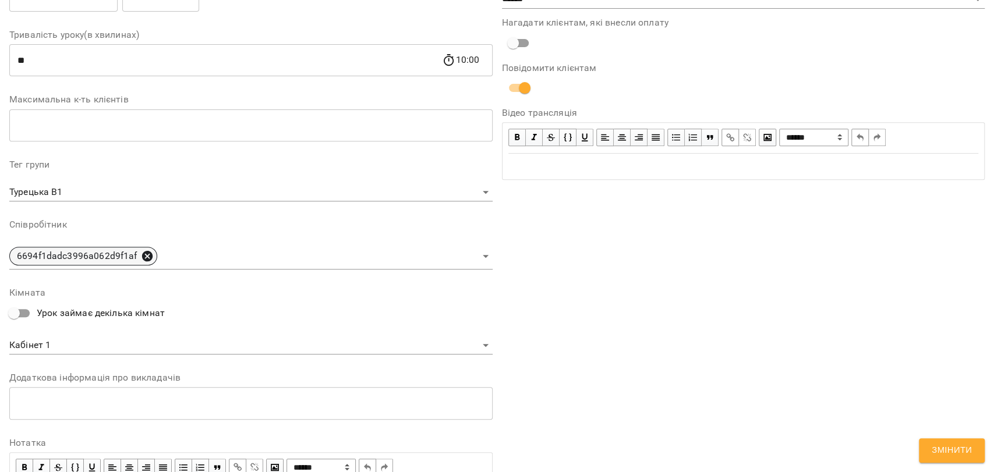
click at [149, 256] on icon at bounding box center [146, 256] width 10 height 10
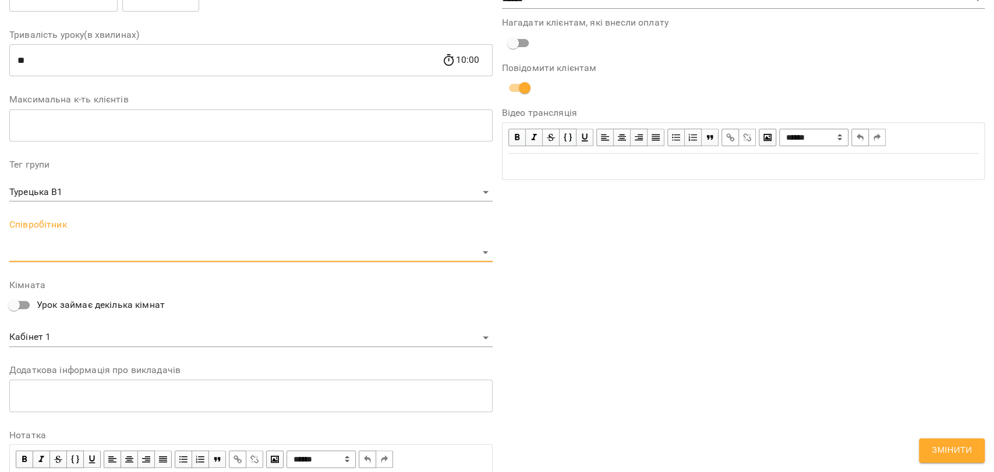
click at [149, 256] on body "For Business 99+ UA Журнал відвідувань / Англійська сб, 16 серп 2025 08:00 / Ур…" at bounding box center [497, 308] width 994 height 616
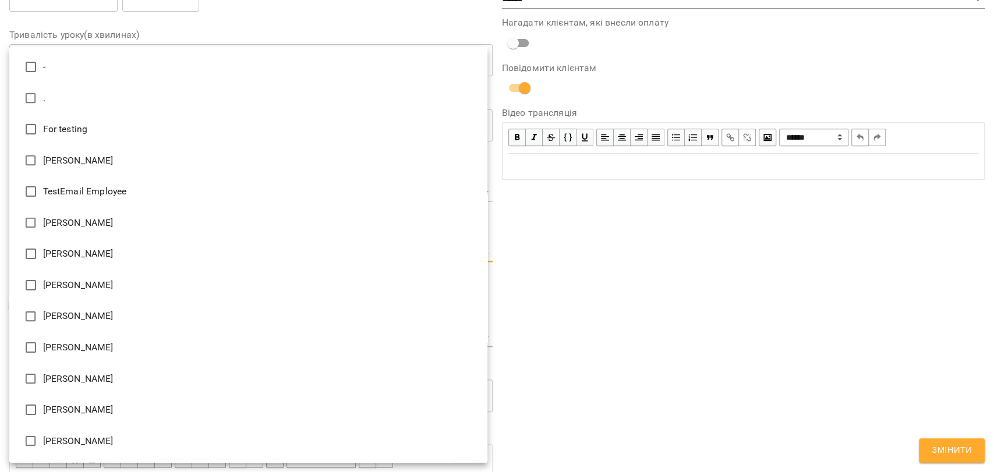
click at [79, 243] on li "Іван Коротунь" at bounding box center [248, 253] width 478 height 31
type input "**********"
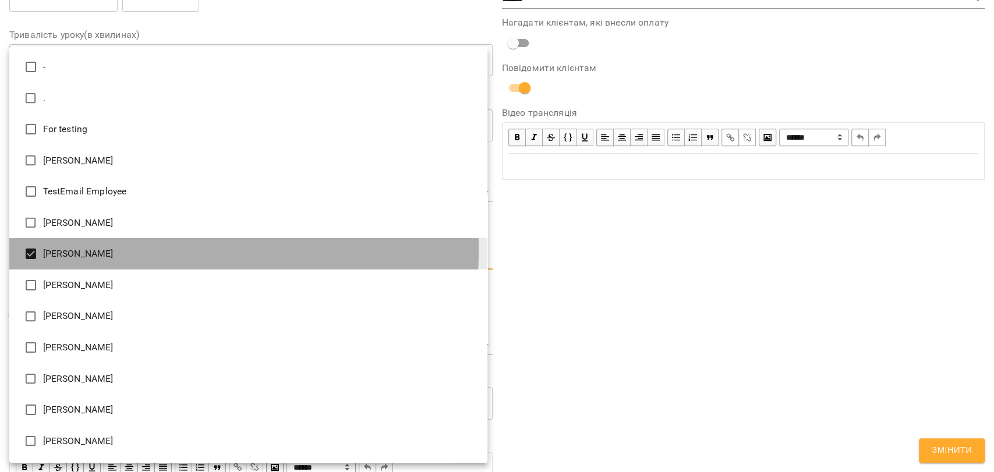
click at [53, 249] on li "Іван Коротунь" at bounding box center [248, 253] width 478 height 31
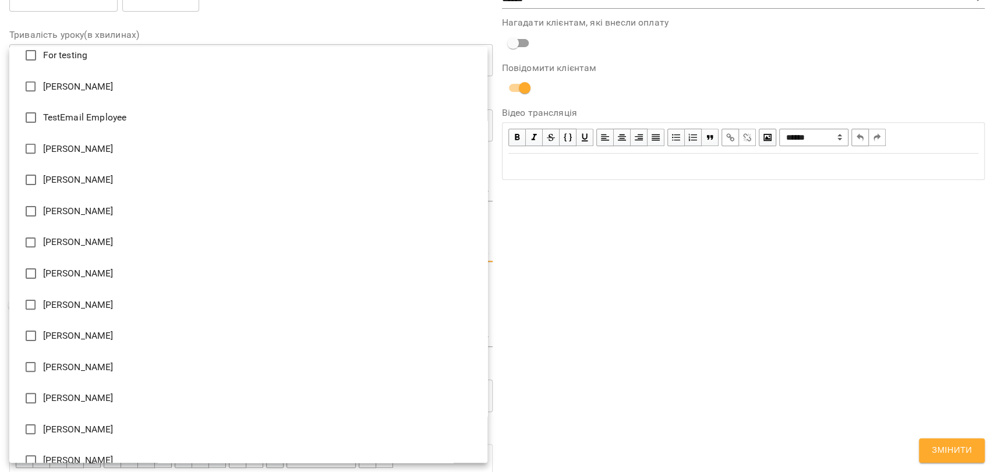
scroll to position [129, 0]
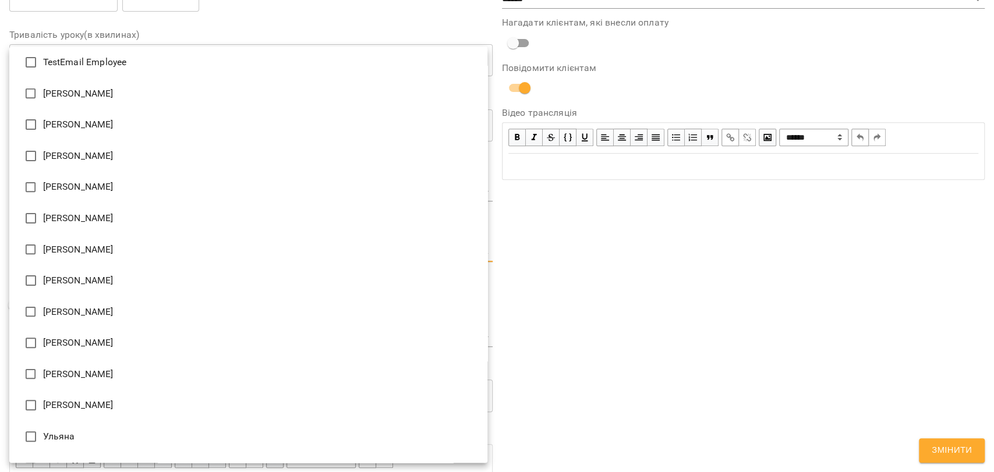
drag, startPoint x: 51, startPoint y: 286, endPoint x: 47, endPoint y: 279, distance: 8.1
click at [49, 284] on li "Владислав" at bounding box center [248, 280] width 478 height 31
type input "**********"
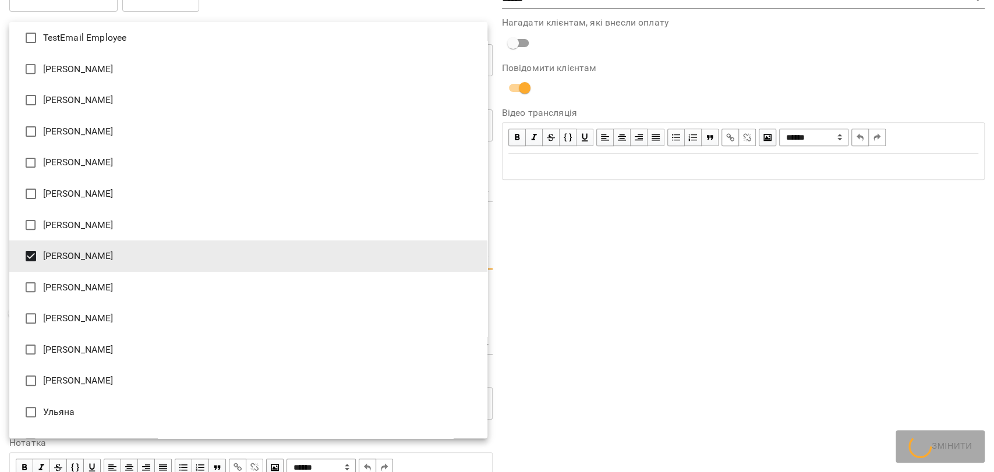
click at [615, 278] on div at bounding box center [497, 236] width 994 height 472
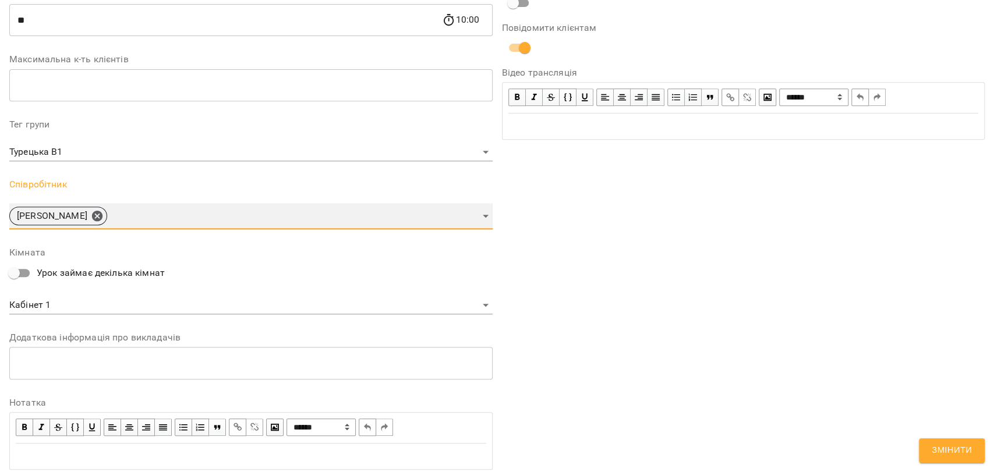
scroll to position [338, 0]
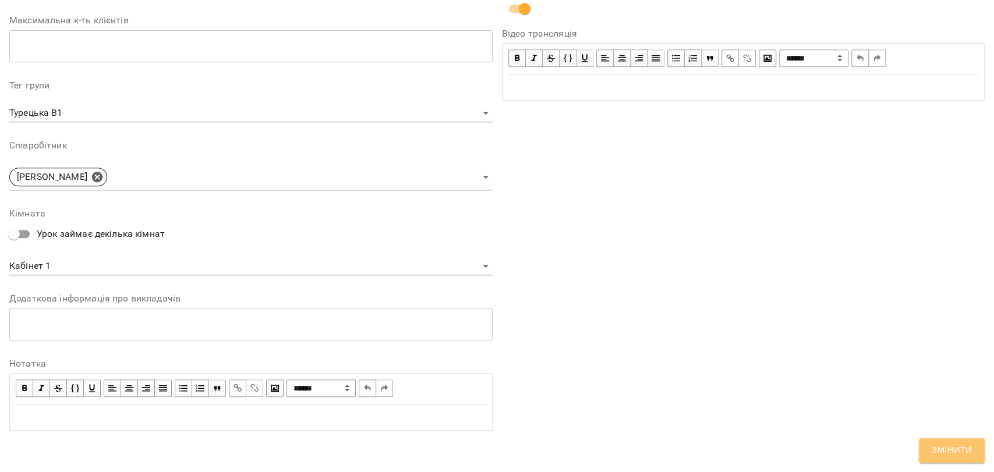
click at [943, 453] on span "Змінити" at bounding box center [952, 450] width 40 height 15
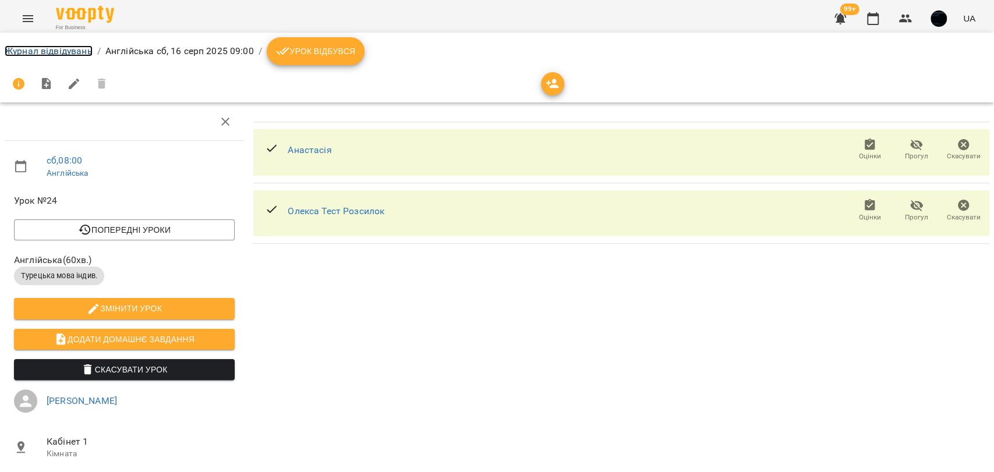
click at [77, 51] on link "Журнал відвідувань" at bounding box center [49, 50] width 88 height 11
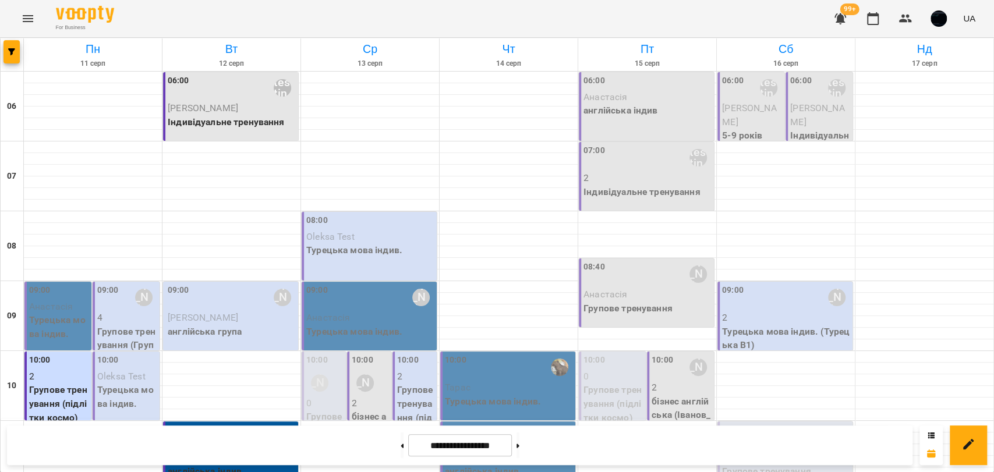
scroll to position [65, 0]
click at [722, 284] on label "09:00" at bounding box center [733, 290] width 22 height 13
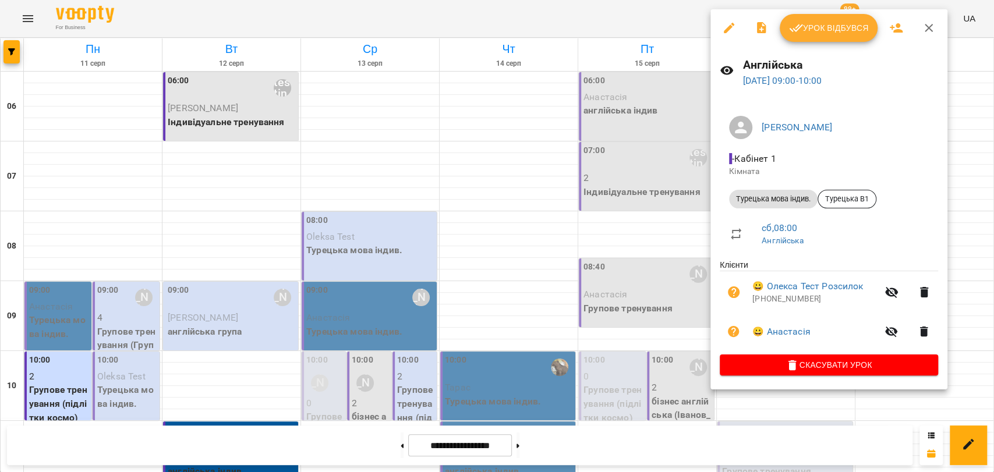
click at [624, 178] on div at bounding box center [497, 236] width 994 height 472
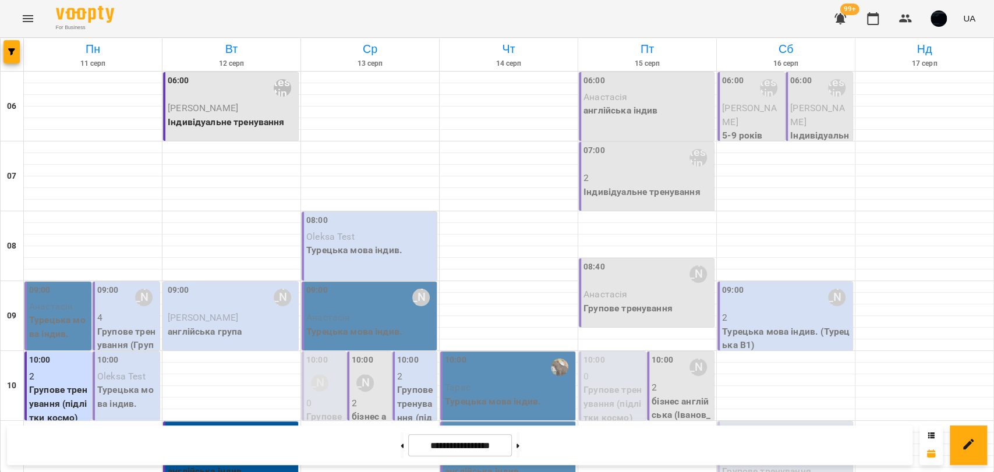
click at [30, 15] on icon "Menu" at bounding box center [28, 19] width 14 height 14
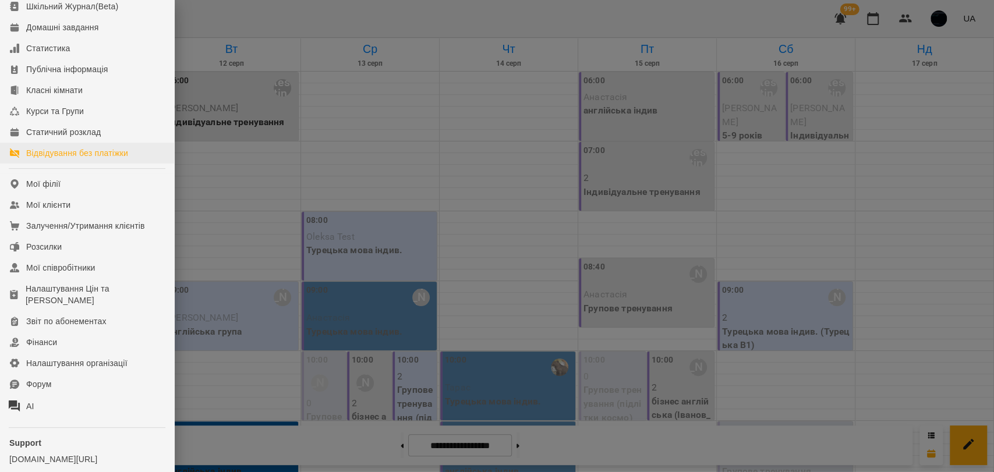
scroll to position [129, 0]
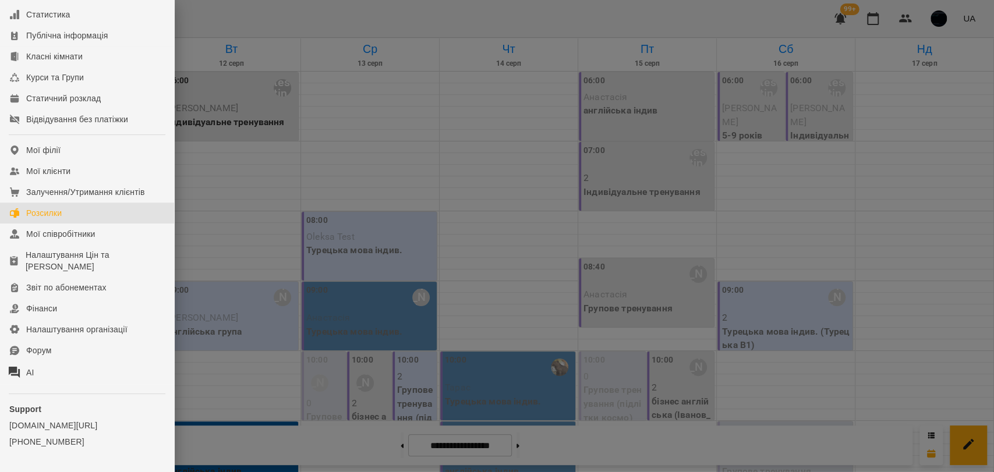
click at [72, 224] on link "Розсилки" at bounding box center [87, 213] width 174 height 21
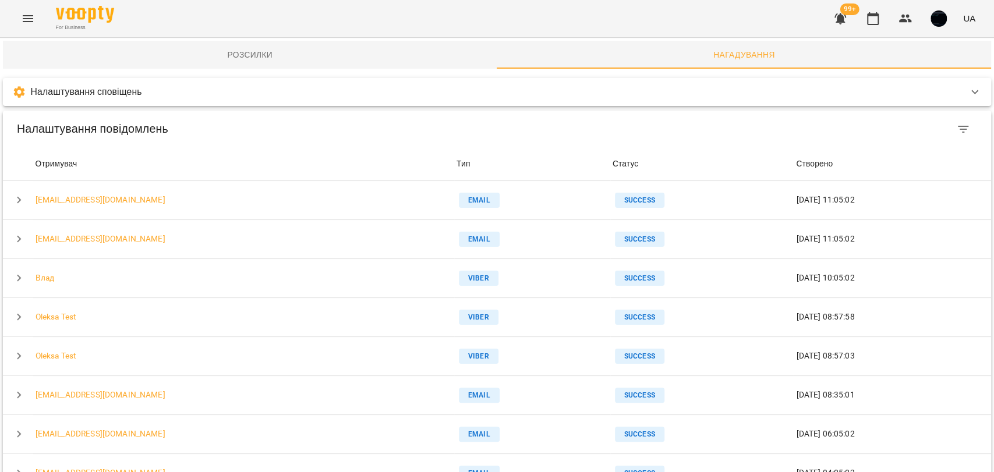
click at [368, 97] on div "Налаштування сповіщень" at bounding box center [486, 92] width 948 height 14
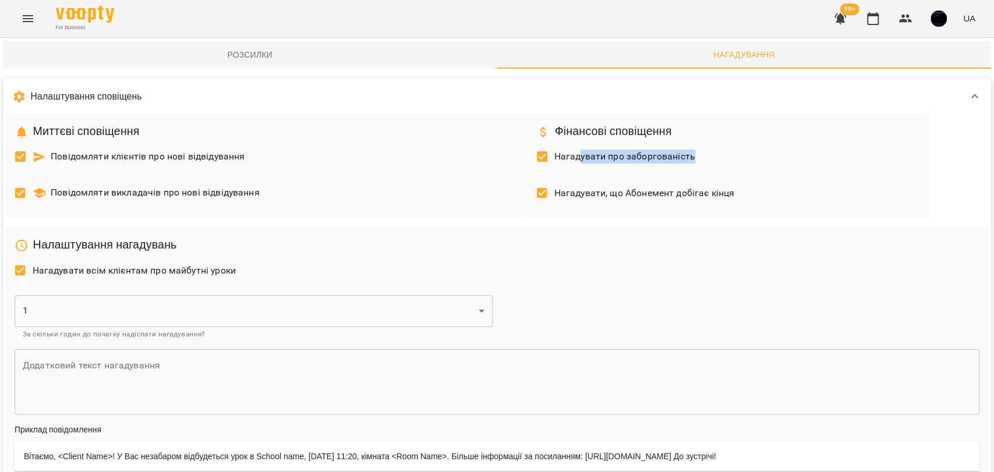
drag, startPoint x: 615, startPoint y: 151, endPoint x: 694, endPoint y: 151, distance: 78.6
click at [694, 151] on div "Нагадувати про заборгованість" at bounding box center [729, 158] width 394 height 37
drag, startPoint x: 580, startPoint y: 199, endPoint x: 736, endPoint y: 199, distance: 156.0
click at [736, 199] on div "Нагадувати, що Абонемент добігає кінця" at bounding box center [729, 194] width 394 height 37
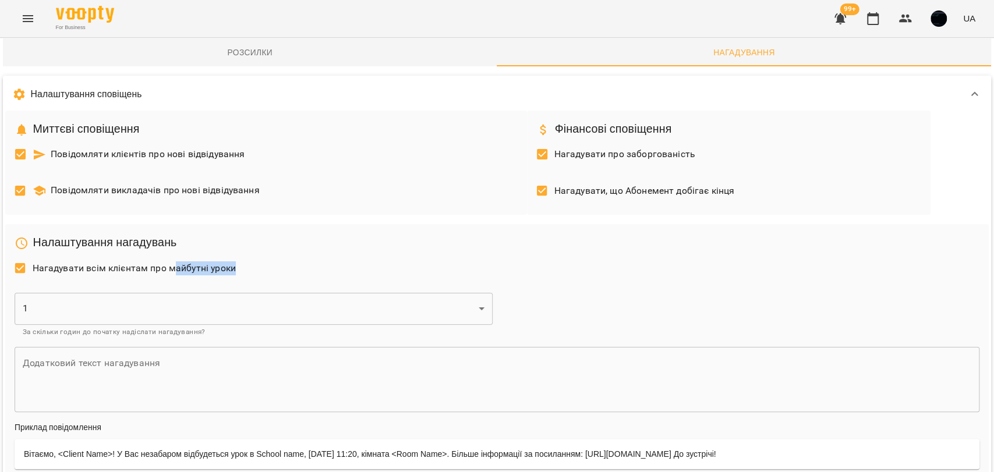
drag, startPoint x: 171, startPoint y: 141, endPoint x: 236, endPoint y: 140, distance: 65.2
click at [236, 252] on div "Нагадувати всім клієнтам про майбутні уроки" at bounding box center [497, 270] width 974 height 37
click at [232, 261] on span "Нагадувати всім клієнтам про майбутні уроки" at bounding box center [134, 268] width 203 height 14
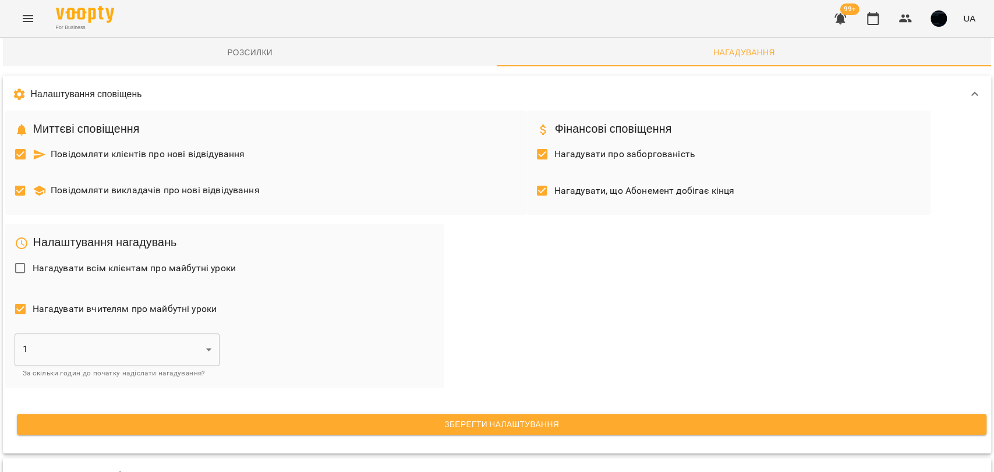
click at [210, 261] on span "Нагадувати всім клієнтам про майбутні уроки" at bounding box center [134, 268] width 203 height 14
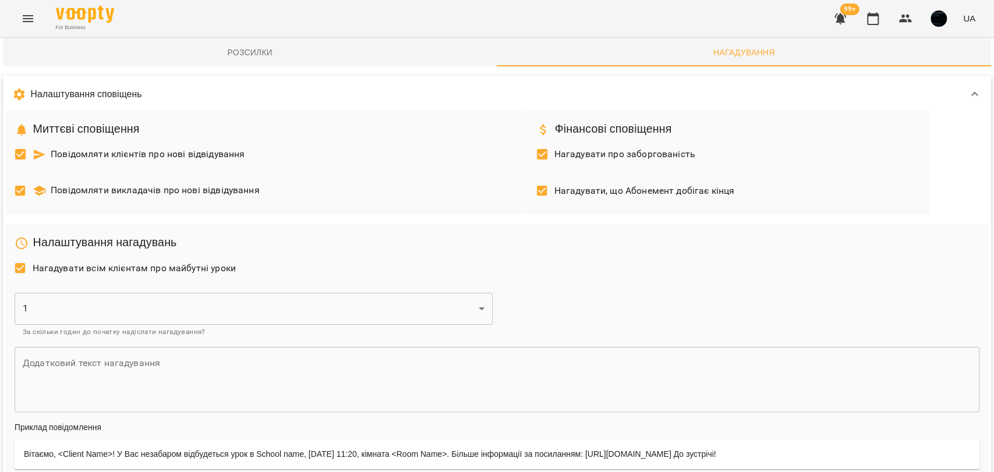
scroll to position [0, 0]
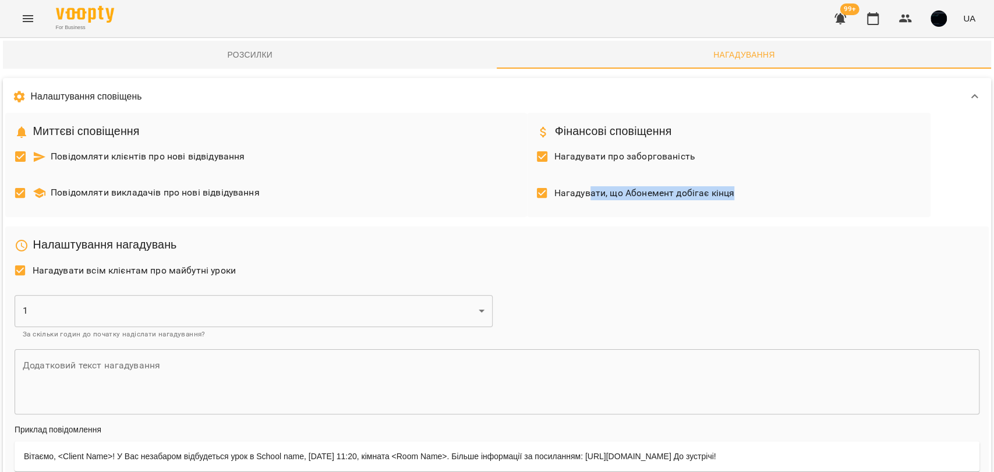
drag, startPoint x: 587, startPoint y: 190, endPoint x: 751, endPoint y: 196, distance: 164.3
click at [751, 196] on div "Нагадувати, що Абонемент добігає кінця" at bounding box center [729, 194] width 394 height 37
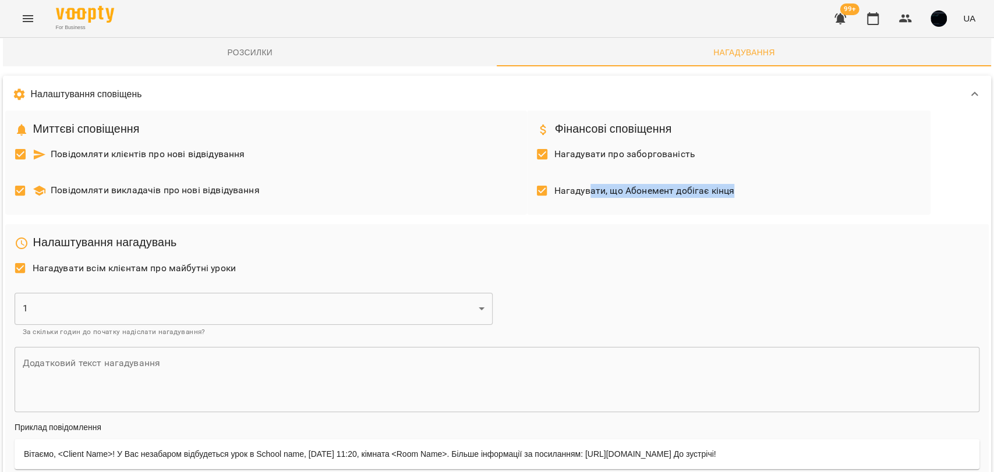
scroll to position [129, 0]
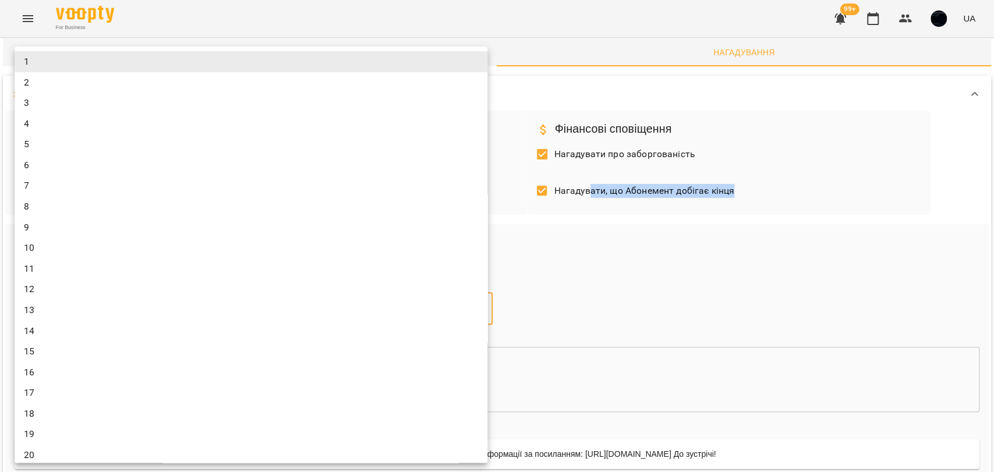
click at [37, 105] on li "3" at bounding box center [251, 103] width 473 height 21
type input "*"
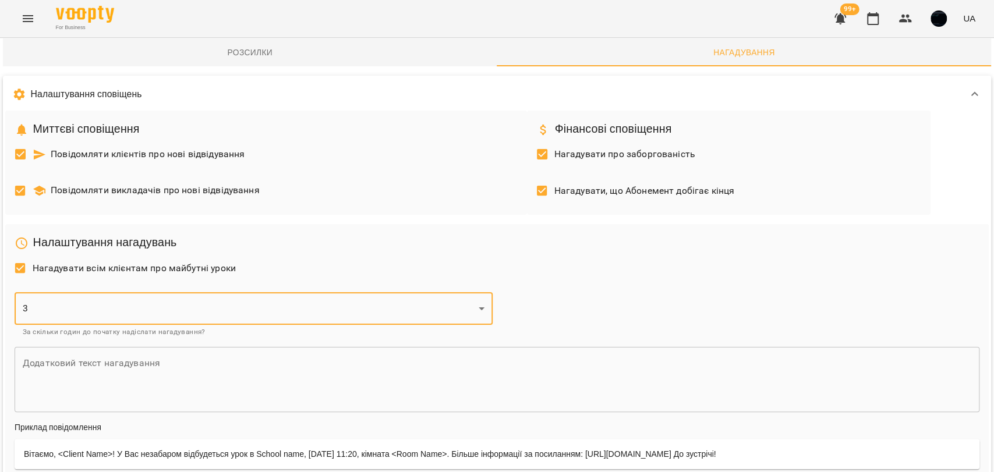
click at [59, 358] on textarea at bounding box center [497, 380] width 948 height 44
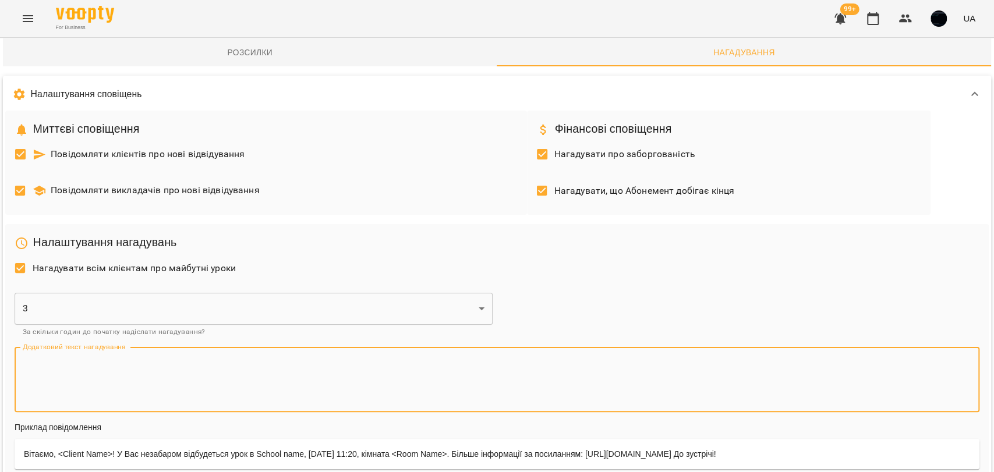
scroll to position [194, 0]
click at [38, 358] on textarea at bounding box center [497, 380] width 948 height 44
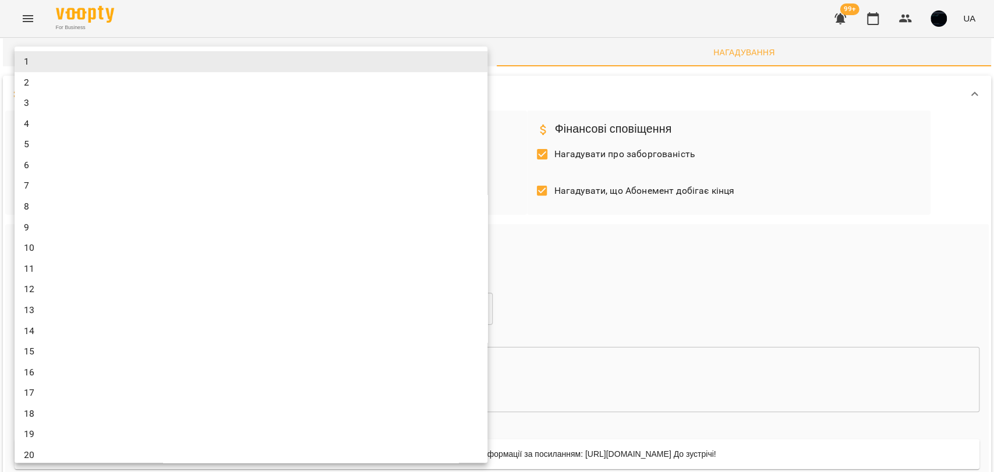
click at [590, 139] on div at bounding box center [497, 236] width 994 height 472
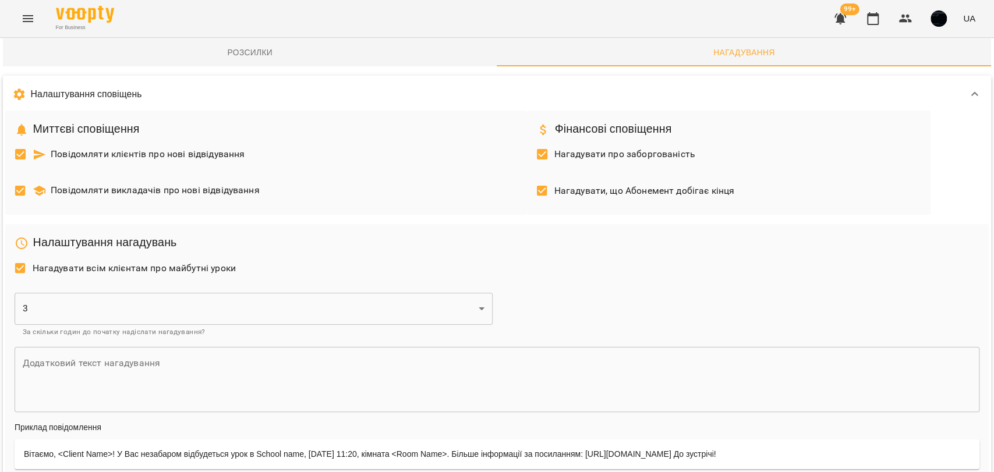
scroll to position [0, 0]
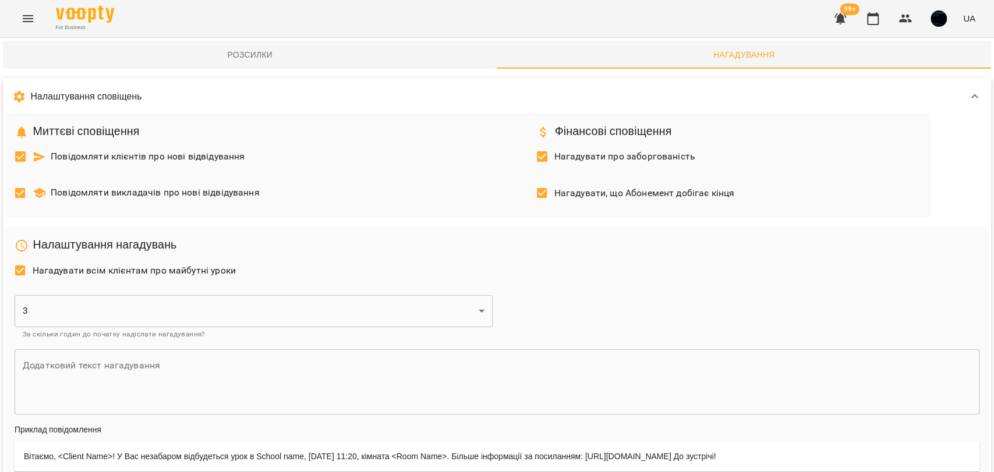
click at [241, 58] on span "Розсилки" at bounding box center [250, 55] width 480 height 14
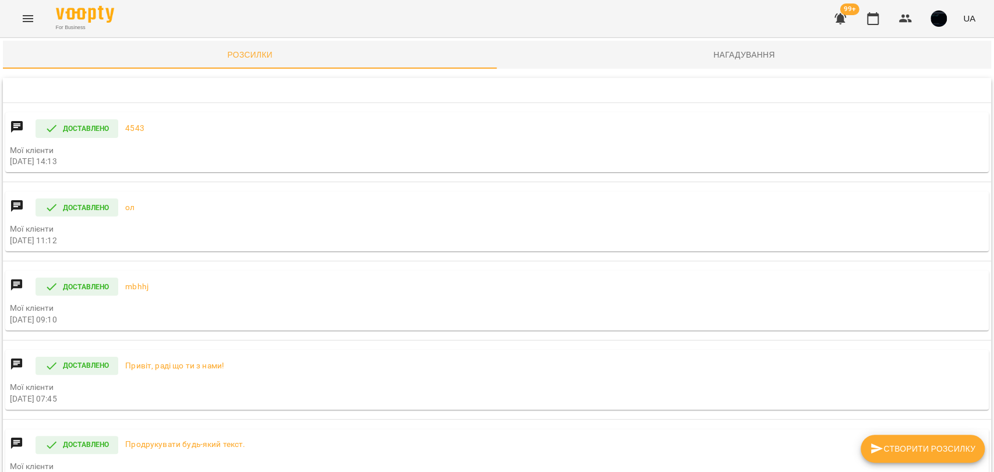
click at [891, 449] on span "Створити розсилку" at bounding box center [922, 449] width 105 height 14
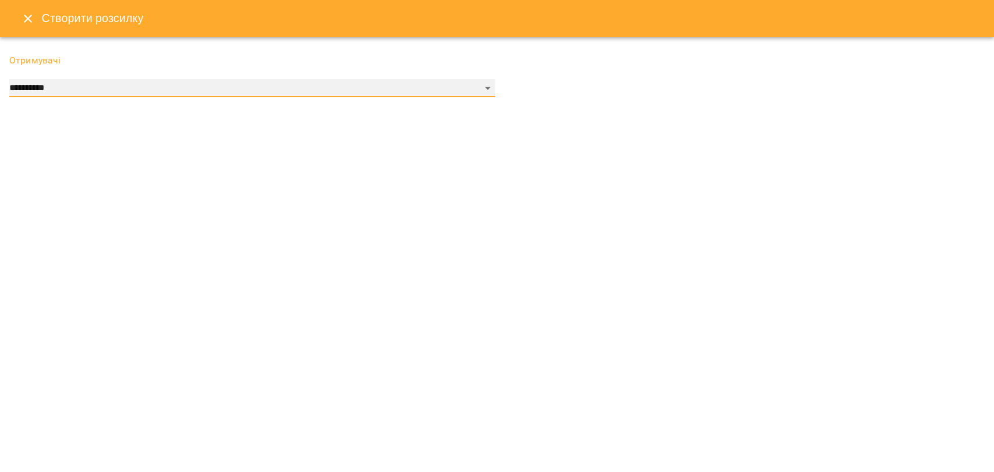
click at [256, 87] on select "**********" at bounding box center [252, 88] width 486 height 19
select select "******"
click at [9, 79] on select "**********" at bounding box center [252, 88] width 486 height 19
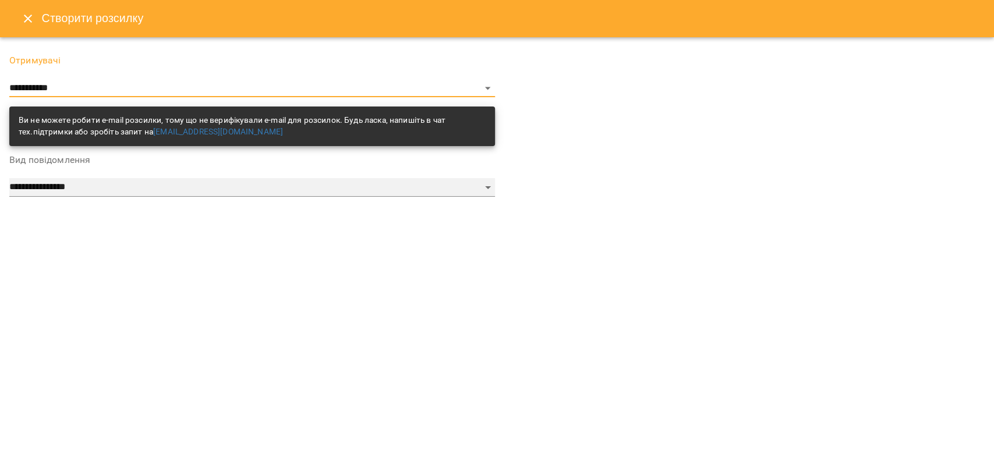
click at [107, 189] on select "**********" at bounding box center [252, 187] width 486 height 19
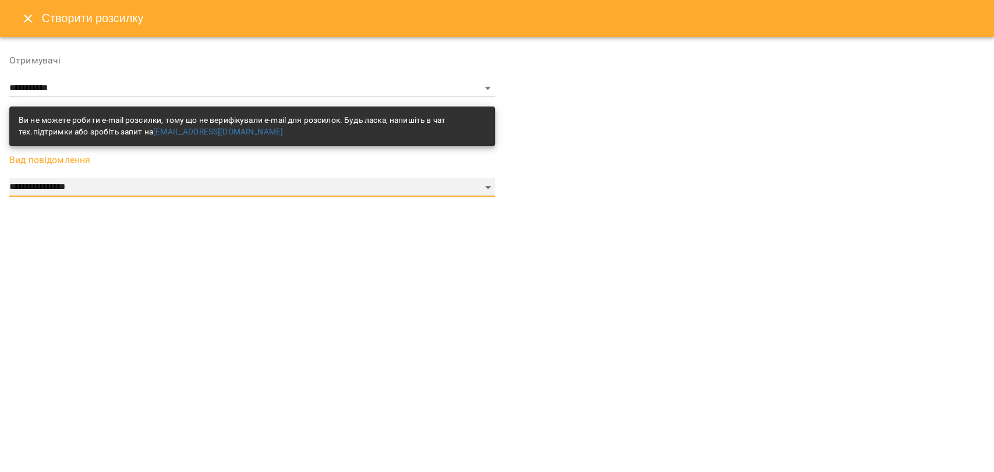
select select "*********"
click at [9, 178] on select "**********" at bounding box center [252, 187] width 486 height 19
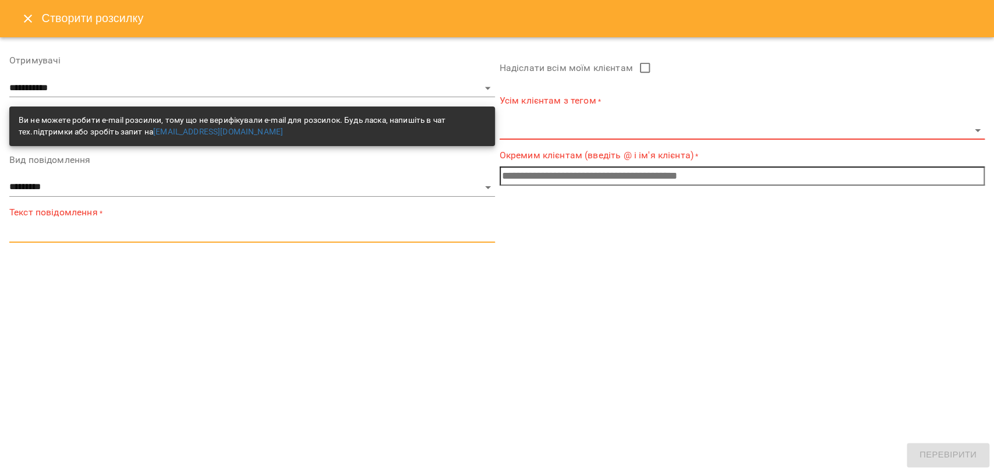
click at [29, 234] on textarea at bounding box center [252, 233] width 486 height 11
click at [596, 124] on body "**********" at bounding box center [497, 250] width 994 height 501
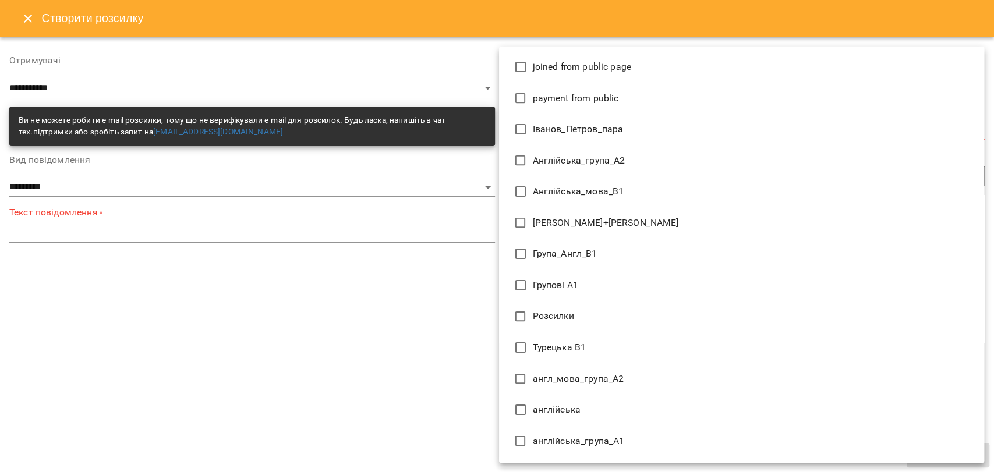
click at [464, 265] on div at bounding box center [497, 236] width 994 height 472
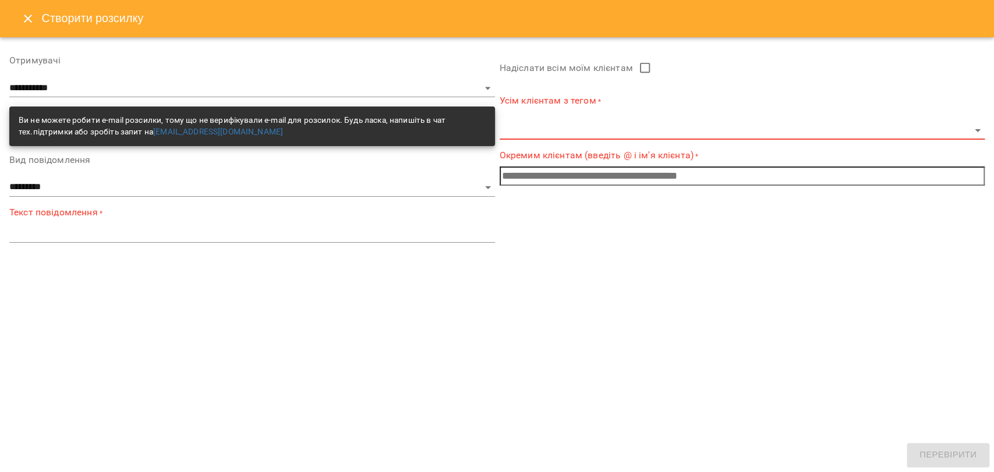
click at [540, 130] on body "**********" at bounding box center [497, 250] width 994 height 501
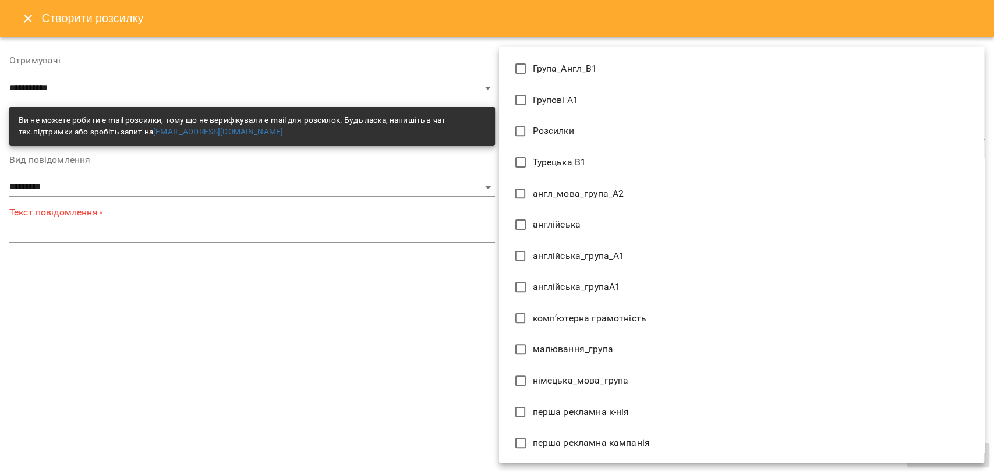
scroll to position [248, 0]
click at [560, 221] on span "англійська_групаА1" at bounding box center [577, 224] width 88 height 14
type input "**********"
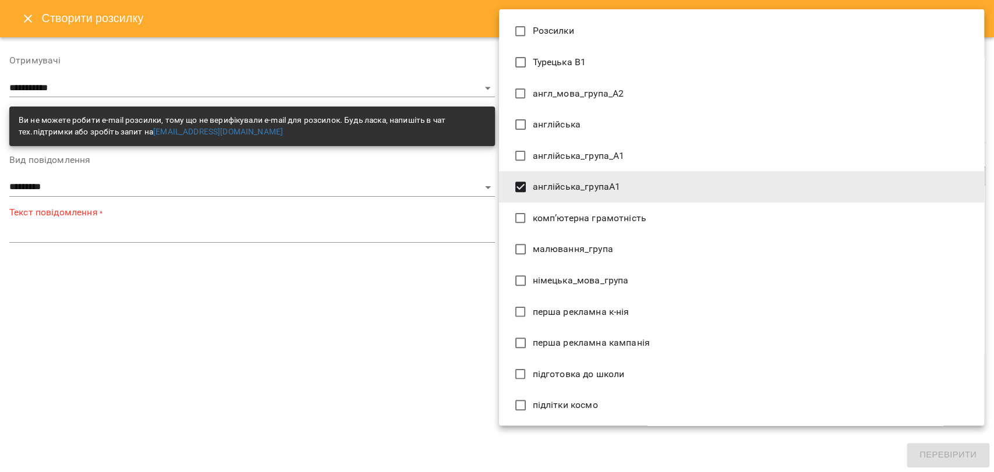
click at [541, 185] on span "англійська_групаА1" at bounding box center [577, 187] width 88 height 14
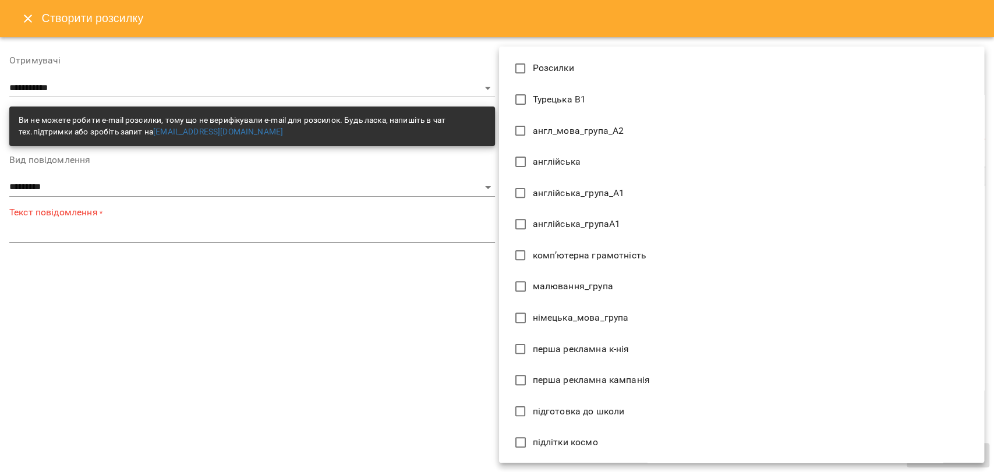
scroll to position [0, 0]
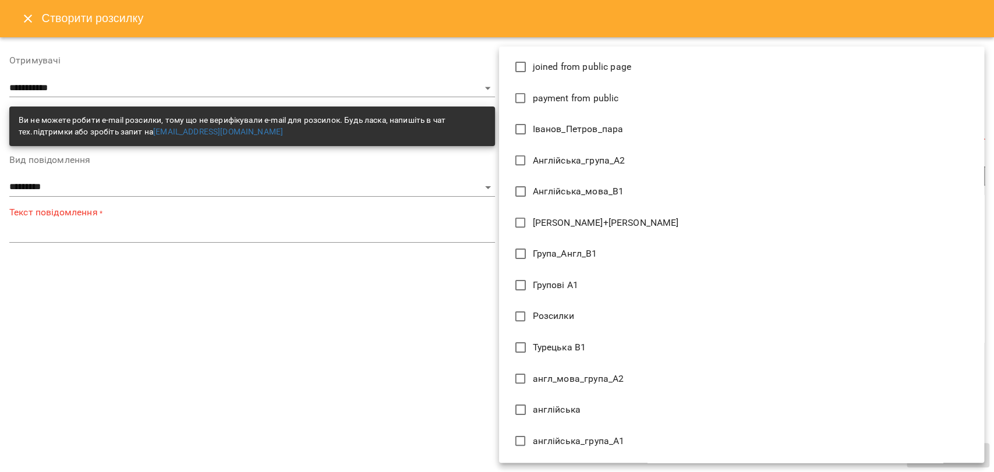
click at [455, 263] on div at bounding box center [497, 236] width 994 height 472
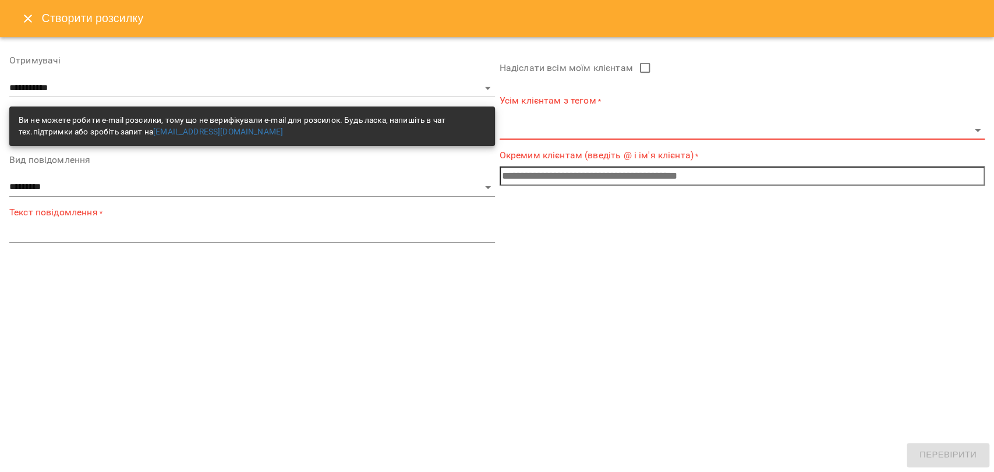
click at [587, 177] on input "text" at bounding box center [743, 176] width 486 height 19
click at [39, 19] on button "Close" at bounding box center [28, 19] width 28 height 28
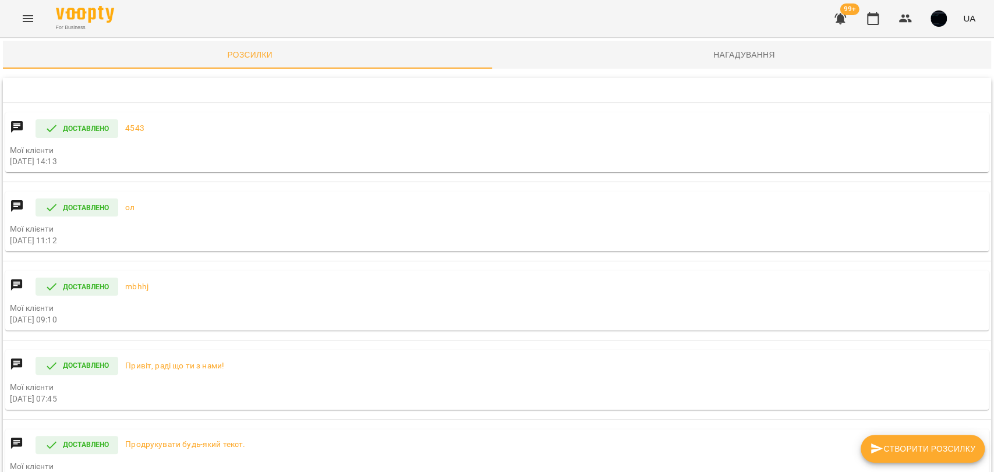
click at [28, 20] on icon "Menu" at bounding box center [28, 19] width 14 height 14
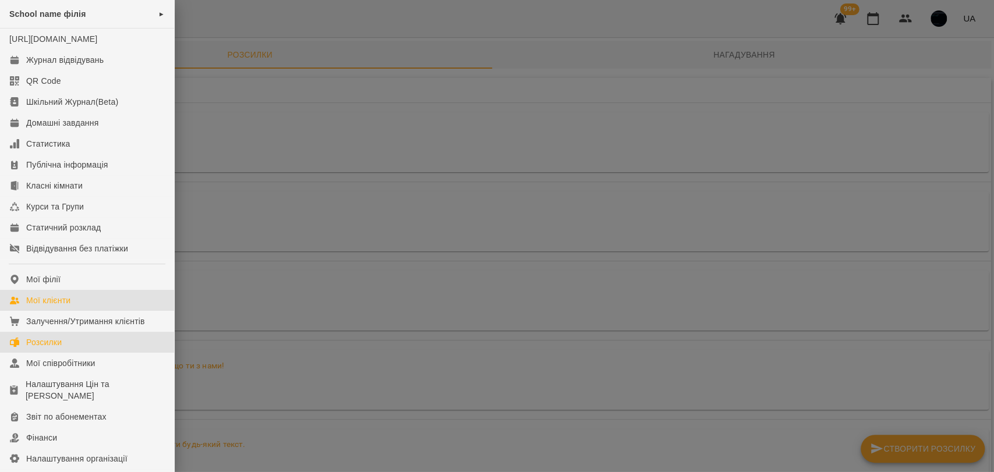
click at [97, 309] on link "Мої клієнти" at bounding box center [87, 300] width 174 height 21
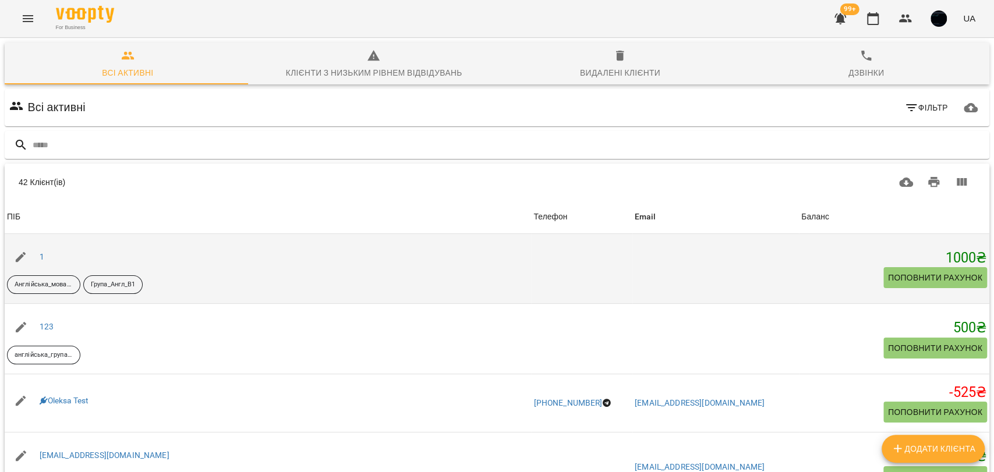
click at [24, 257] on icon "button" at bounding box center [21, 257] width 14 height 14
select select "**"
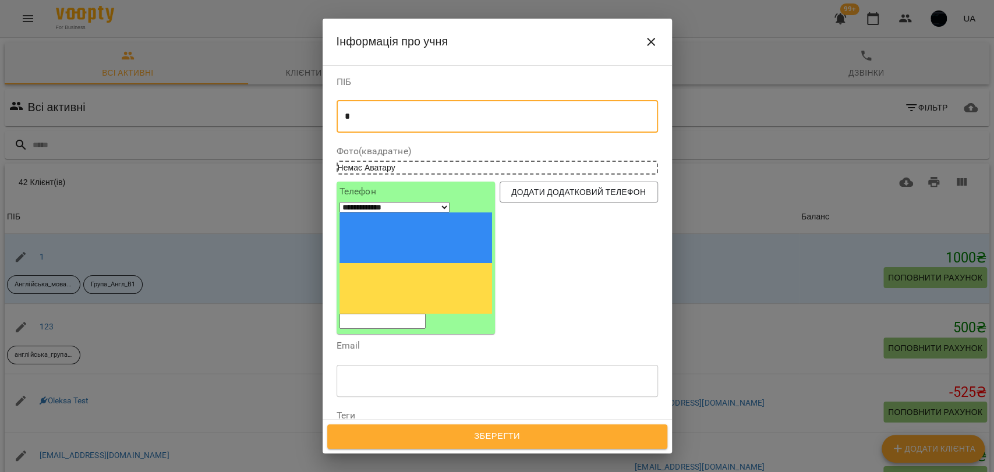
drag, startPoint x: 364, startPoint y: 112, endPoint x: 337, endPoint y: 113, distance: 27.4
click at [337, 113] on div "* * ​" at bounding box center [497, 116] width 321 height 33
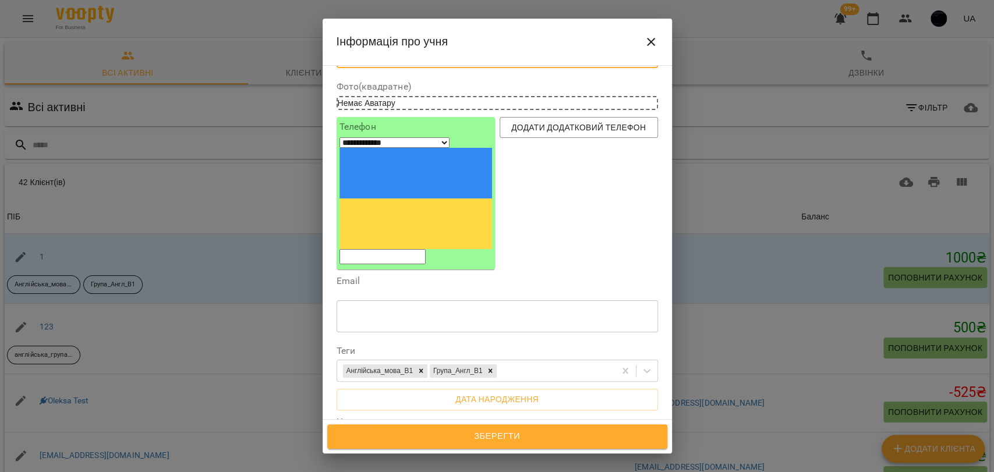
click at [426, 249] on input "tel" at bounding box center [382, 256] width 86 height 15
click at [389, 272] on div "Email ​" at bounding box center [497, 306] width 326 height 69
click at [377, 249] on input "tel" at bounding box center [382, 256] width 86 height 15
click at [375, 157] on div "**********" at bounding box center [415, 193] width 153 height 142
click at [373, 249] on input "tel" at bounding box center [382, 256] width 86 height 15
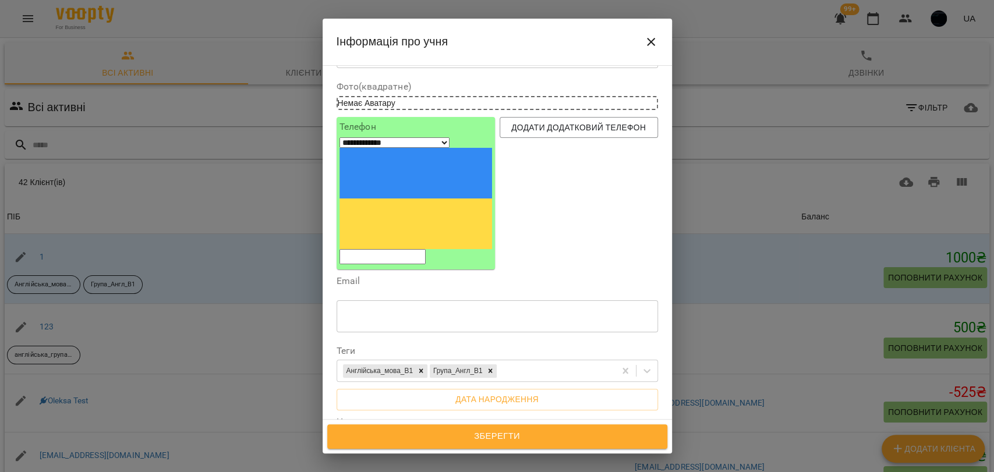
click at [381, 160] on div "**********" at bounding box center [415, 193] width 153 height 142
click at [538, 133] on span "Додати додатковий телефон" at bounding box center [579, 128] width 140 height 14
select select "**"
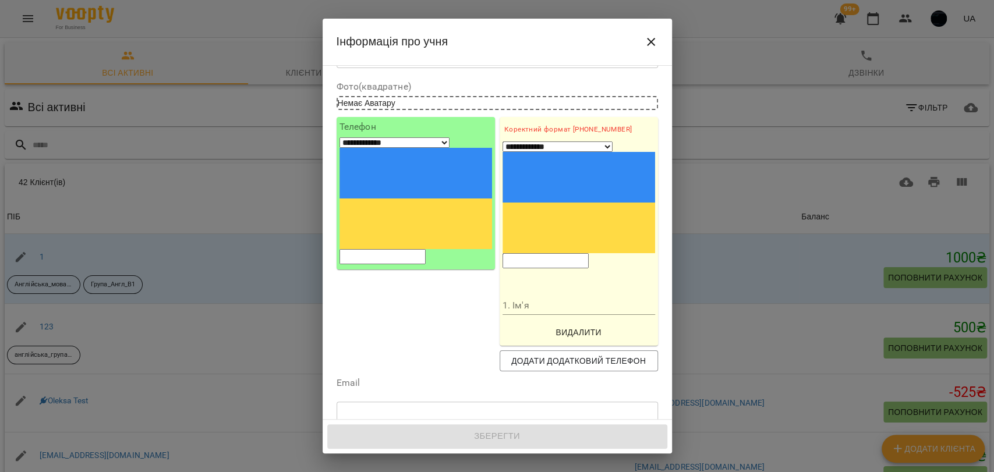
click at [546, 348] on div "Додати додатковий телефон" at bounding box center [578, 361] width 163 height 26
click at [547, 350] on button "Додати додатковий телефон" at bounding box center [579, 360] width 158 height 21
select select "**"
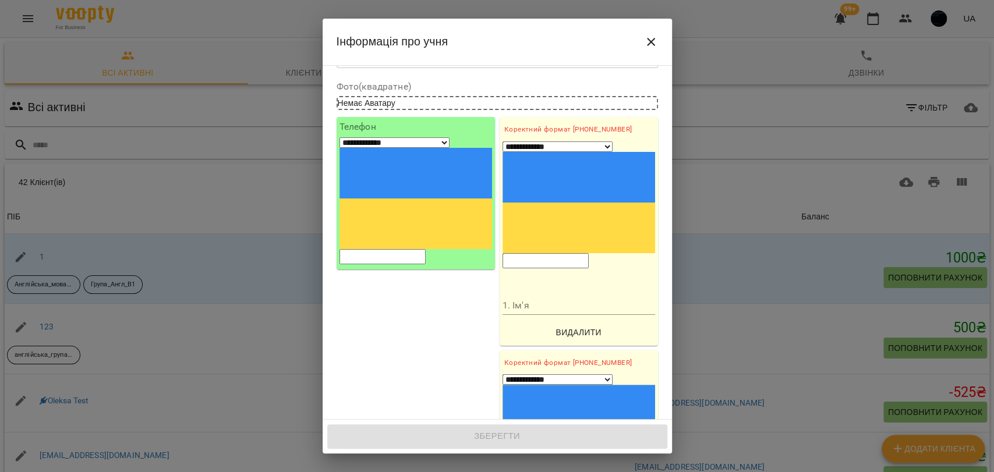
click at [525, 253] on input "tel" at bounding box center [545, 260] width 86 height 15
click at [526, 287] on div "1. Ім'я" at bounding box center [578, 301] width 153 height 28
click at [525, 287] on div "1. Ім'я" at bounding box center [578, 301] width 153 height 28
click at [525, 296] on input "1. Ім'я" at bounding box center [578, 305] width 153 height 19
click at [484, 241] on div "**********" at bounding box center [415, 361] width 163 height 493
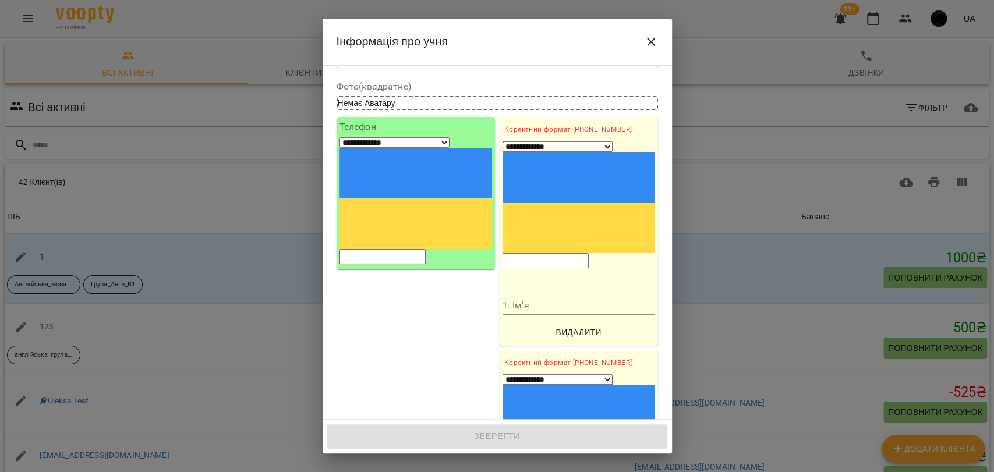
click at [560, 322] on button "Видалити" at bounding box center [578, 332] width 153 height 21
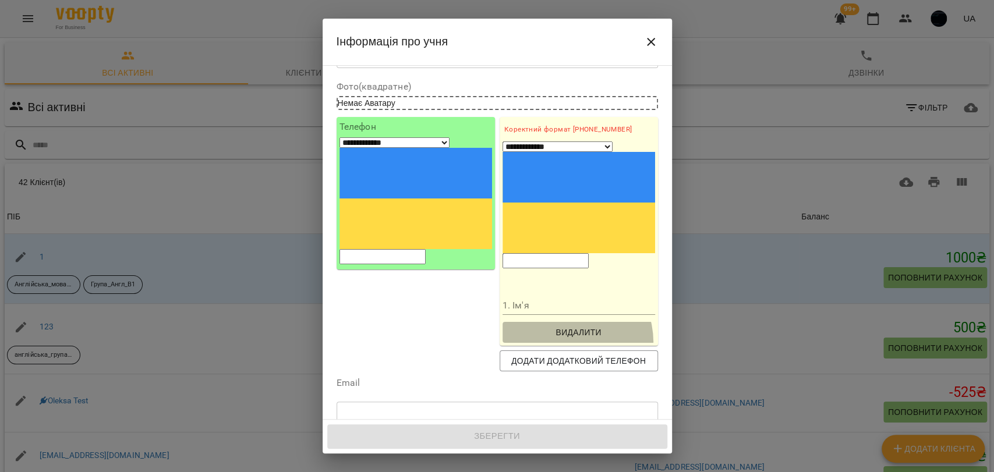
click at [560, 322] on button "Видалити" at bounding box center [578, 332] width 153 height 21
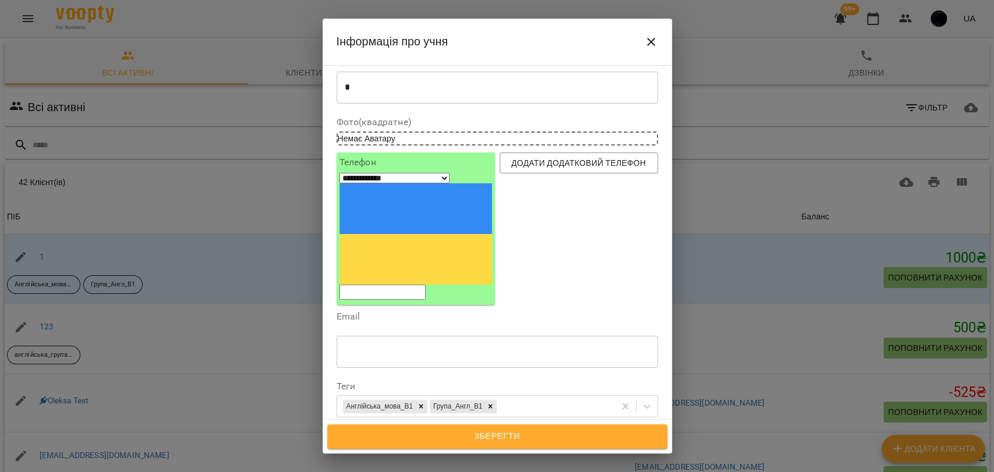
scroll to position [0, 0]
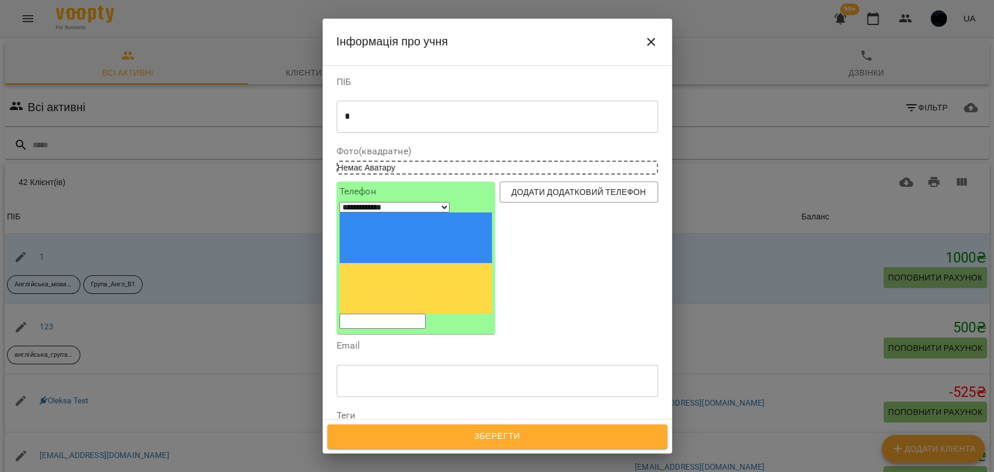
click at [382, 122] on div "* * ​" at bounding box center [497, 116] width 321 height 33
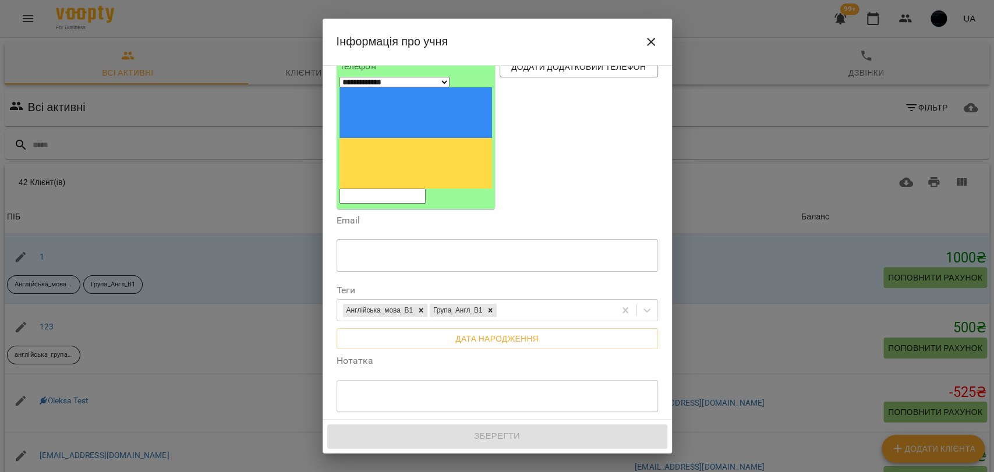
scroll to position [65, 0]
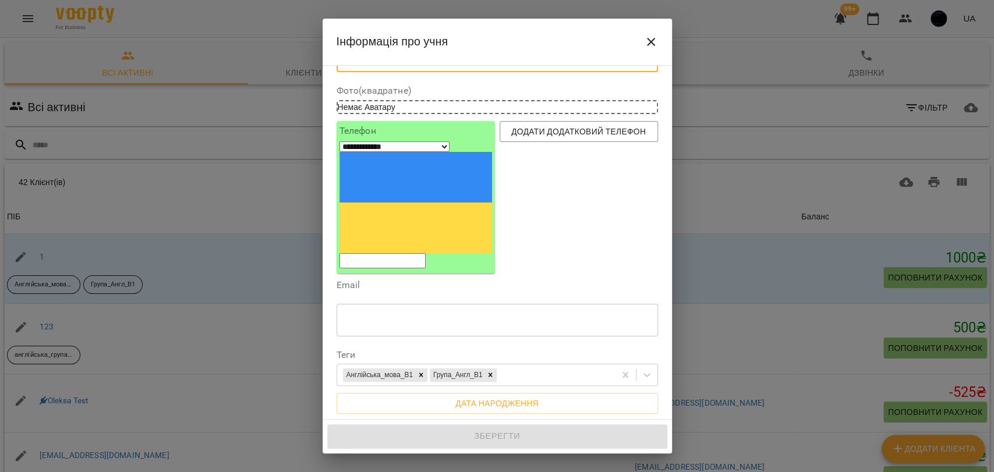
drag, startPoint x: 361, startPoint y: 220, endPoint x: 380, endPoint y: 218, distance: 19.3
click at [377, 304] on input "text" at bounding box center [497, 320] width 321 height 33
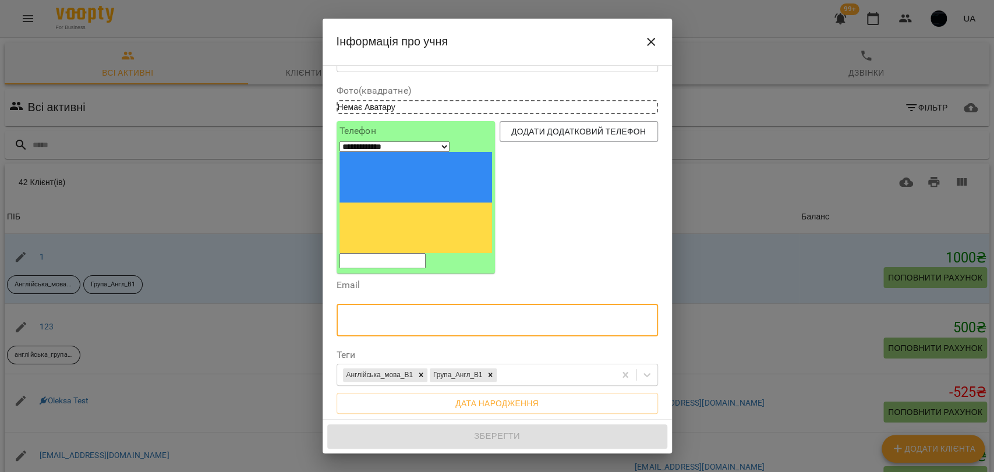
click at [419, 281] on div "Email ​" at bounding box center [497, 311] width 321 height 60
click at [402, 304] on input "text" at bounding box center [497, 320] width 321 height 33
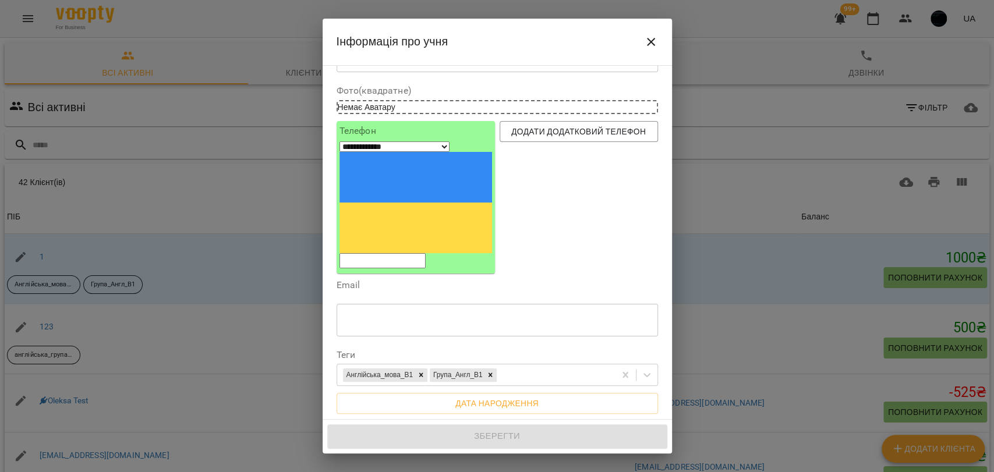
click at [470, 281] on div "Email ​" at bounding box center [497, 311] width 321 height 60
click at [527, 366] on div "Англійська_мова_В1 Група_Англ_В1" at bounding box center [476, 375] width 278 height 19
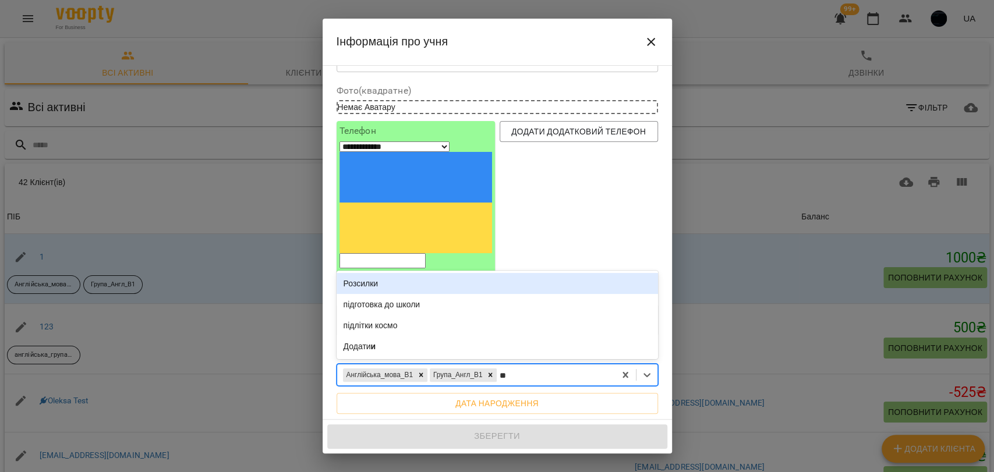
type input "***"
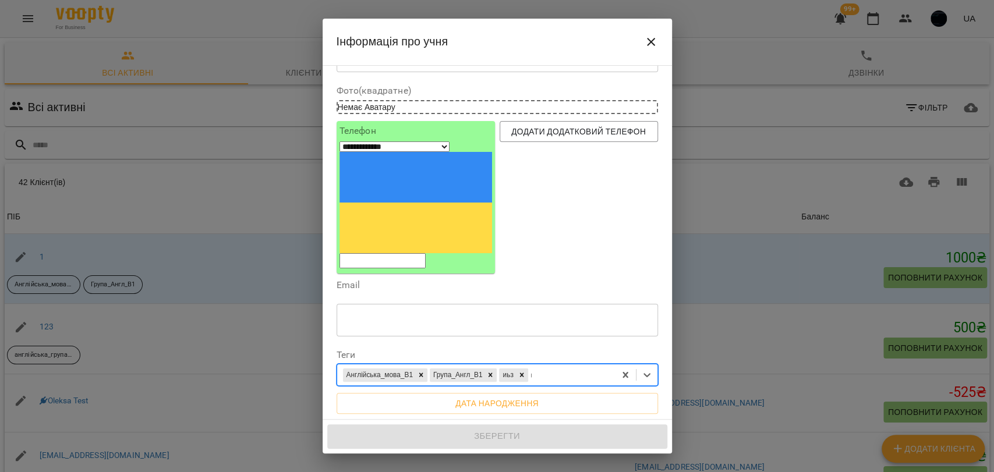
type input "****"
click at [560, 373] on icon at bounding box center [558, 375] width 4 height 4
click at [526, 371] on icon at bounding box center [522, 375] width 8 height 8
click at [494, 371] on icon at bounding box center [490, 375] width 8 height 8
click at [425, 371] on icon at bounding box center [421, 375] width 8 height 8
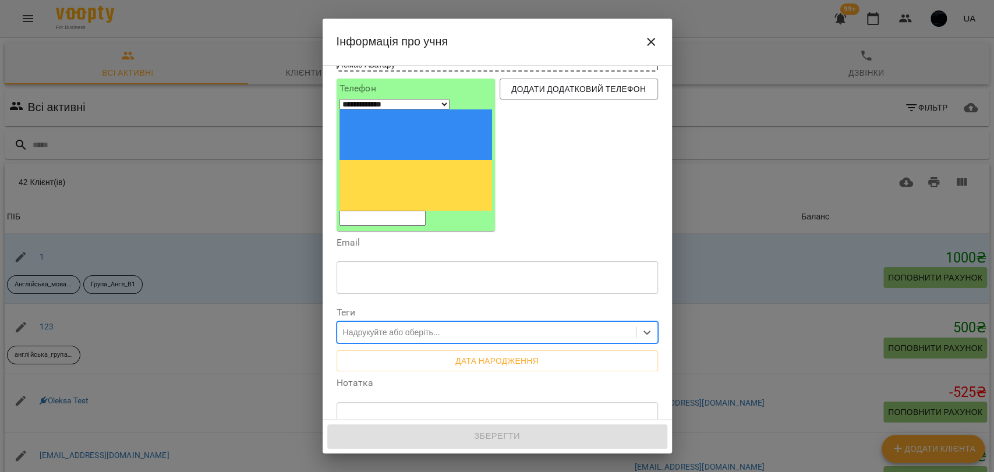
scroll to position [129, 0]
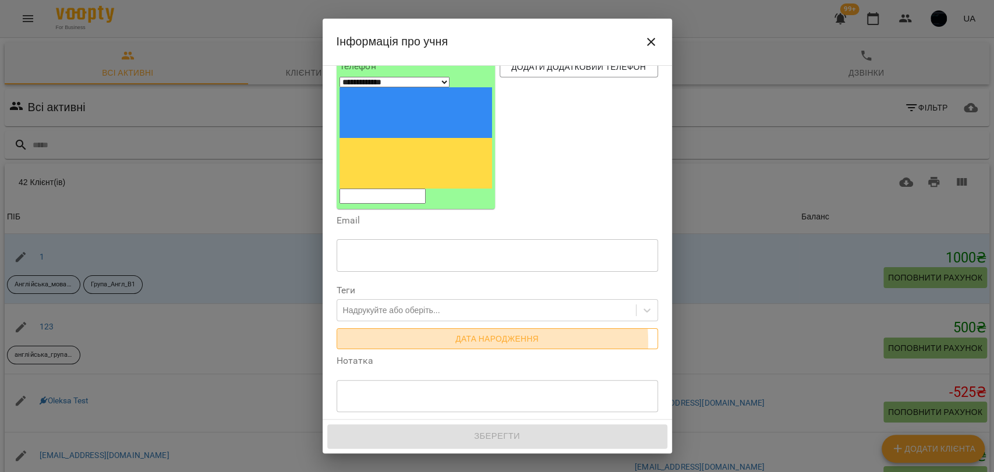
click at [444, 332] on span "Дата народження" at bounding box center [497, 339] width 303 height 14
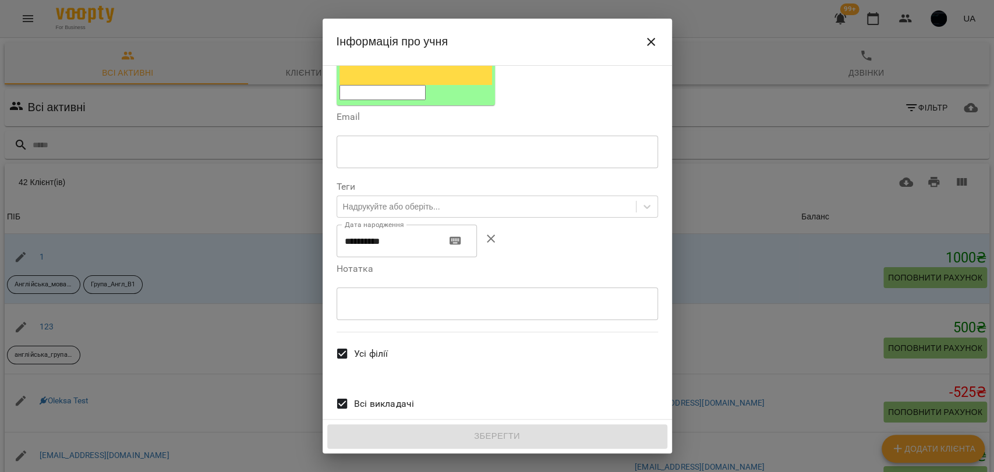
scroll to position [249, 0]
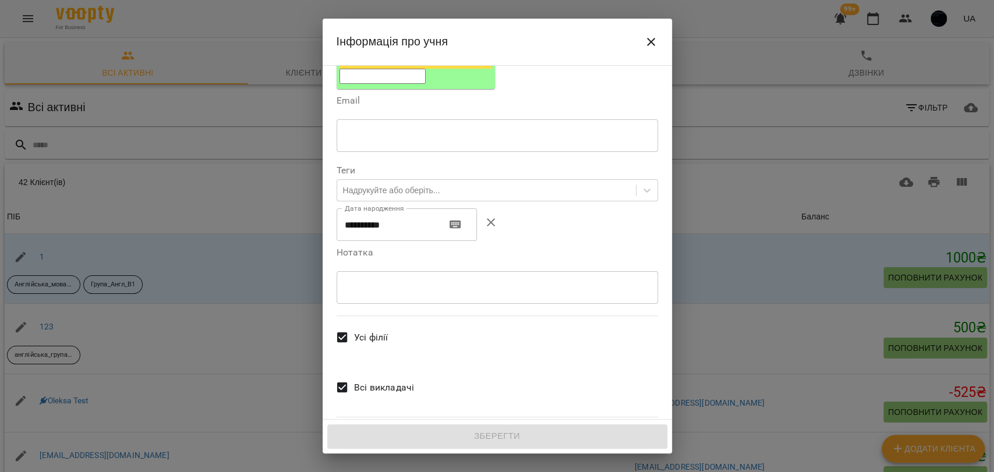
click at [362, 282] on textarea at bounding box center [497, 287] width 305 height 11
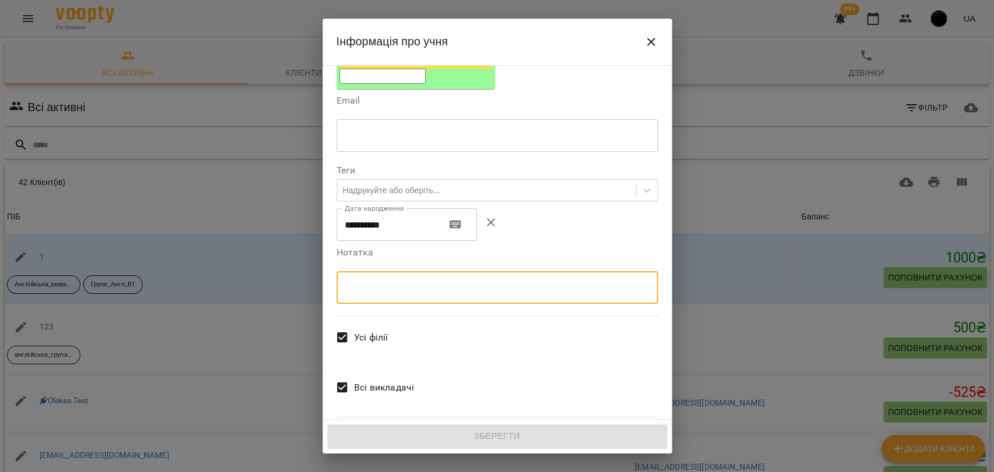
click at [405, 381] on span "Всі викладачі" at bounding box center [384, 388] width 60 height 14
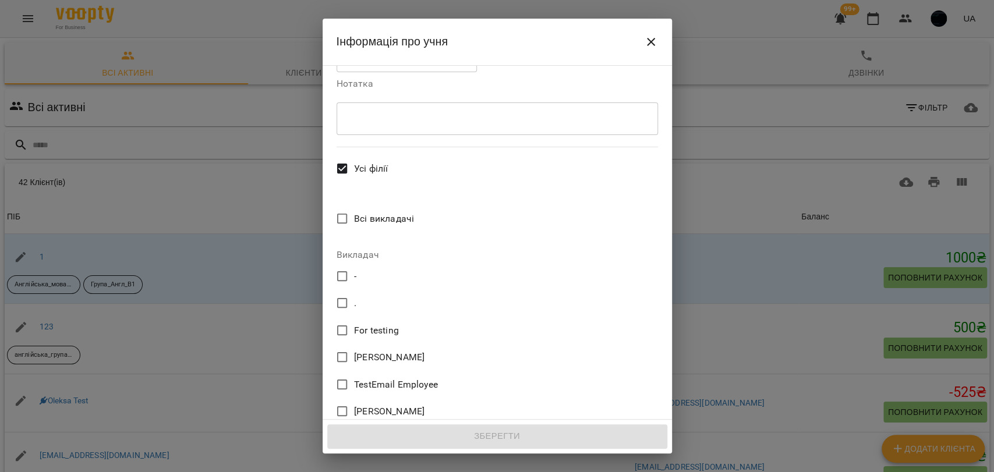
scroll to position [711, 0]
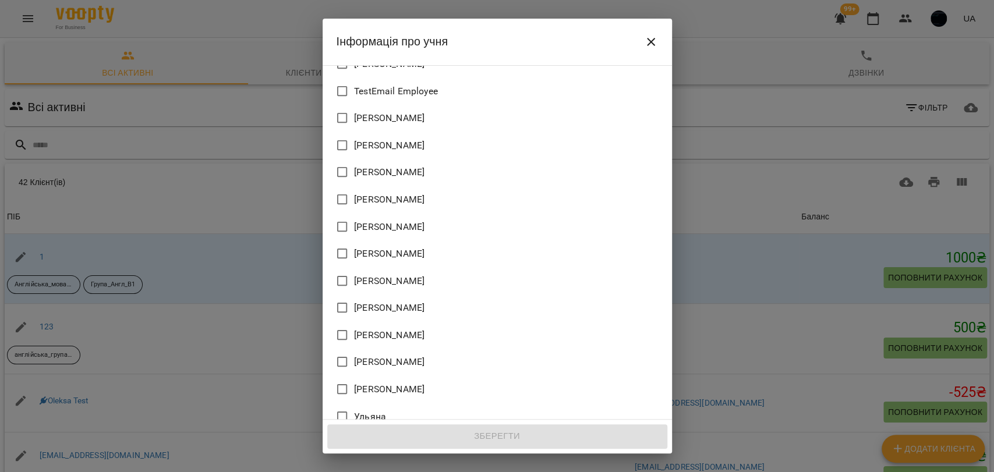
click at [362, 410] on span "Ульяна" at bounding box center [370, 417] width 32 height 14
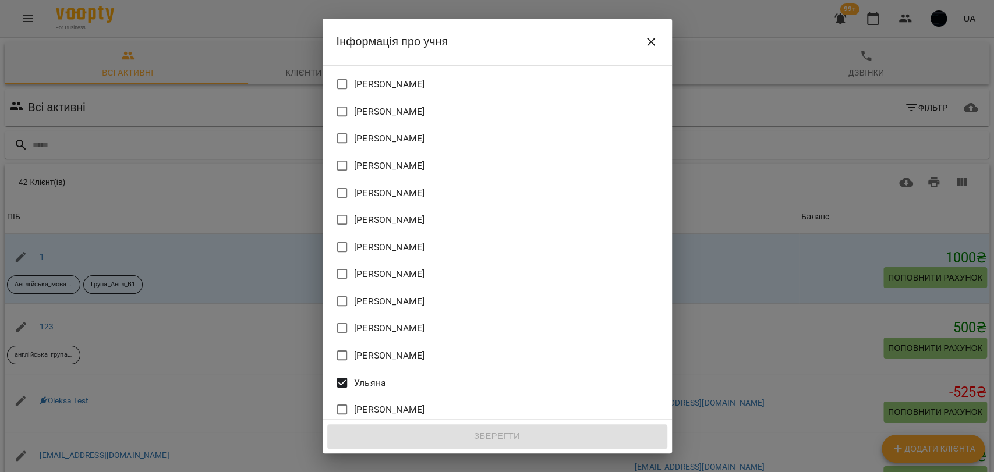
scroll to position [761, 0]
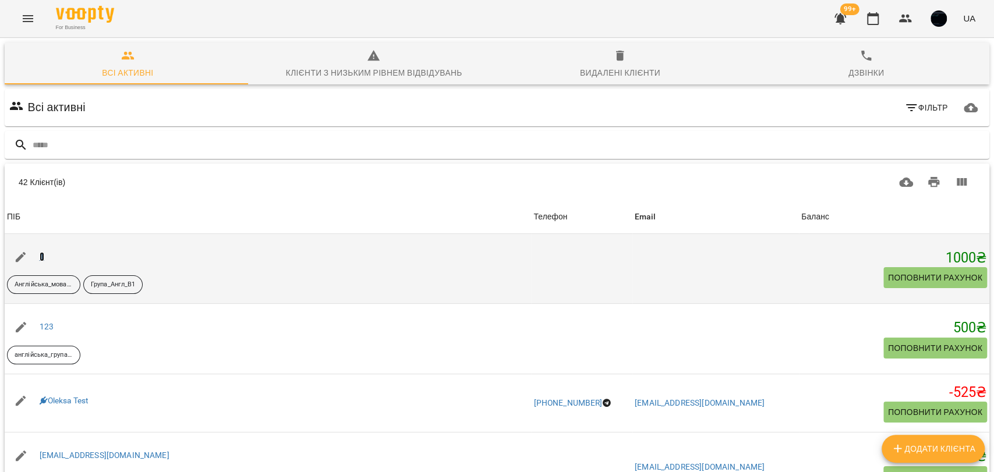
click at [42, 257] on link "1" at bounding box center [42, 256] width 5 height 9
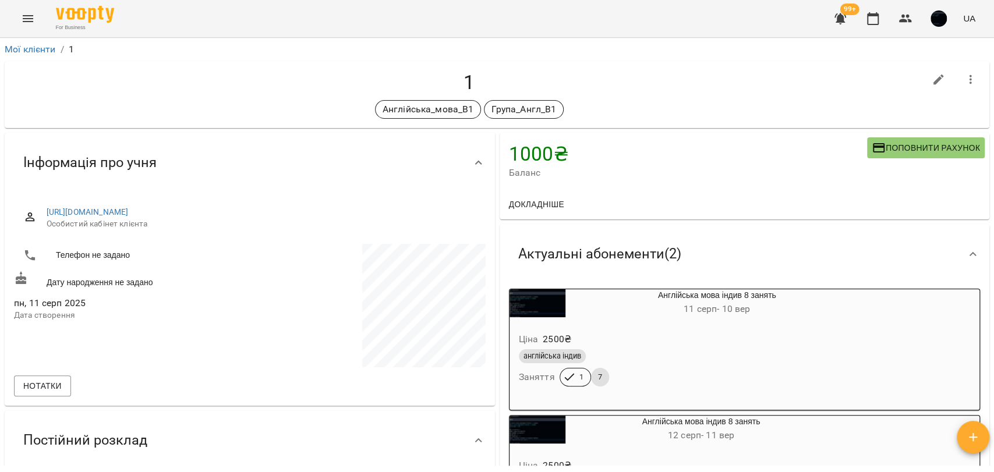
scroll to position [194, 0]
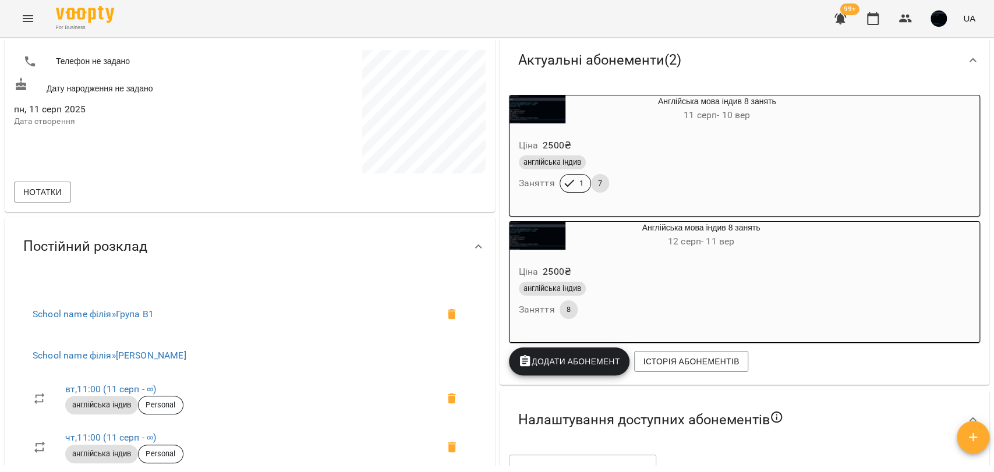
click at [601, 353] on button "Додати Абонемент" at bounding box center [569, 362] width 121 height 28
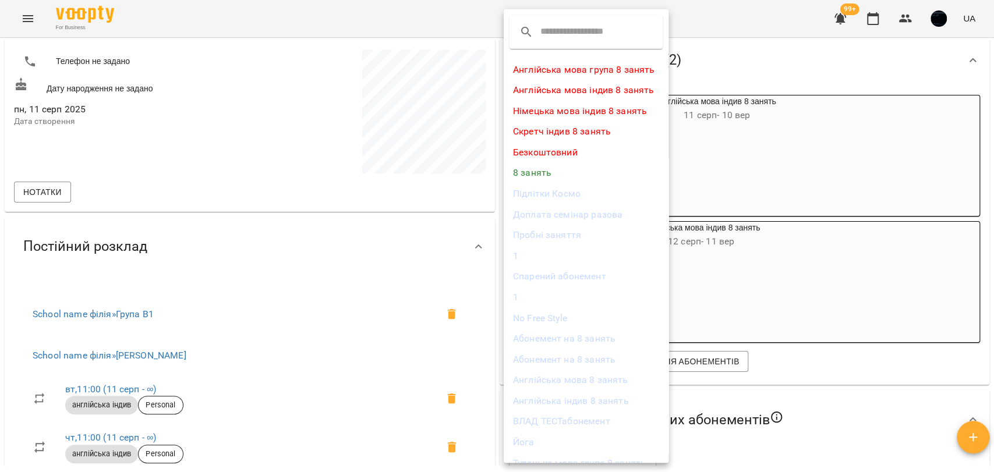
click at [698, 144] on div at bounding box center [497, 236] width 994 height 472
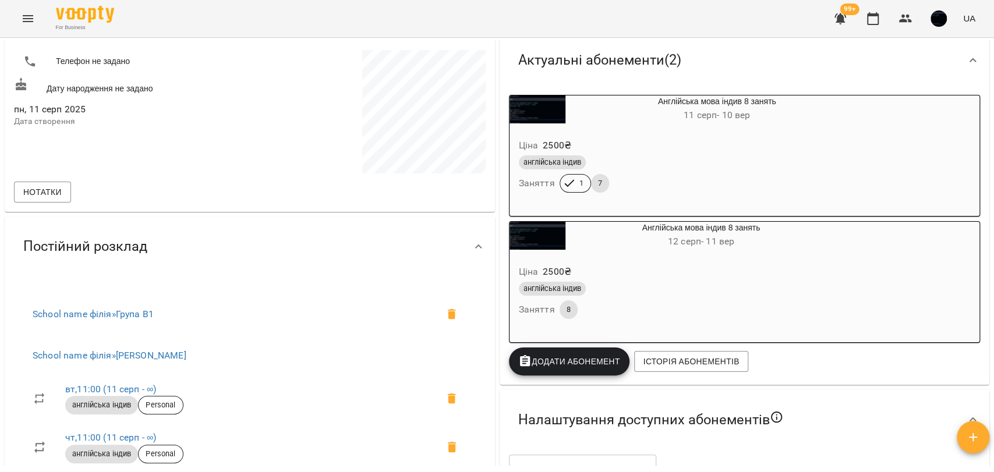
scroll to position [0, 0]
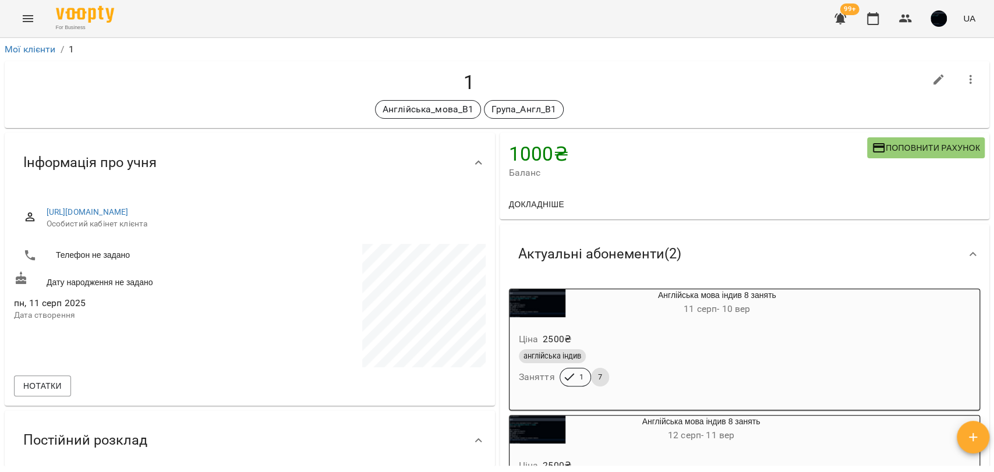
drag, startPoint x: 380, startPoint y: 215, endPoint x: 38, endPoint y: 208, distance: 341.8
click at [38, 208] on div "https://www.voopty.com.ua/client/65d36a03ce7cab54ca9f3fc8/6899dea2d23b282ffe59a…" at bounding box center [250, 217] width 472 height 41
drag, startPoint x: 507, startPoint y: 151, endPoint x: 568, endPoint y: 157, distance: 60.8
click at [568, 157] on h4 "1000 ₴" at bounding box center [688, 154] width 359 height 24
click at [534, 155] on h4 "1000 ₴" at bounding box center [688, 154] width 359 height 24
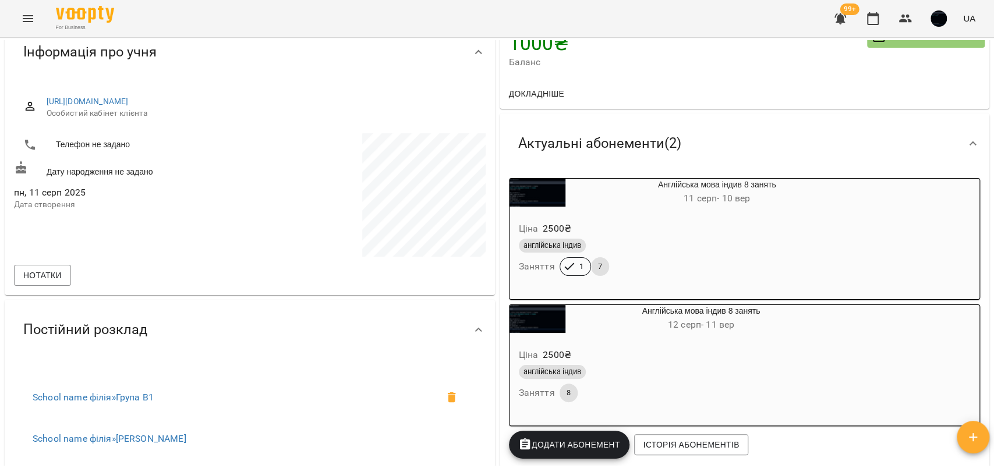
scroll to position [129, 0]
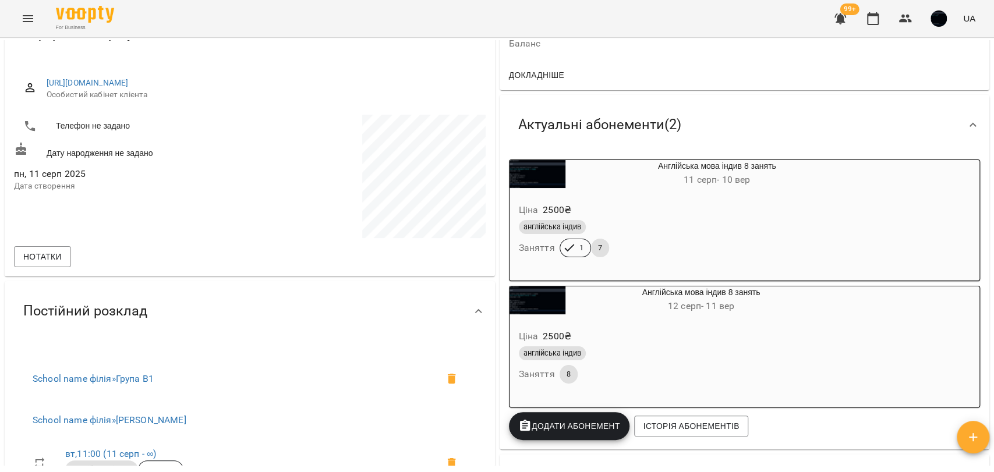
click at [557, 425] on span "Додати Абонемент" at bounding box center [569, 426] width 102 height 14
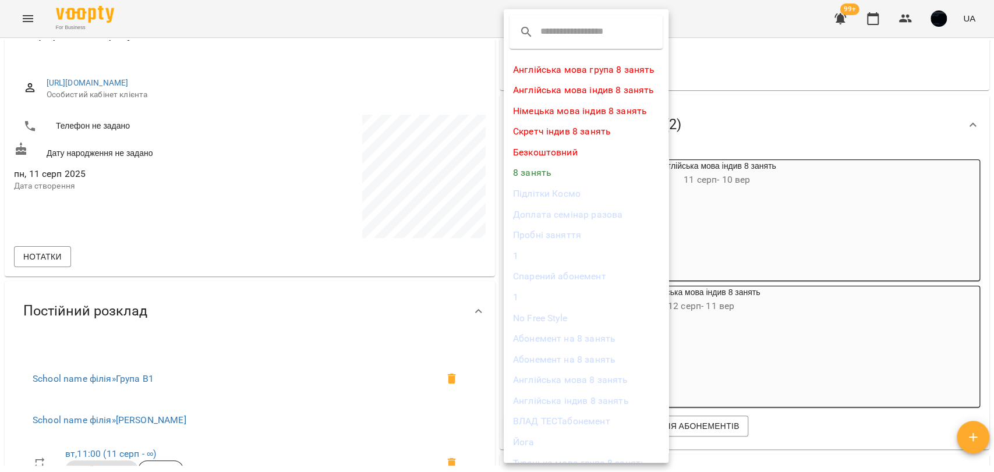
click at [746, 231] on div at bounding box center [497, 236] width 994 height 472
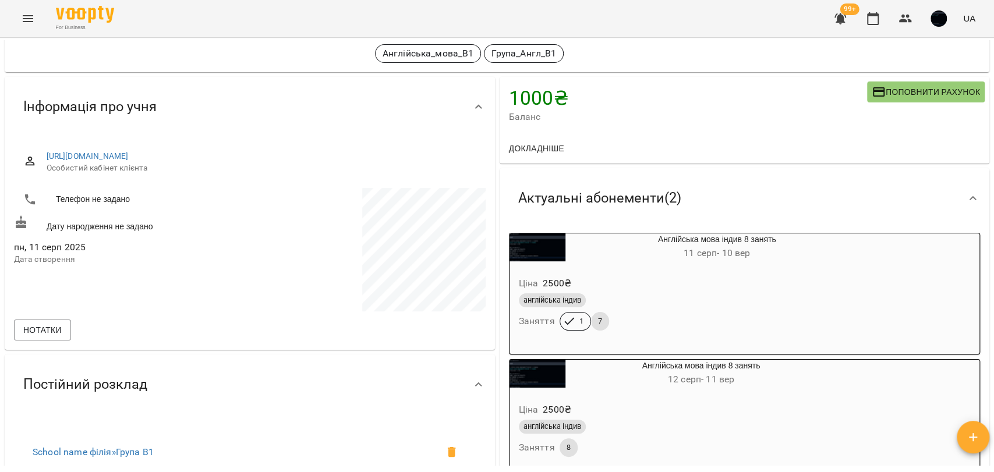
scroll to position [0, 0]
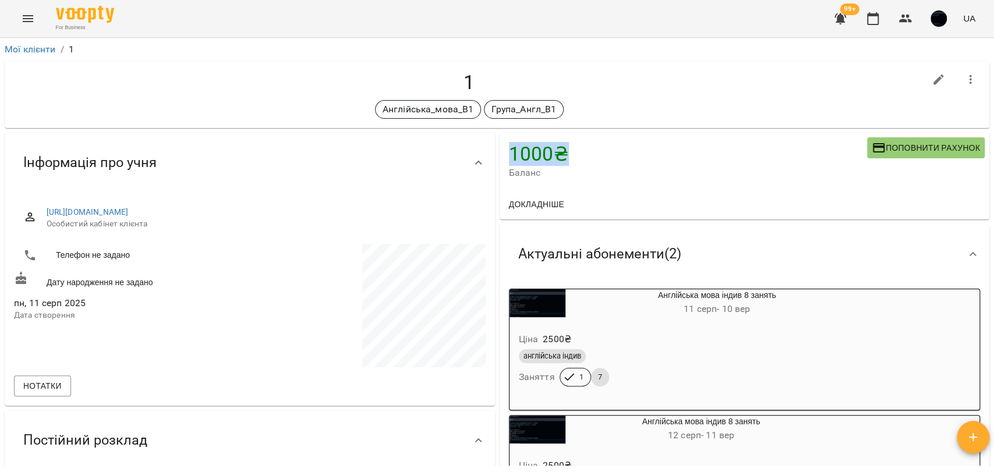
drag, startPoint x: 508, startPoint y: 151, endPoint x: 557, endPoint y: 159, distance: 49.5
click at [557, 159] on h4 "1000 ₴" at bounding box center [688, 154] width 359 height 24
click at [557, 160] on h4 "1000 ₴" at bounding box center [688, 154] width 359 height 24
drag, startPoint x: 396, startPoint y: 213, endPoint x: 39, endPoint y: 215, distance: 356.9
click at [39, 215] on div "https://www.voopty.com.ua/client/65d36a03ce7cab54ca9f3fc8/6899dea2d23b282ffe59a…" at bounding box center [250, 217] width 472 height 41
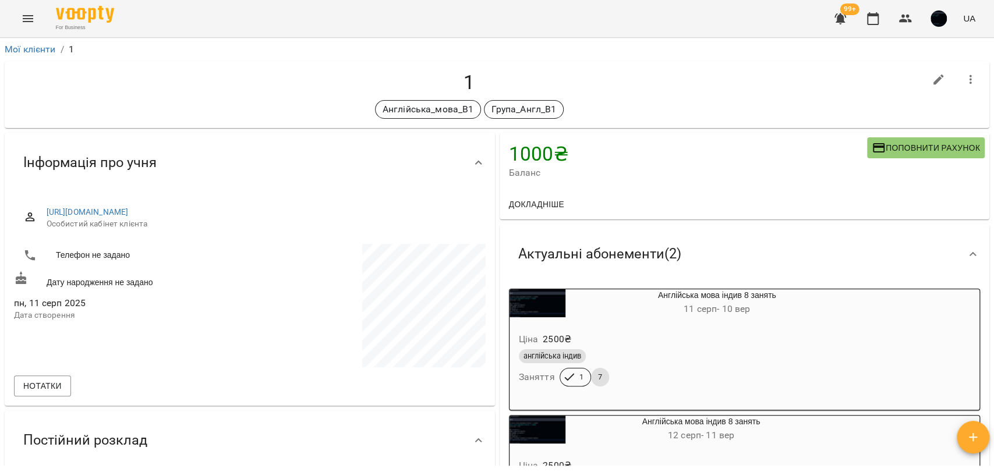
click at [536, 67] on div "1 Англійська_мова_В1 Група_Англ_В1" at bounding box center [497, 94] width 985 height 67
click at [33, 23] on icon "Menu" at bounding box center [28, 19] width 14 height 14
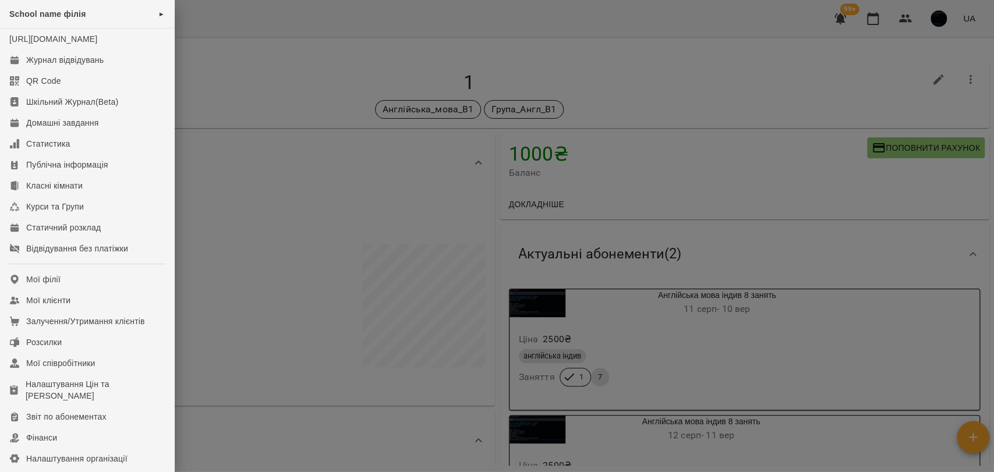
click at [382, 108] on div at bounding box center [497, 236] width 994 height 472
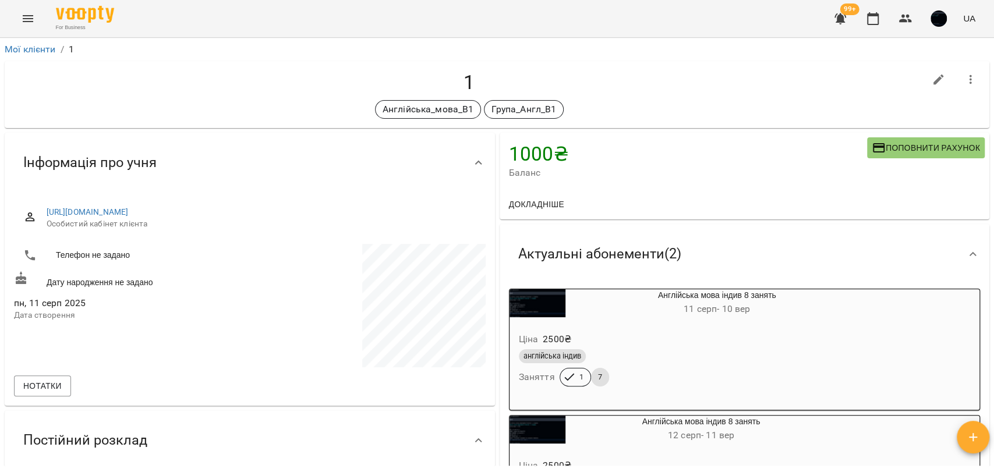
click at [35, 15] on button "Menu" at bounding box center [28, 19] width 28 height 28
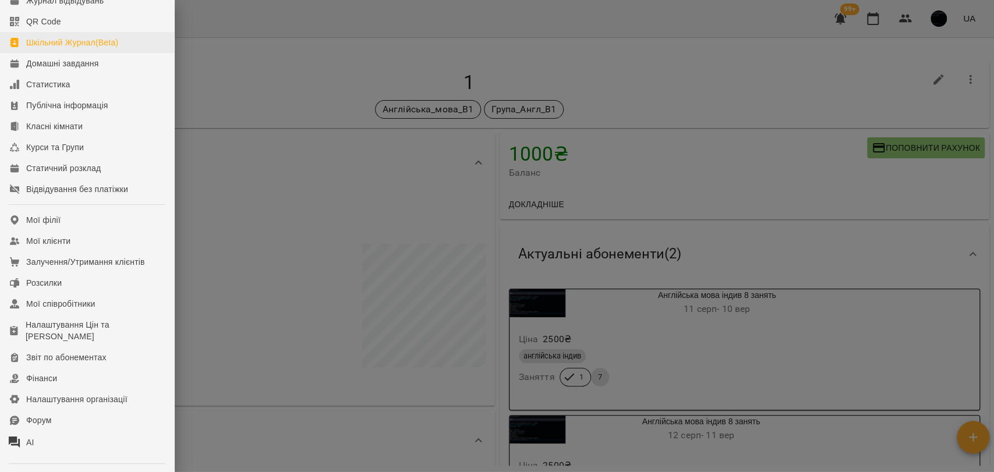
scroll to position [129, 0]
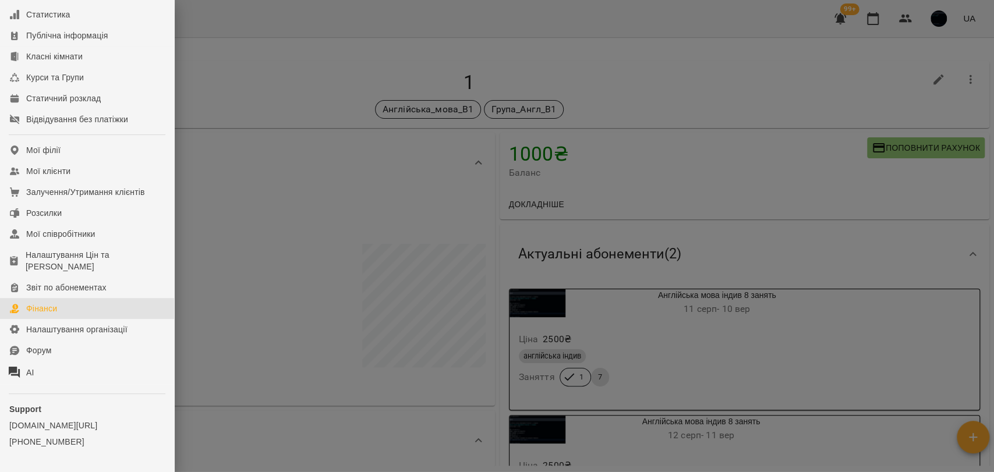
click at [61, 314] on link "Фінанси" at bounding box center [87, 308] width 174 height 21
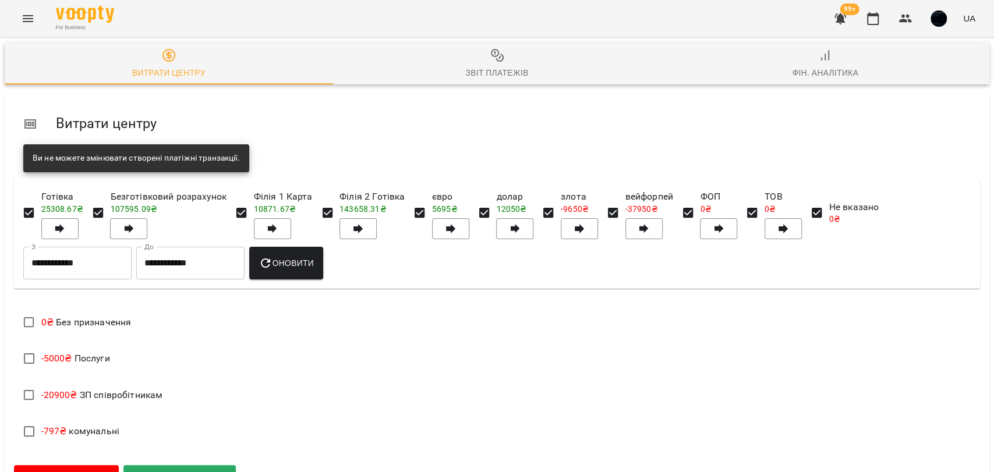
click at [806, 64] on span "Фін. Аналітика" at bounding box center [825, 63] width 314 height 31
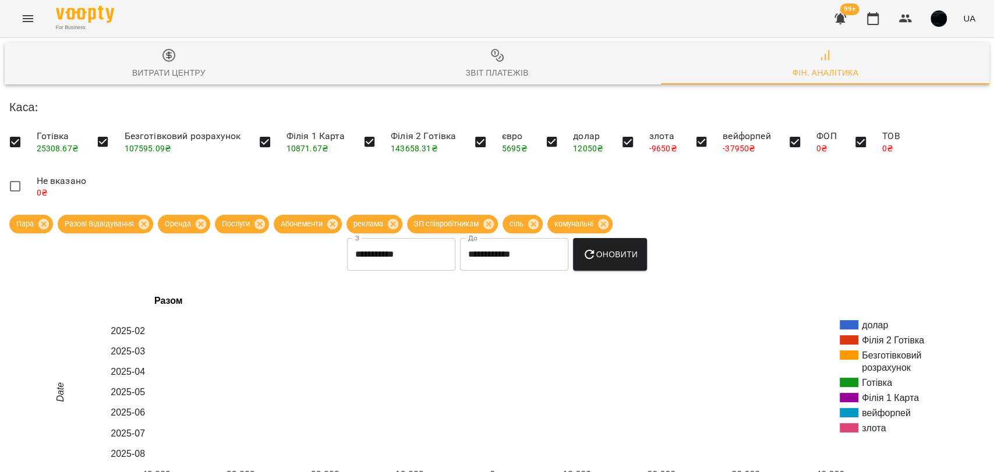
scroll to position [129, 0]
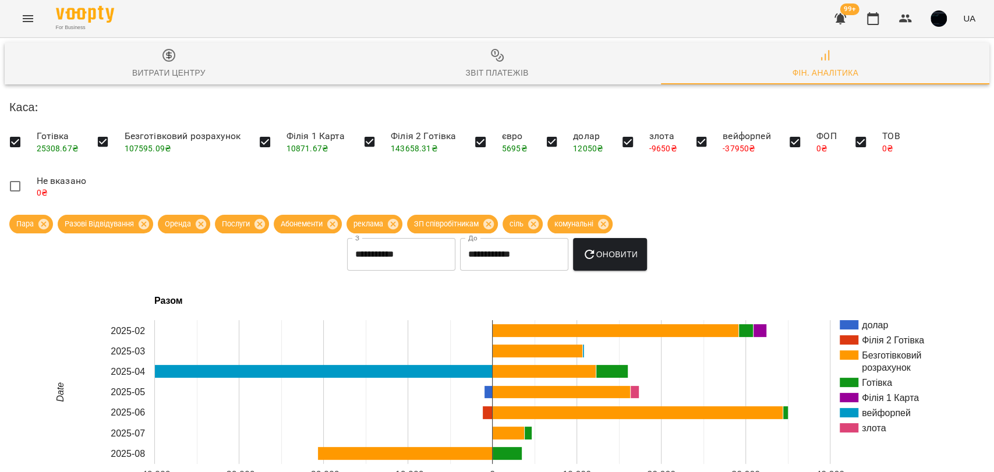
click at [380, 238] on input "**********" at bounding box center [401, 254] width 108 height 33
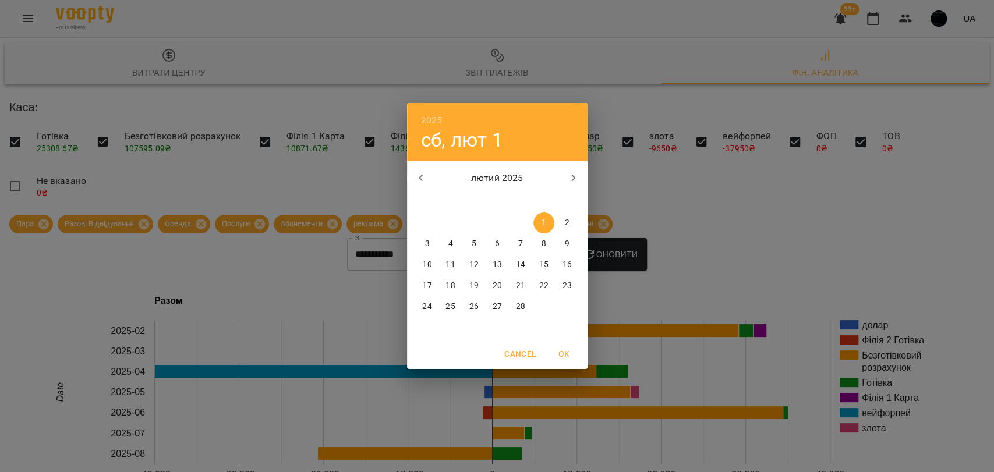
click at [632, 191] on div "2025 сб, лют 1 лютий 2025 пн вт ср чт пт сб нд 27 28 29 30 31 1 2 3 4 5 6 7 8 9…" at bounding box center [497, 236] width 994 height 472
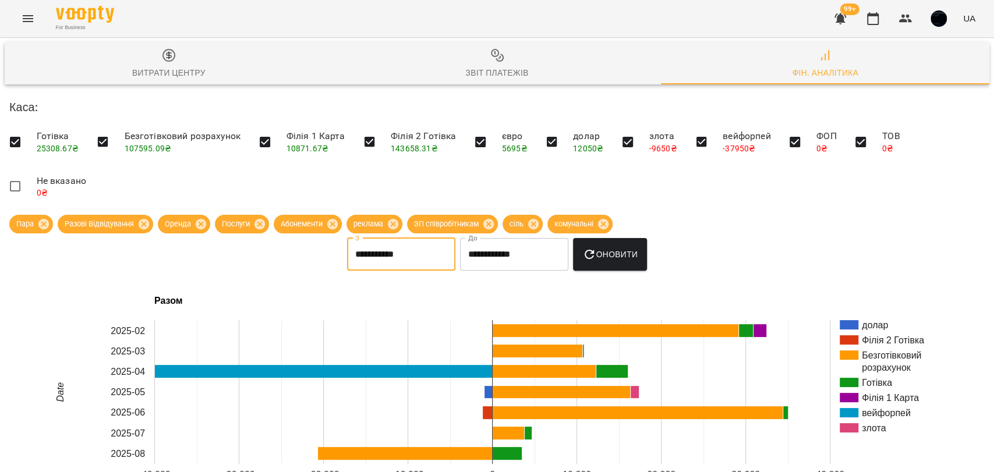
scroll to position [0, 0]
click at [187, 55] on span "Витрати центру" at bounding box center [169, 63] width 314 height 31
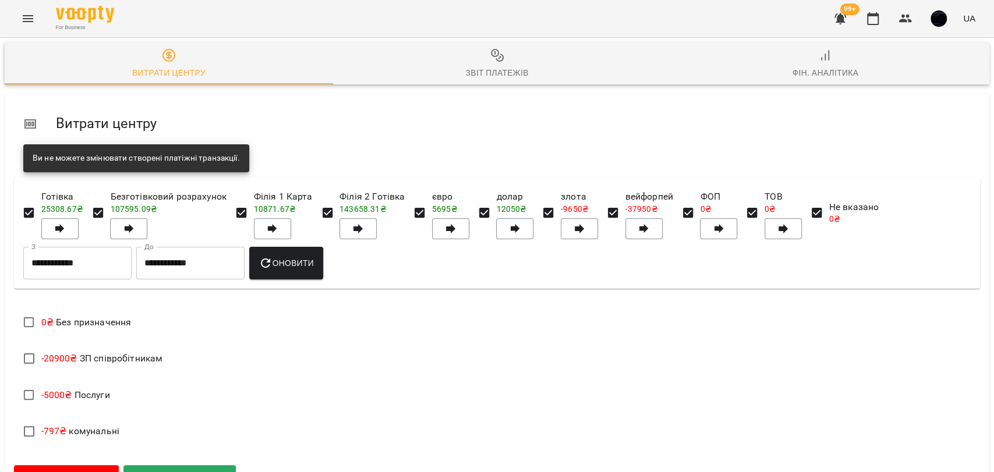
click at [792, 66] on div "Фін. Аналітика" at bounding box center [825, 73] width 66 height 14
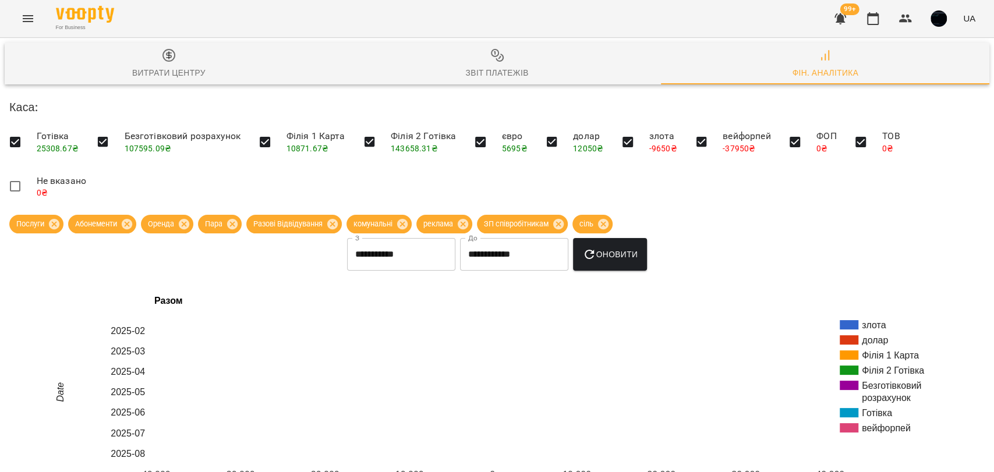
scroll to position [65, 0]
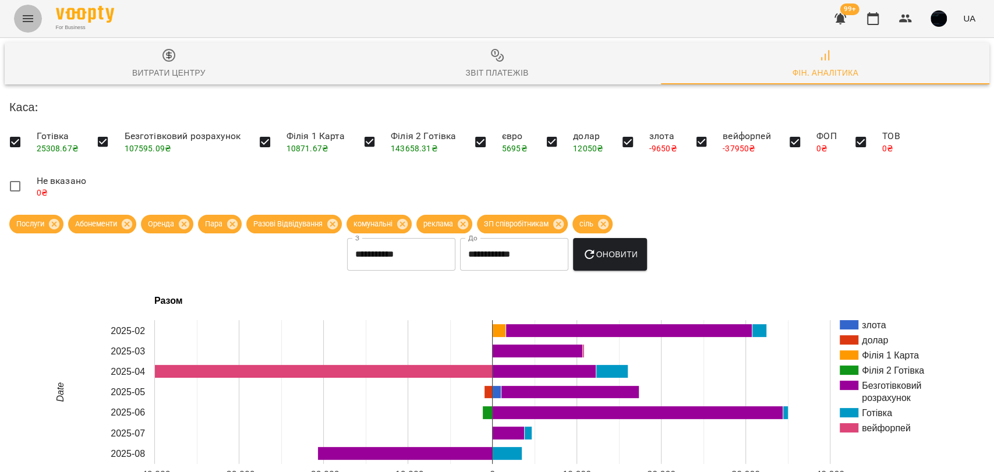
click at [34, 17] on icon "Menu" at bounding box center [28, 19] width 14 height 14
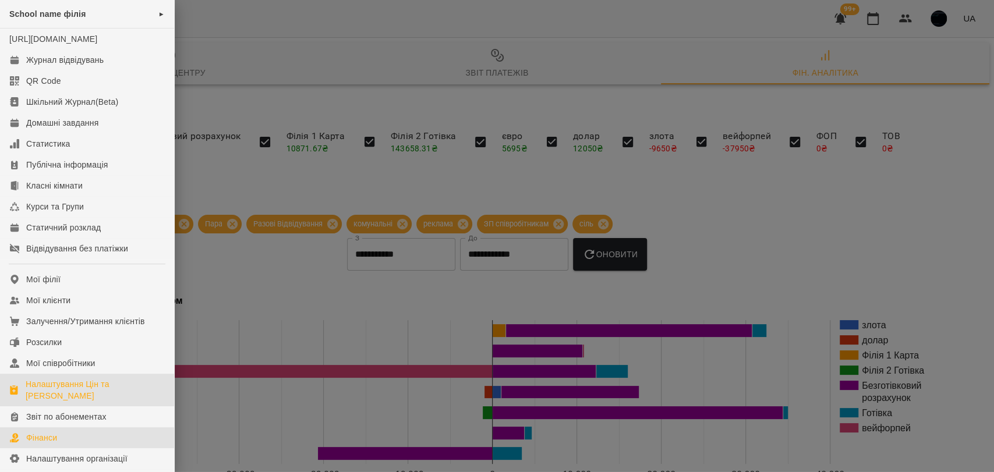
click at [69, 398] on div "Налаштування Цін та [PERSON_NAME]" at bounding box center [95, 389] width 139 height 23
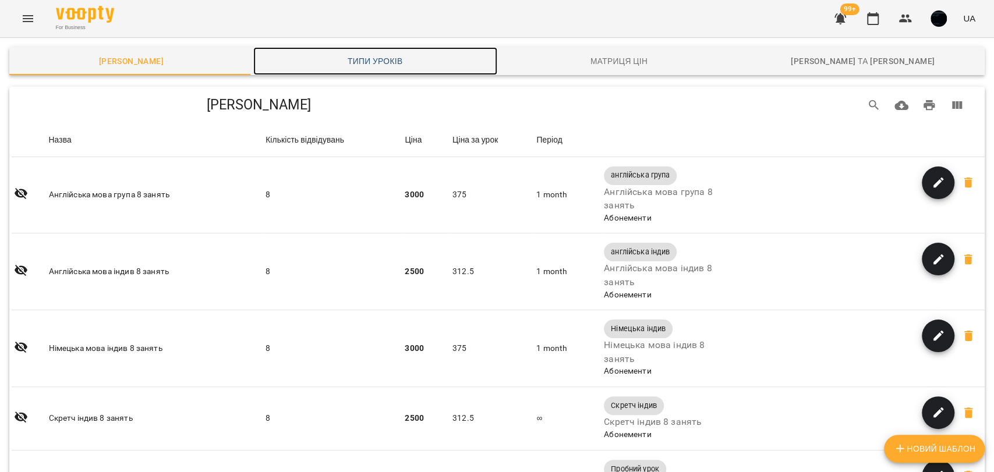
click at [370, 61] on span "Типи уроків" at bounding box center [375, 61] width 230 height 14
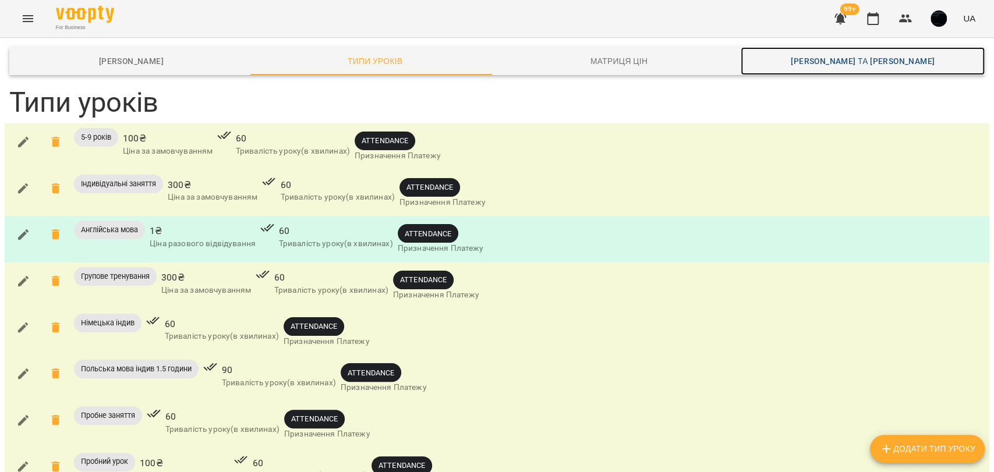
click at [895, 57] on span "Каси та Онлайн Сплати" at bounding box center [863, 61] width 230 height 14
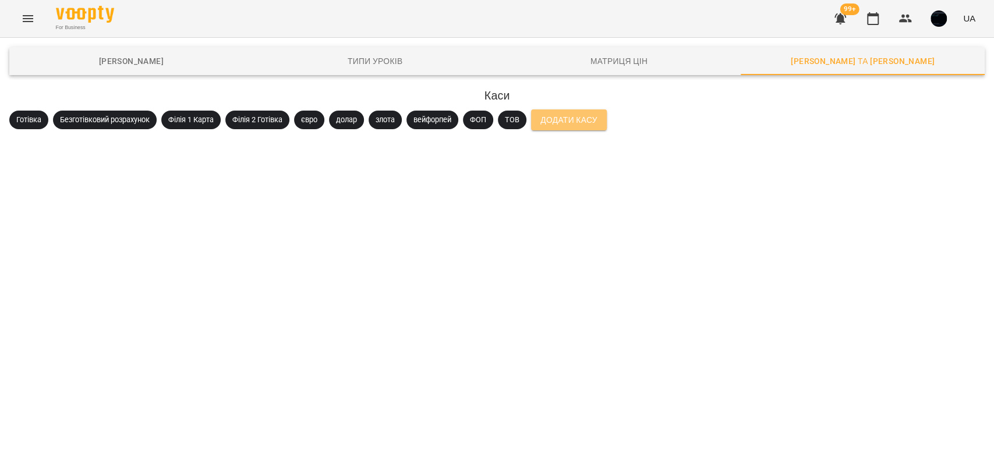
click at [579, 121] on span "Додати Касу" at bounding box center [568, 120] width 57 height 14
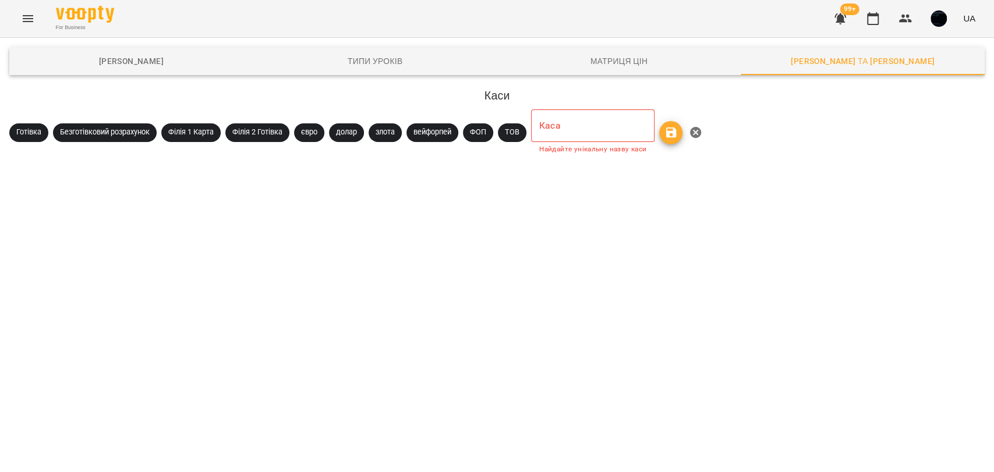
click at [558, 128] on input "text" at bounding box center [592, 125] width 123 height 33
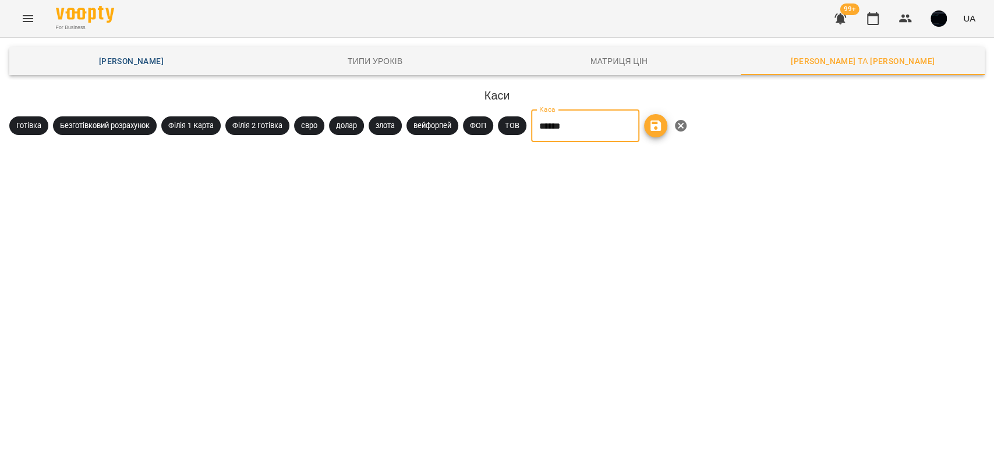
type input "******"
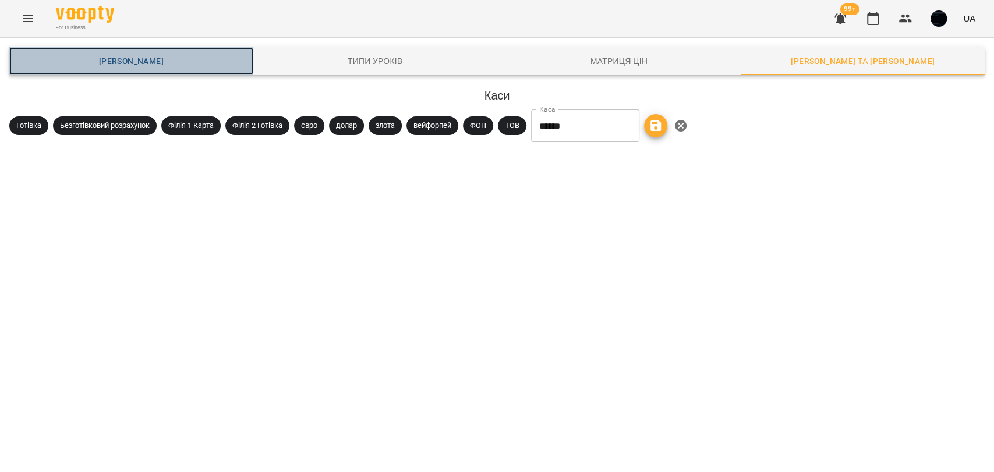
click at [111, 62] on span "Шаблони Абонементів" at bounding box center [131, 61] width 230 height 14
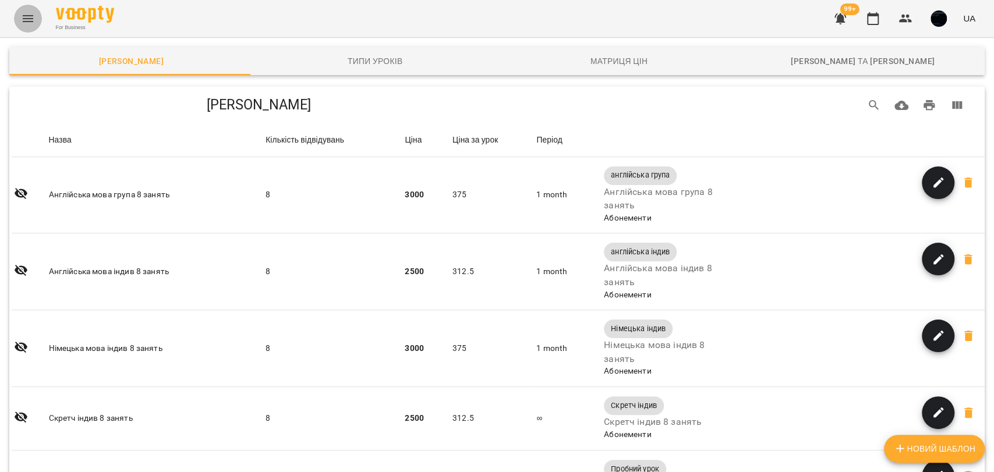
click at [35, 17] on button "Menu" at bounding box center [28, 19] width 28 height 28
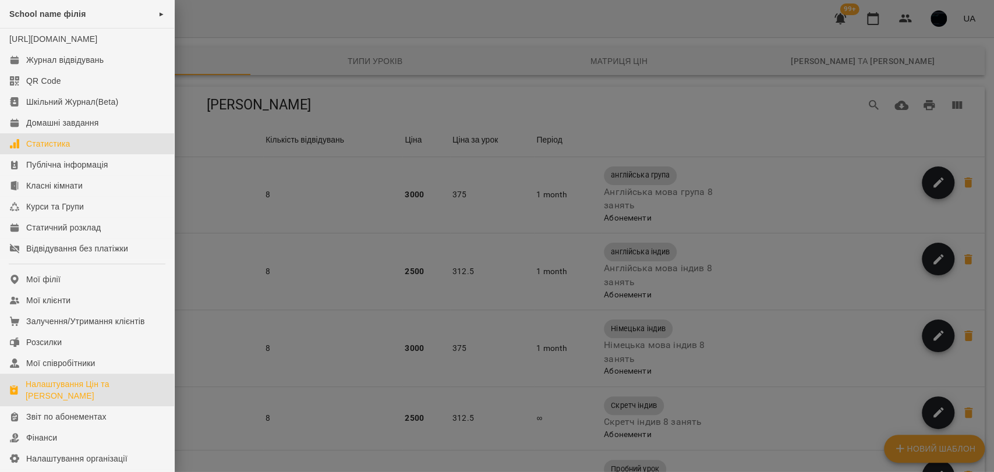
click at [57, 150] on div "Статистика" at bounding box center [48, 144] width 44 height 12
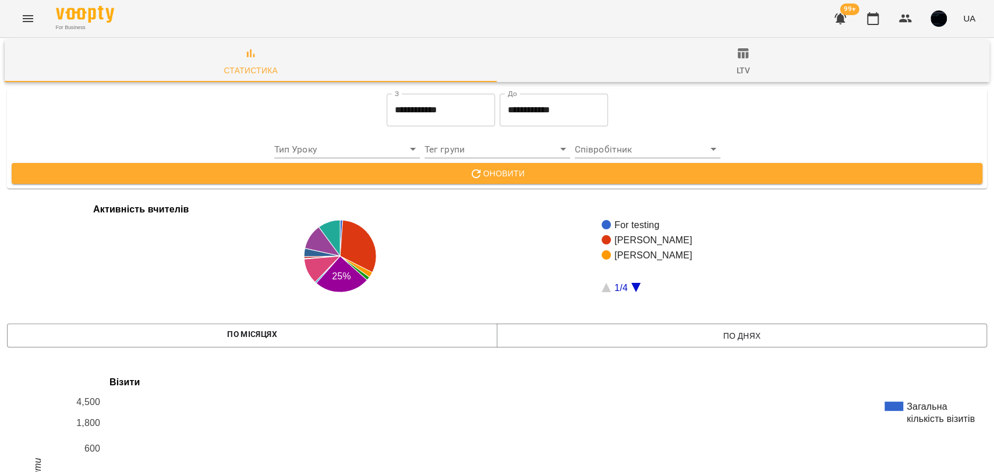
scroll to position [1853, 0]
drag, startPoint x: 148, startPoint y: 155, endPoint x: 285, endPoint y: 160, distance: 136.9
click at [30, 20] on icon "Menu" at bounding box center [28, 19] width 14 height 14
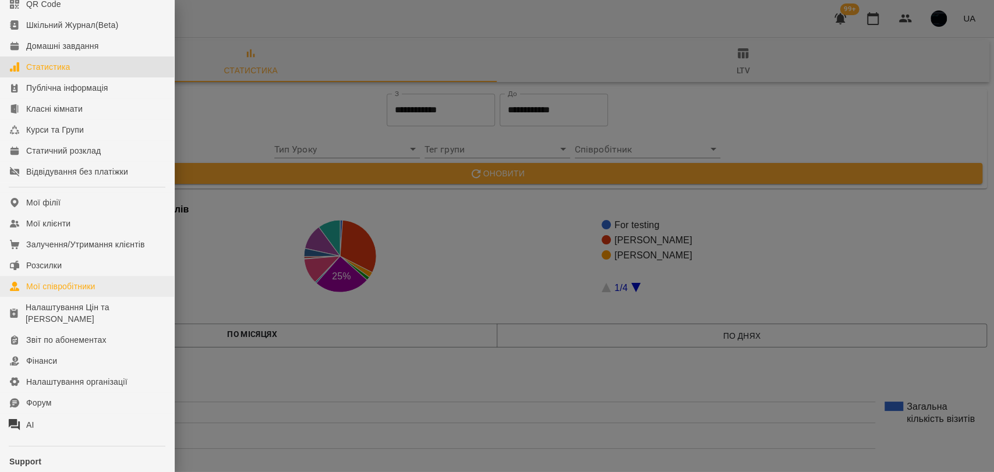
scroll to position [172, 0]
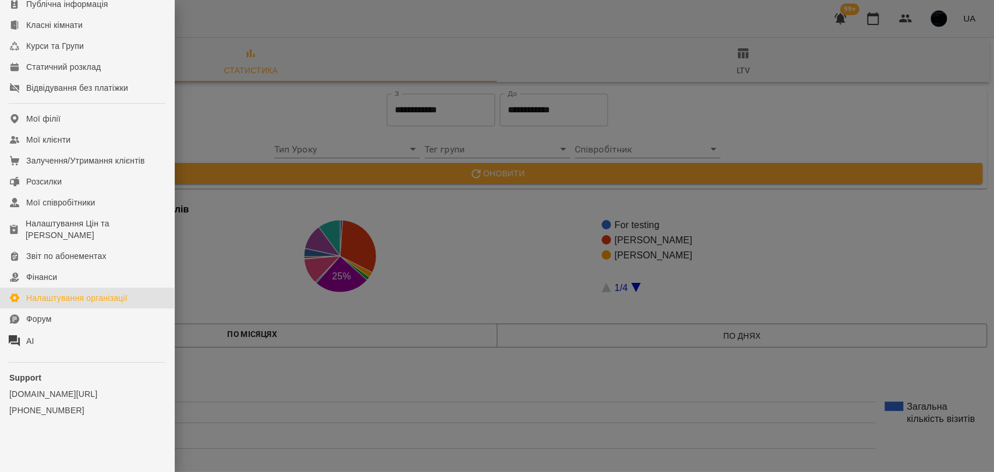
click at [116, 296] on div "Налаштування організації" at bounding box center [76, 298] width 101 height 12
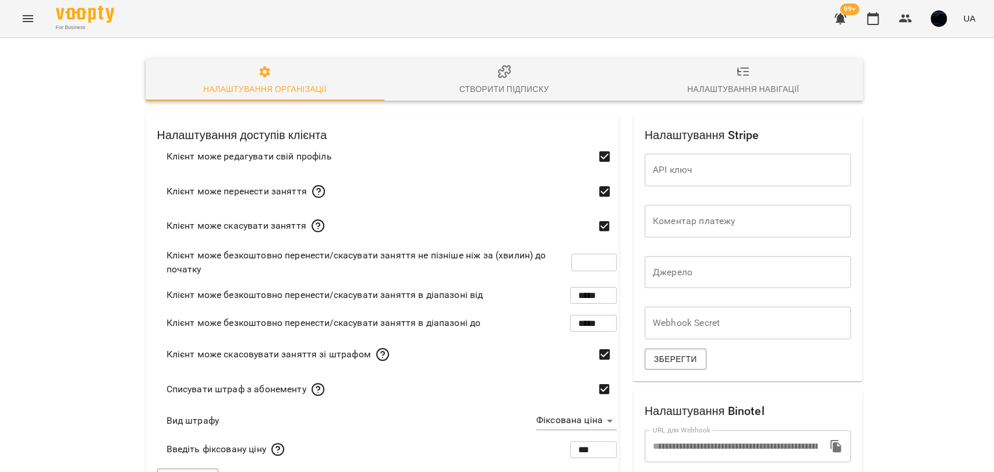
click at [491, 82] on div "Створити підписку" at bounding box center [504, 89] width 90 height 14
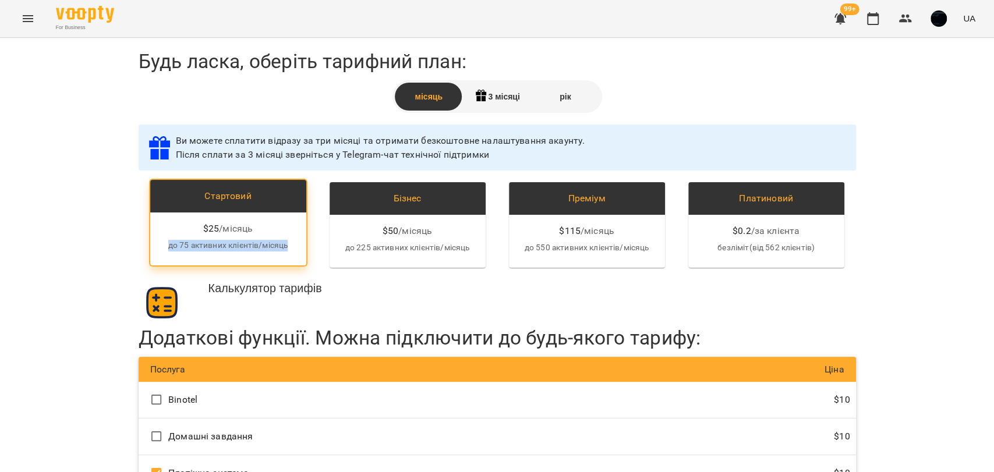
drag, startPoint x: 164, startPoint y: 247, endPoint x: 287, endPoint y: 247, distance: 122.8
click at [287, 247] on p "до 75 активних клієнтів/місяць" at bounding box center [228, 246] width 137 height 12
click at [115, 247] on div "Будь ласка, оберіть тарифний план: місяць 3 місяці рік Ви можете сплатити відра…" at bounding box center [497, 286] width 994 height 497
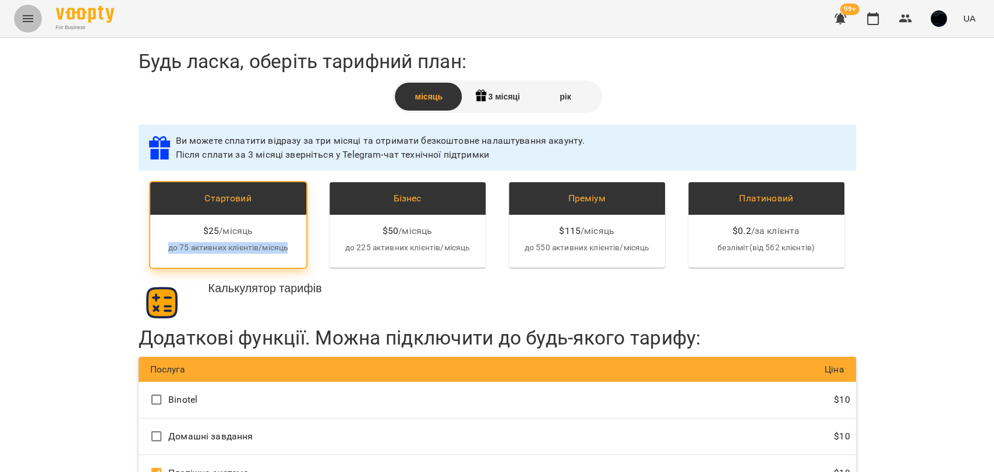
click at [33, 26] on button "Menu" at bounding box center [28, 19] width 28 height 28
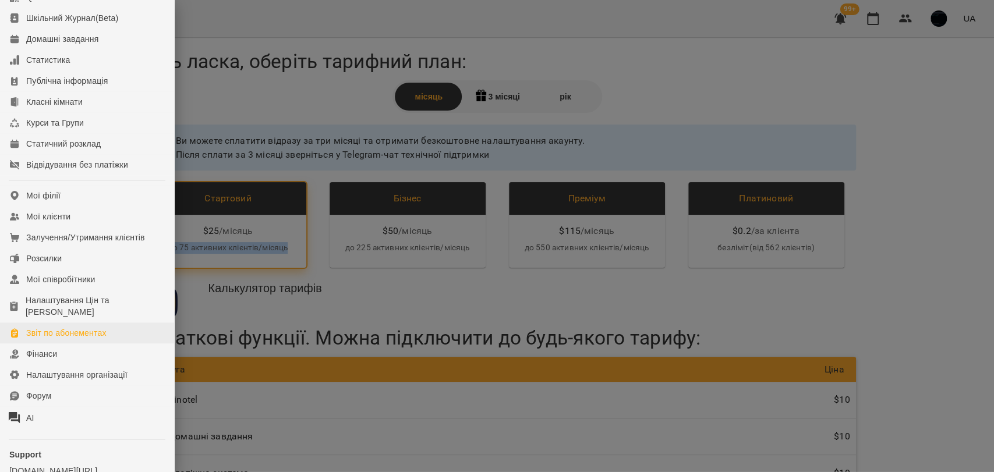
scroll to position [172, 0]
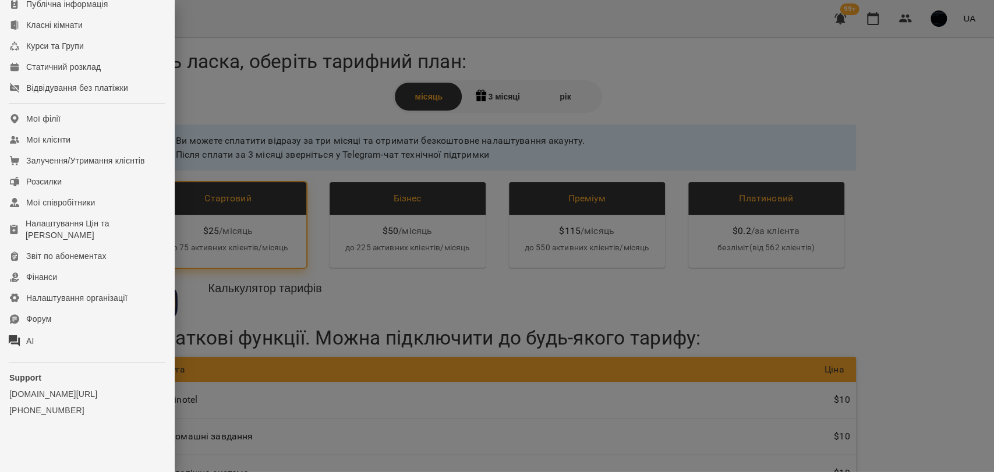
click at [213, 147] on div at bounding box center [497, 236] width 994 height 472
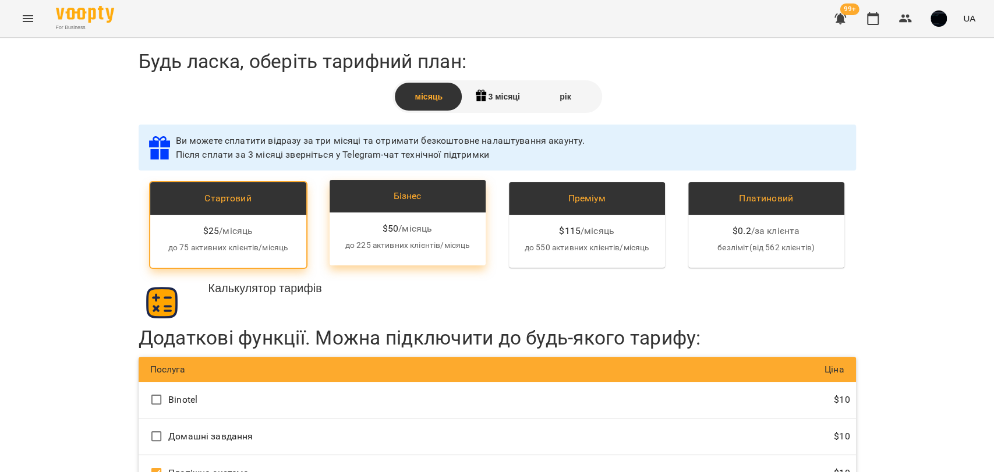
scroll to position [0, 0]
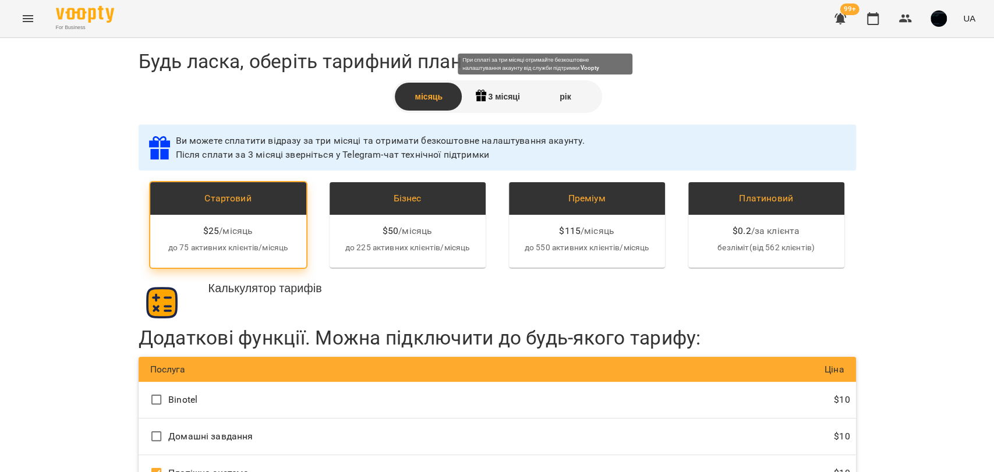
click at [487, 104] on div "3 місяці" at bounding box center [497, 97] width 68 height 28
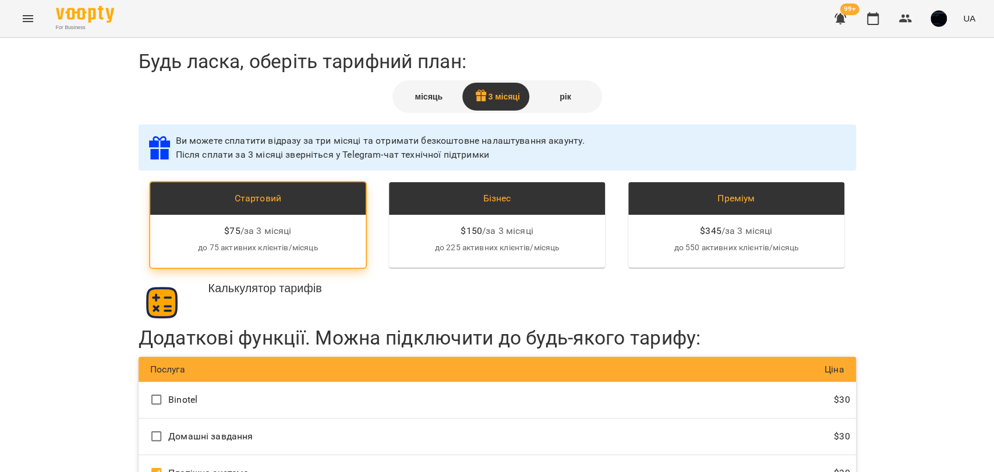
click at [33, 22] on icon "Menu" at bounding box center [28, 19] width 14 height 14
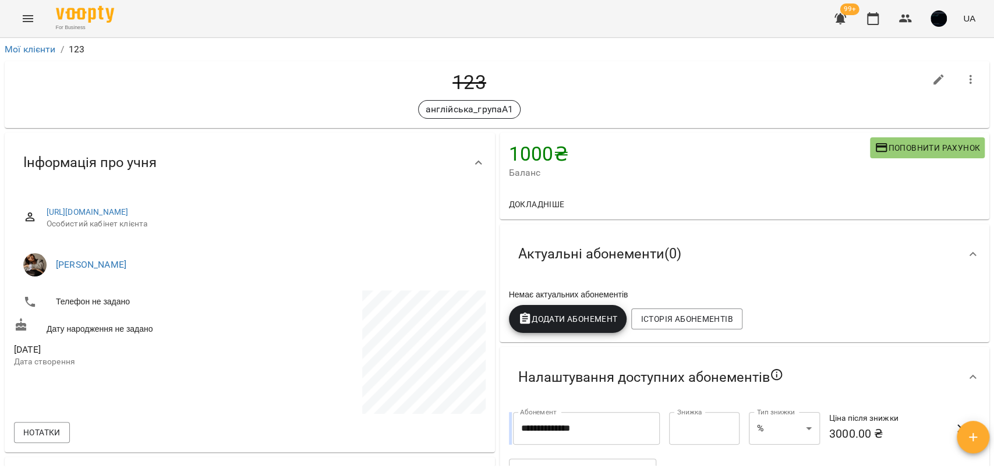
click at [969, 86] on button "button" at bounding box center [971, 80] width 28 height 28
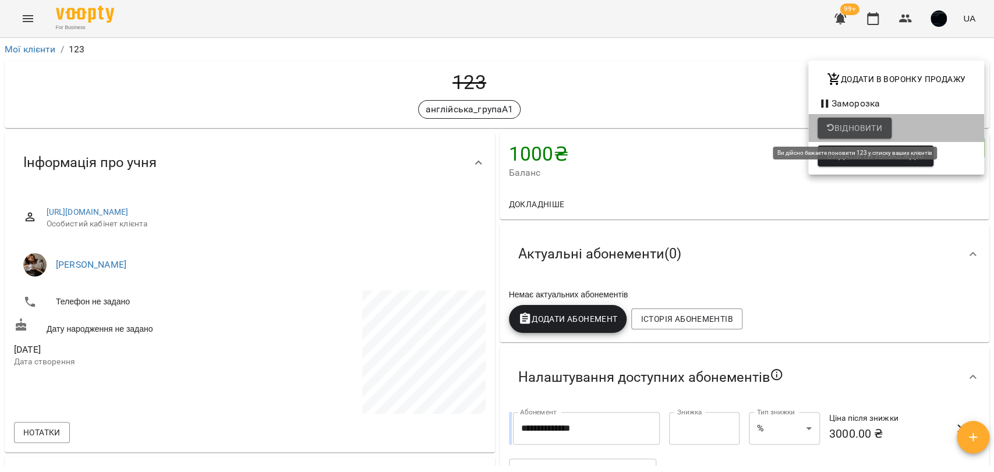
click at [846, 128] on span "Відновити" at bounding box center [854, 128] width 55 height 14
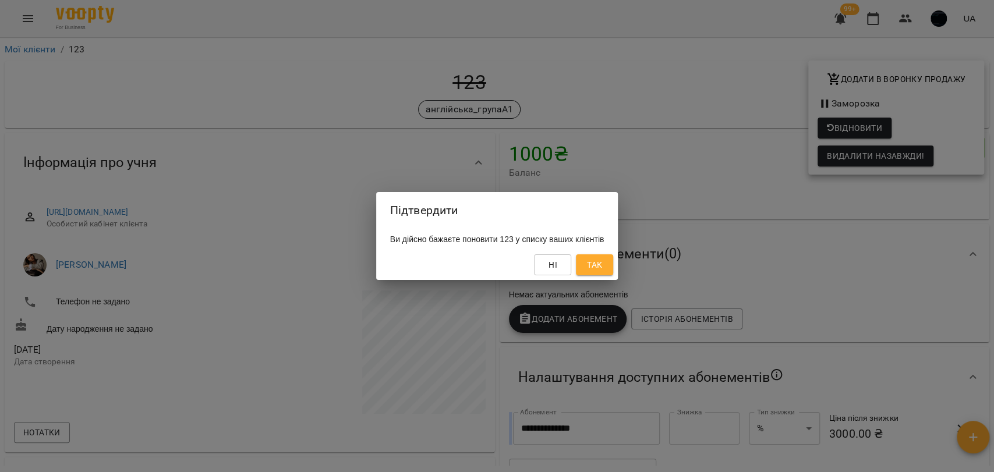
click at [613, 259] on button "Так" at bounding box center [594, 264] width 37 height 21
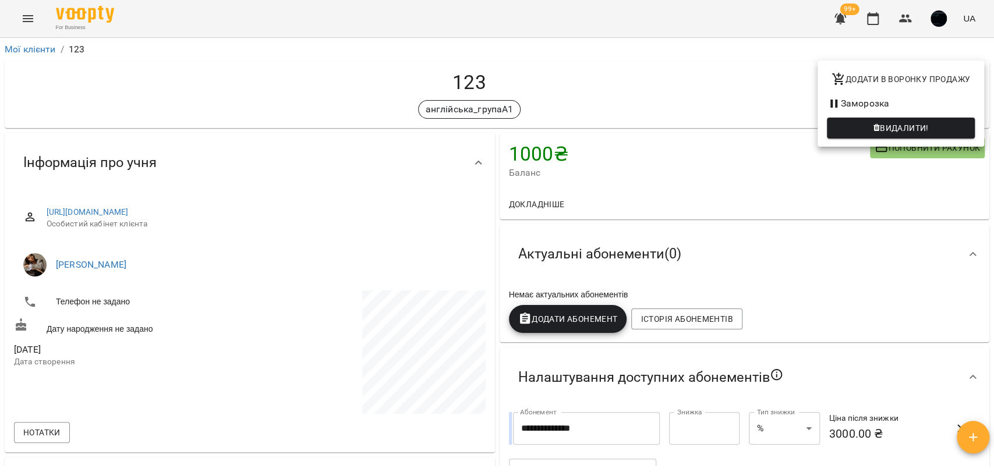
click at [626, 92] on div at bounding box center [497, 236] width 994 height 472
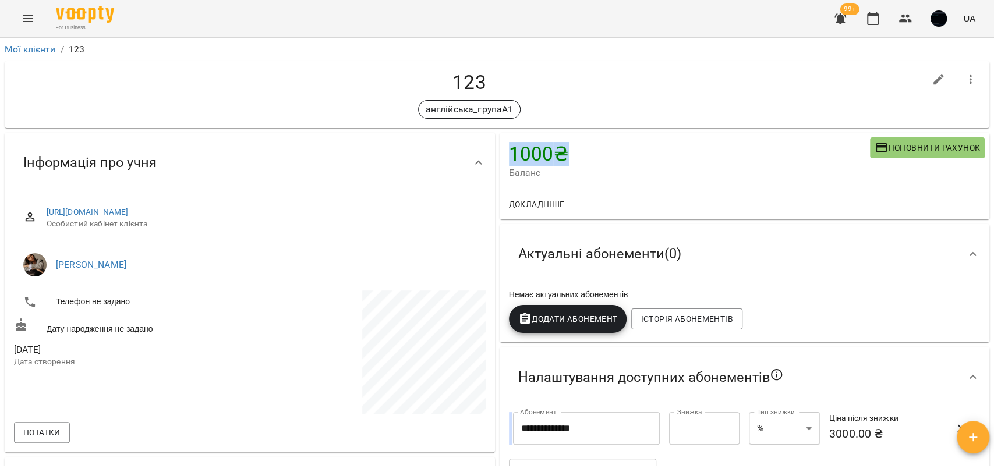
drag, startPoint x: 503, startPoint y: 160, endPoint x: 561, endPoint y: 155, distance: 57.9
click at [561, 155] on div "1000 ₴ Баланс Поповнити рахунок" at bounding box center [745, 161] width 490 height 56
click at [548, 325] on span "Додати Абонемент" at bounding box center [568, 319] width 100 height 14
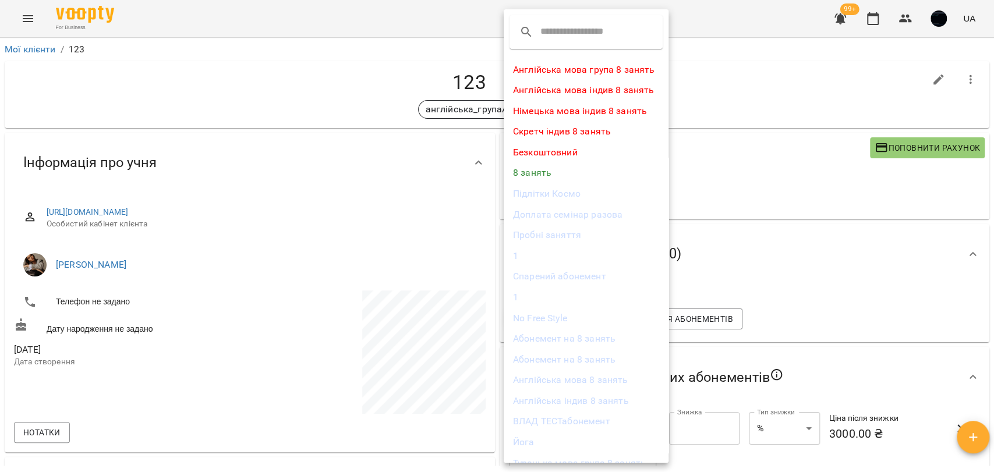
click at [713, 130] on div at bounding box center [497, 236] width 994 height 472
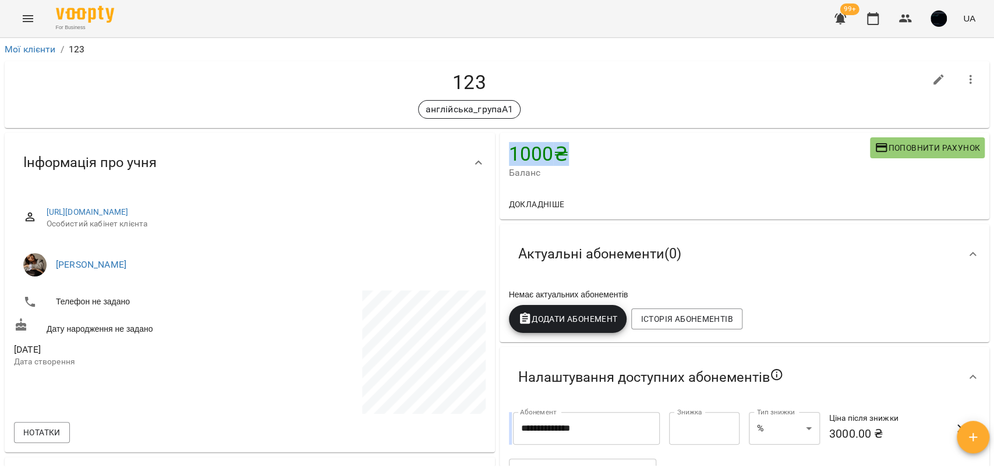
drag, startPoint x: 507, startPoint y: 155, endPoint x: 561, endPoint y: 157, distance: 54.2
click at [561, 157] on h4 "1000 ₴" at bounding box center [689, 154] width 361 height 24
click at [539, 157] on h4 "1000 ₴" at bounding box center [689, 154] width 361 height 24
drag, startPoint x: 503, startPoint y: 153, endPoint x: 555, endPoint y: 150, distance: 52.5
click at [555, 150] on h4 "1000 ₴" at bounding box center [689, 154] width 361 height 24
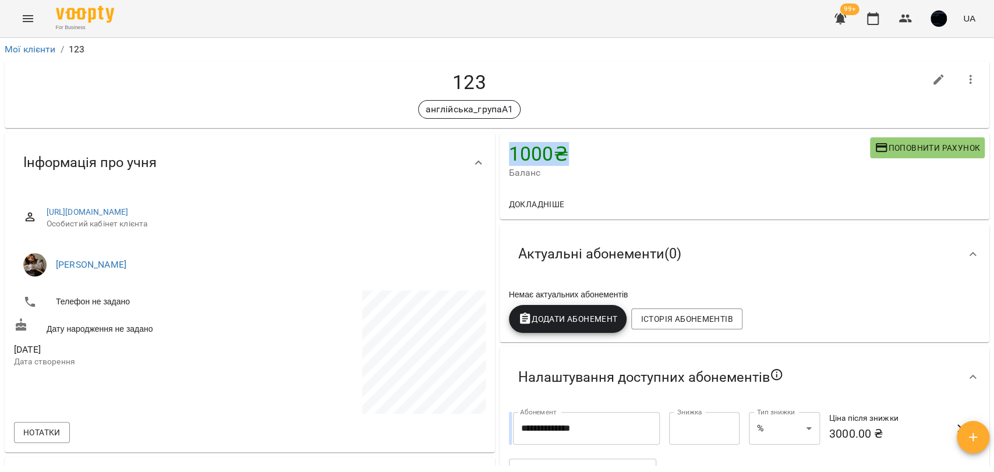
click at [550, 153] on h4 "1000 ₴" at bounding box center [689, 154] width 361 height 24
click at [587, 313] on button "Додати Абонемент" at bounding box center [568, 319] width 118 height 28
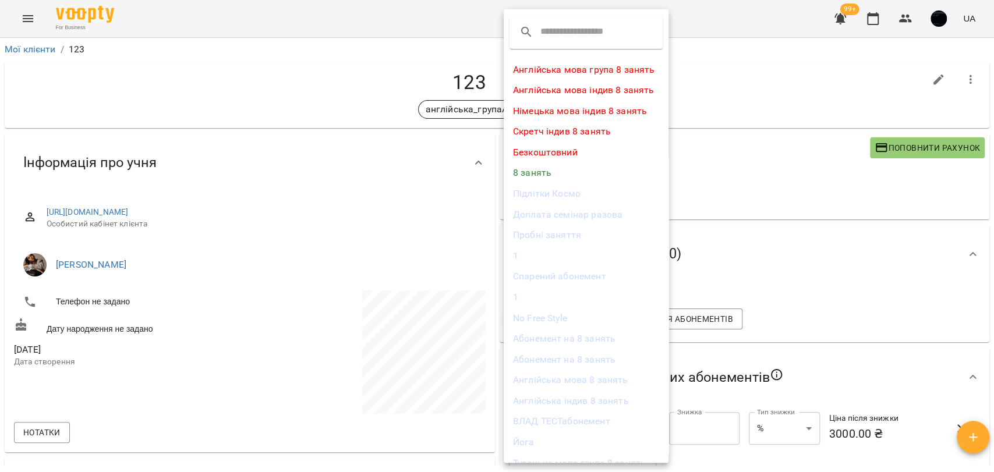
click at [773, 171] on div at bounding box center [497, 236] width 994 height 472
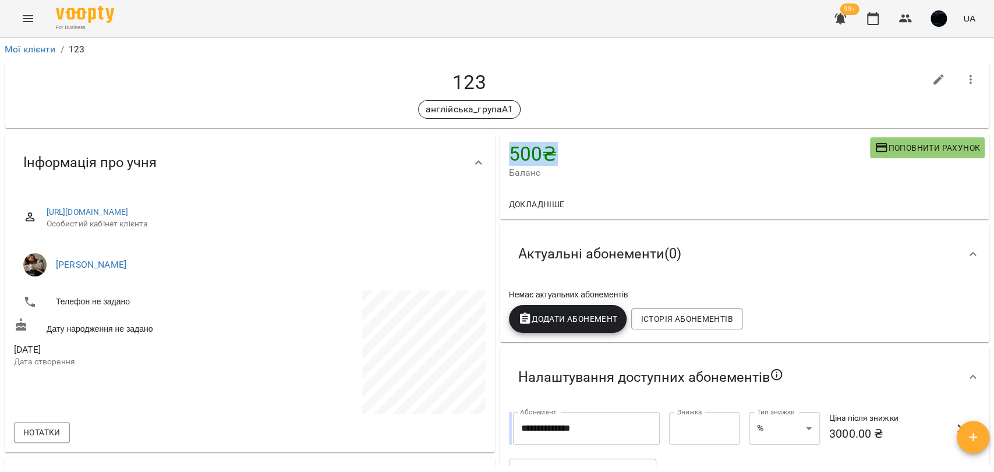
drag, startPoint x: 508, startPoint y: 151, endPoint x: 550, endPoint y: 150, distance: 41.9
click at [550, 150] on h4 "500 ₴" at bounding box center [689, 154] width 361 height 24
click at [542, 150] on h4 "500 ₴" at bounding box center [689, 154] width 361 height 24
click at [520, 146] on h4 "500 ₴" at bounding box center [689, 154] width 361 height 24
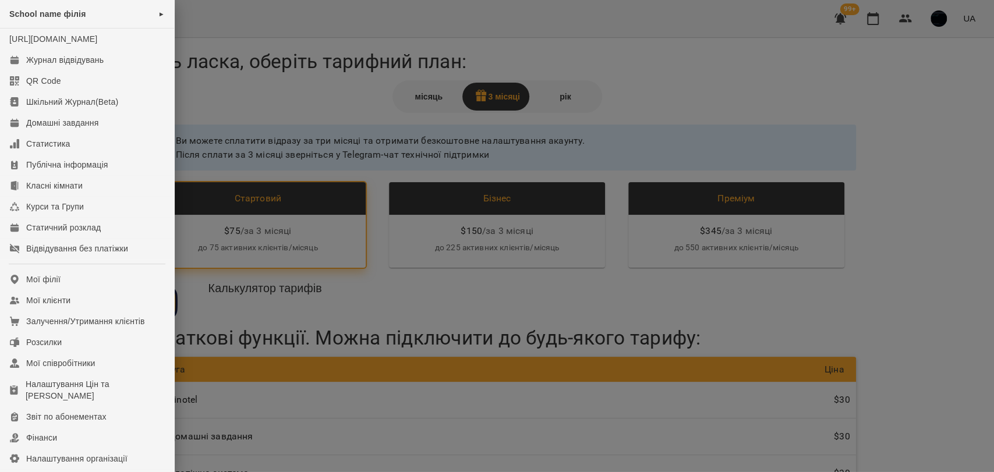
click at [260, 91] on div at bounding box center [497, 236] width 994 height 472
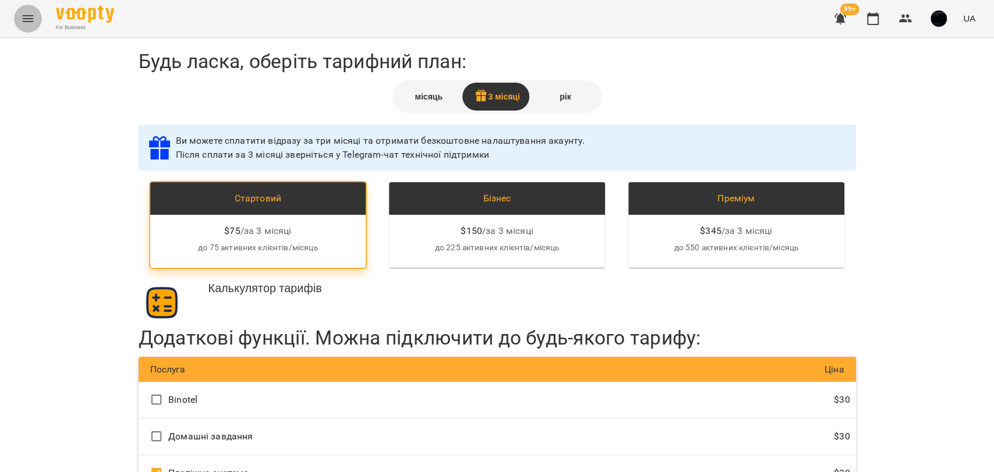
click at [19, 13] on button "Menu" at bounding box center [28, 19] width 28 height 28
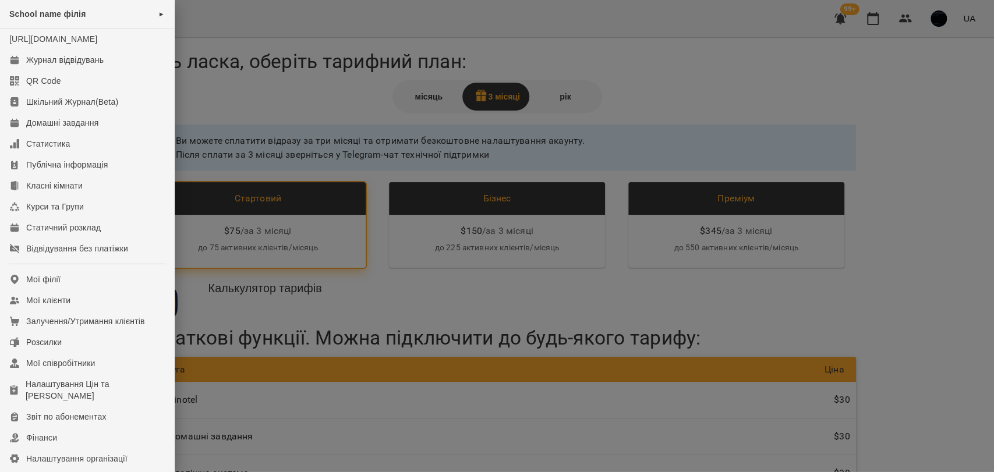
click at [363, 122] on div at bounding box center [497, 236] width 994 height 472
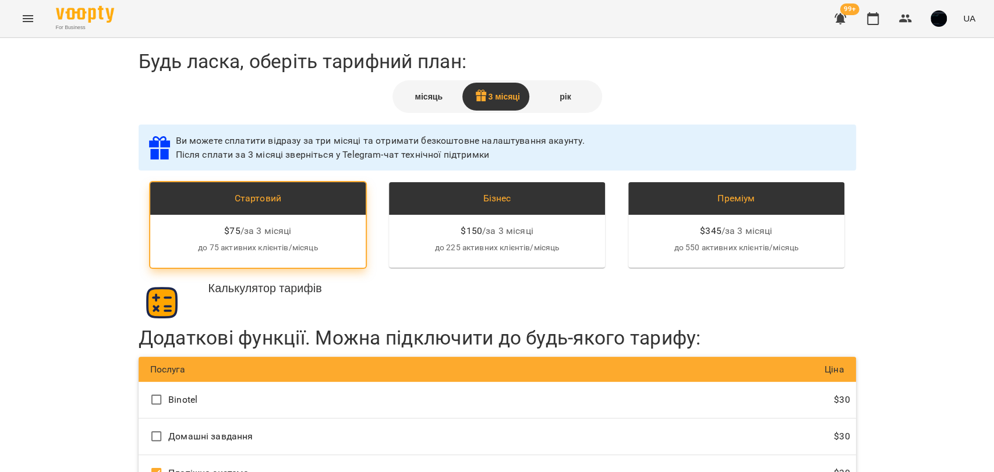
click at [942, 19] on img "button" at bounding box center [938, 18] width 16 height 16
click at [918, 118] on div at bounding box center [497, 236] width 994 height 472
click at [944, 20] on img "button" at bounding box center [938, 18] width 16 height 16
click at [925, 102] on span "Вийти" at bounding box center [920, 107] width 29 height 14
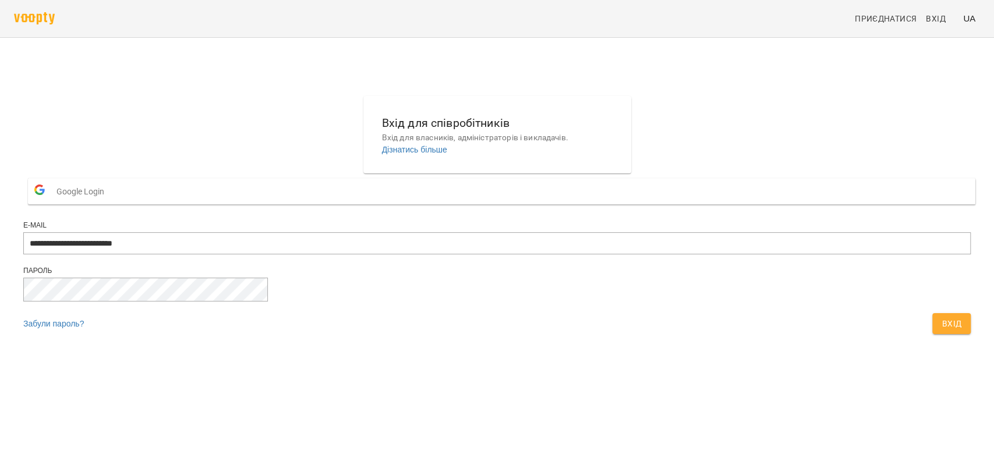
click at [564, 231] on div "E-mail" at bounding box center [496, 226] width 947 height 10
click at [565, 254] on input "**********" at bounding box center [496, 243] width 947 height 22
click at [576, 254] on input "**********" at bounding box center [496, 243] width 947 height 22
type input "**********"
click at [941, 331] on span "Вхід" at bounding box center [951, 324] width 20 height 14
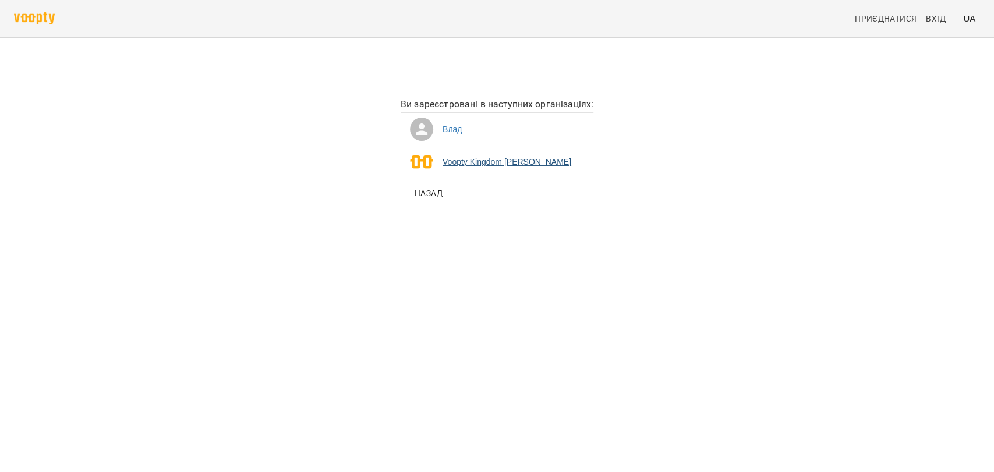
click at [444, 165] on li "Voopty Kingdom [PERSON_NAME]" at bounding box center [497, 162] width 193 height 33
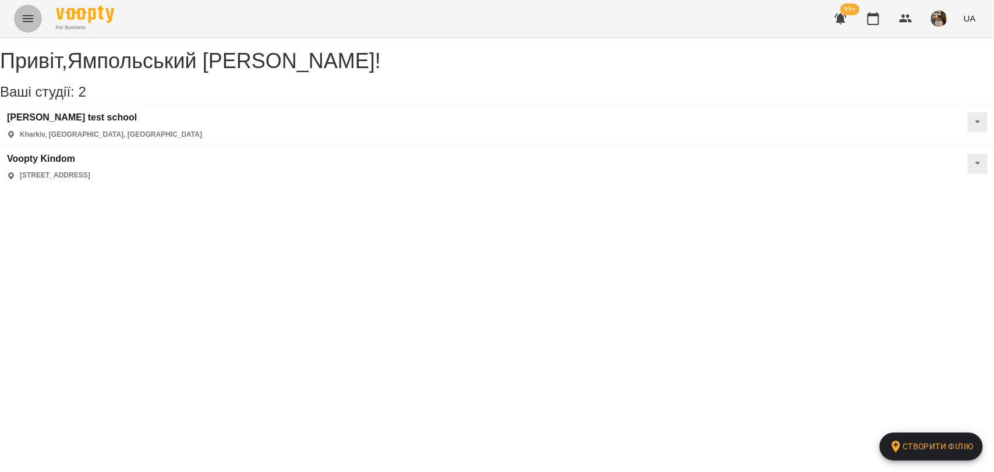
click at [28, 24] on icon "Menu" at bounding box center [28, 19] width 14 height 14
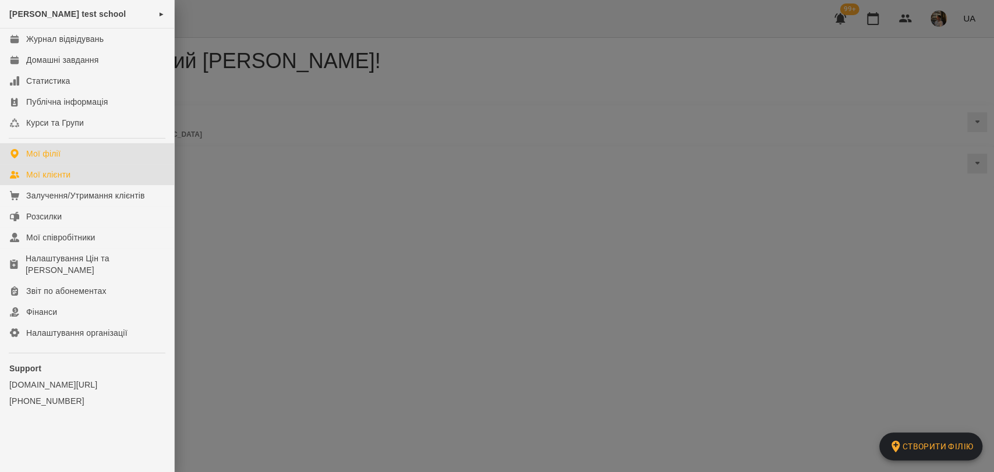
click at [54, 164] on link "Мої клієнти" at bounding box center [87, 174] width 174 height 21
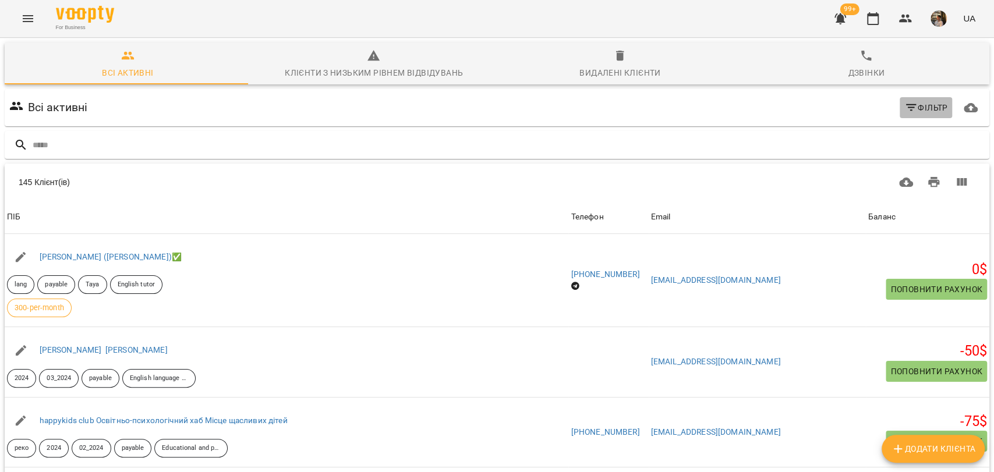
click at [906, 116] on button "Фільтр" at bounding box center [926, 107] width 53 height 21
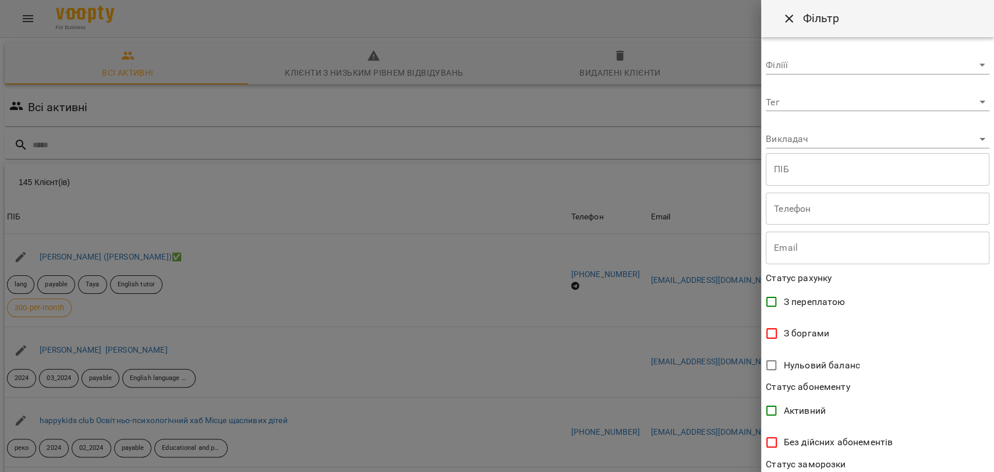
click at [822, 102] on body "For Business 99+ UA Всі активні Клієнти з низьким рівнем відвідувань Видалені к…" at bounding box center [497, 304] width 994 height 608
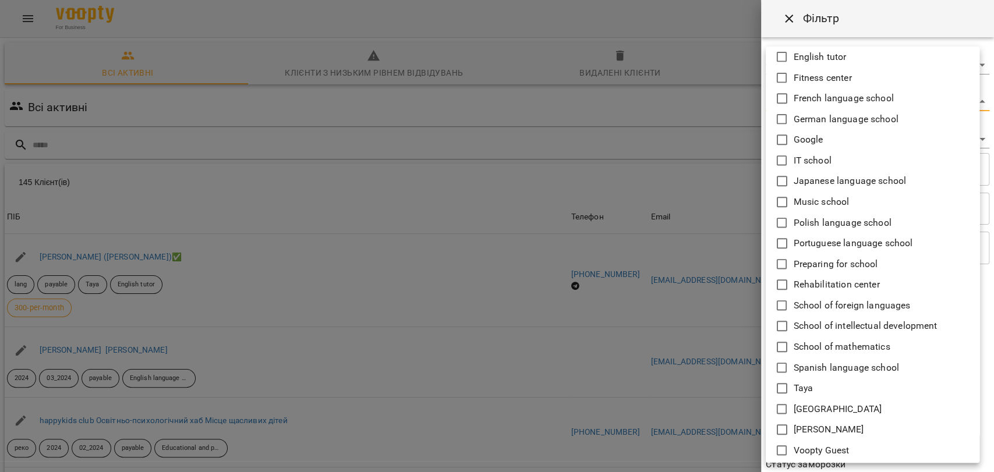
scroll to position [711, 0]
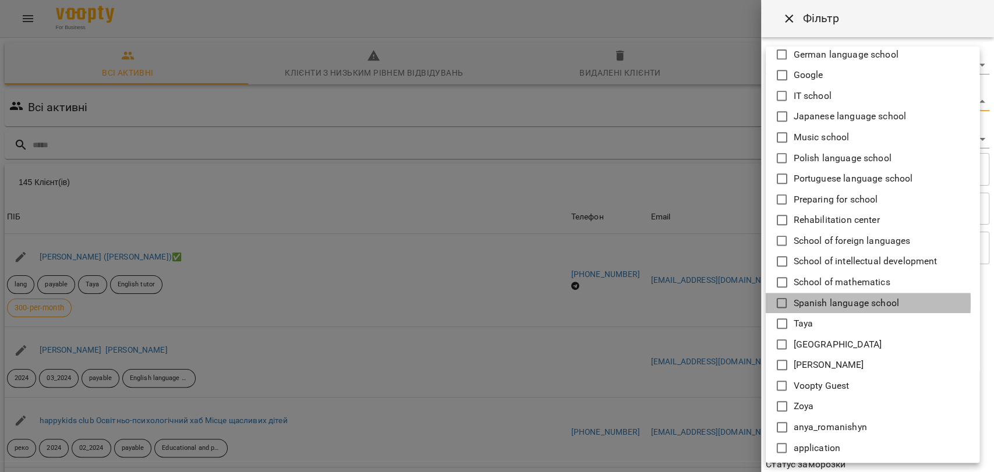
click at [781, 302] on icon at bounding box center [782, 303] width 14 height 14
type input "**********"
click at [746, 295] on div at bounding box center [497, 236] width 994 height 472
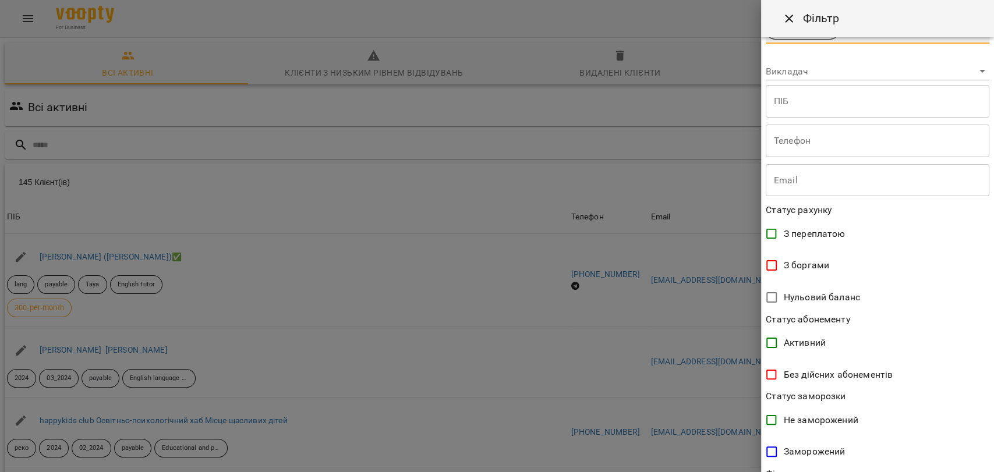
scroll to position [184, 0]
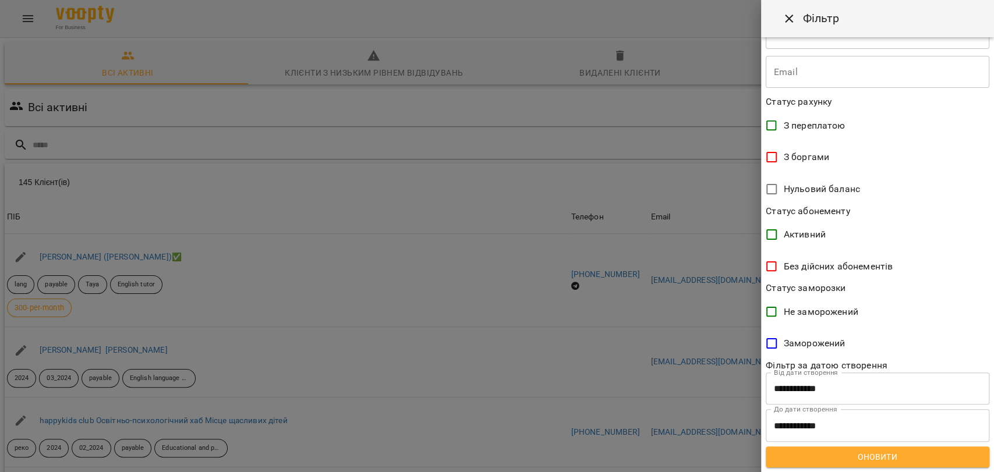
click at [866, 458] on span "Оновити" at bounding box center [877, 457] width 205 height 14
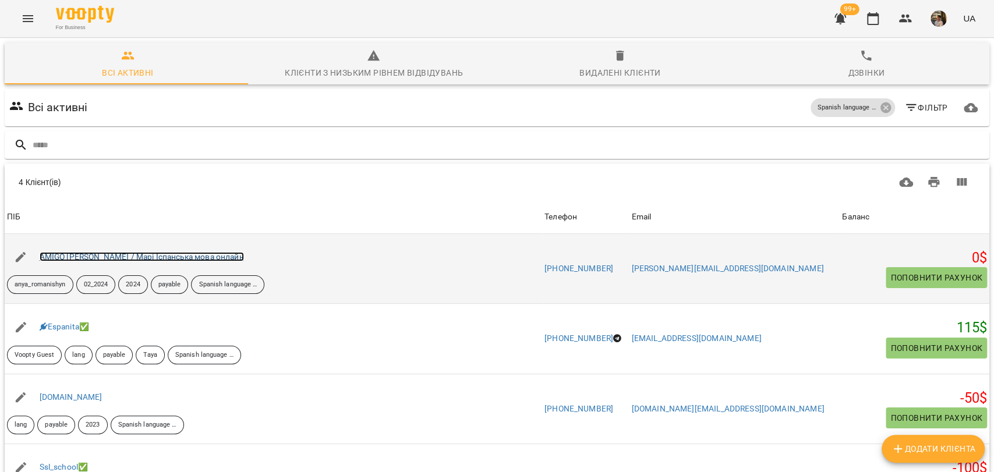
click at [228, 256] on link "AMIGO [PERSON_NAME] / Марі Іспанська мова онлайн" at bounding box center [142, 256] width 204 height 9
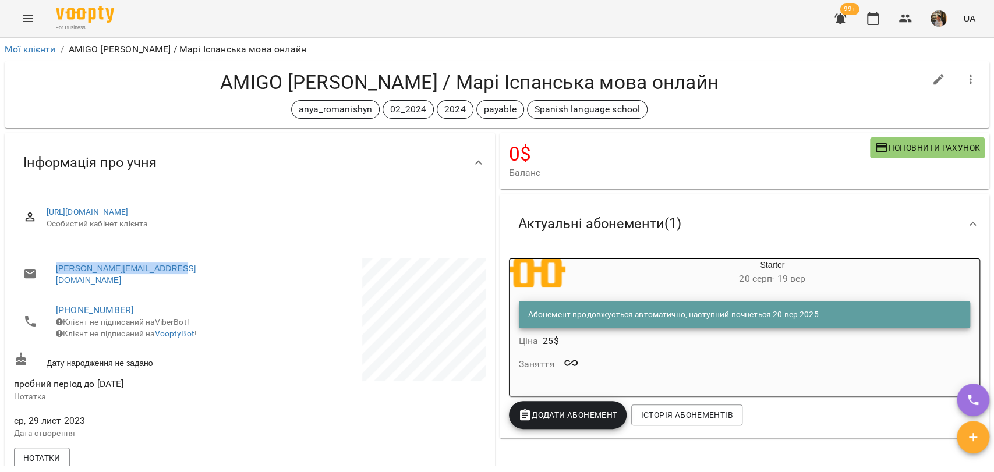
drag, startPoint x: 186, startPoint y: 269, endPoint x: 31, endPoint y: 259, distance: 155.2
click at [31, 259] on li "[PERSON_NAME][EMAIL_ADDRESS][DOMAIN_NAME]" at bounding box center [130, 274] width 233 height 33
copy link "[PERSON_NAME][EMAIL_ADDRESS][DOMAIN_NAME]"
click at [37, 47] on link "Мої клієнти" at bounding box center [30, 49] width 51 height 11
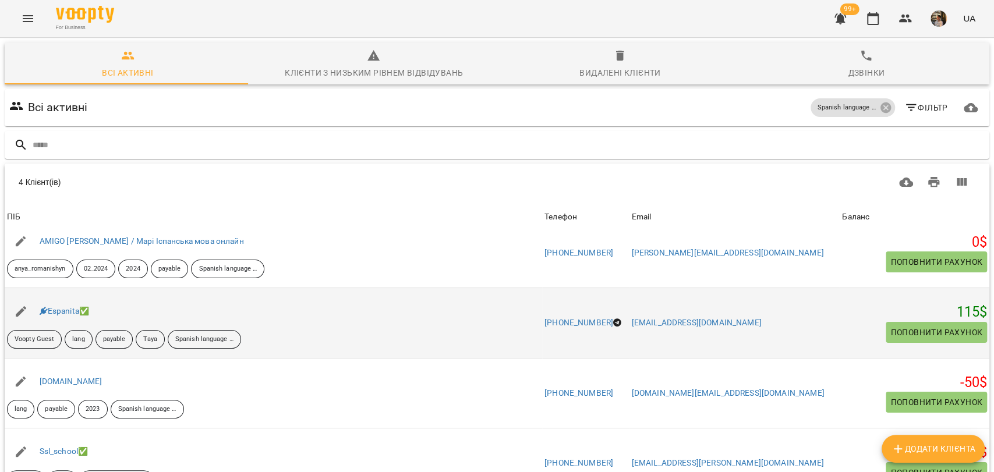
scroll to position [23, 0]
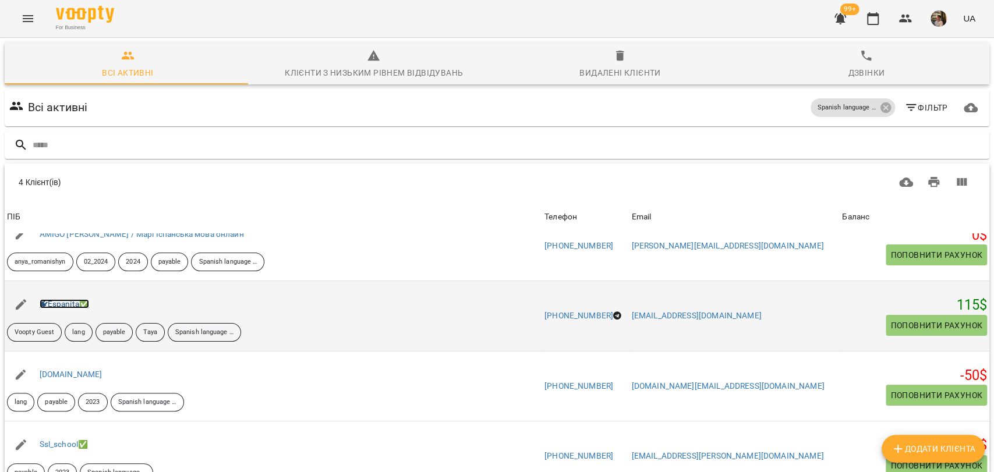
click at [61, 303] on link "Espanita✅" at bounding box center [64, 303] width 49 height 9
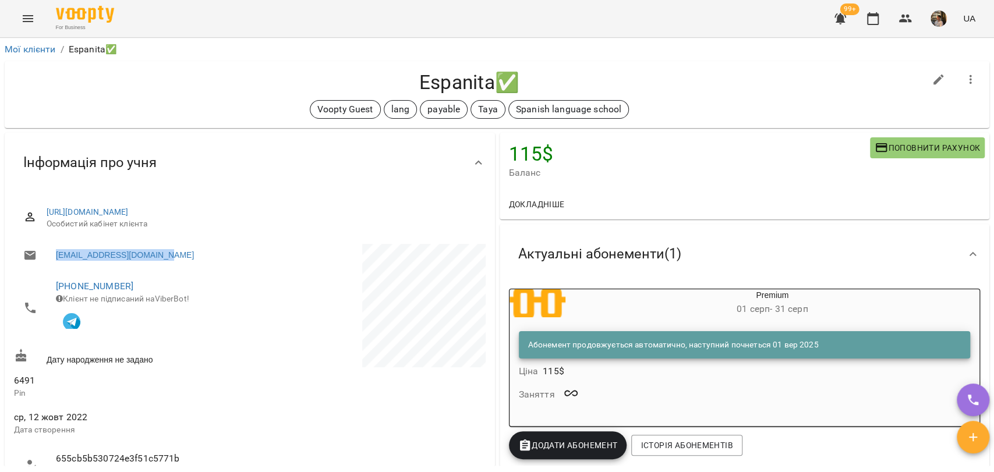
drag, startPoint x: 172, startPoint y: 258, endPoint x: 54, endPoint y: 257, distance: 118.2
click at [54, 257] on li "[EMAIL_ADDRESS][DOMAIN_NAME]" at bounding box center [130, 255] width 233 height 23
copy link "[EMAIL_ADDRESS][DOMAIN_NAME]"
click at [27, 47] on link "Мої клієнти" at bounding box center [30, 49] width 51 height 11
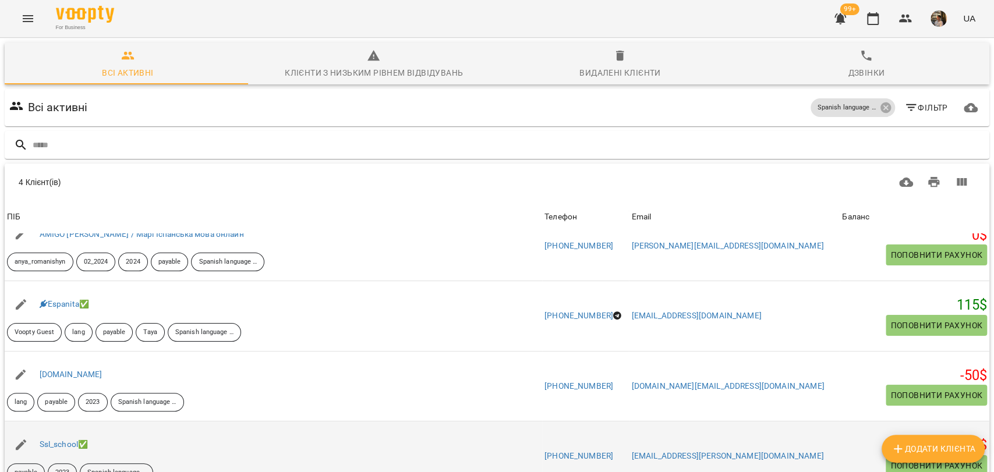
scroll to position [65, 0]
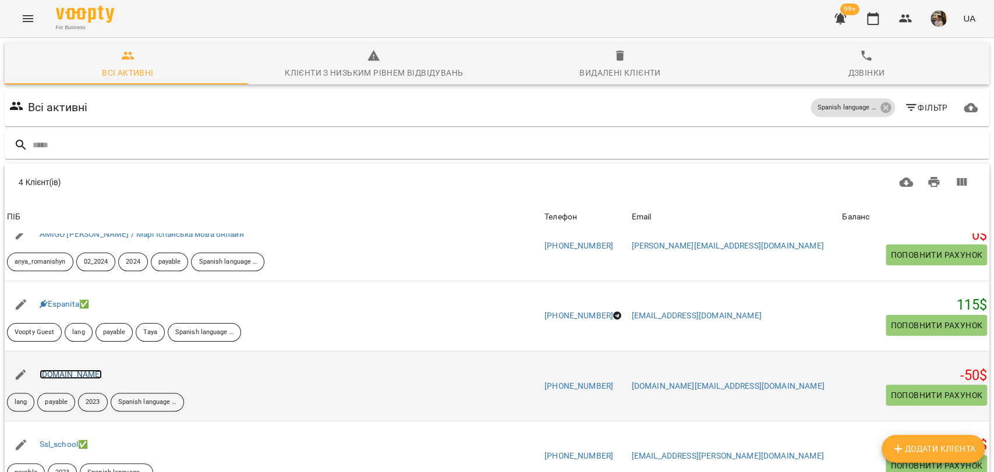
click at [66, 370] on link "[DOMAIN_NAME]" at bounding box center [71, 374] width 63 height 9
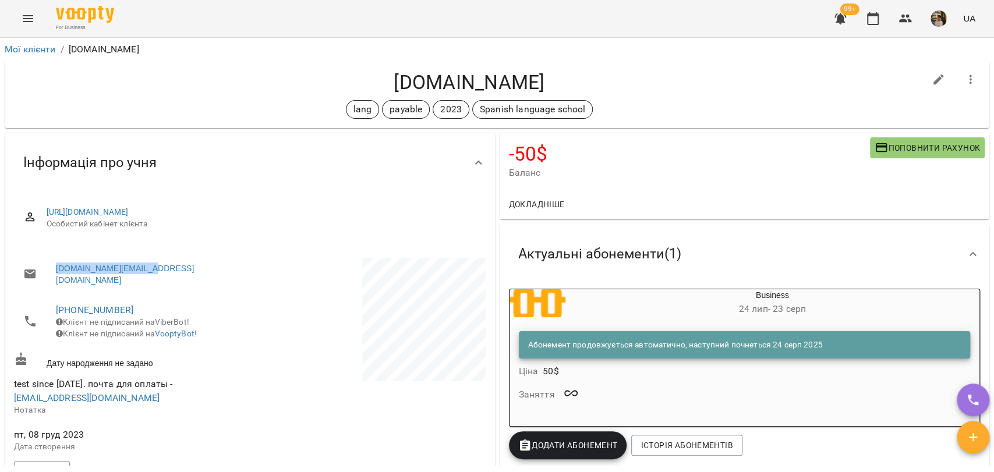
drag, startPoint x: 130, startPoint y: 275, endPoint x: 36, endPoint y: 267, distance: 94.7
click at [36, 267] on li "[DOMAIN_NAME][EMAIL_ADDRESS][DOMAIN_NAME]" at bounding box center [130, 274] width 233 height 33
copy link "[DOMAIN_NAME][EMAIL_ADDRESS][DOMAIN_NAME]"
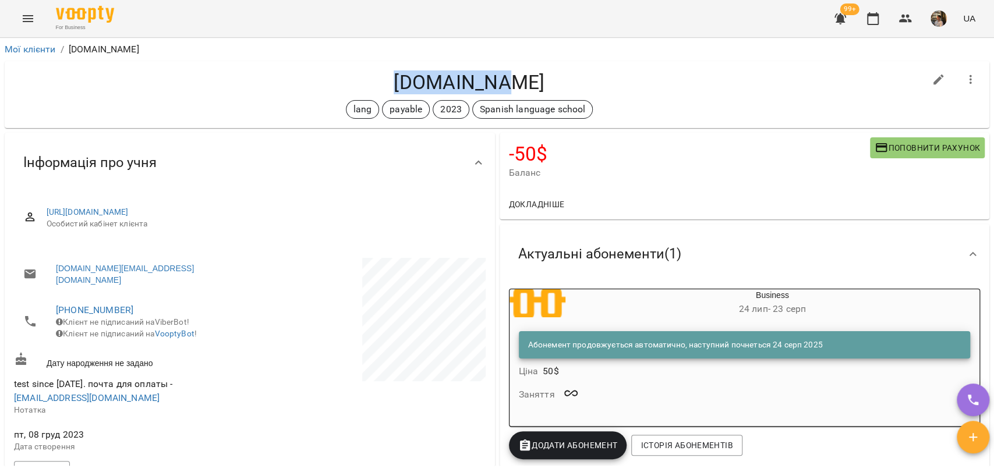
drag, startPoint x: 410, startPoint y: 84, endPoint x: 539, endPoint y: 85, distance: 128.1
click at [539, 85] on h4 "[DOMAIN_NAME]" at bounding box center [469, 82] width 911 height 24
copy h4 "[DOMAIN_NAME]"
click at [17, 52] on link "Мої клієнти" at bounding box center [30, 49] width 51 height 11
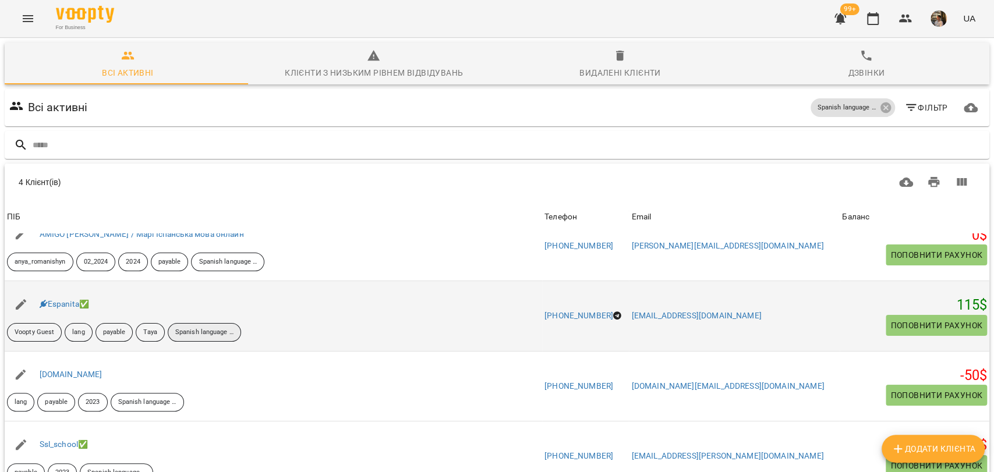
scroll to position [90, 0]
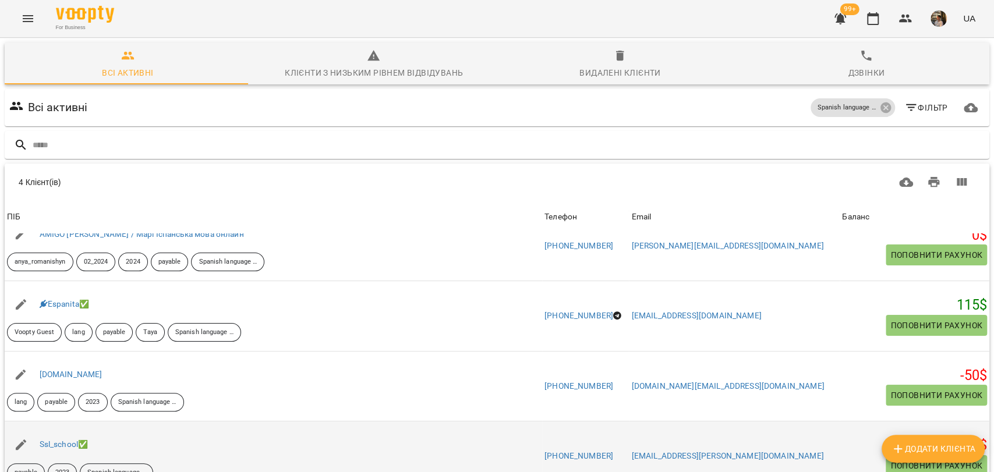
click at [65, 437] on div "Ssl_school✅" at bounding box center [64, 445] width 54 height 16
click at [59, 440] on link "Ssl_school✅" at bounding box center [64, 444] width 49 height 9
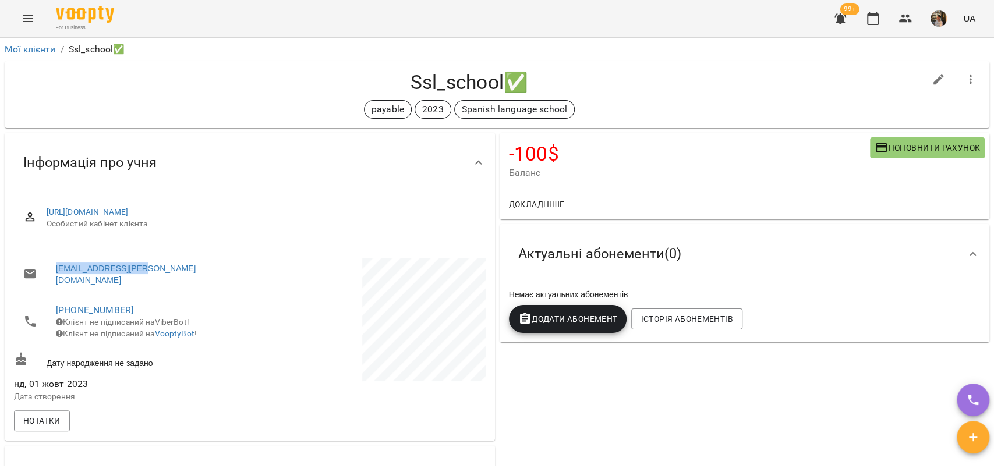
drag, startPoint x: 153, startPoint y: 270, endPoint x: 44, endPoint y: 276, distance: 109.1
click at [44, 276] on li "[EMAIL_ADDRESS][PERSON_NAME][DOMAIN_NAME]" at bounding box center [130, 274] width 233 height 33
copy link "[EMAIL_ADDRESS][PERSON_NAME][DOMAIN_NAME]"
click at [38, 52] on link "Мої клієнти" at bounding box center [30, 49] width 51 height 11
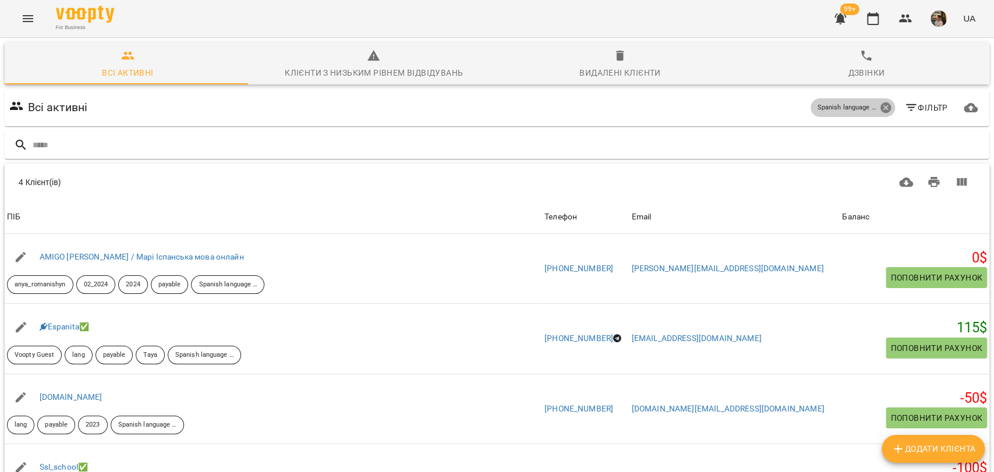
click at [879, 102] on icon at bounding box center [885, 107] width 13 height 13
